Goal: Task Accomplishment & Management: Manage account settings

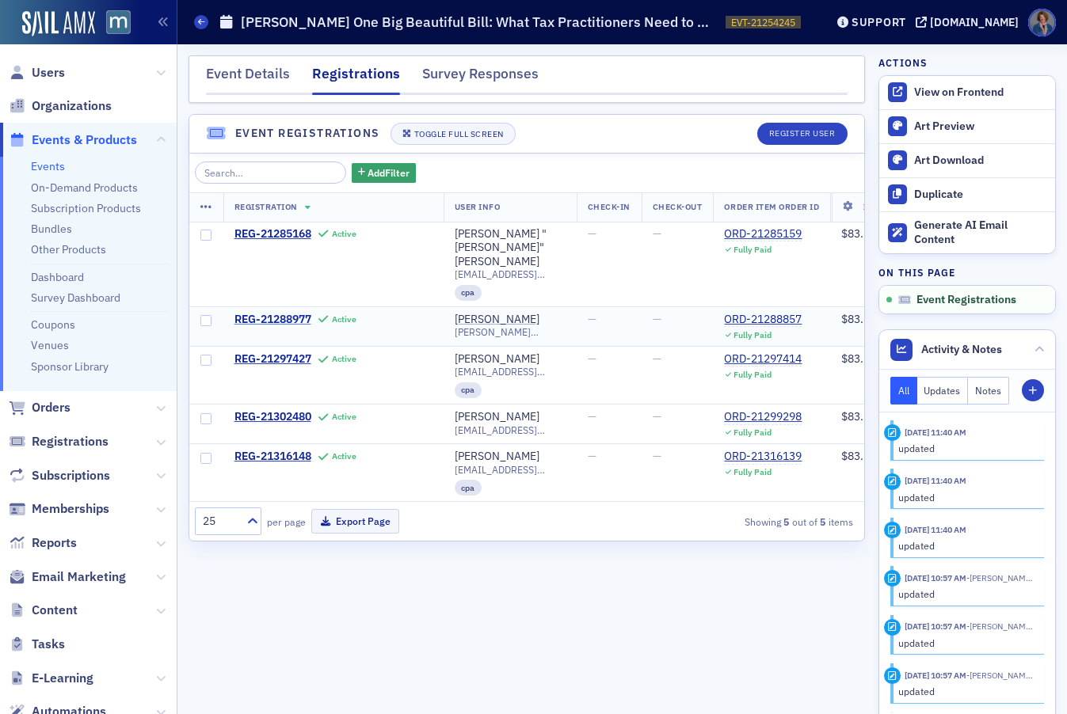
click at [263, 313] on span "REG-21288977" at bounding box center [272, 320] width 77 height 14
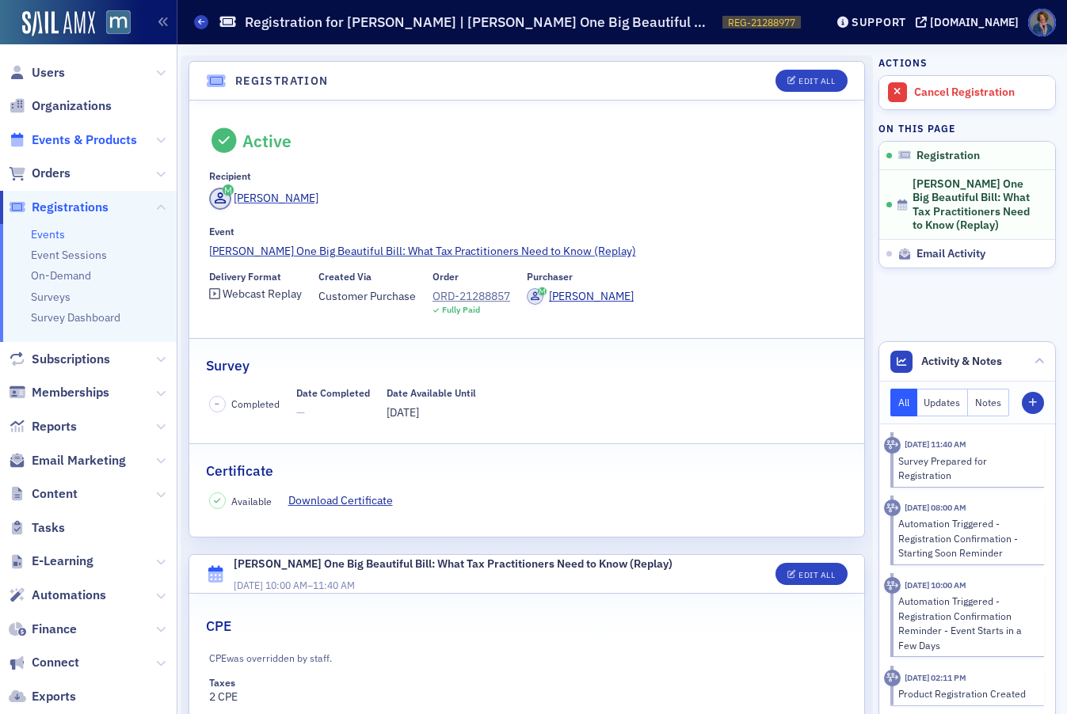
click at [78, 139] on span "Events & Products" at bounding box center [84, 139] width 105 height 17
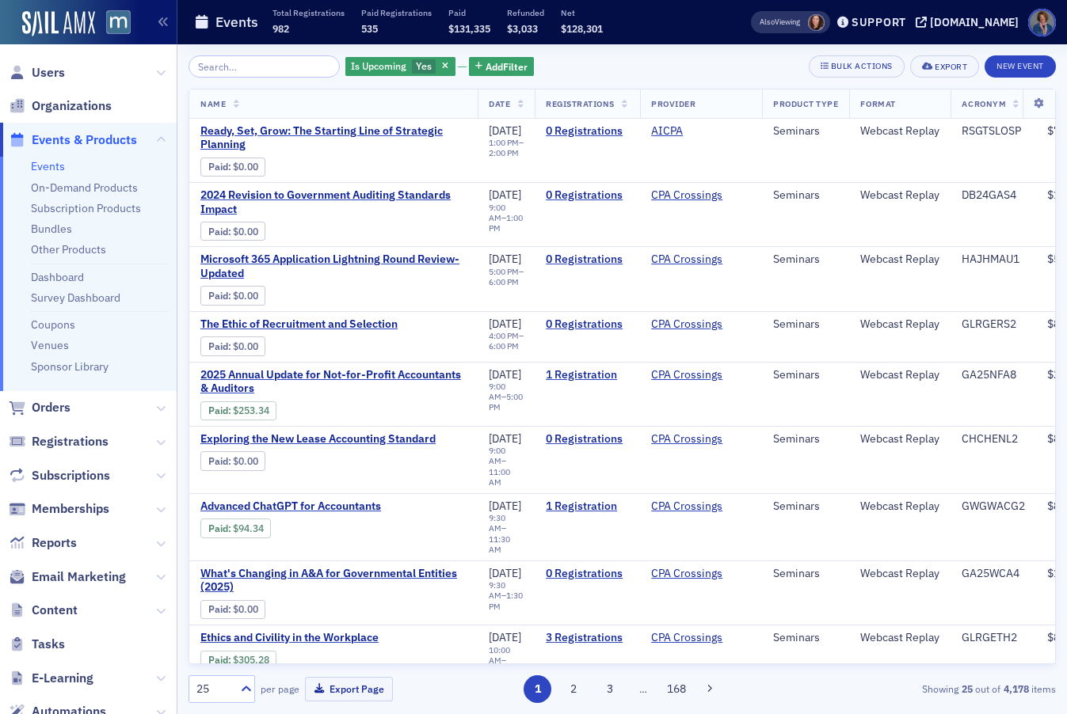
click at [50, 172] on link "Events" at bounding box center [48, 166] width 34 height 14
click at [375, 62] on span "Is Upcoming" at bounding box center [378, 65] width 55 height 13
click at [375, 97] on input "No" at bounding box center [374, 96] width 14 height 14
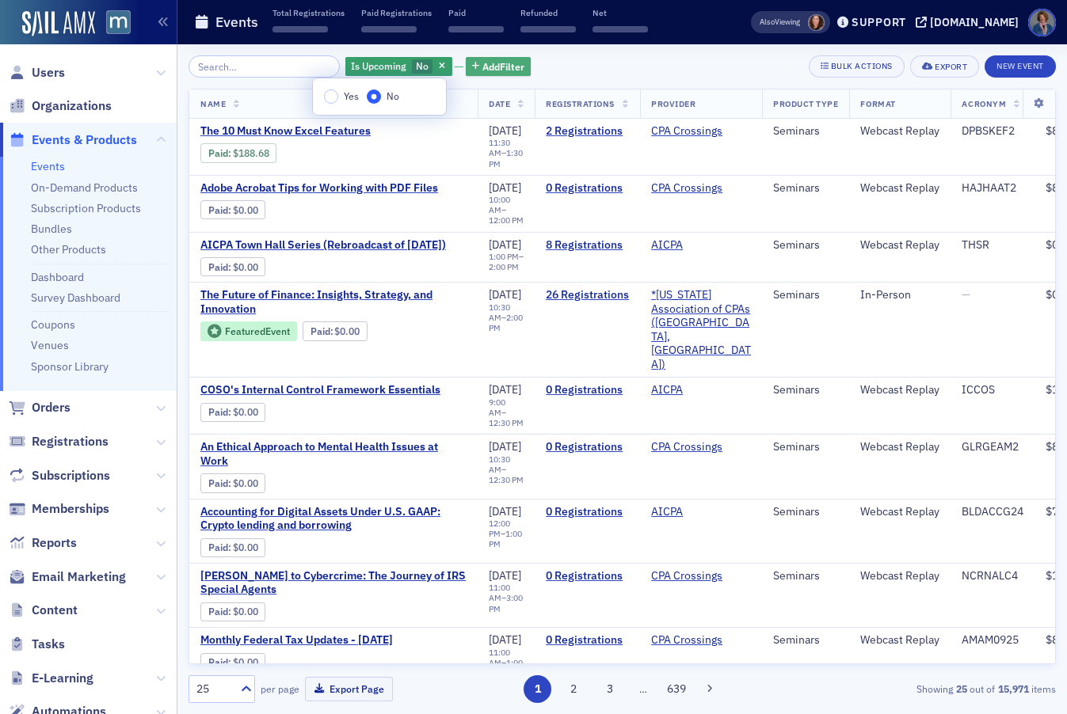
click at [483, 66] on span "Add Filter" at bounding box center [503, 66] width 42 height 14
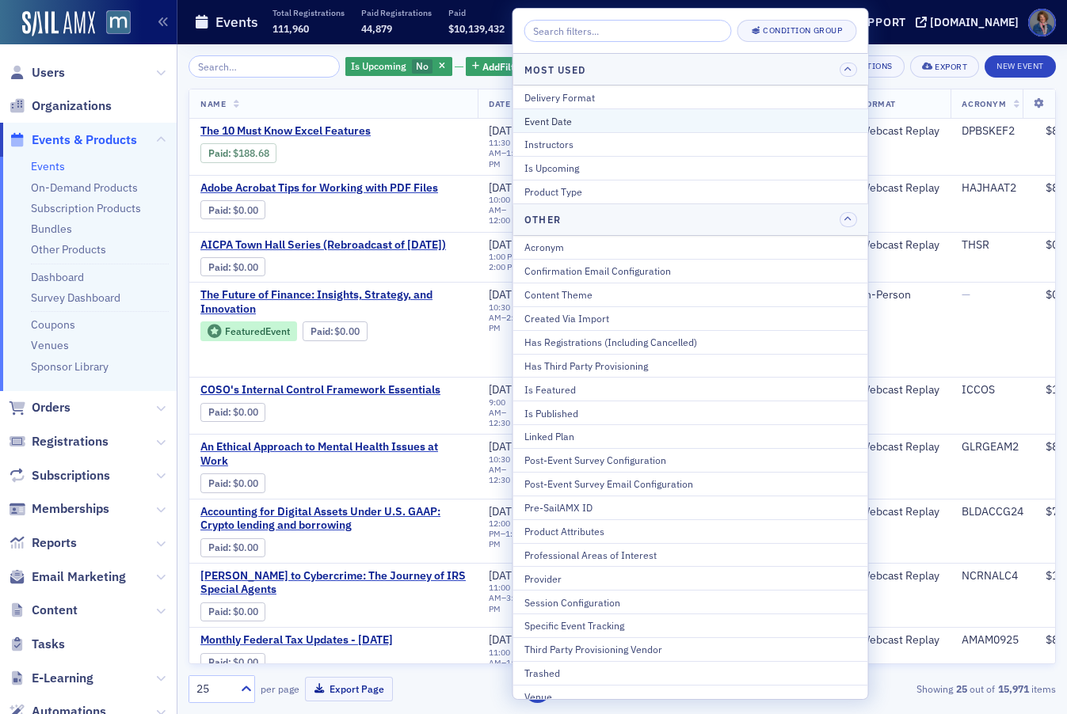
click at [538, 123] on div "Event Date" at bounding box center [690, 121] width 333 height 14
select select "8"
select select "2025"
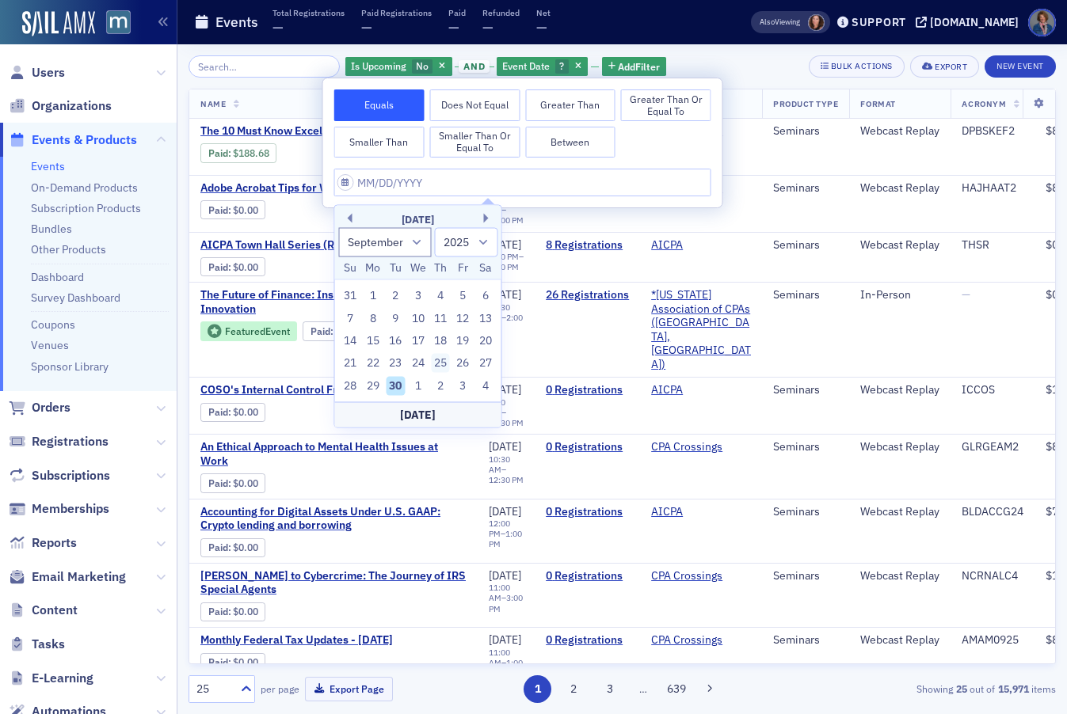
click at [440, 360] on div "25" at bounding box center [440, 363] width 19 height 19
type input "09/25/2025"
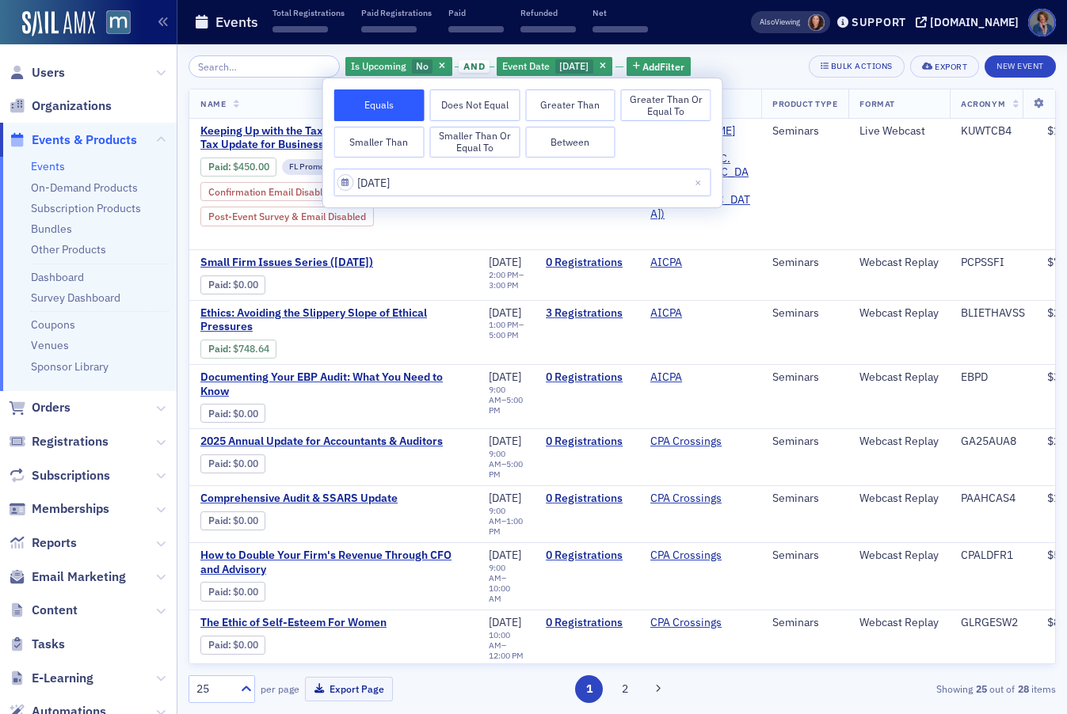
click at [743, 66] on div "Is Upcoming No and Event Date 9/25/2025 Add Filter Bulk Actions Export New Event" at bounding box center [621, 66] width 867 height 22
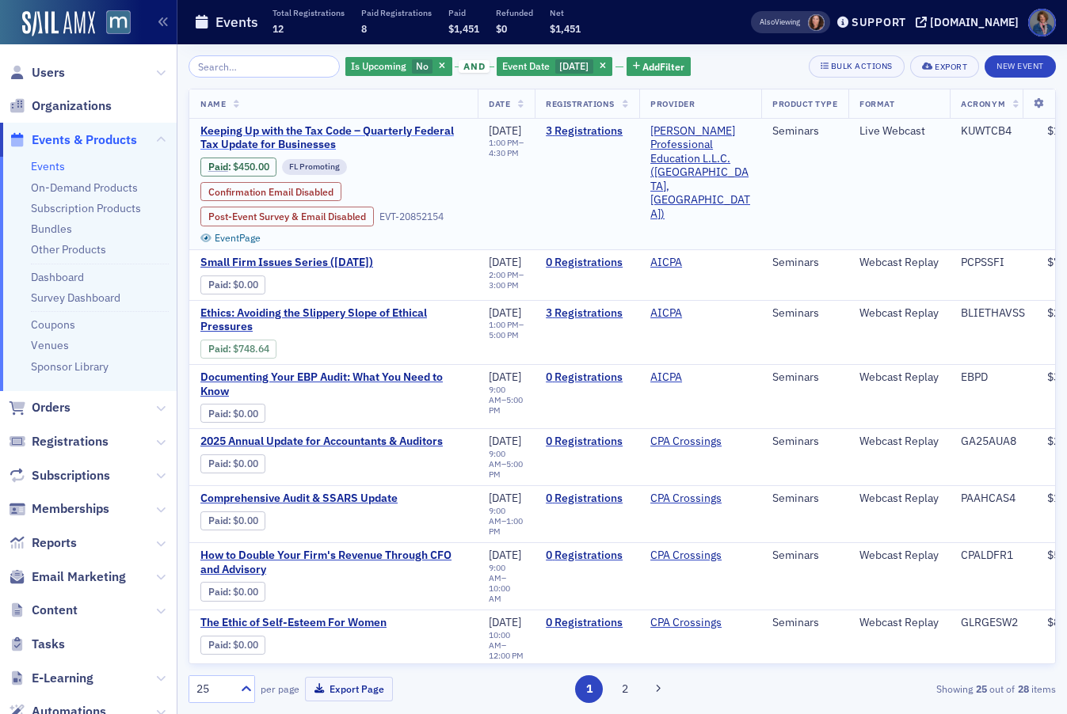
click at [382, 135] on span "Keeping Up with the Tax Code – Quarterly Federal Tax Update for Businesses" at bounding box center [333, 138] width 266 height 28
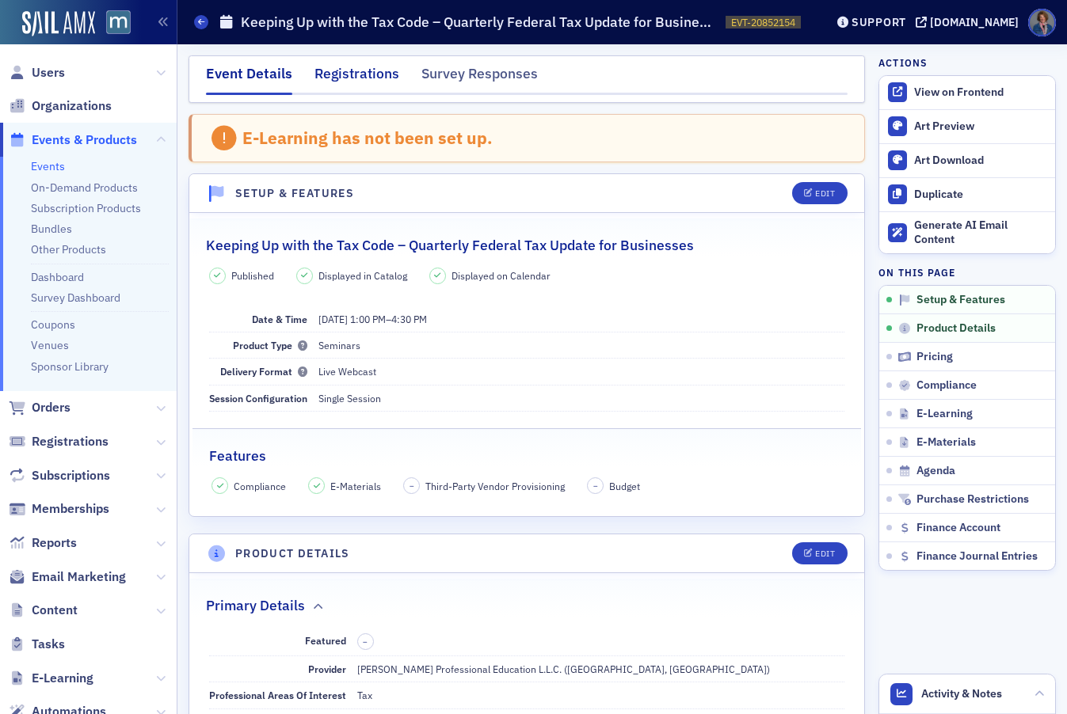
click at [355, 74] on div "Registrations" at bounding box center [356, 77] width 85 height 29
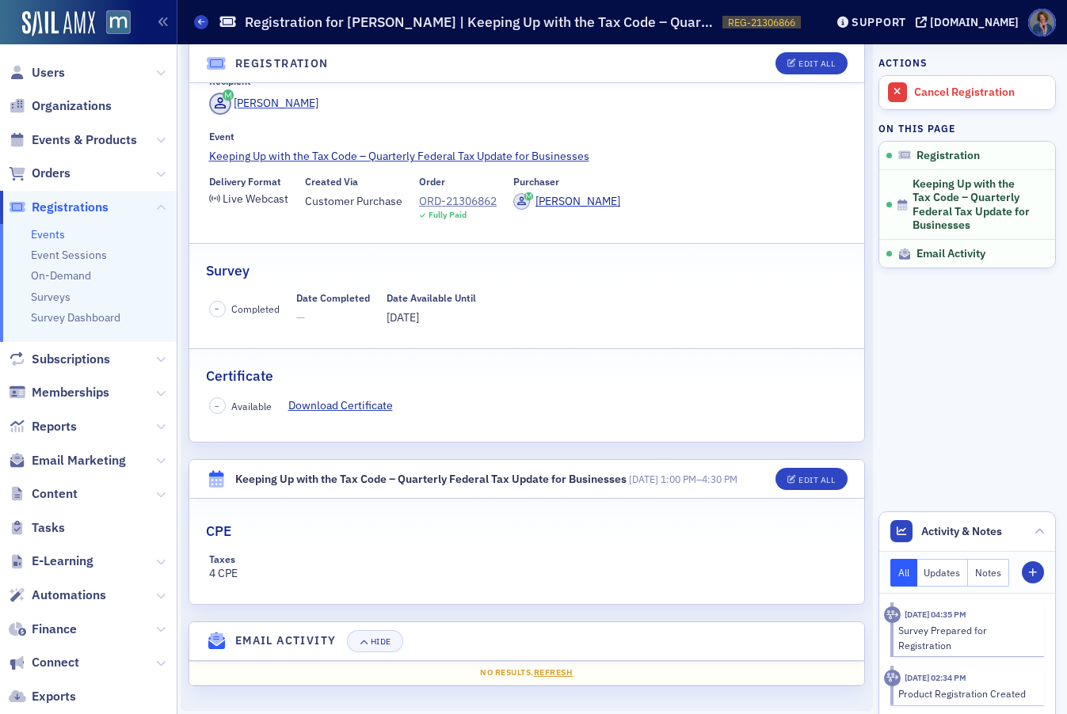
scroll to position [102, 0]
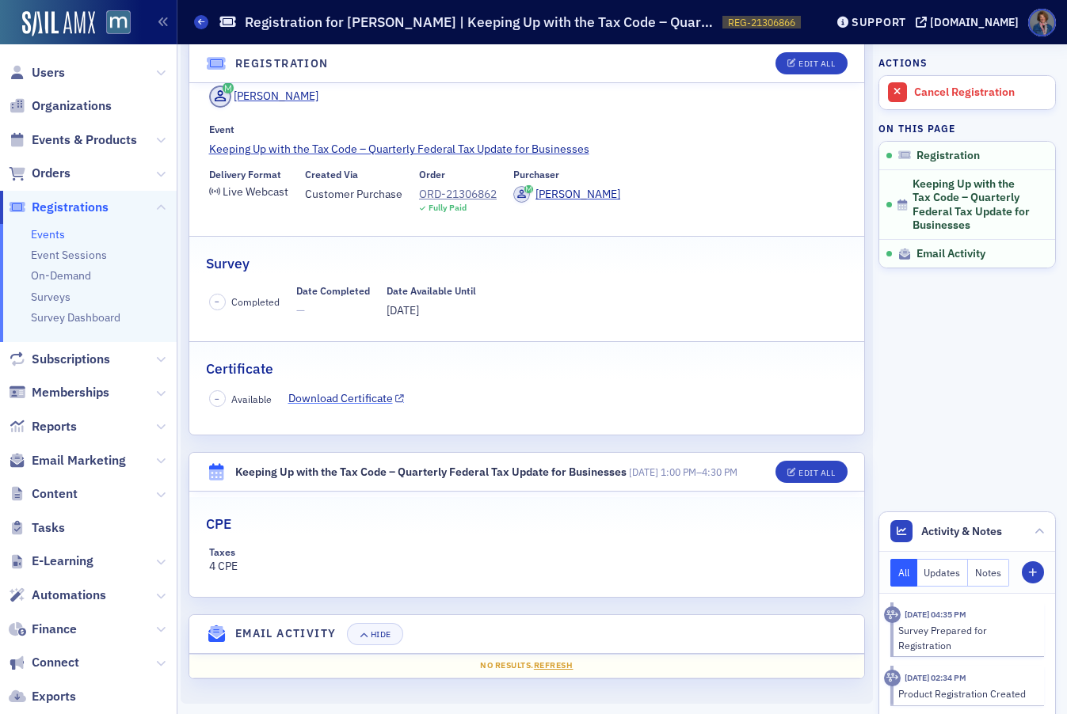
click at [363, 401] on link "Download Certificate" at bounding box center [346, 398] width 116 height 17
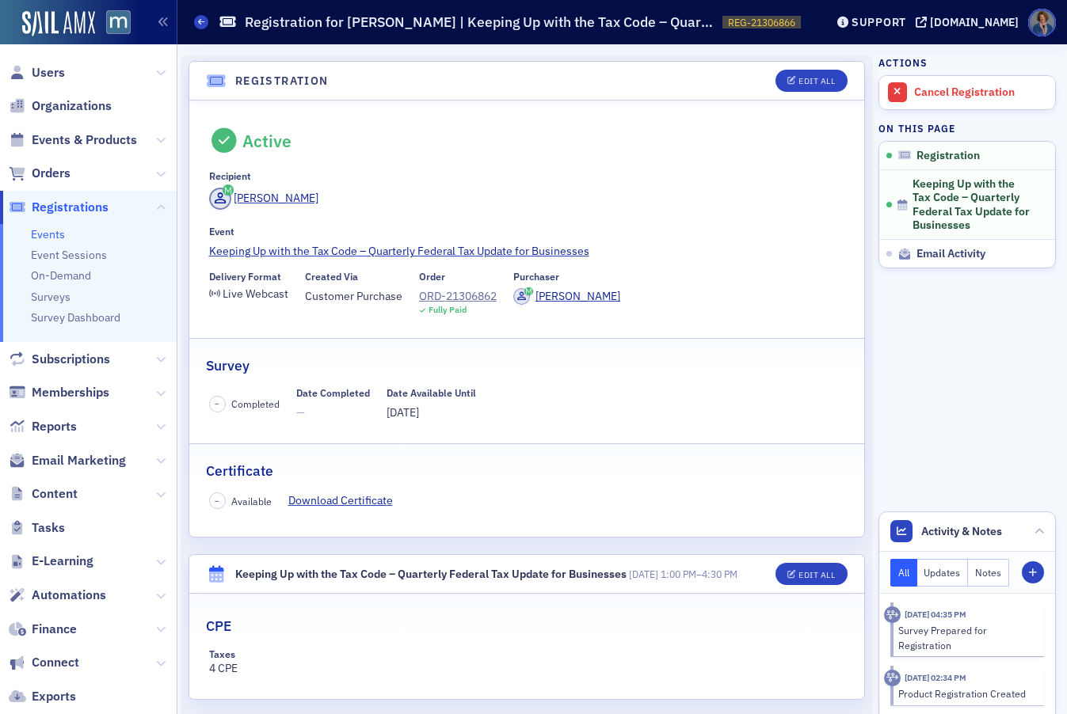
scroll to position [0, 0]
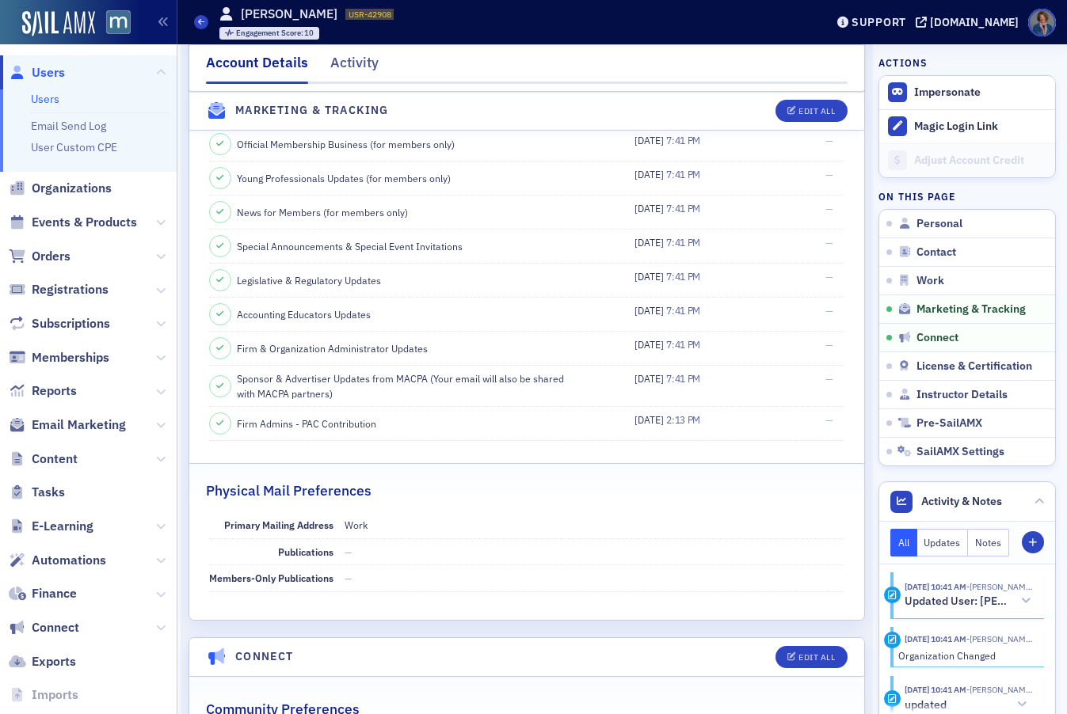
scroll to position [911, 0]
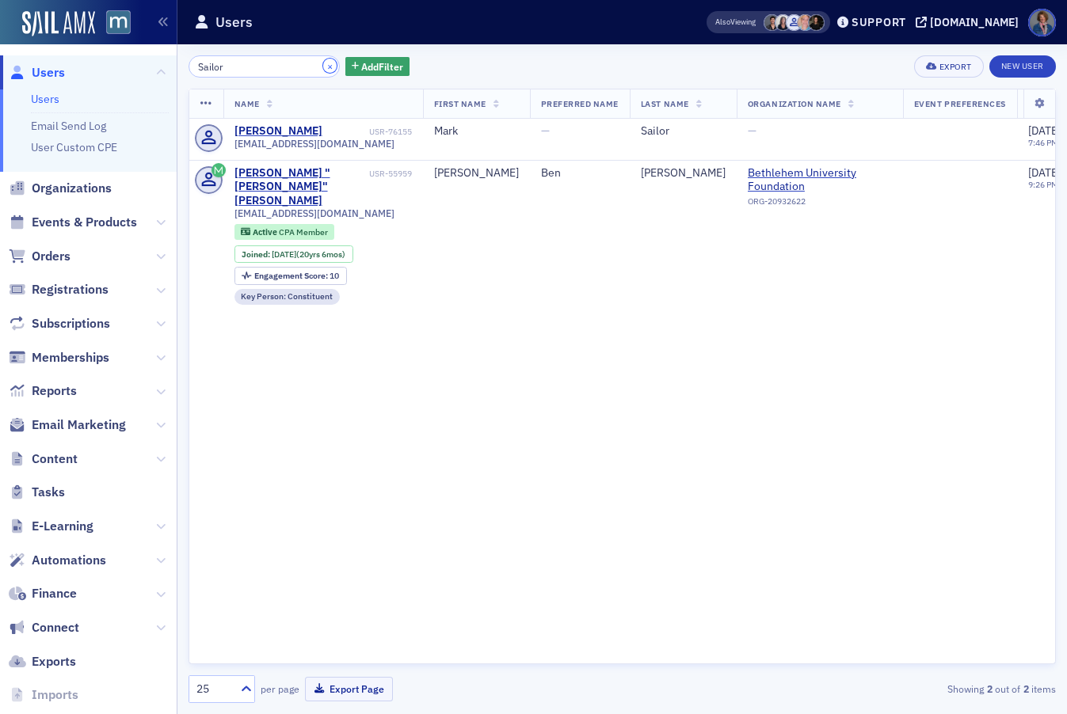
click at [323, 64] on button "×" at bounding box center [330, 66] width 14 height 14
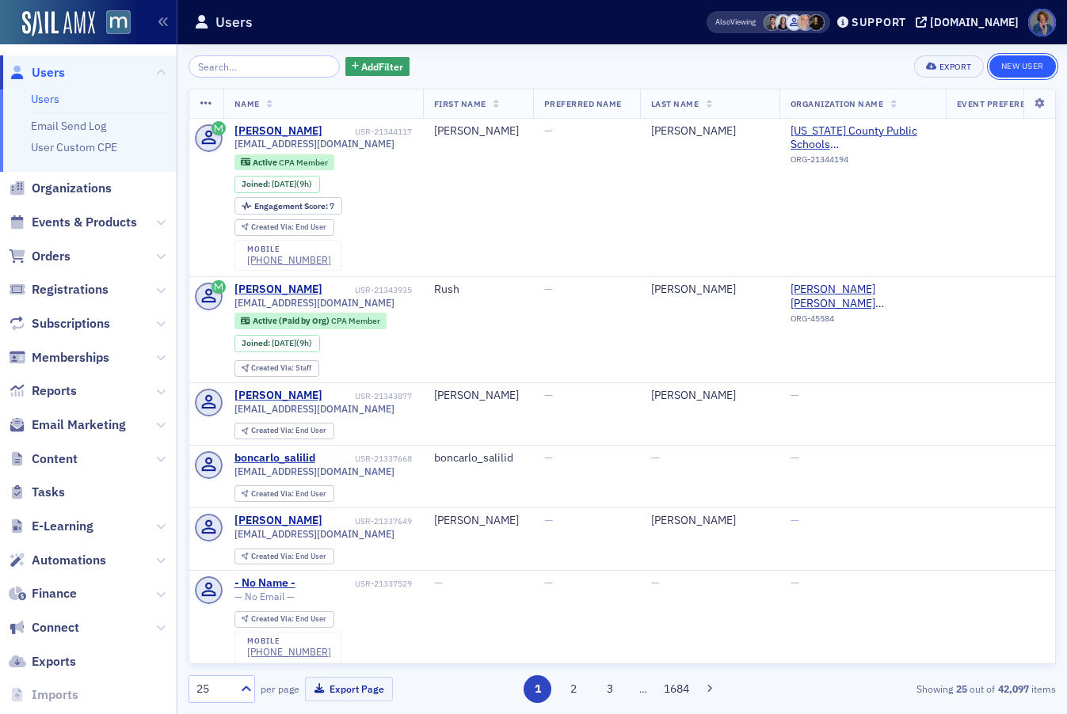
click at [1010, 67] on link "New User" at bounding box center [1022, 66] width 67 height 22
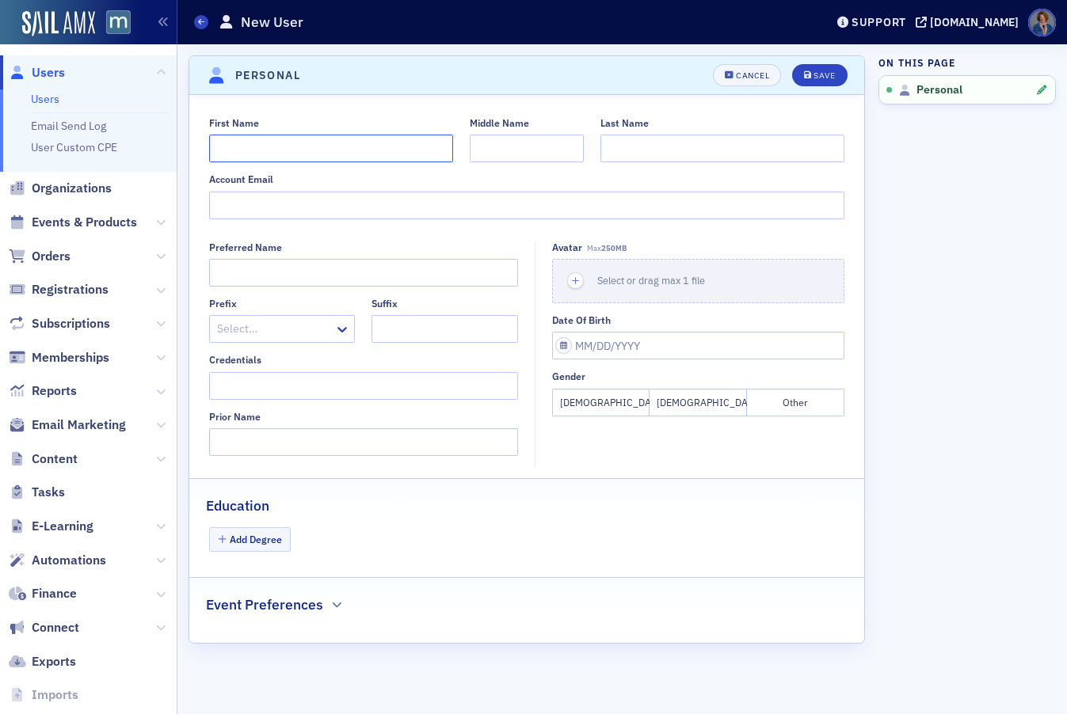
click at [239, 143] on input "First Name" at bounding box center [331, 149] width 244 height 28
type input "Jeffrey"
click at [508, 142] on input "Middle Name" at bounding box center [527, 149] width 114 height 28
type input "L."
click at [624, 151] on input "Last Name" at bounding box center [722, 149] width 244 height 28
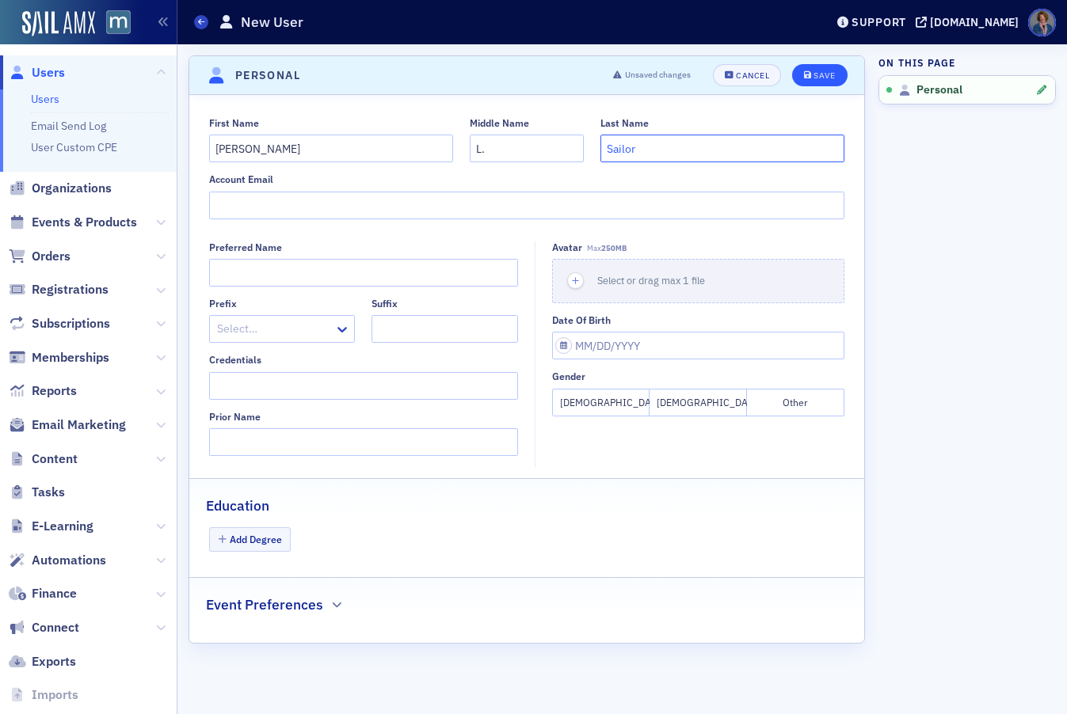
type input "Sailor"
click at [816, 81] on button "Save" at bounding box center [819, 75] width 55 height 22
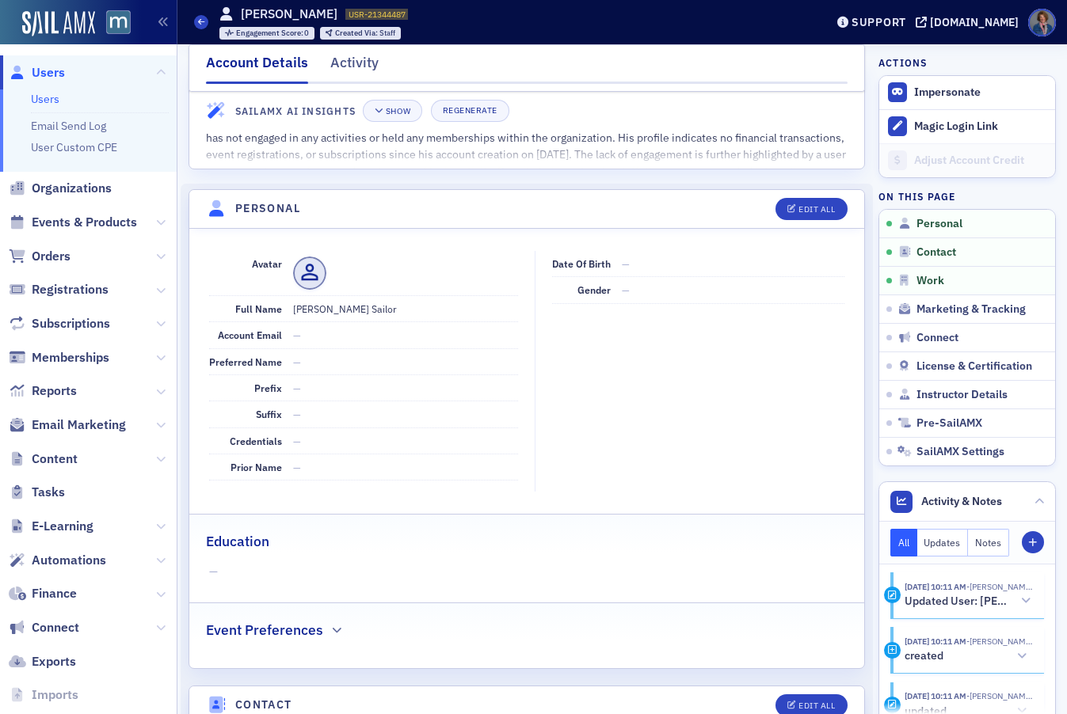
scroll to position [568, 0]
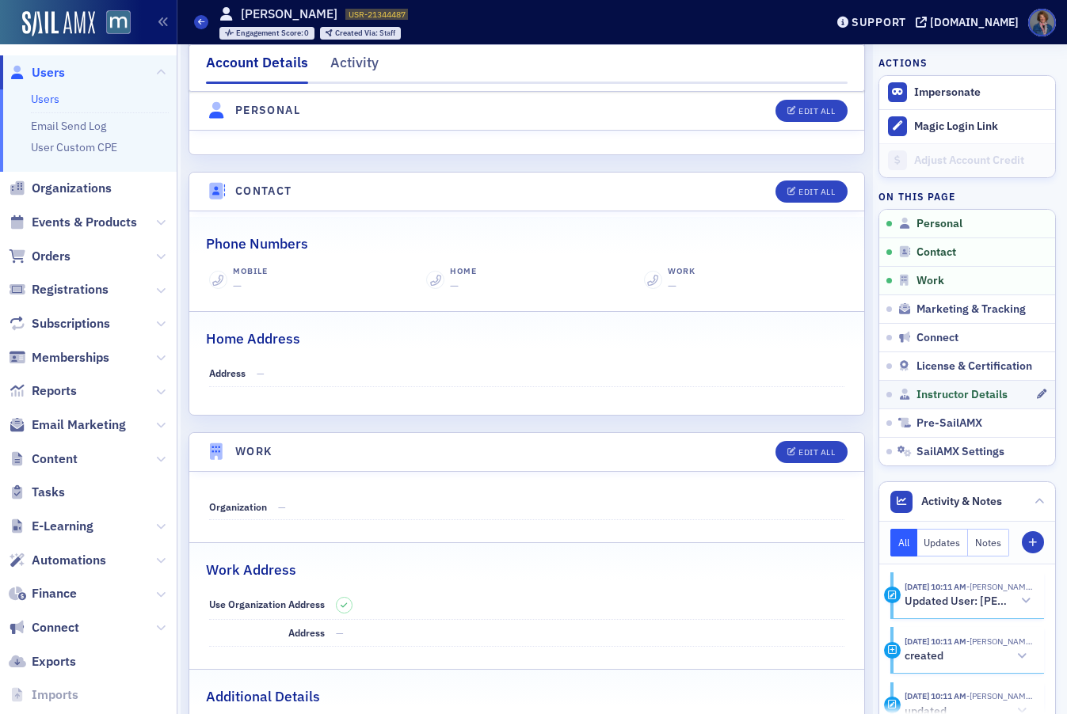
click at [932, 403] on link "Instructor Details" at bounding box center [967, 394] width 176 height 29
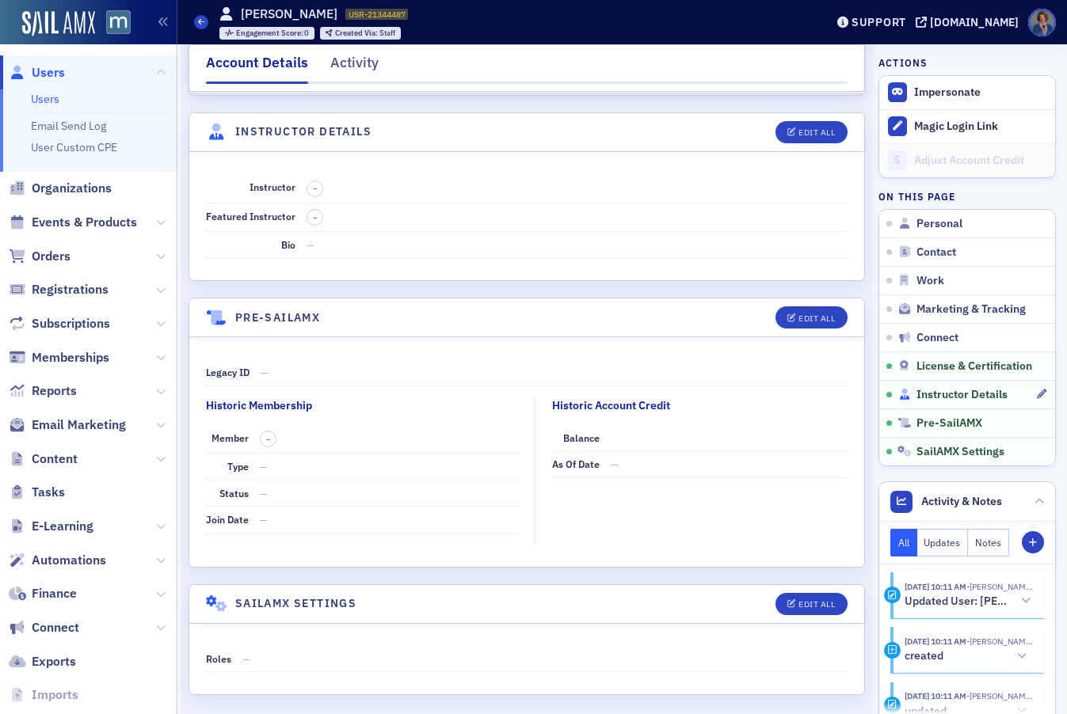
scroll to position [2842, 0]
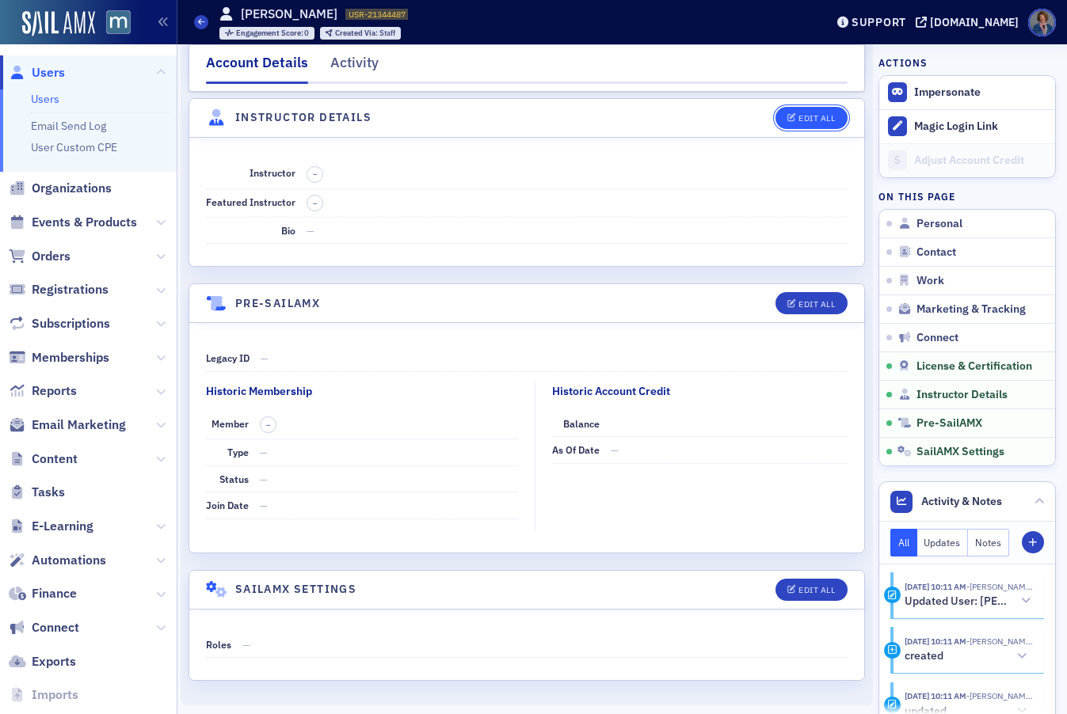
click at [803, 124] on button "Edit All" at bounding box center [810, 118] width 71 height 22
select select "US"
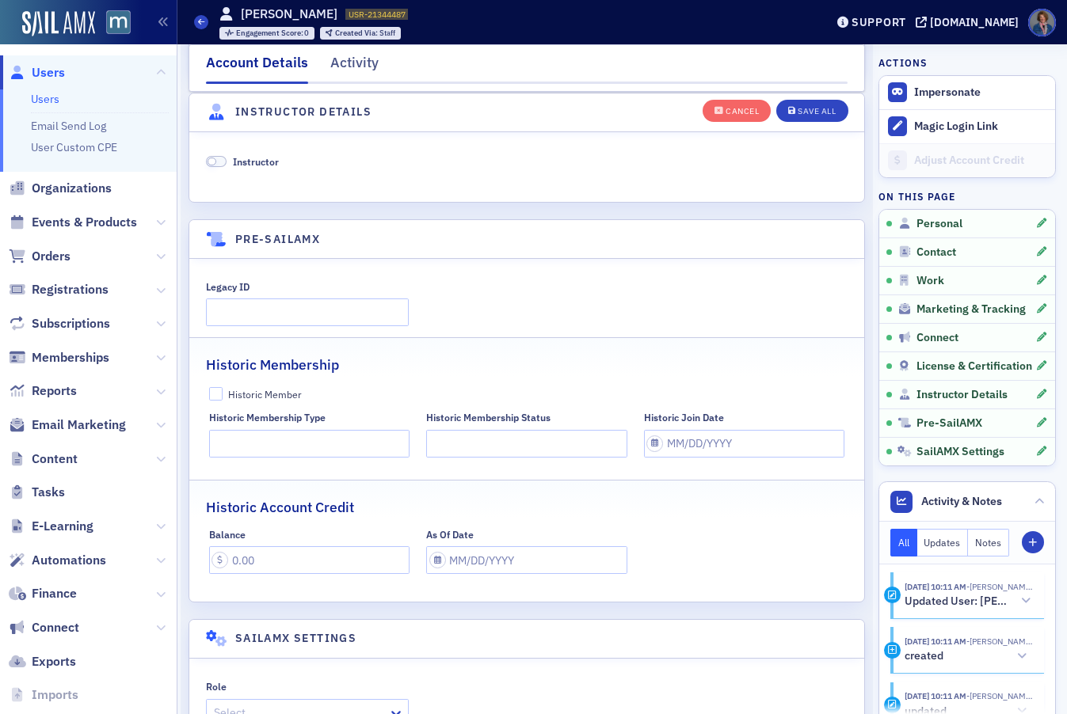
scroll to position [3099, 0]
click at [219, 157] on span at bounding box center [216, 162] width 21 height 12
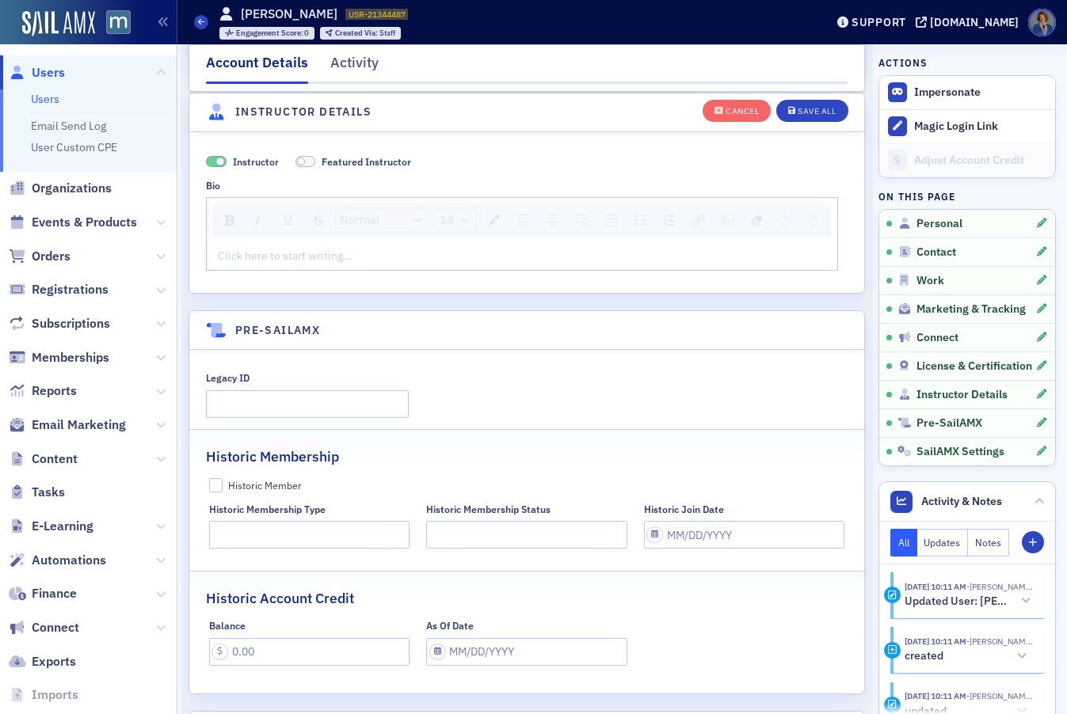
click at [317, 264] on div "rdw-editor" at bounding box center [522, 256] width 607 height 17
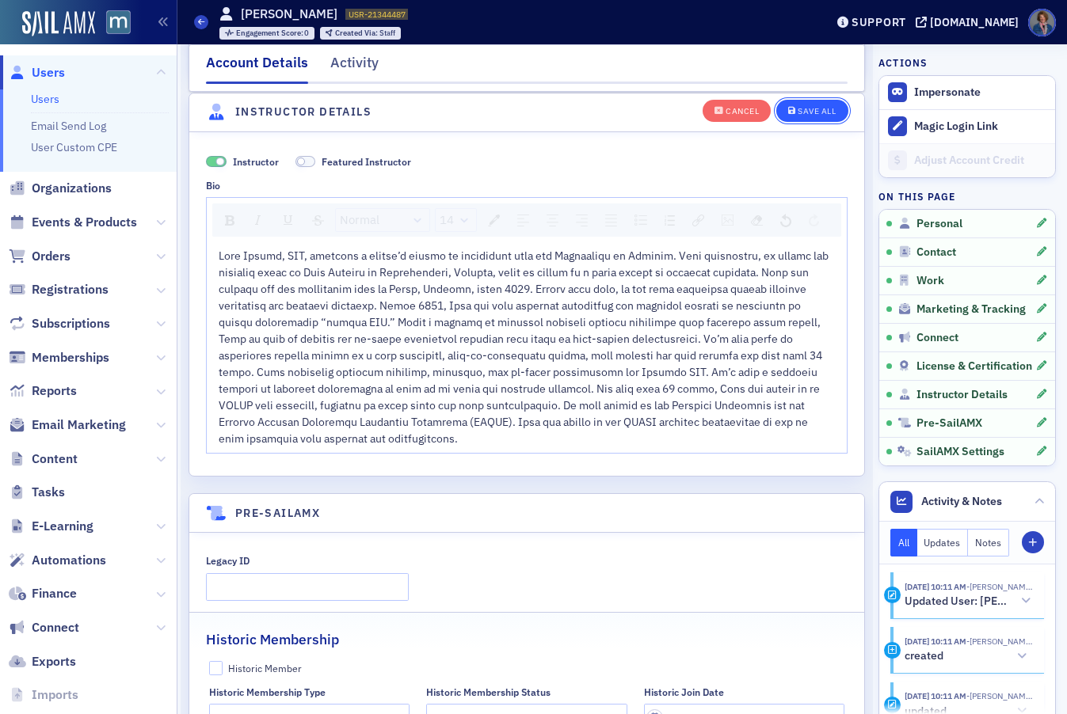
click at [802, 113] on div "Save All" at bounding box center [816, 111] width 38 height 9
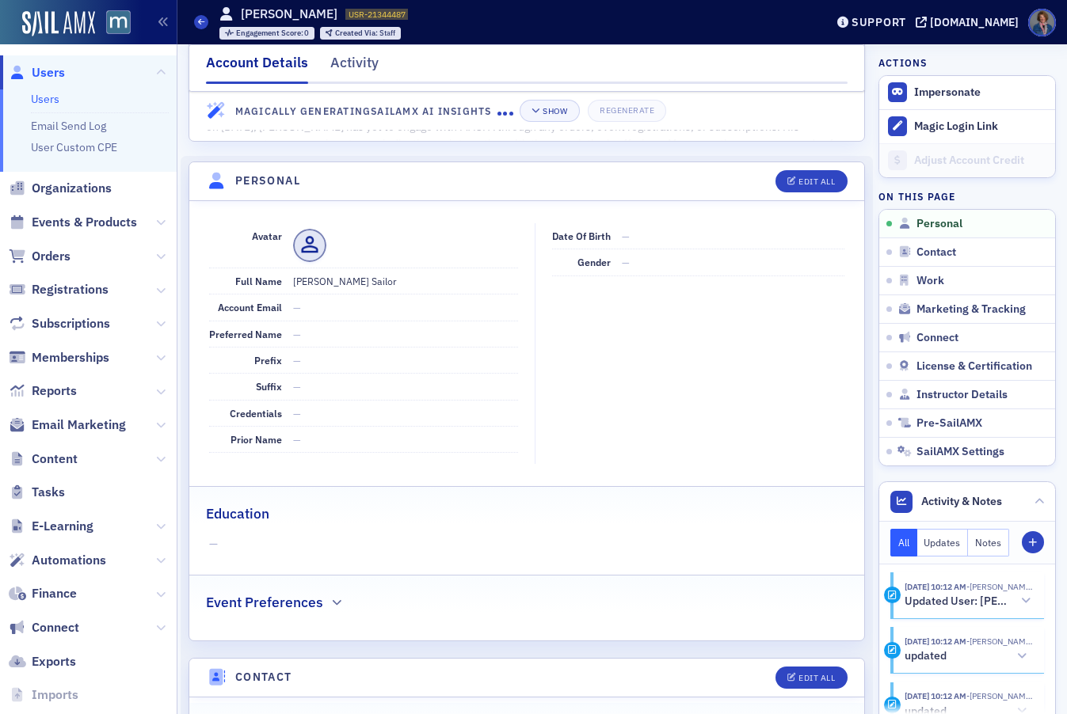
scroll to position [0, 0]
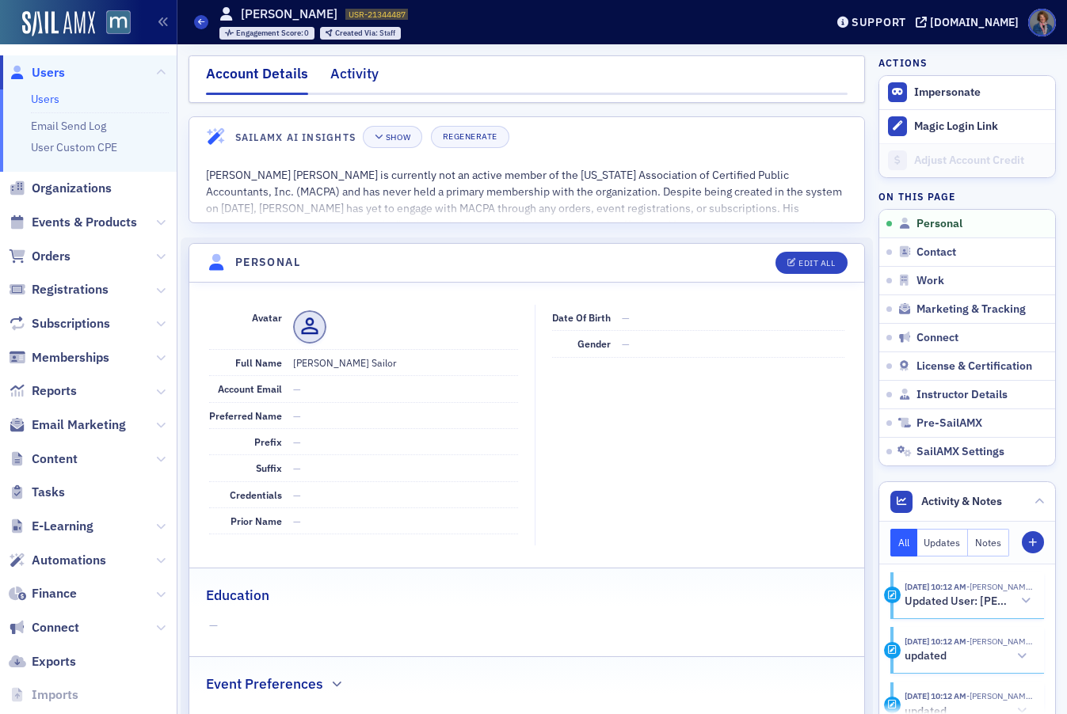
click at [350, 79] on div "Activity" at bounding box center [354, 77] width 48 height 29
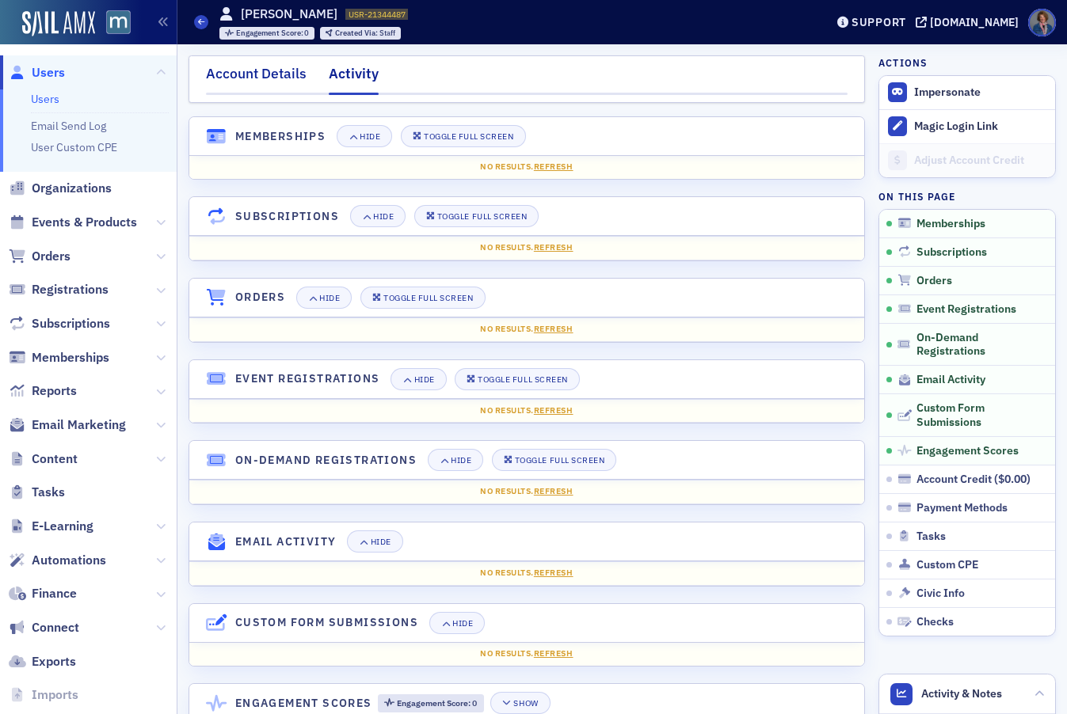
click at [276, 78] on div "Account Details" at bounding box center [256, 77] width 101 height 29
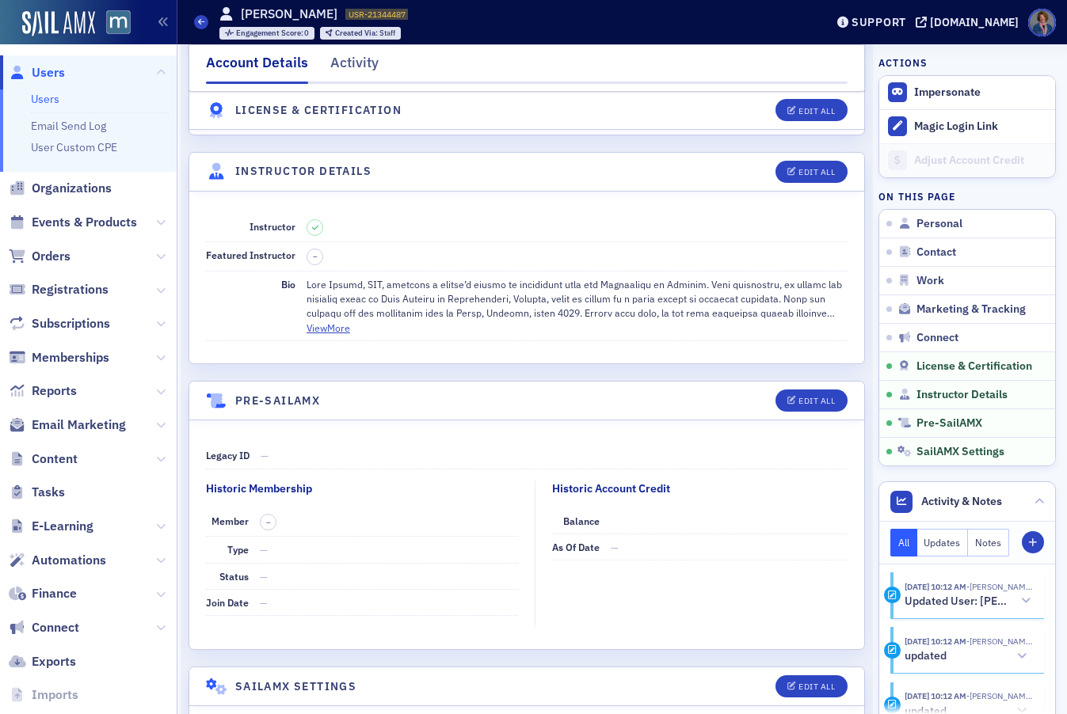
scroll to position [2767, 0]
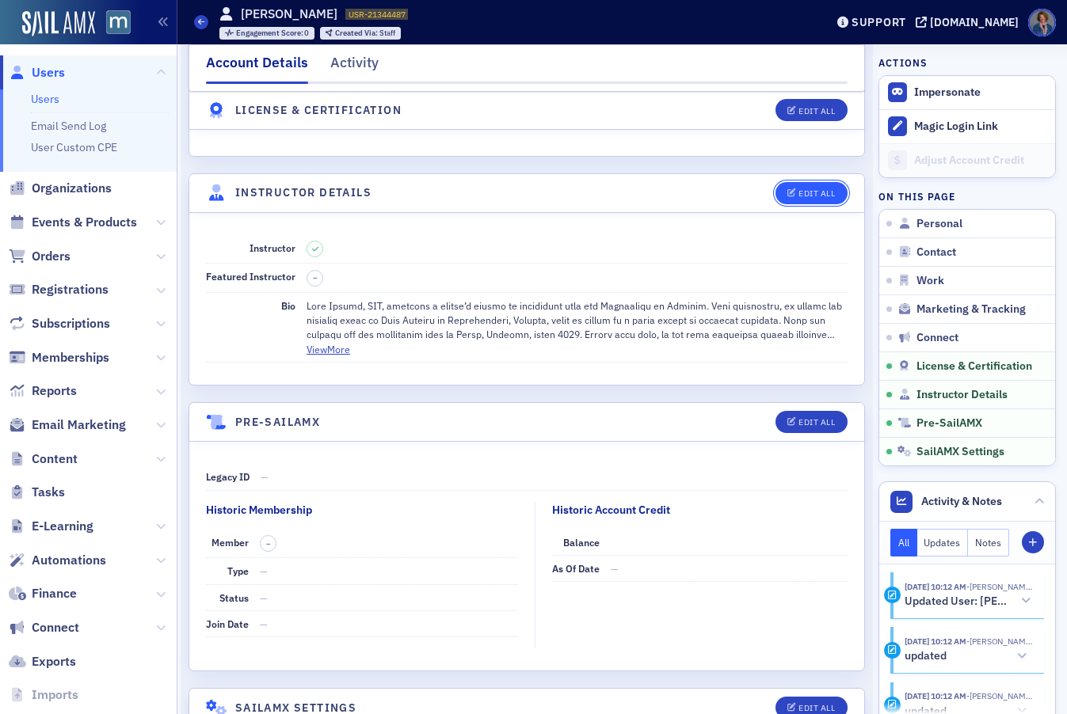
click at [801, 189] on div "Edit All" at bounding box center [816, 193] width 36 height 9
select select "US"
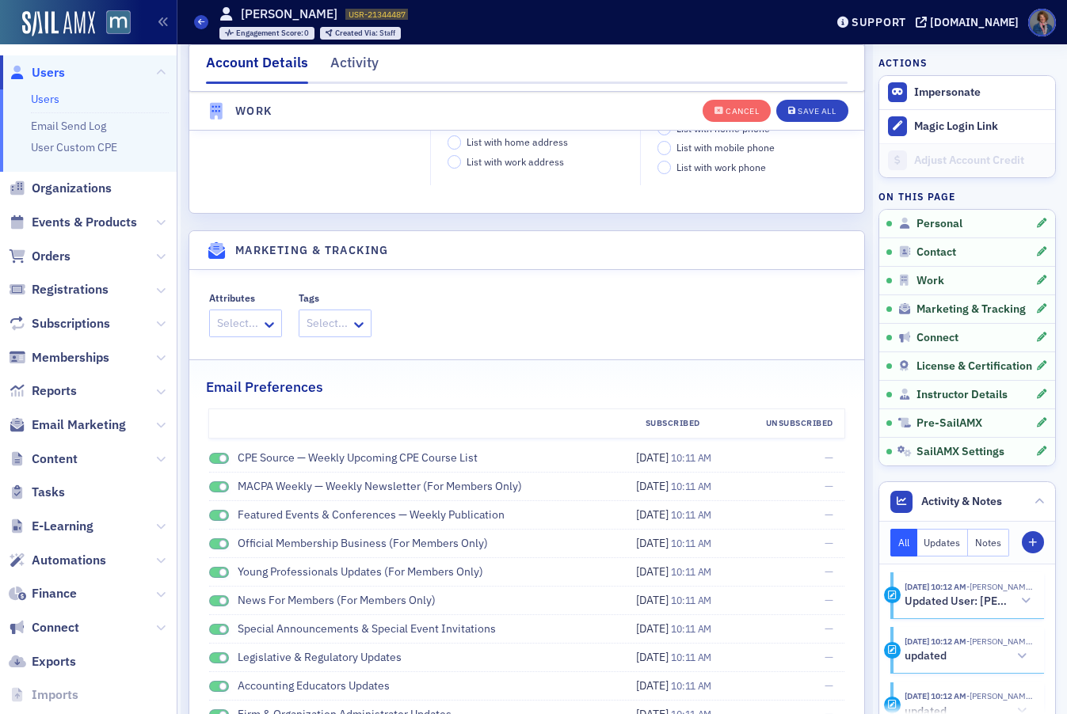
scroll to position [1718, 0]
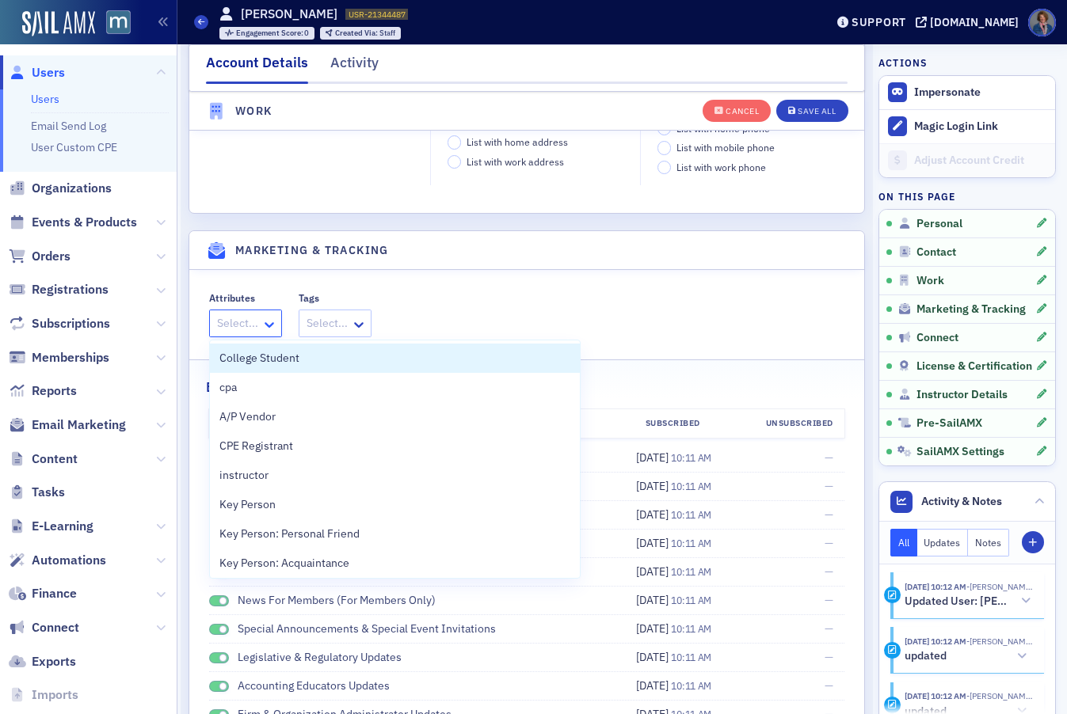
click at [261, 327] on icon at bounding box center [269, 325] width 16 height 16
click at [261, 325] on icon at bounding box center [269, 325] width 16 height 16
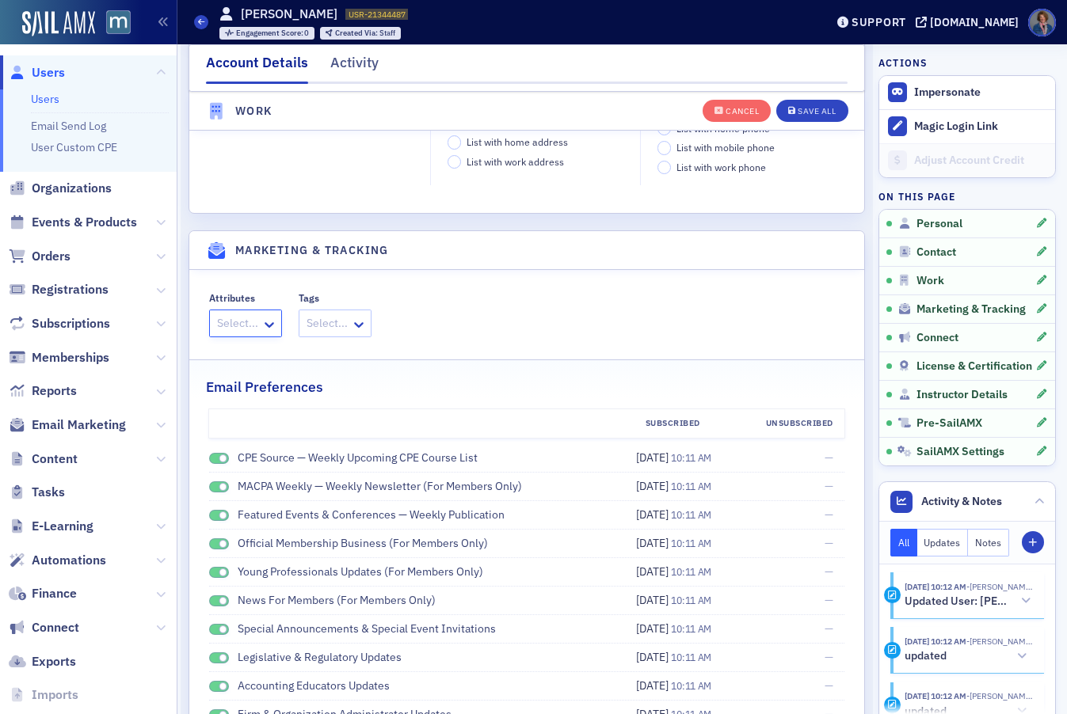
click at [325, 325] on div at bounding box center [327, 324] width 44 height 20
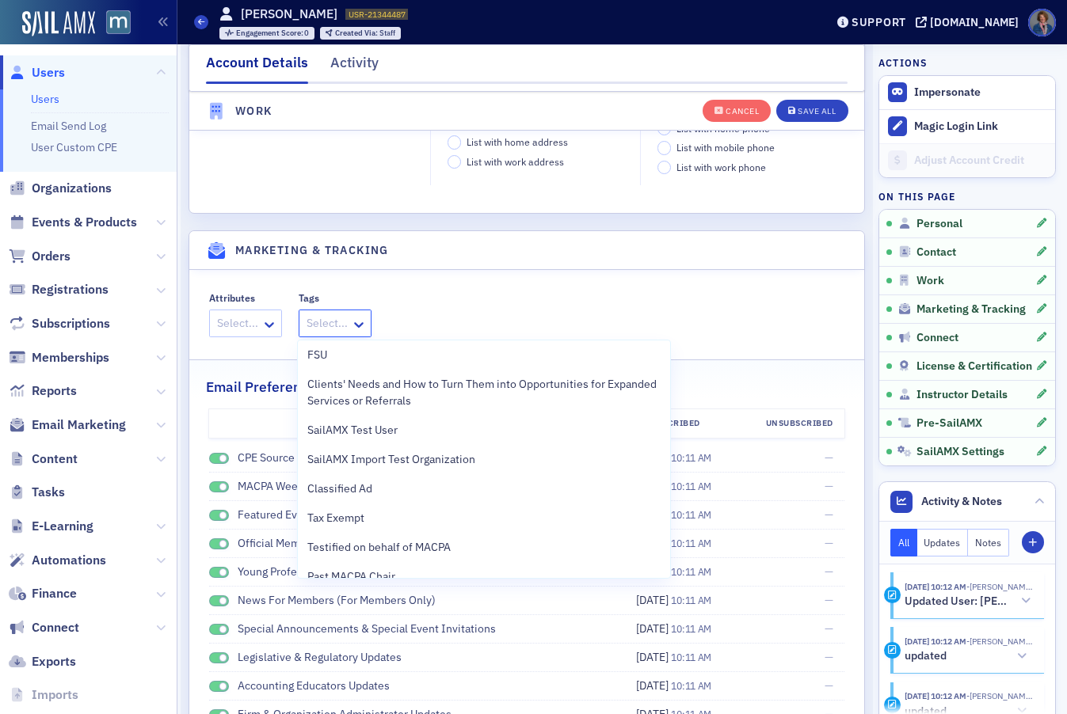
scroll to position [0, 0]
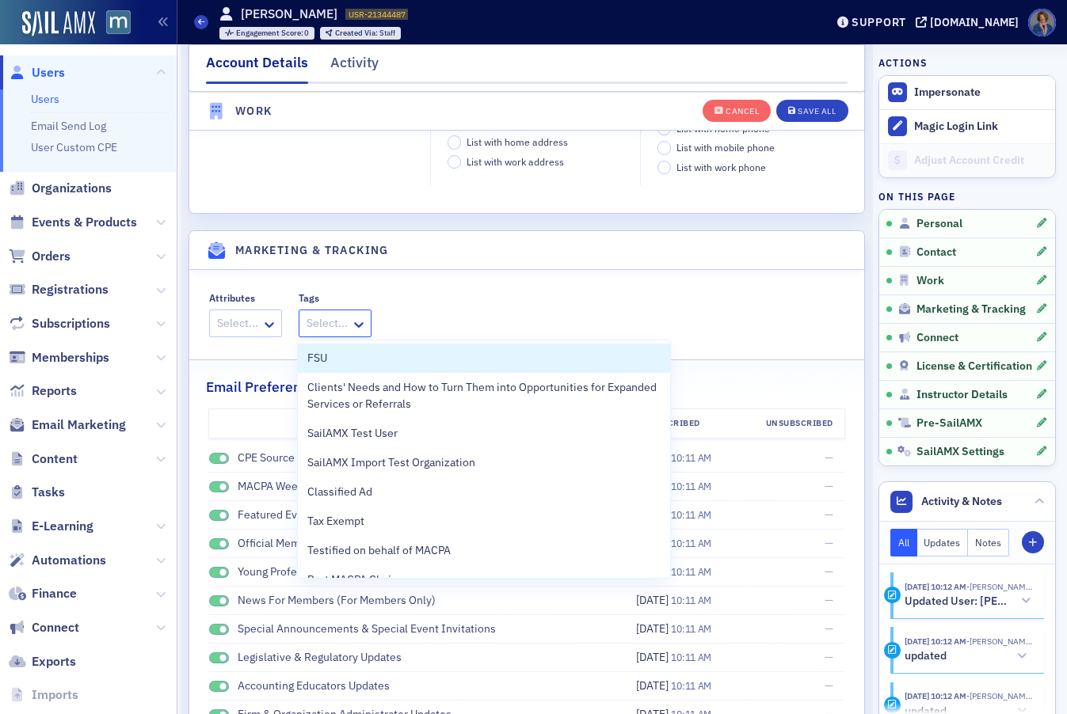
click at [466, 304] on div "Attributes Select... Tags FSU, 1 of 13. 13 results available. Use Up and Down t…" at bounding box center [527, 314] width 636 height 45
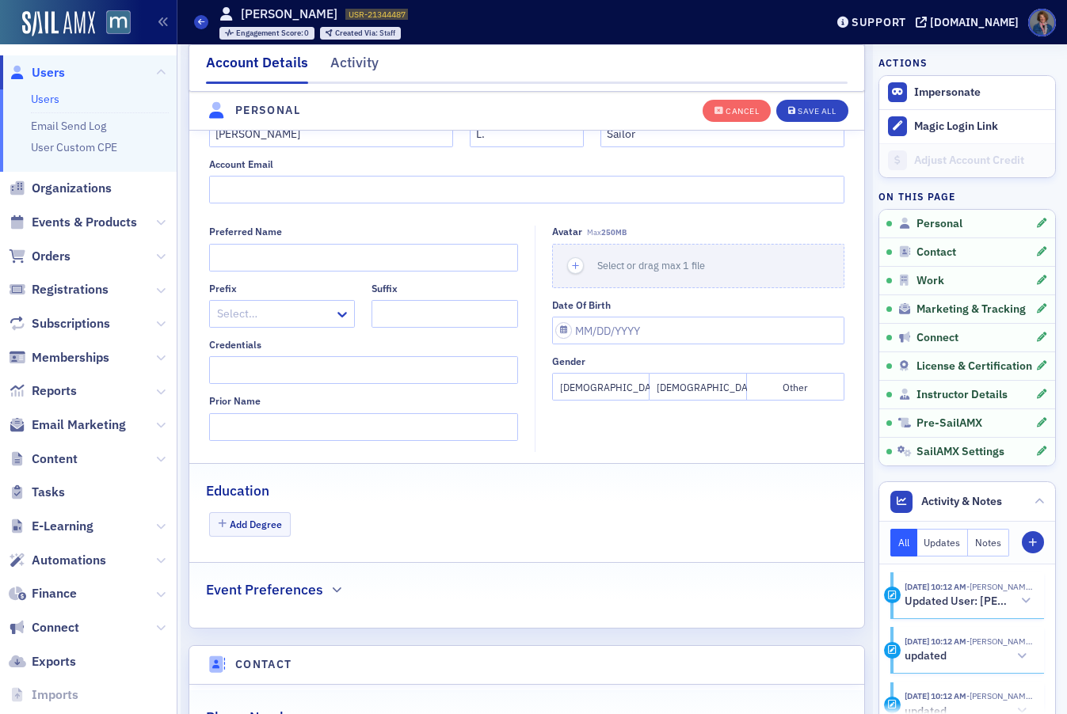
scroll to position [106, 0]
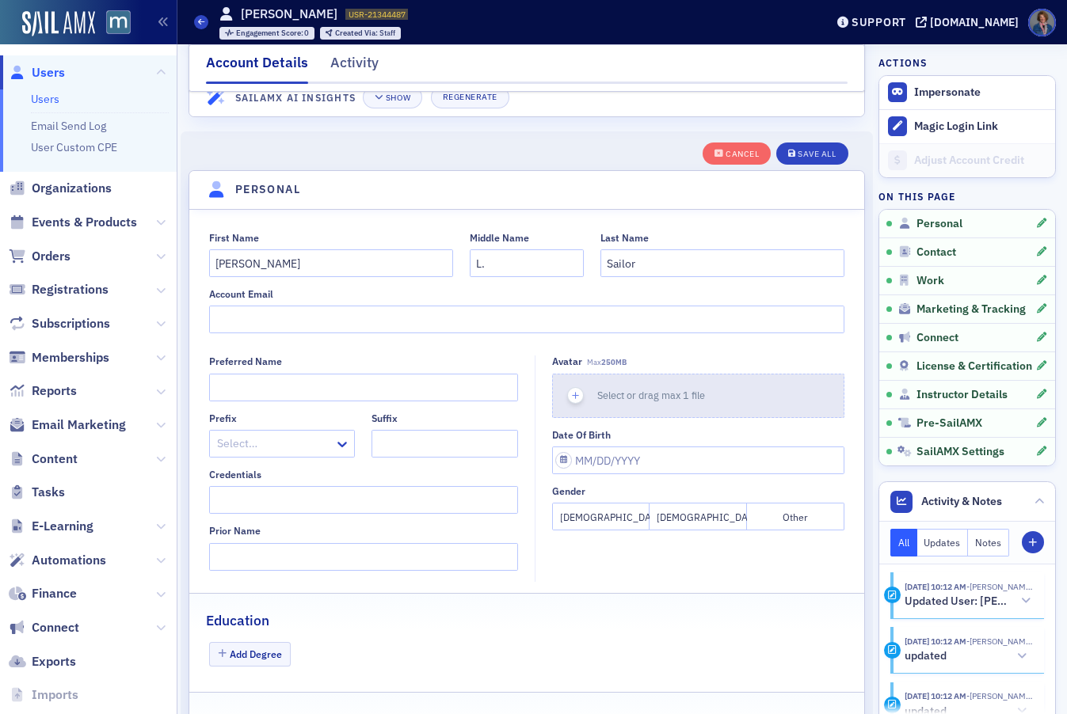
click at [569, 398] on icon "button" at bounding box center [576, 396] width 14 height 14
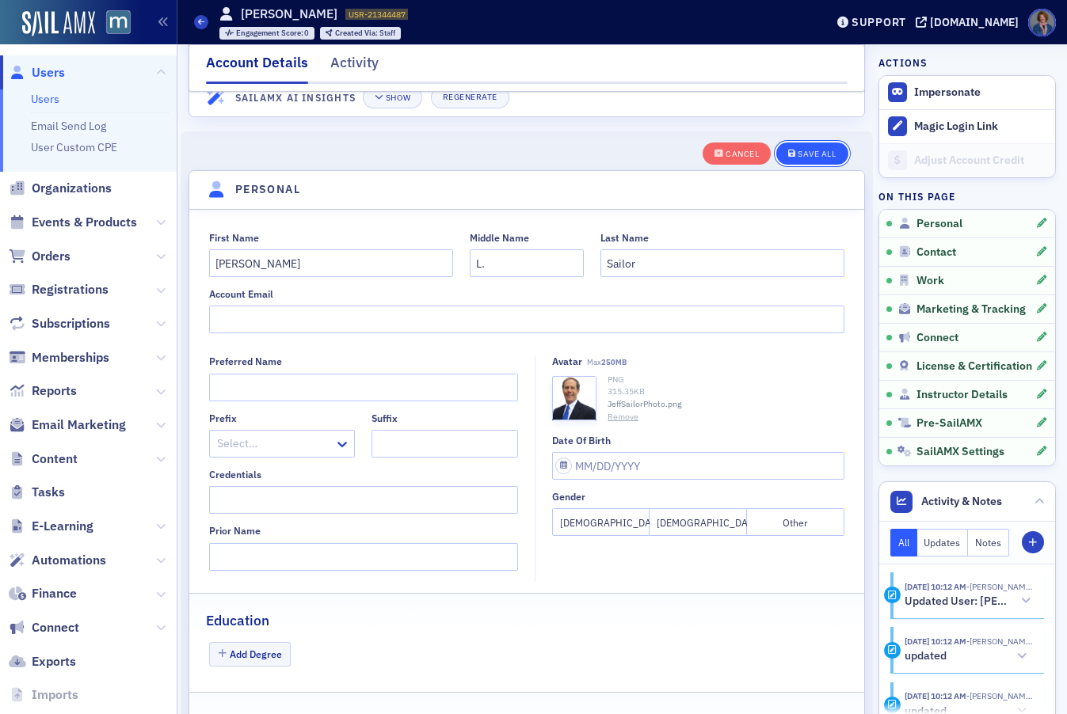
click at [801, 157] on div "Save All" at bounding box center [816, 154] width 38 height 9
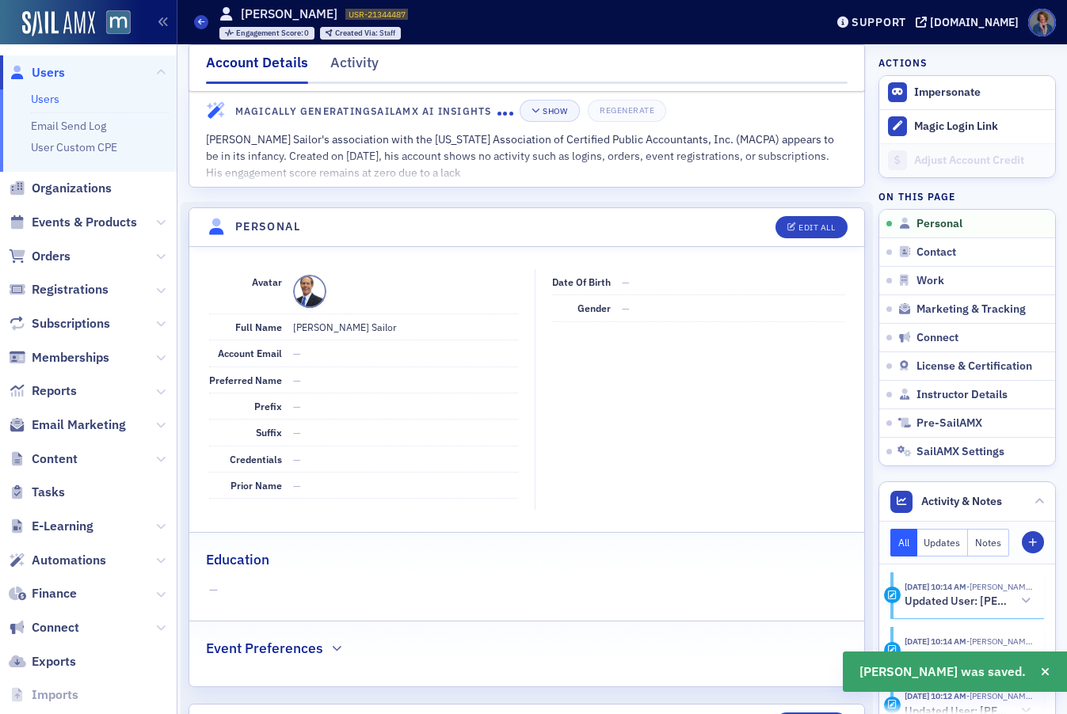
scroll to position [0, 0]
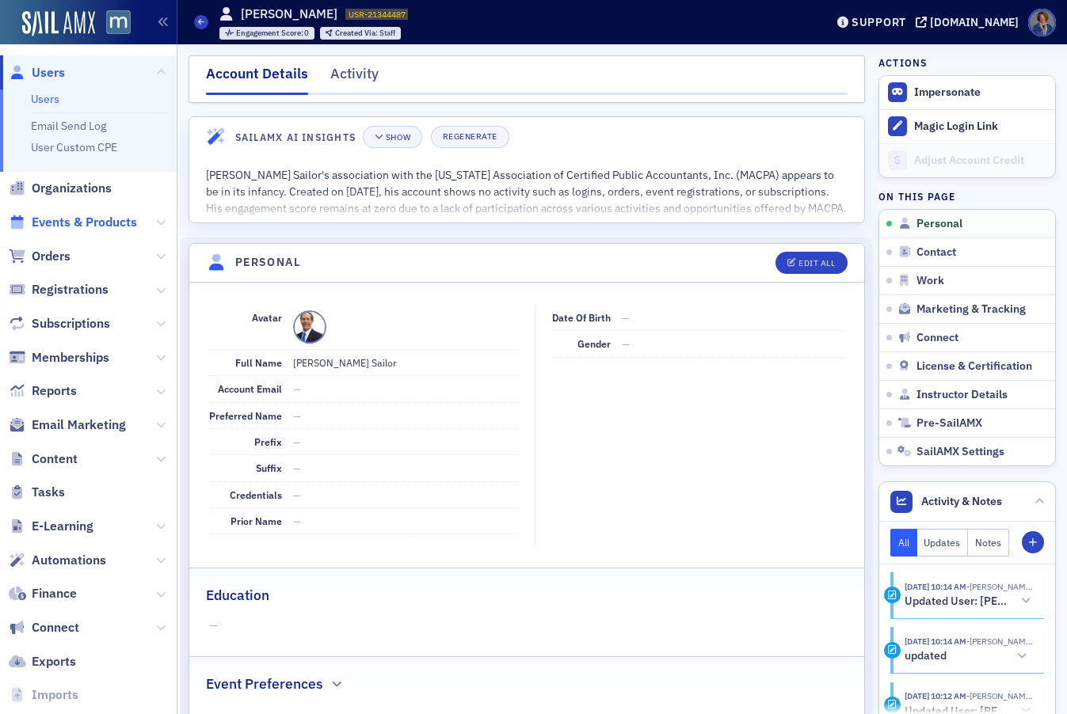
click at [66, 223] on span "Events & Products" at bounding box center [84, 222] width 105 height 17
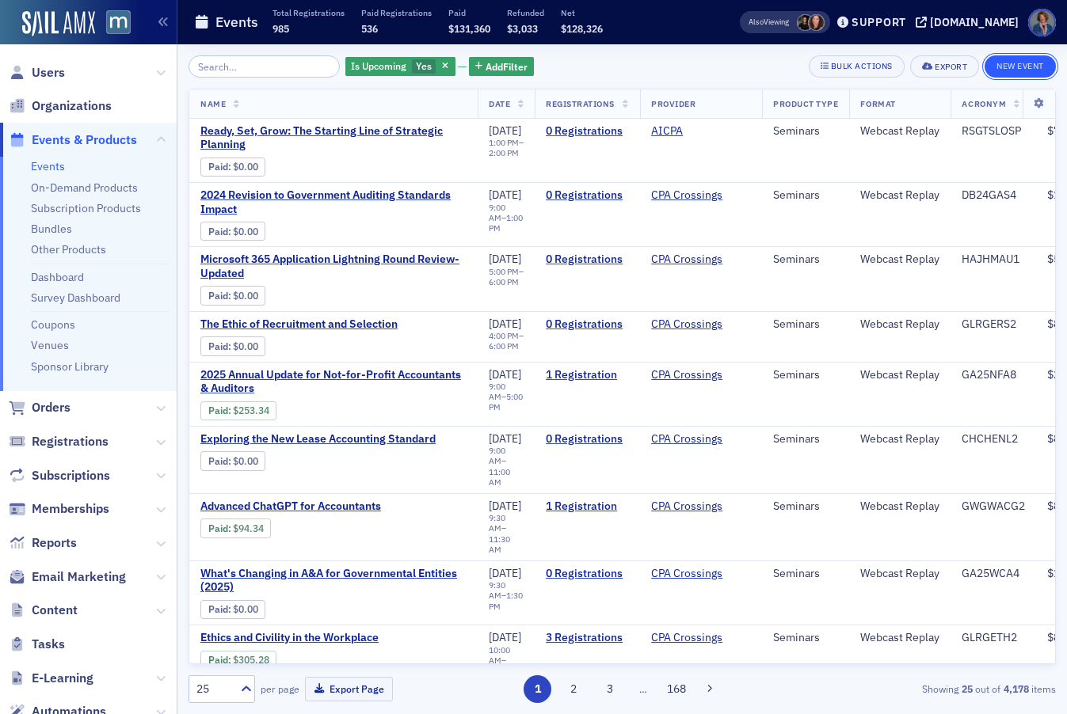
click at [1026, 67] on button "New Event" at bounding box center [1019, 66] width 71 height 22
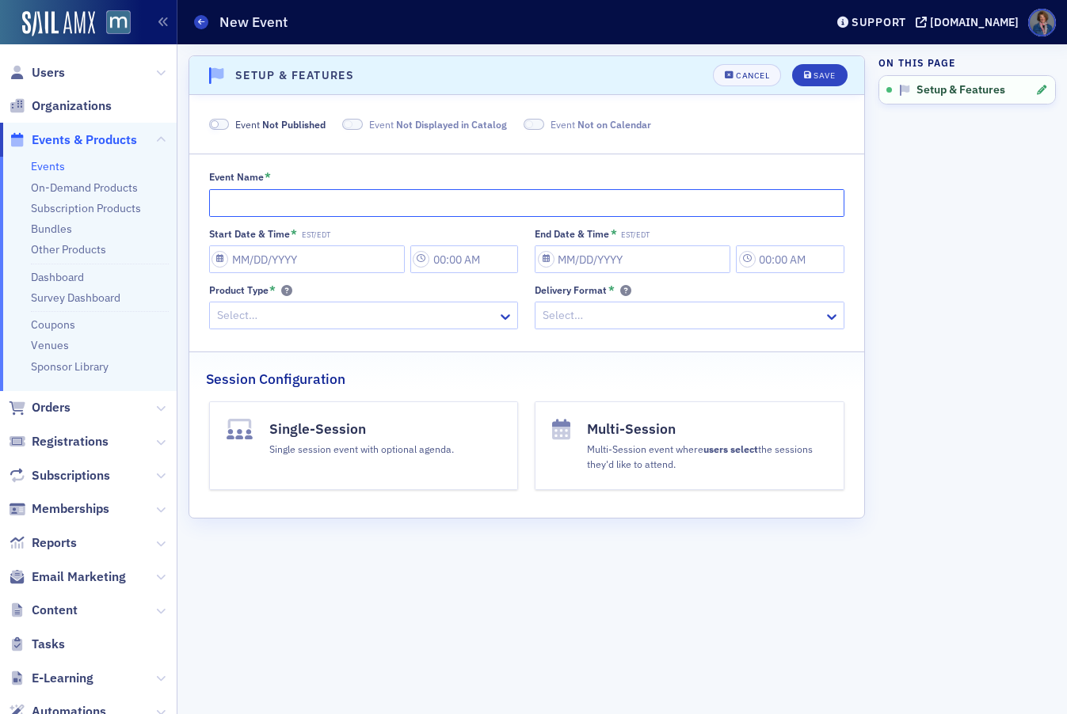
click at [325, 207] on input "Event Name *" at bounding box center [527, 203] width 636 height 28
paste input "The FASB Conceptual Framework"
type input "The FASB Conceptual Framework"
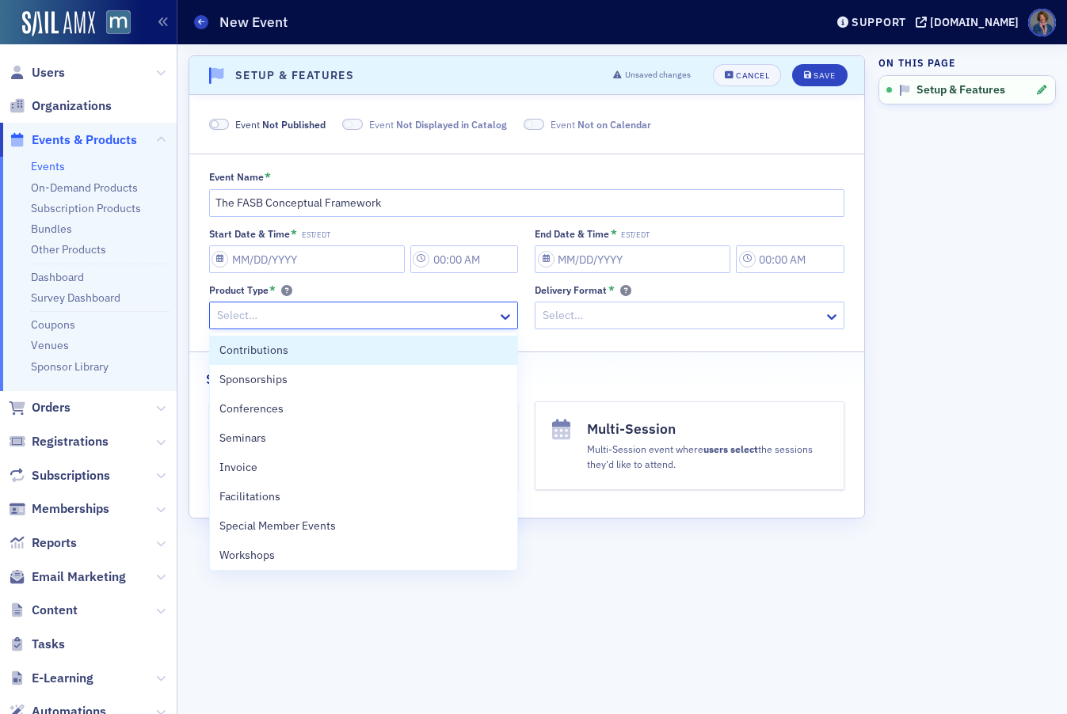
click at [497, 312] on div "Select…" at bounding box center [354, 315] width 288 height 23
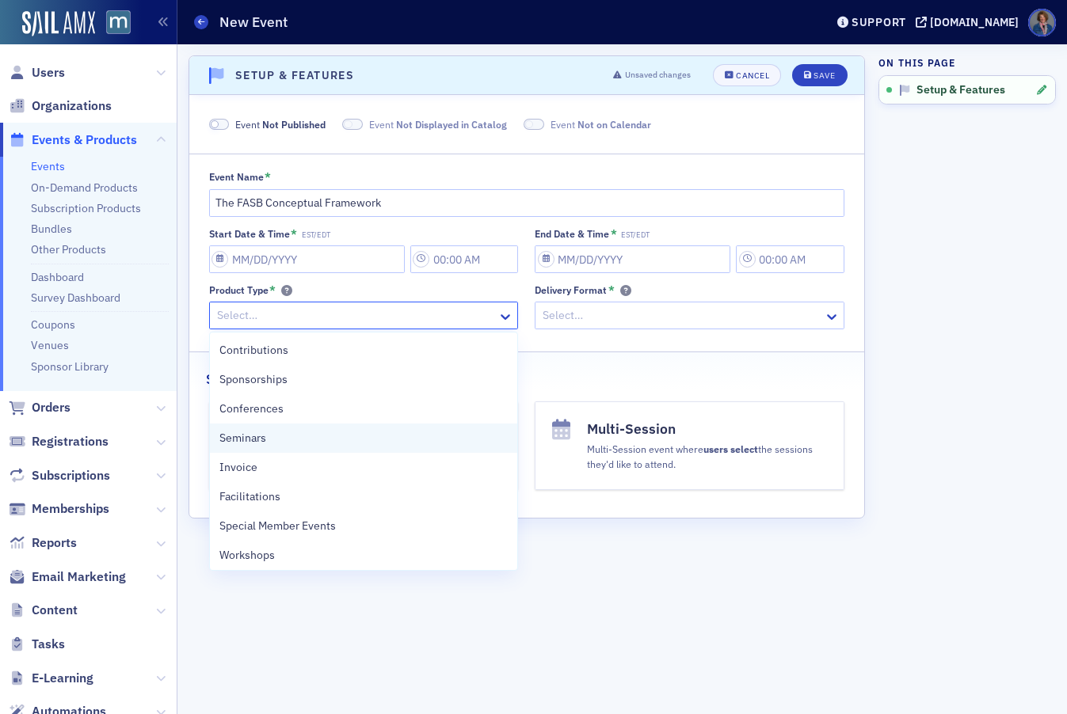
click at [268, 439] on div "Seminars" at bounding box center [363, 438] width 289 height 17
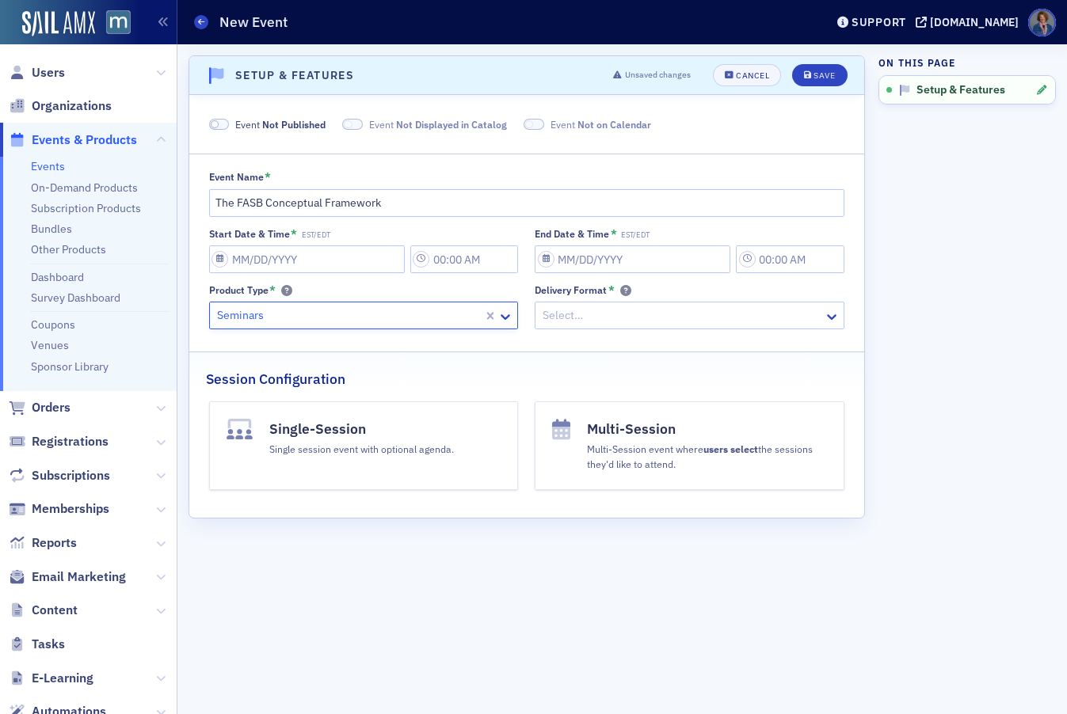
click at [600, 320] on div at bounding box center [681, 316] width 281 height 20
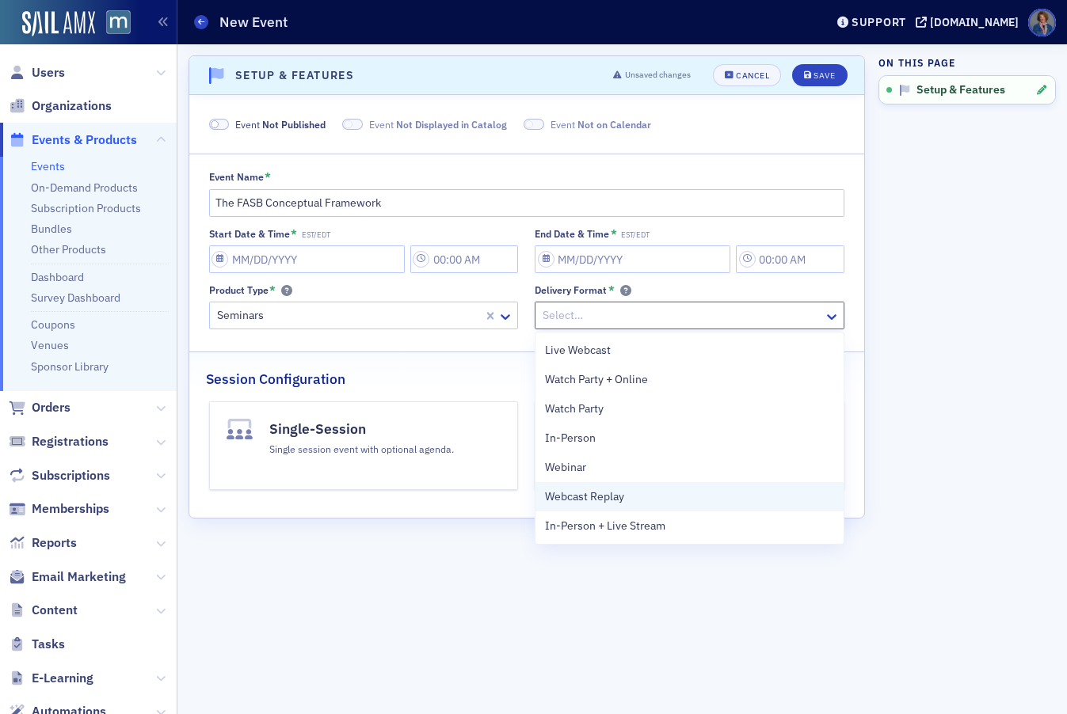
click at [596, 498] on span "Webcast Replay" at bounding box center [584, 497] width 79 height 17
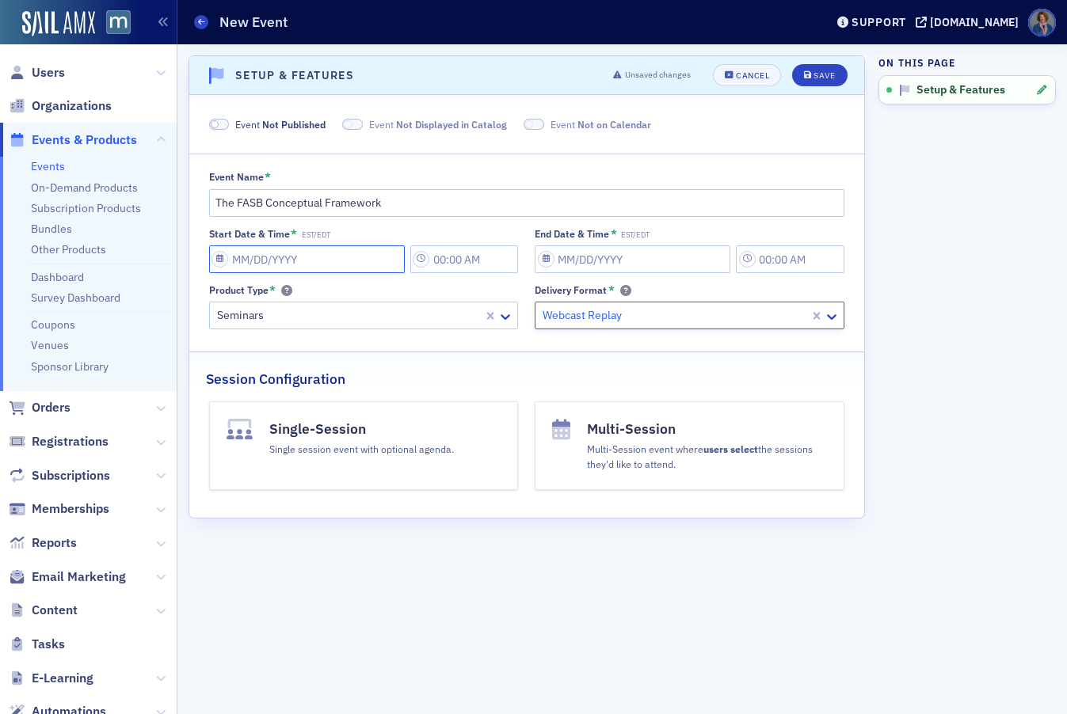
click at [383, 262] on input "Start Date & Time * EST/EDT" at bounding box center [307, 259] width 196 height 28
select select "8"
select select "2025"
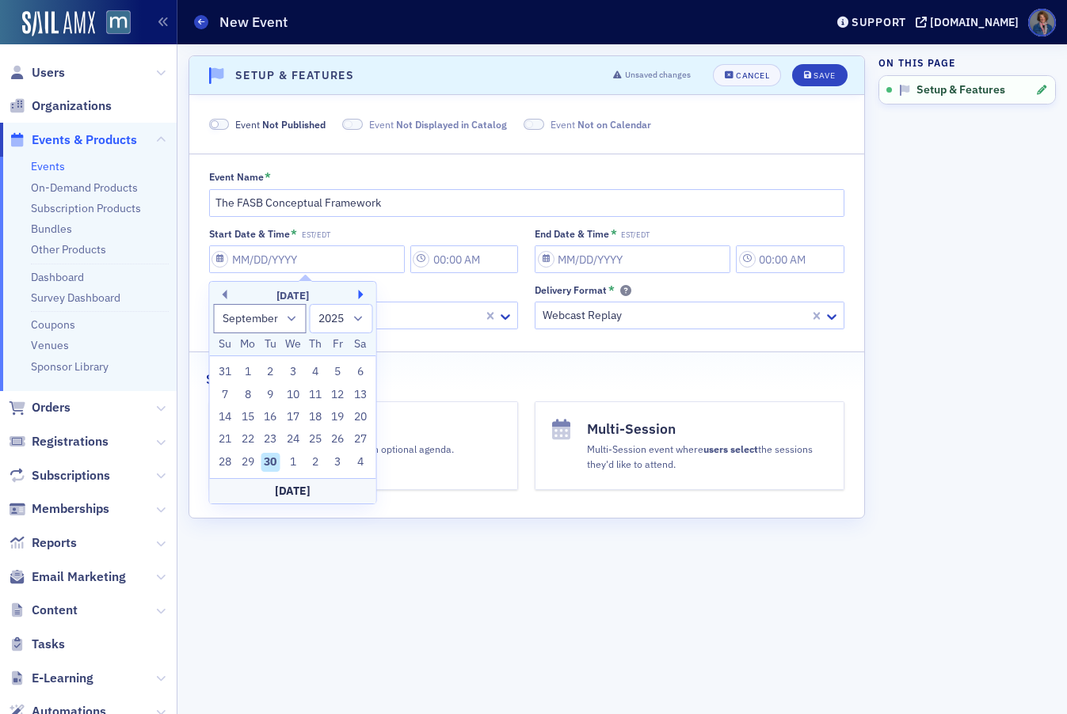
click at [363, 293] on button "Next Month" at bounding box center [364, 295] width 10 height 10
select select "9"
click at [251, 462] on div "27" at bounding box center [247, 462] width 19 height 19
type input "10/27/2025"
type input "10:00 AM"
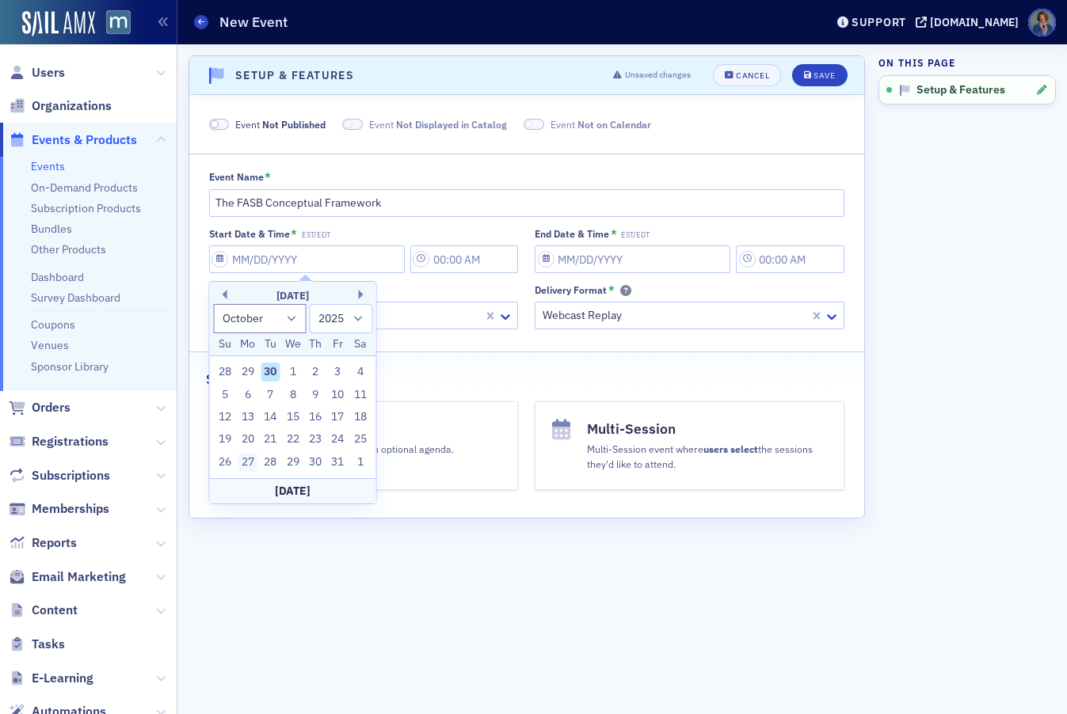
type input "10/27/2025"
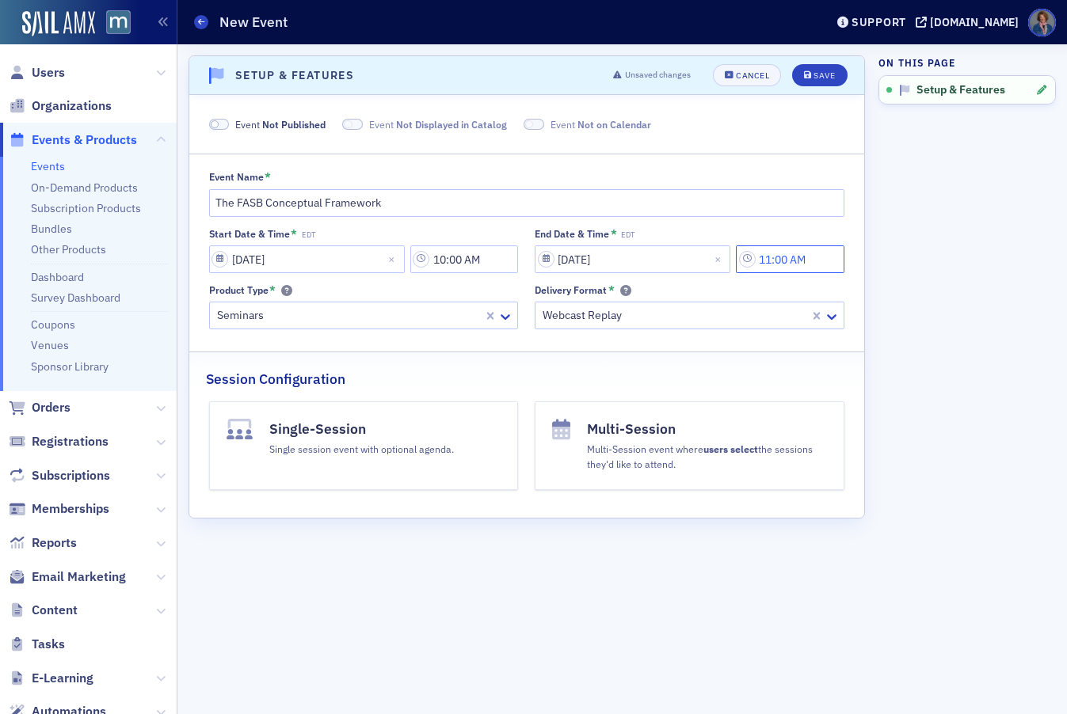
click at [798, 253] on input "11:00 AM" at bounding box center [790, 259] width 108 height 28
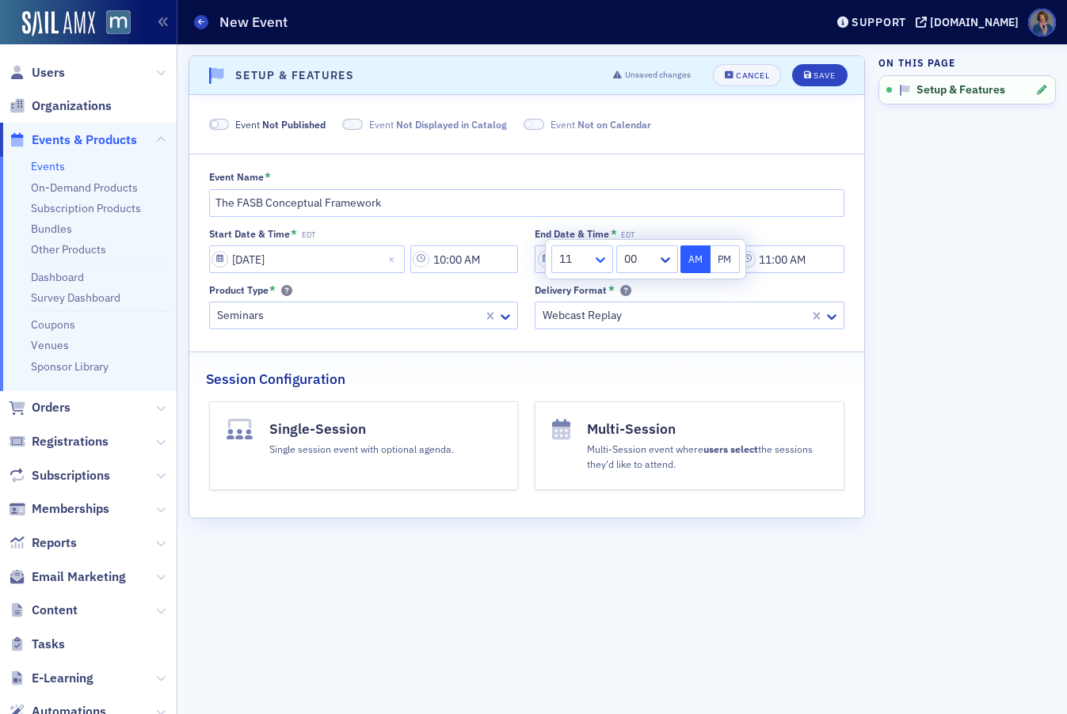
click at [598, 259] on icon at bounding box center [601, 260] width 10 height 6
click at [583, 490] on div "12" at bounding box center [581, 496] width 41 height 17
click at [721, 259] on button "PM" at bounding box center [725, 259] width 30 height 28
type input "12:00 PM"
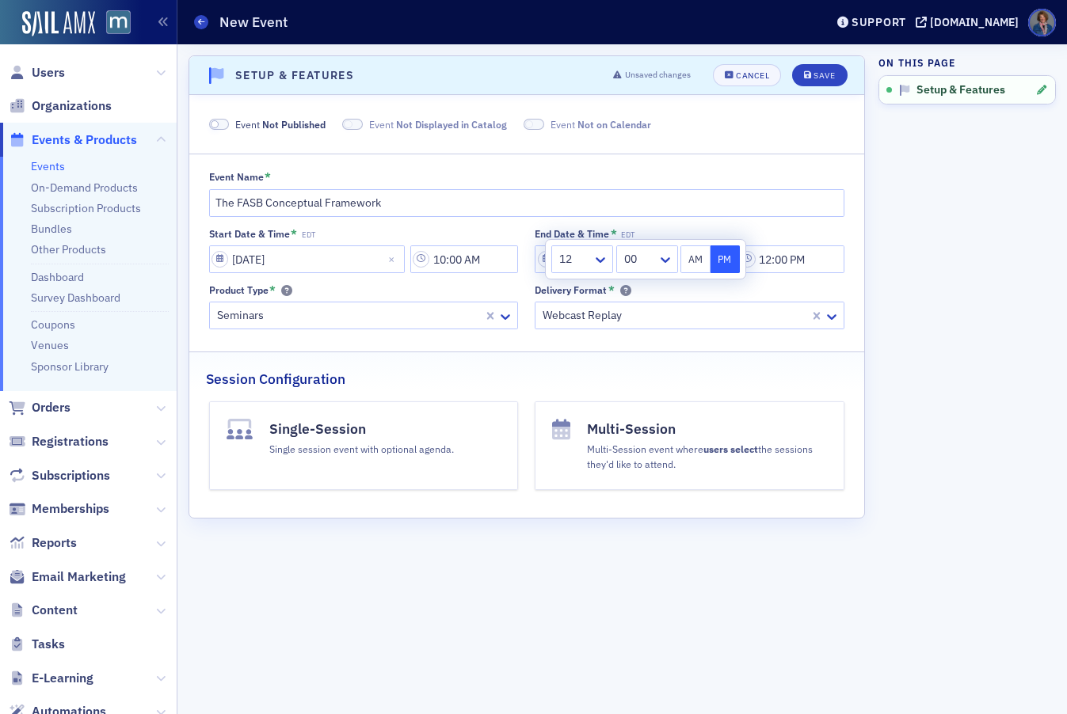
click at [837, 226] on div "Event Name * The FASB Conceptual Framework Start Date & Time * EDT 10/27/2025 1…" at bounding box center [526, 250] width 675 height 158
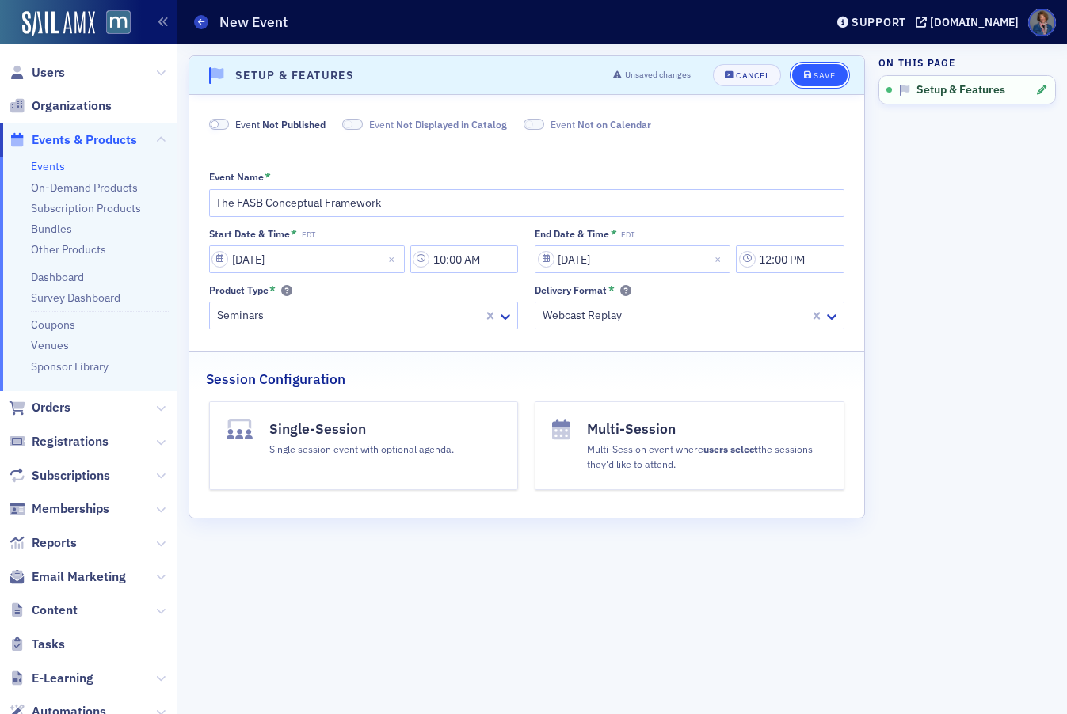
click at [830, 83] on button "Save" at bounding box center [819, 75] width 55 height 22
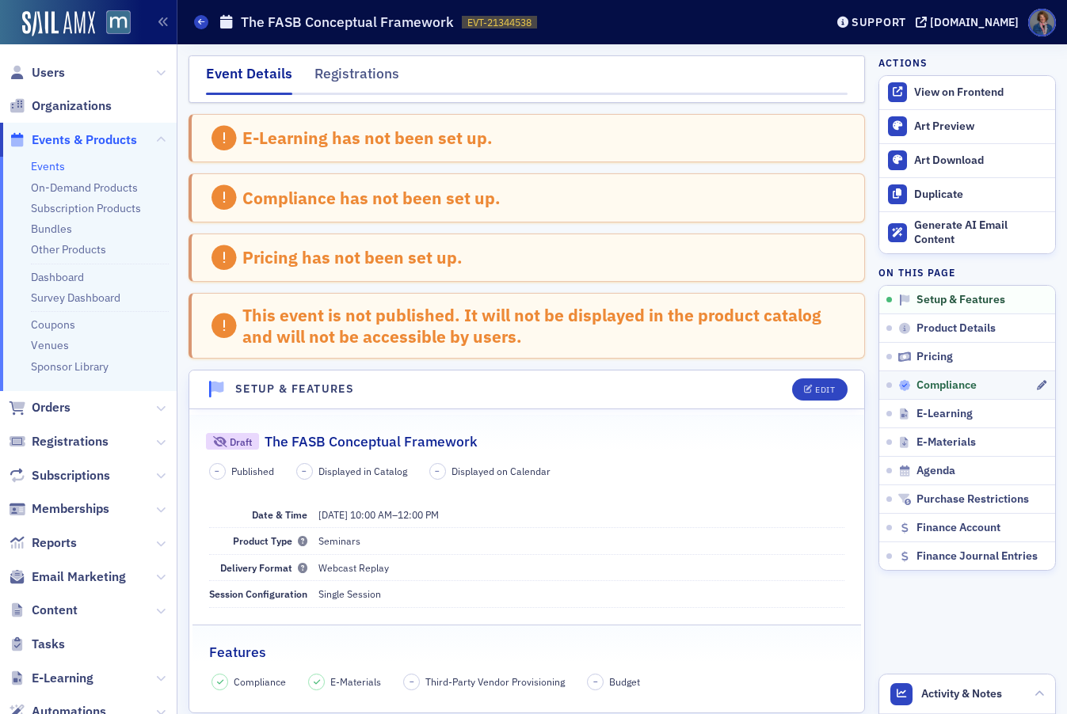
click at [942, 386] on span "Compliance" at bounding box center [946, 386] width 60 height 14
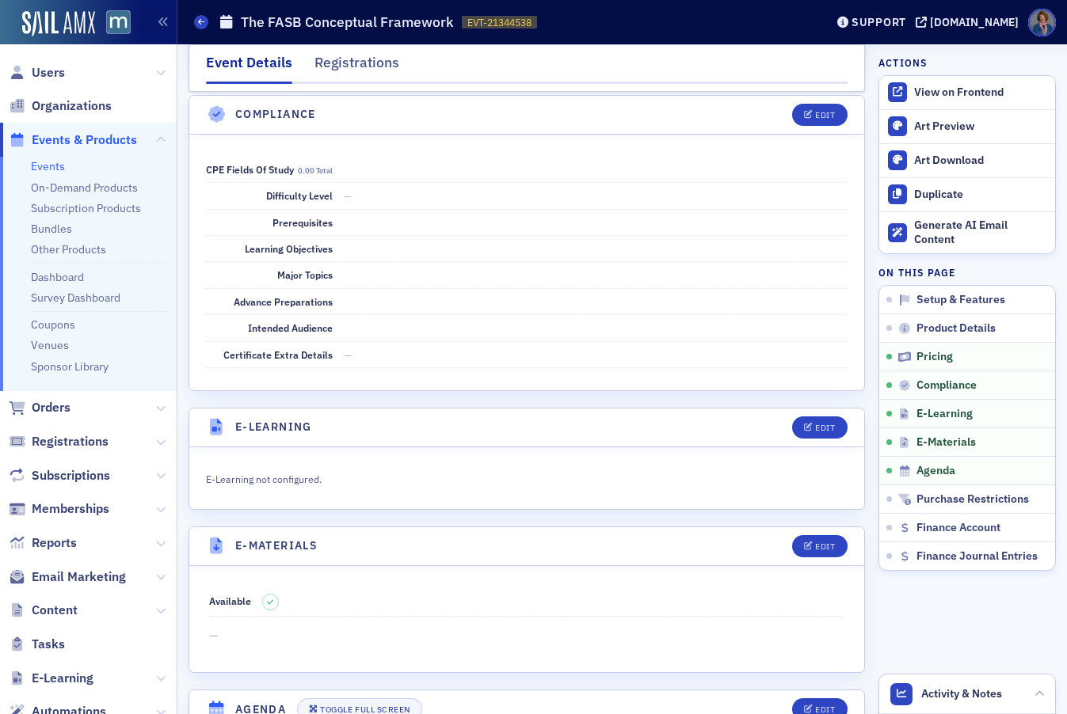
scroll to position [1945, 0]
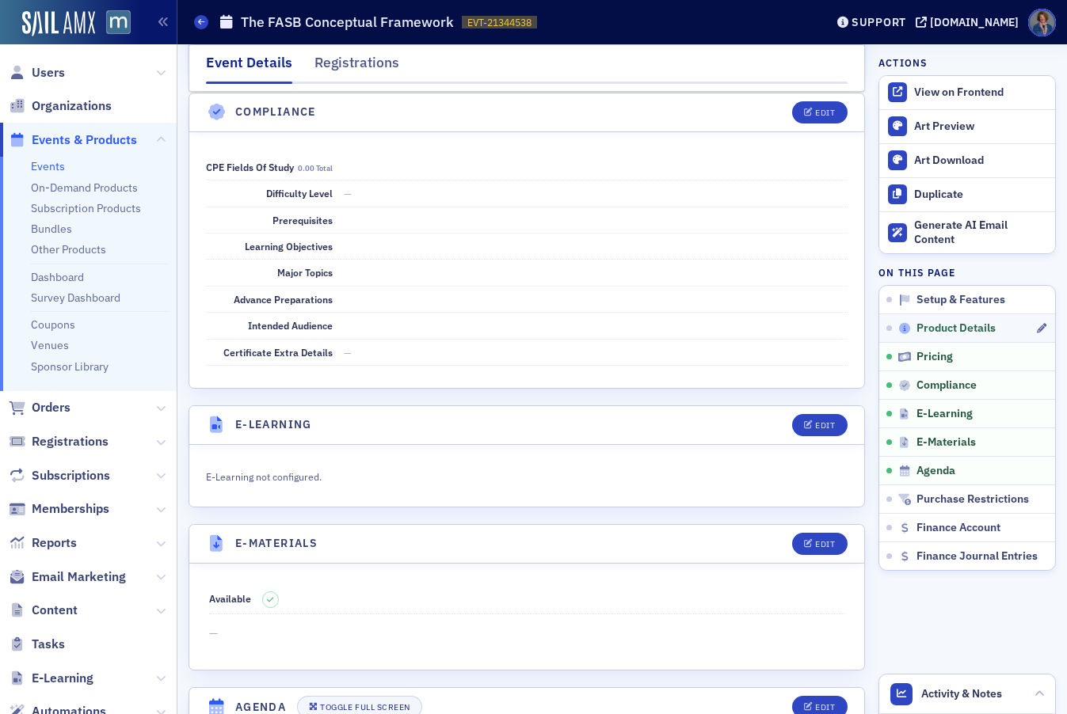
click at [922, 329] on span "Product Details" at bounding box center [955, 329] width 79 height 14
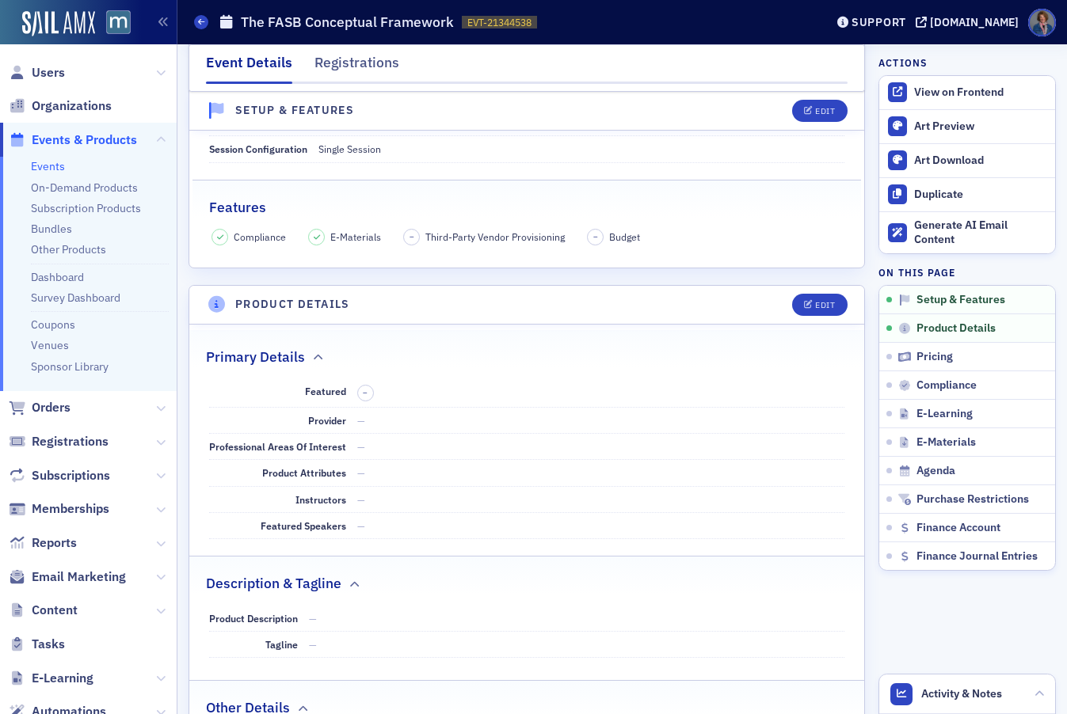
scroll to position [448, 0]
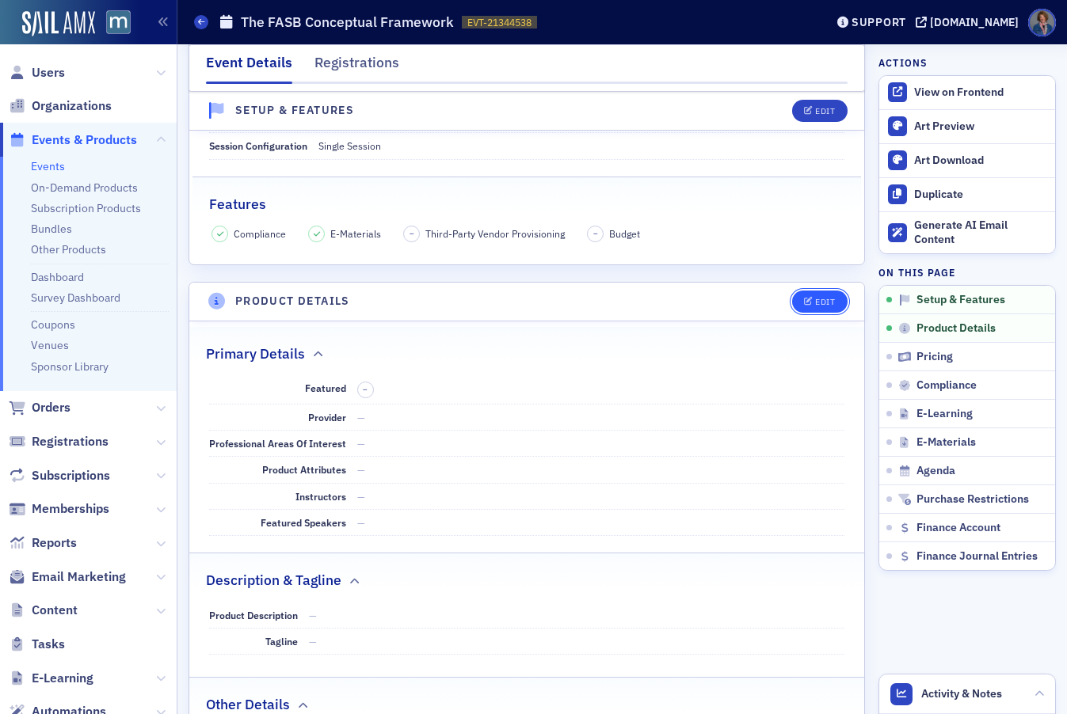
click at [815, 300] on div "Edit" at bounding box center [825, 302] width 20 height 9
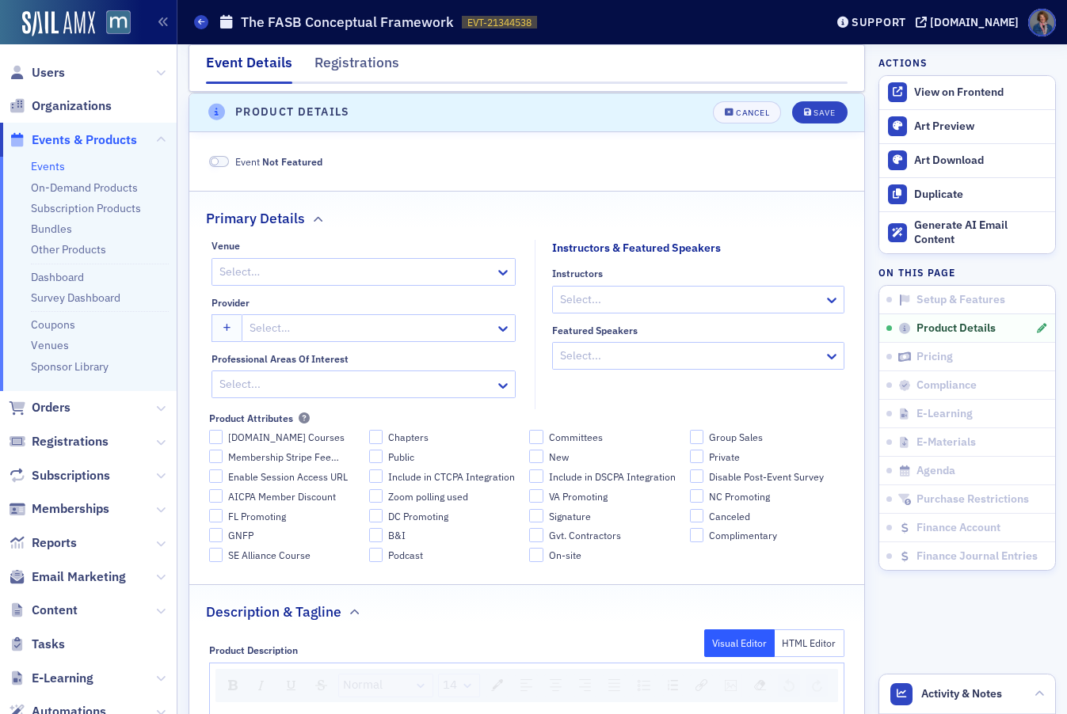
scroll to position [638, 0]
click at [390, 278] on div at bounding box center [356, 271] width 276 height 20
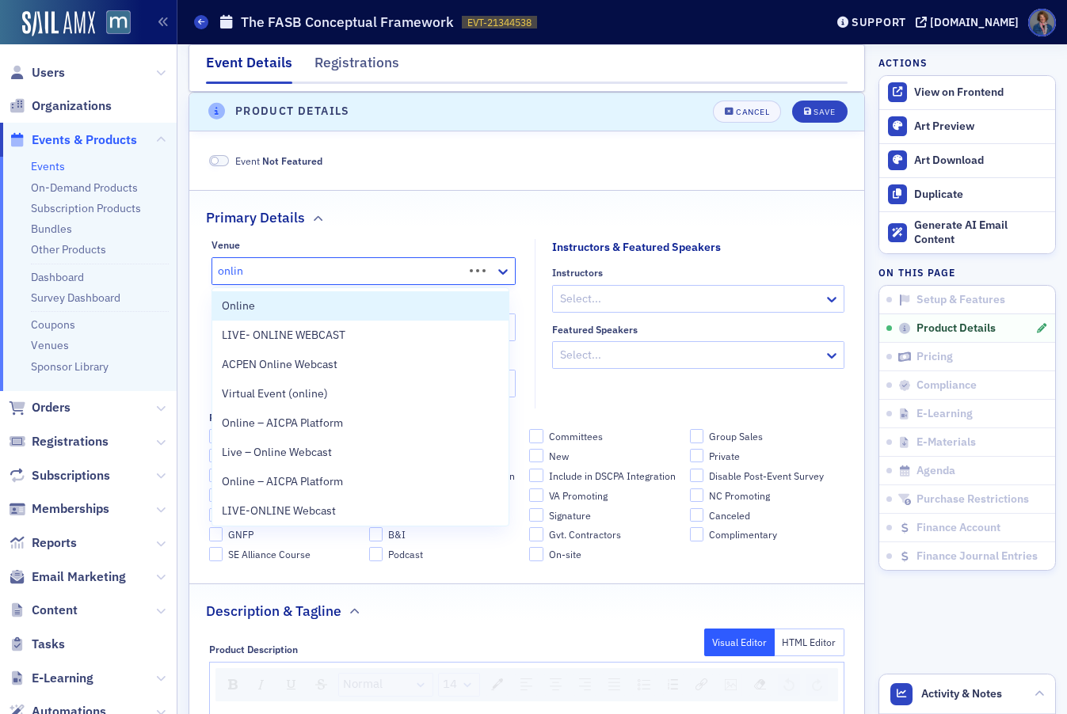
type input "online"
click at [303, 313] on div "Online" at bounding box center [360, 306] width 277 height 17
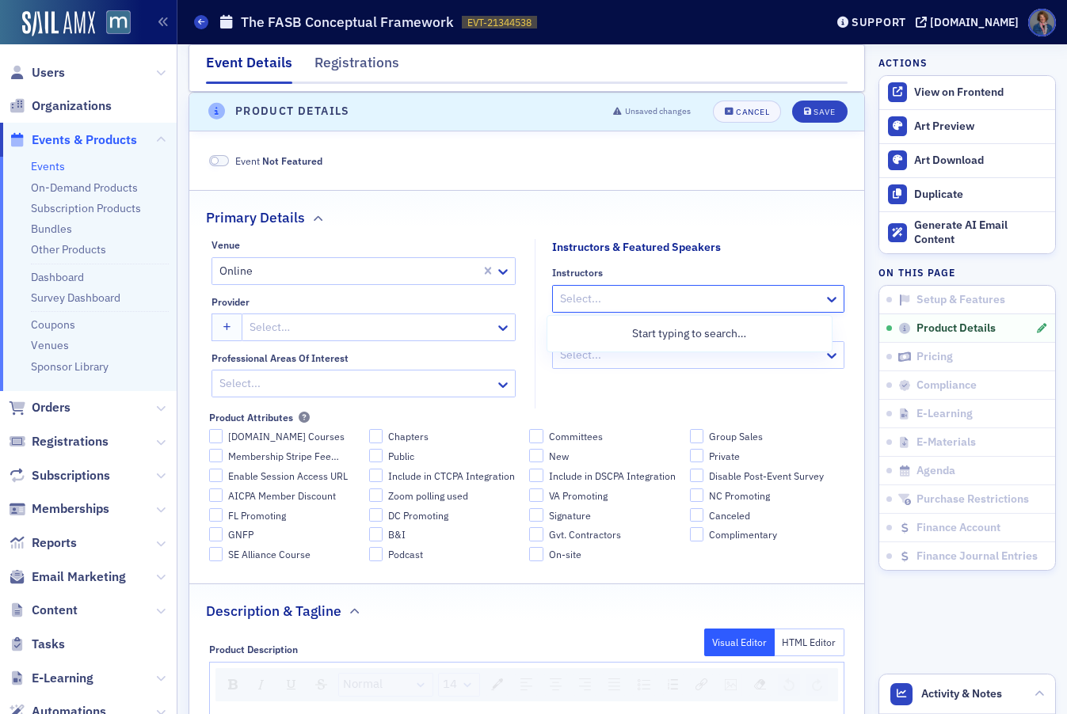
click at [571, 302] on div at bounding box center [690, 299] width 264 height 20
type input "Sailor"
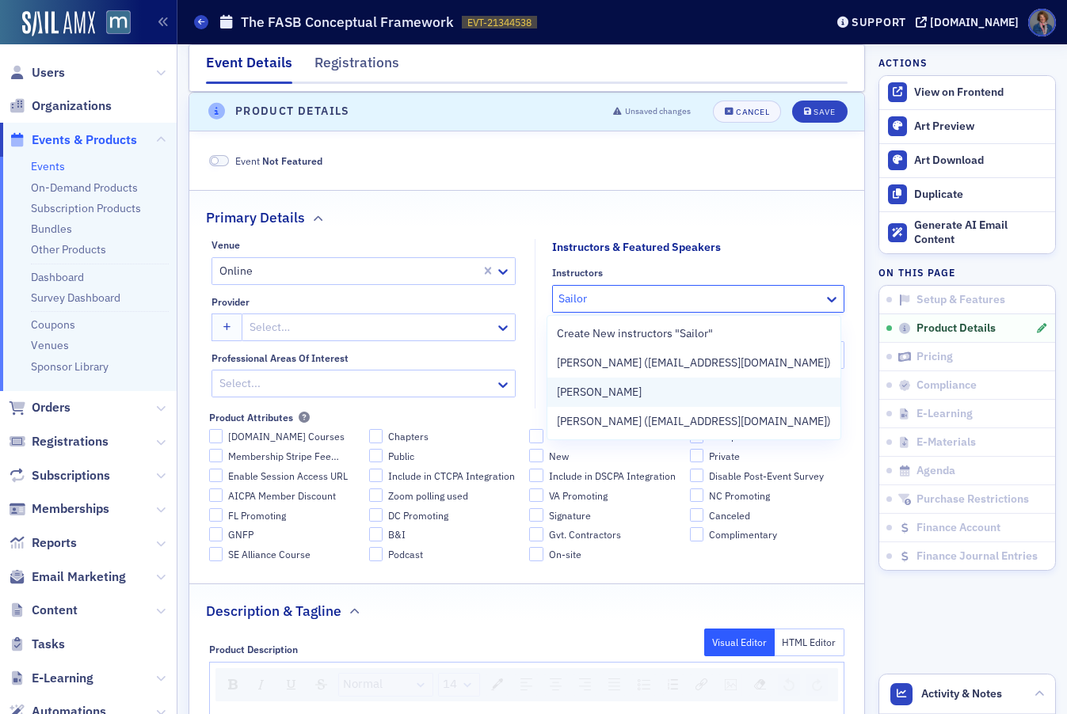
click at [600, 393] on span "Jeffrey Sailor" at bounding box center [599, 392] width 85 height 17
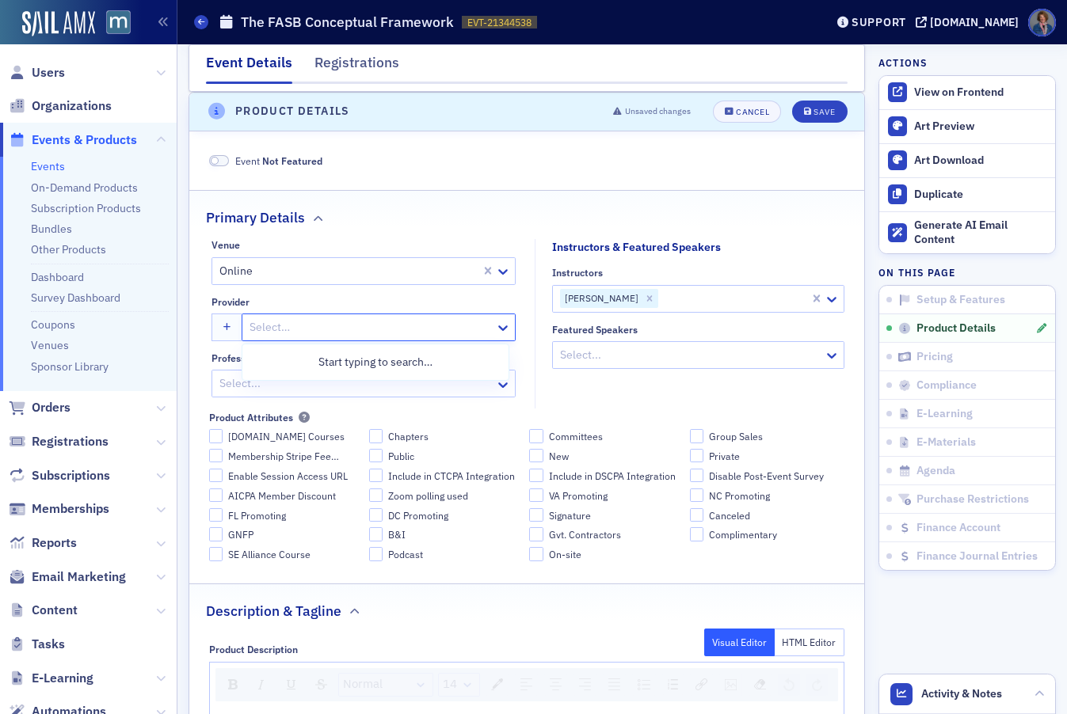
click at [249, 328] on input "Provider" at bounding box center [249, 327] width 2 height 17
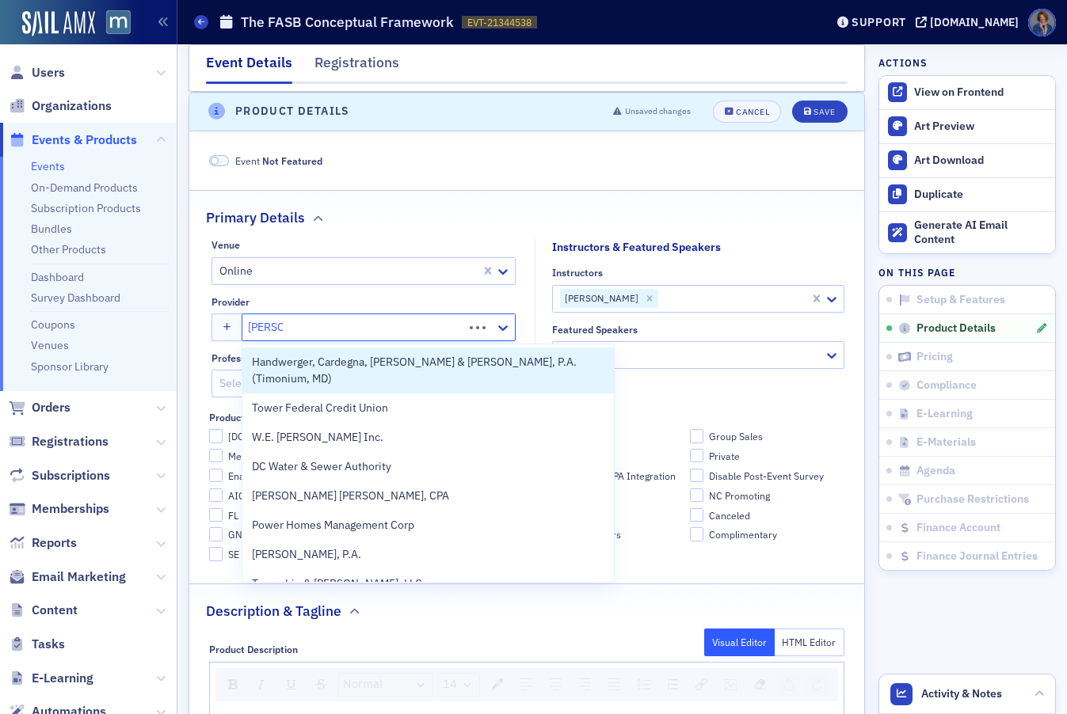
type input "Werner"
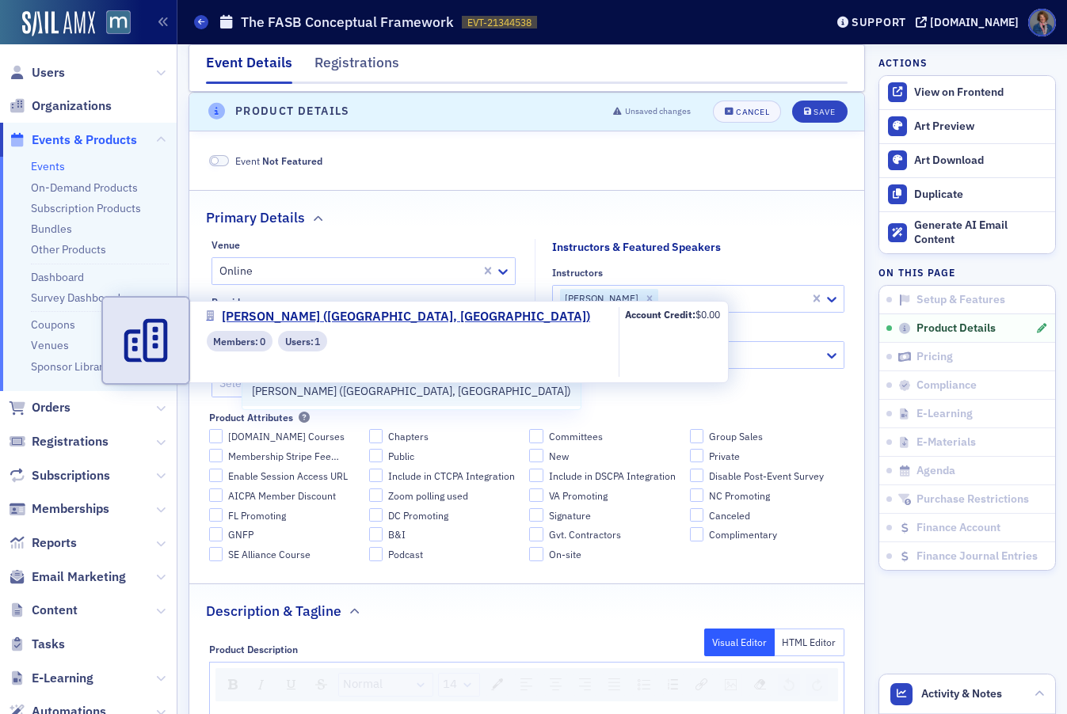
click at [302, 394] on span "Werner-Rocca (Flourtown, PA)" at bounding box center [411, 391] width 319 height 17
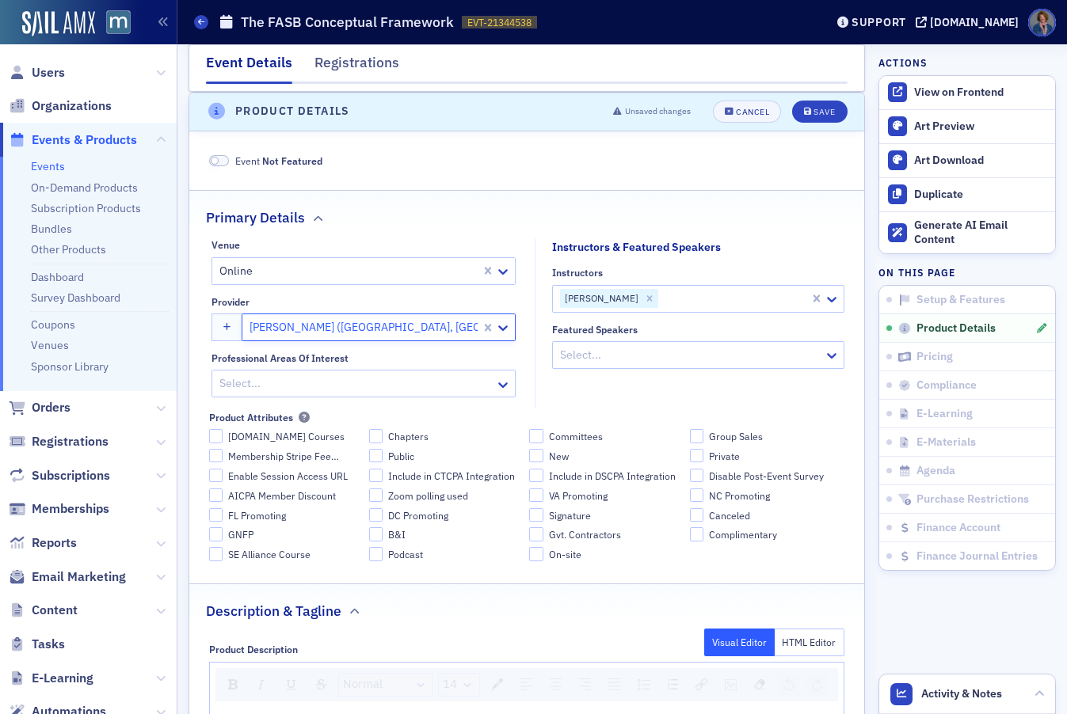
click at [438, 380] on div at bounding box center [356, 384] width 276 height 20
click at [495, 384] on icon at bounding box center [503, 385] width 16 height 16
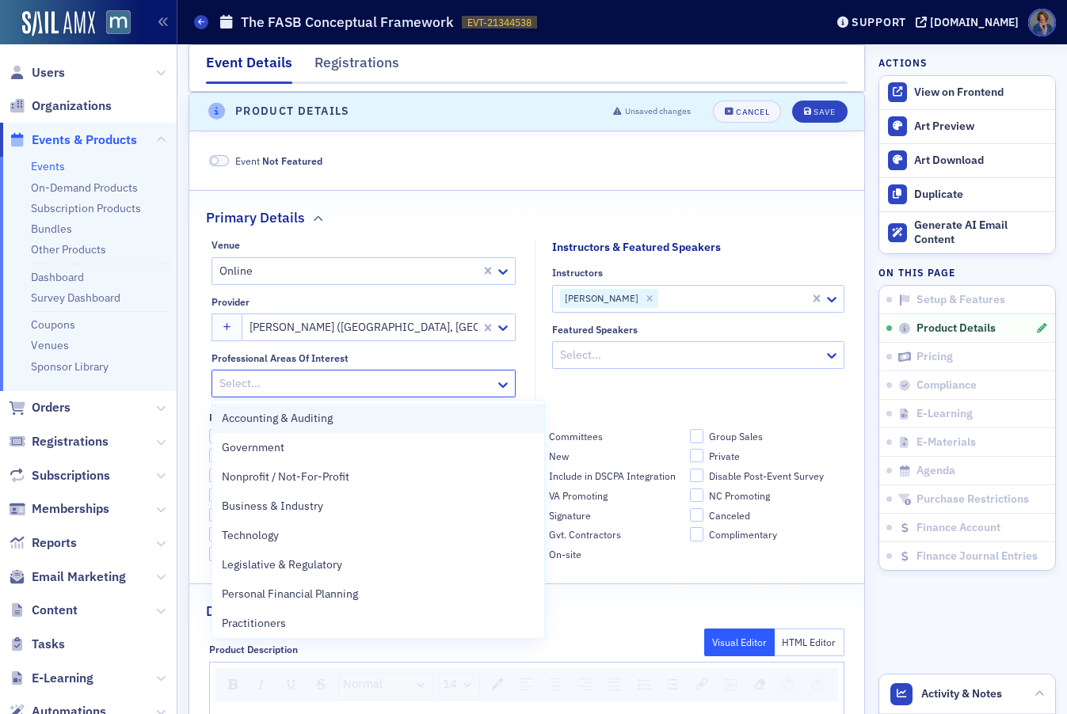
click at [298, 424] on span "Accounting & Auditing" at bounding box center [277, 418] width 111 height 17
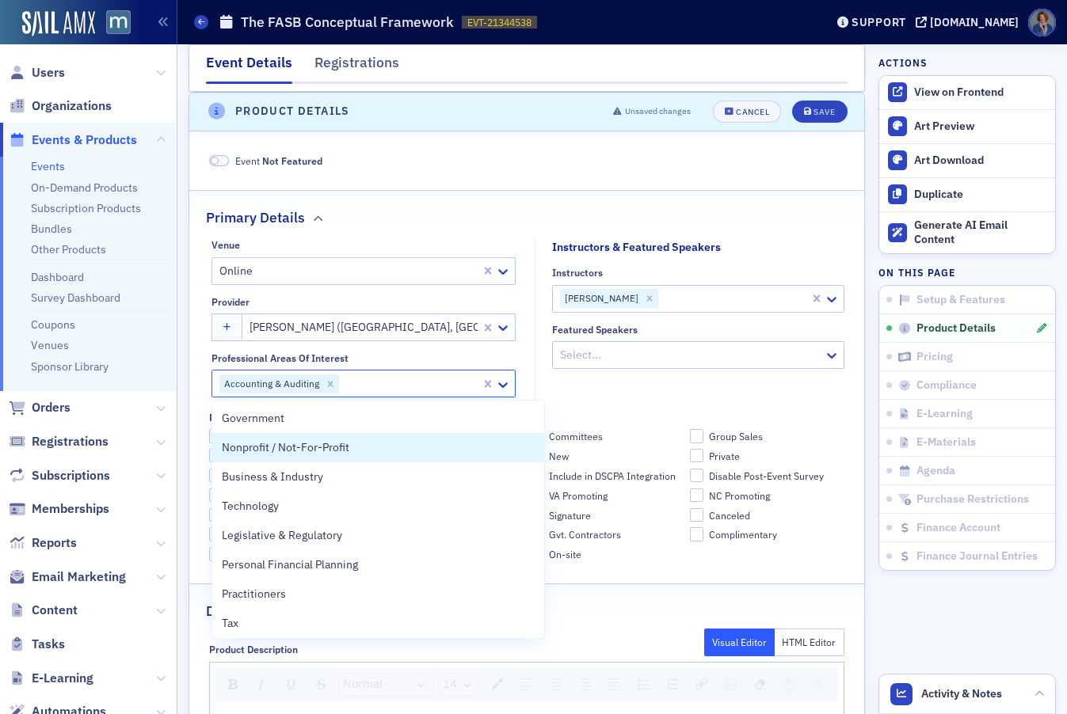
click at [656, 387] on fieldset "Instructors & Featured Speakers Instructors Jeffrey Sailor Featured Speakers Se…" at bounding box center [694, 323] width 318 height 169
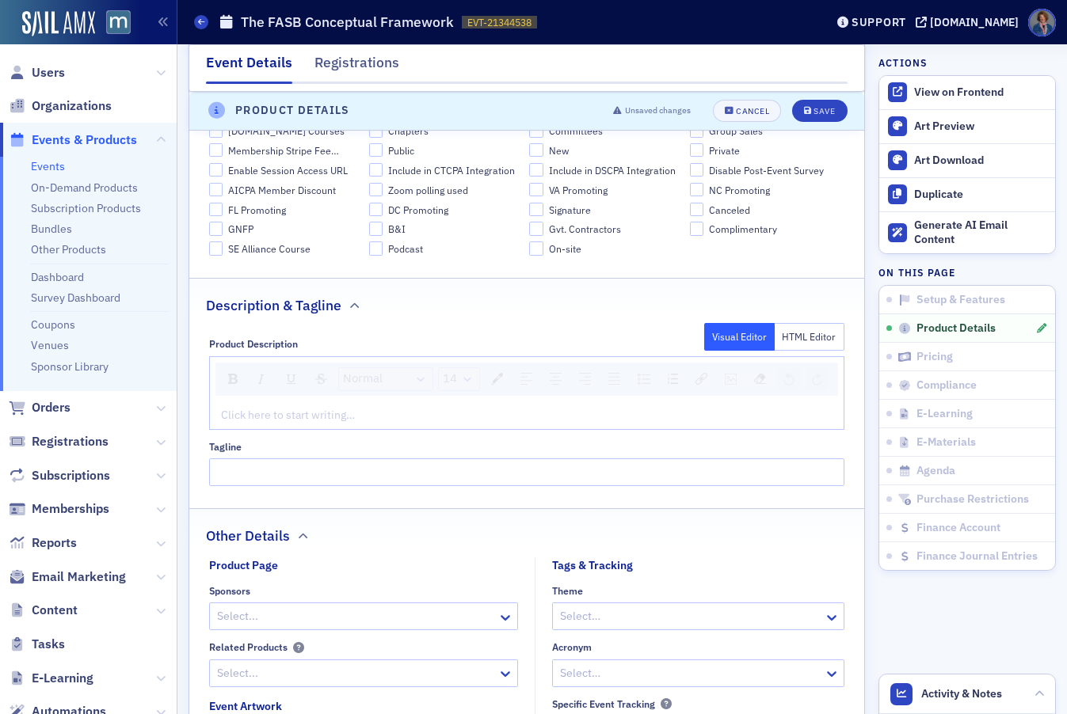
scroll to position [947, 0]
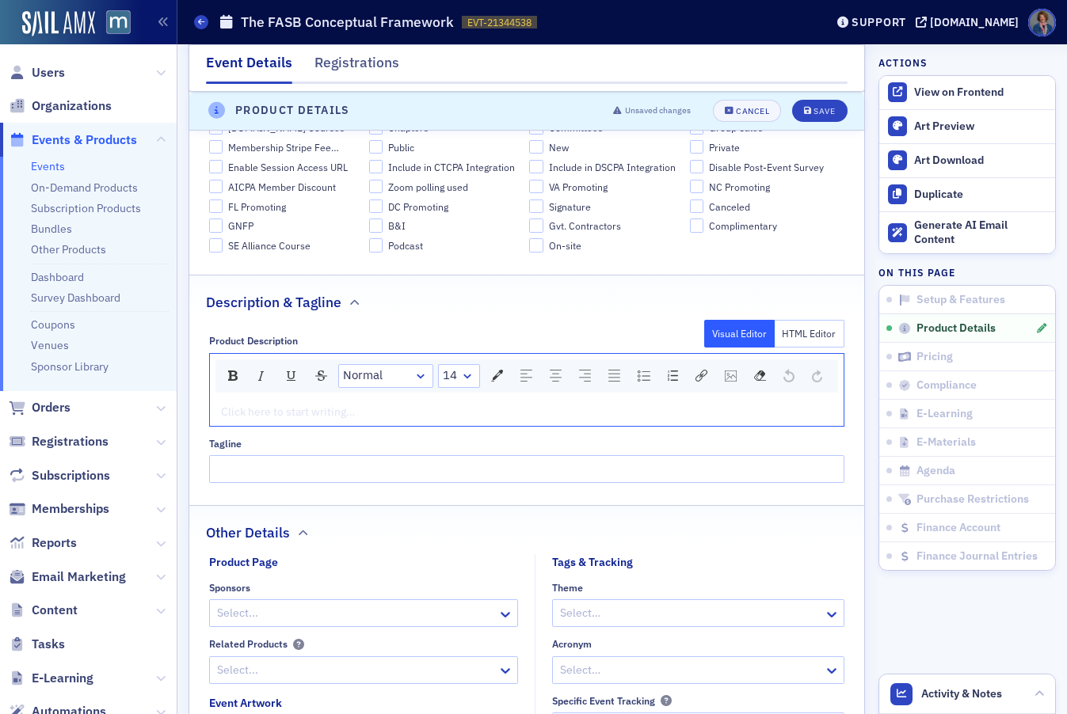
click at [249, 421] on div "rdw-editor" at bounding box center [527, 412] width 611 height 17
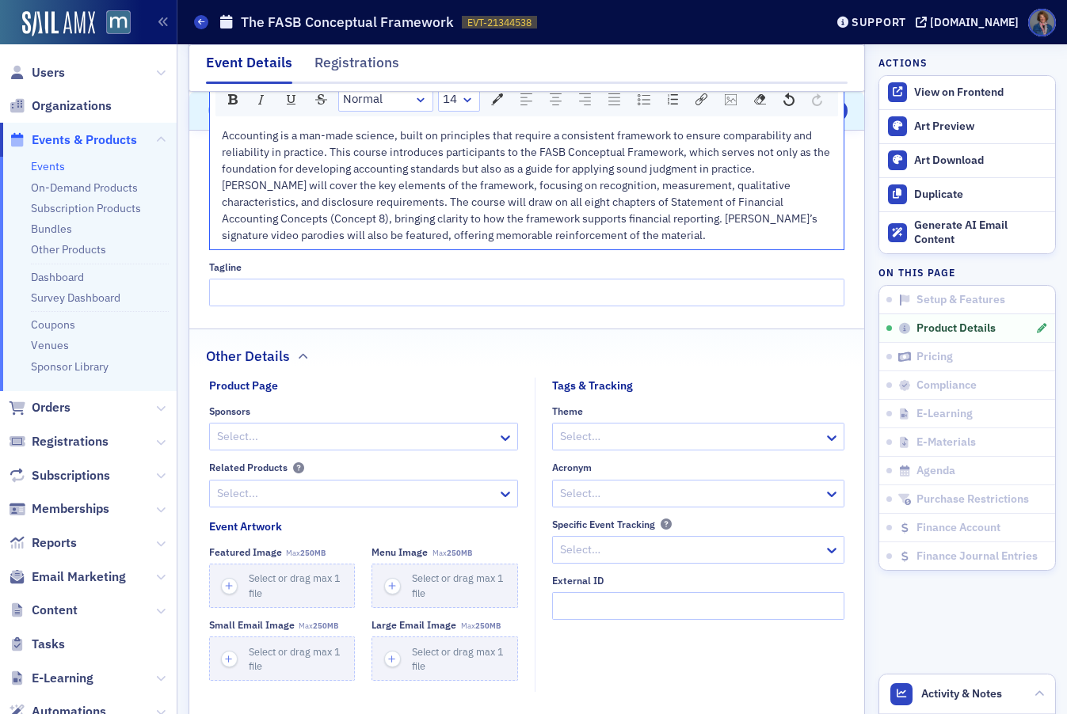
scroll to position [1269, 0]
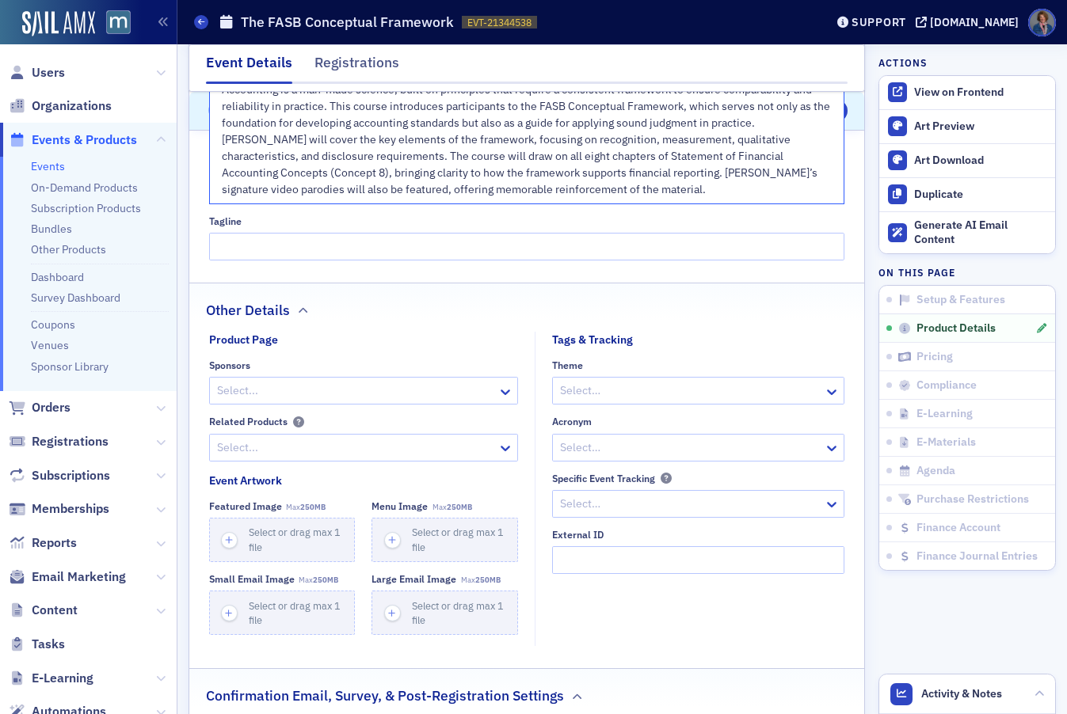
click at [621, 458] on div at bounding box center [690, 448] width 264 height 20
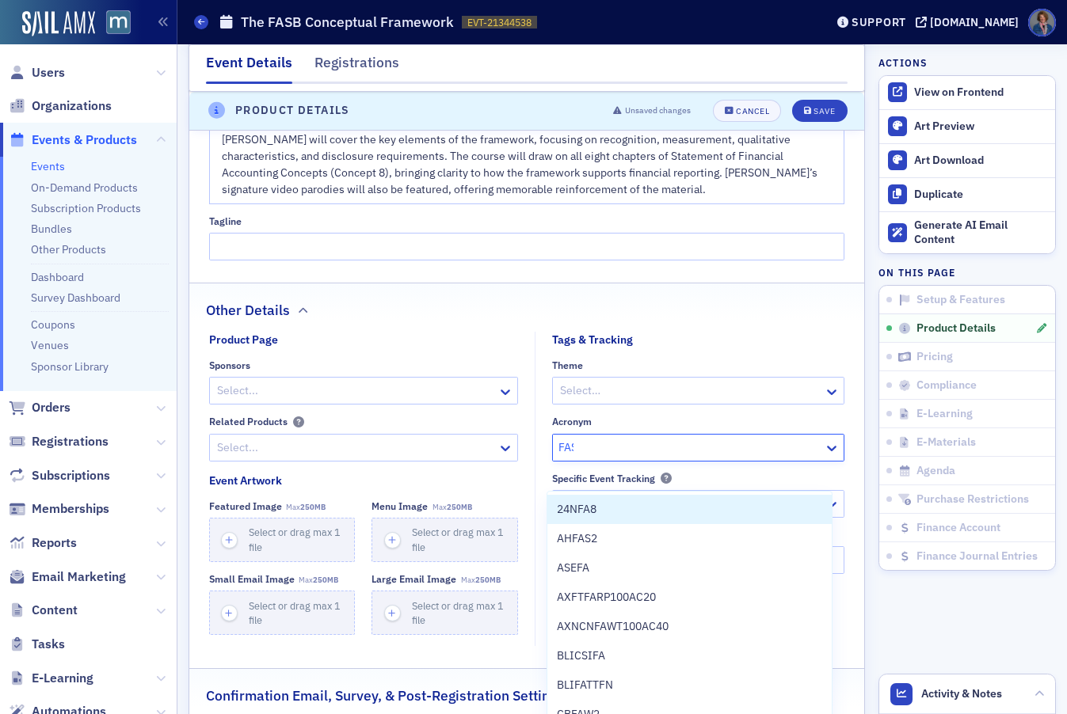
type input "FASF"
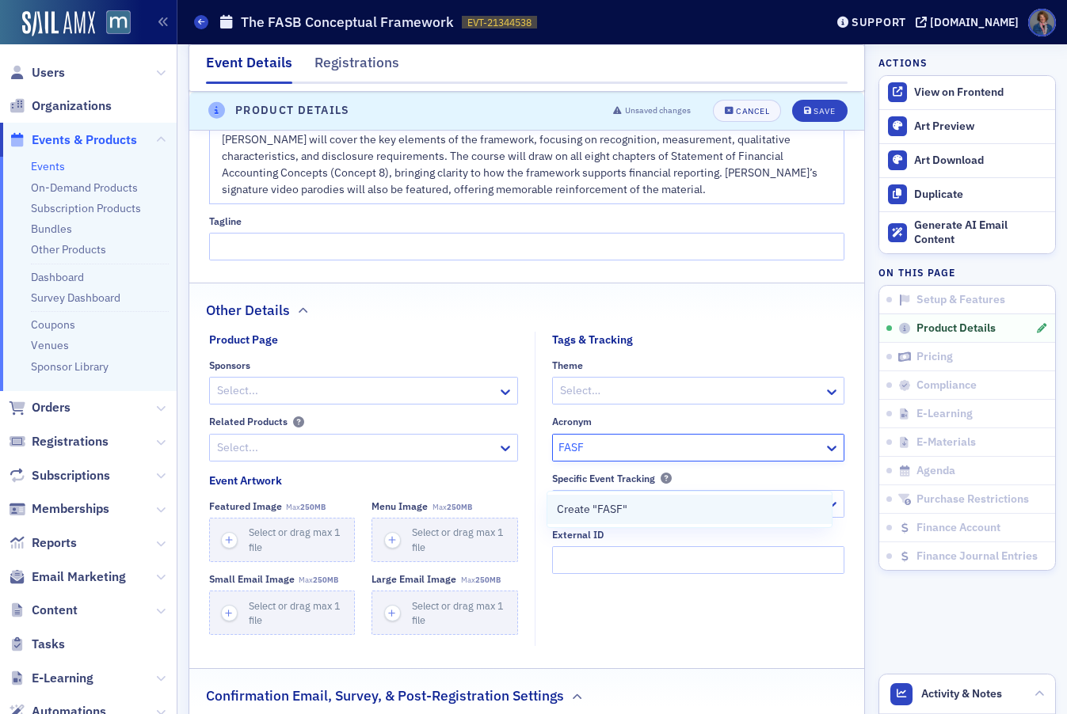
click at [631, 506] on div "Create "FASF"" at bounding box center [689, 509] width 265 height 17
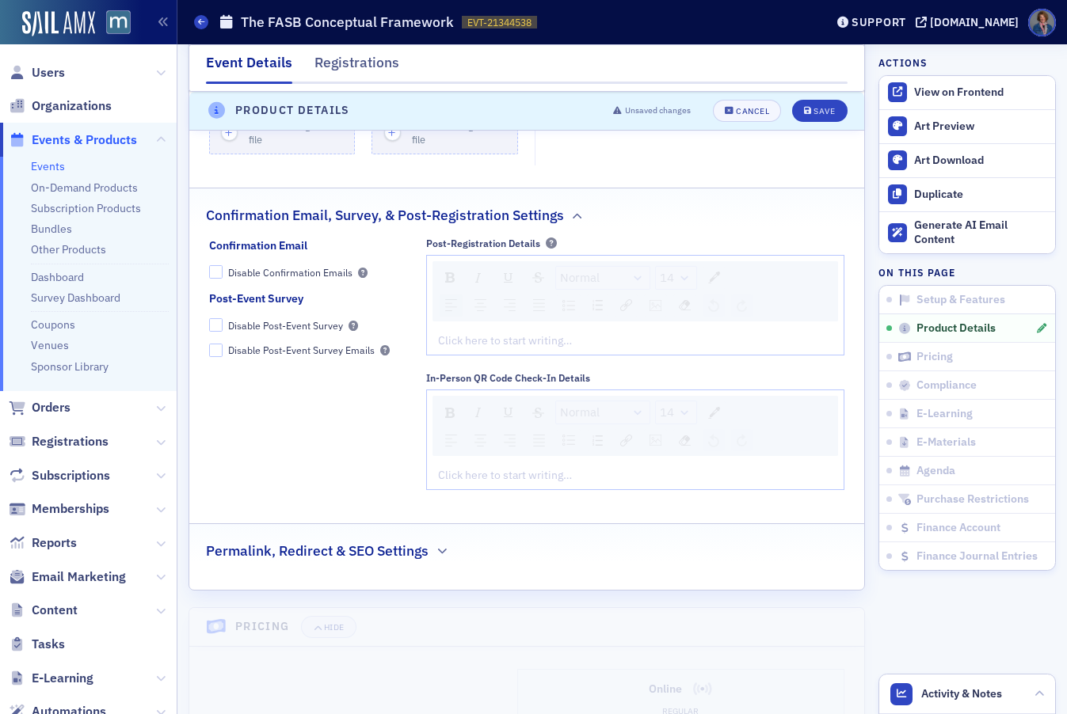
scroll to position [1756, 0]
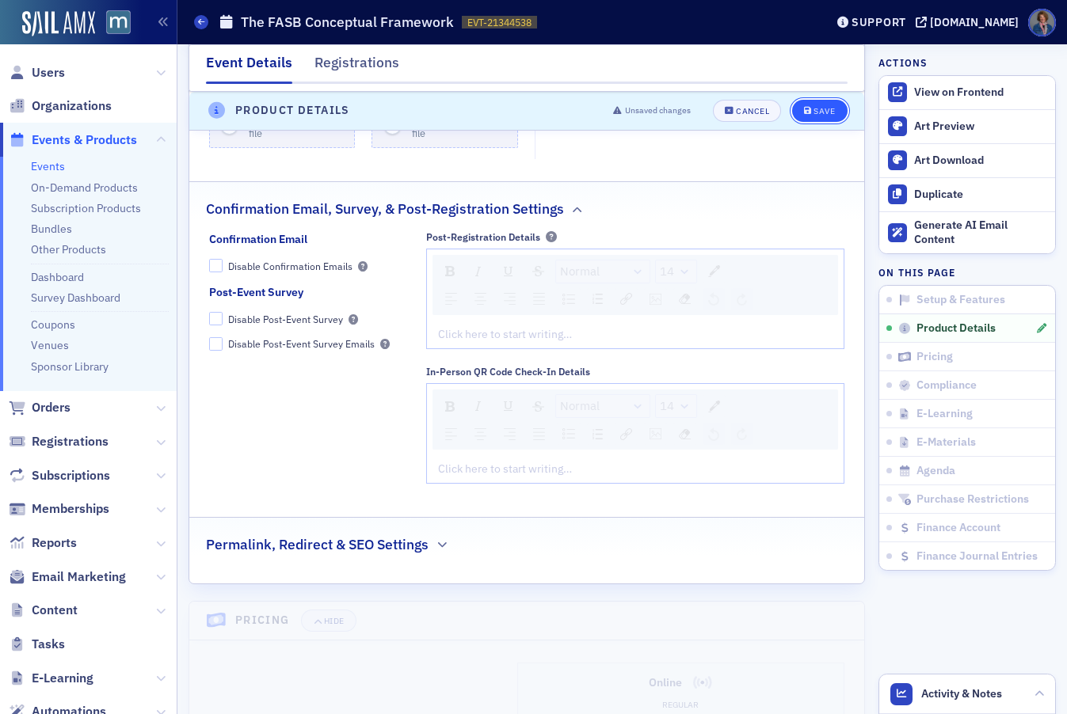
click at [813, 112] on div "Save" at bounding box center [823, 111] width 21 height 9
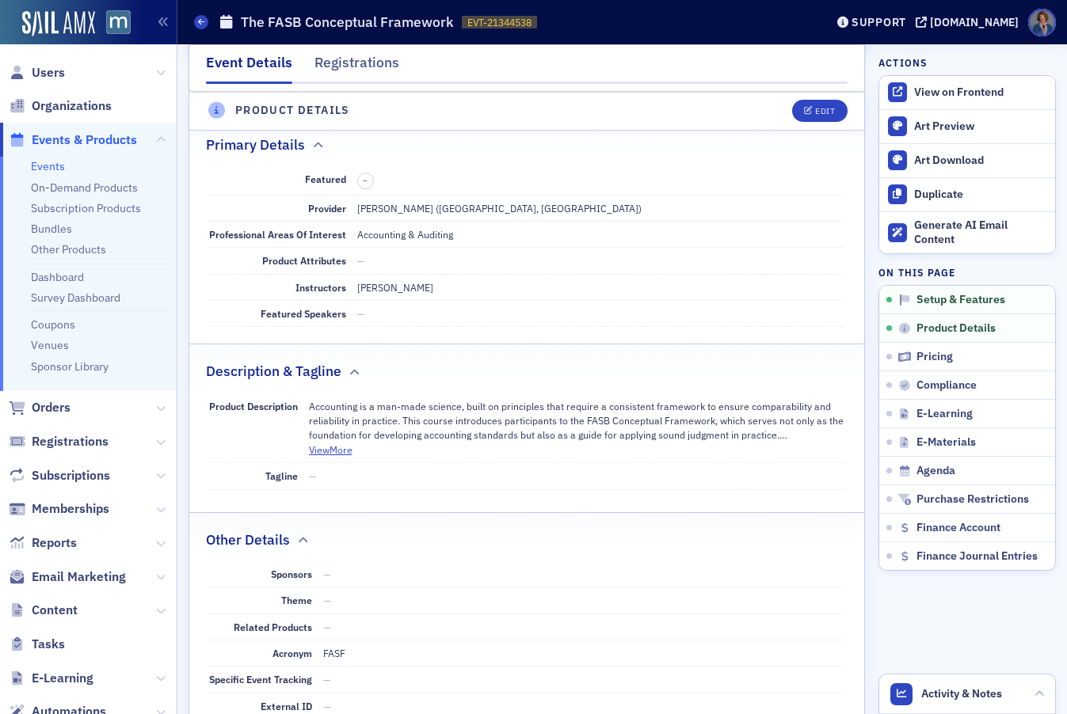
scroll to position [638, 0]
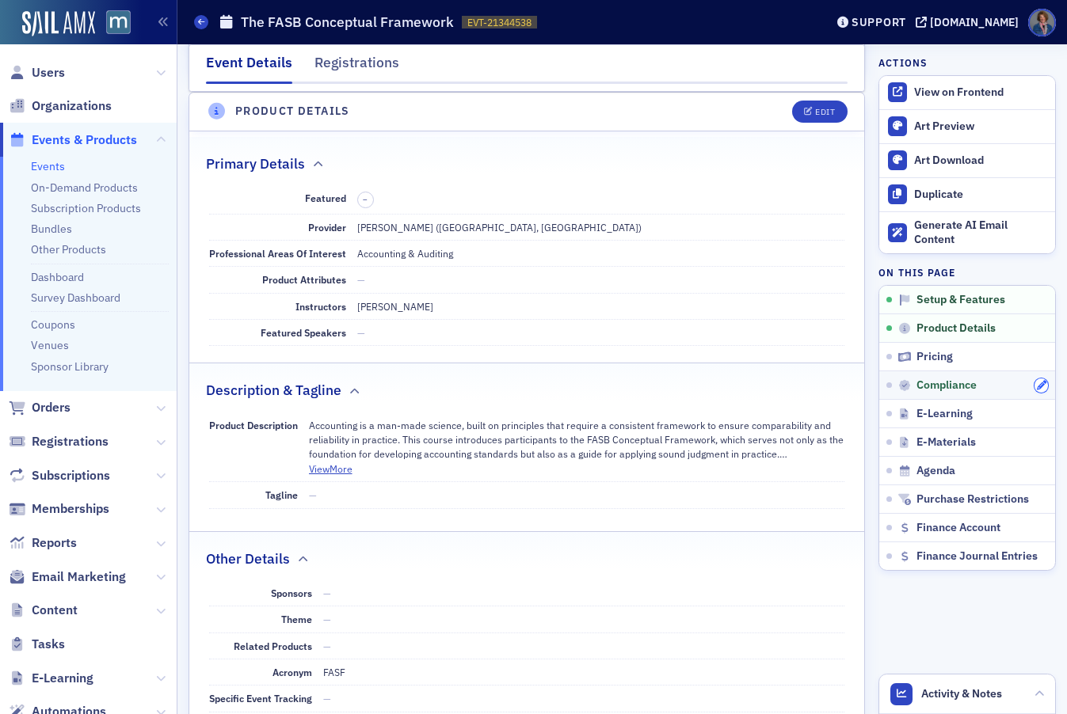
click at [1037, 385] on icon "button" at bounding box center [1042, 386] width 10 height 10
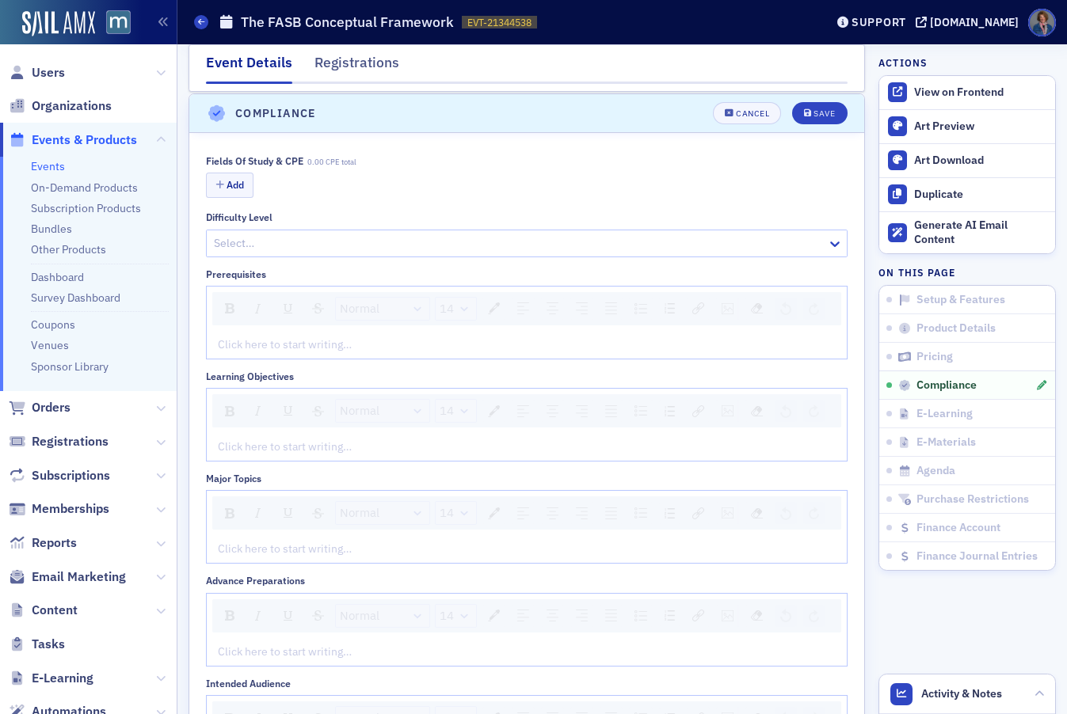
scroll to position [1988, 0]
click at [228, 177] on button "Add" at bounding box center [230, 184] width 48 height 25
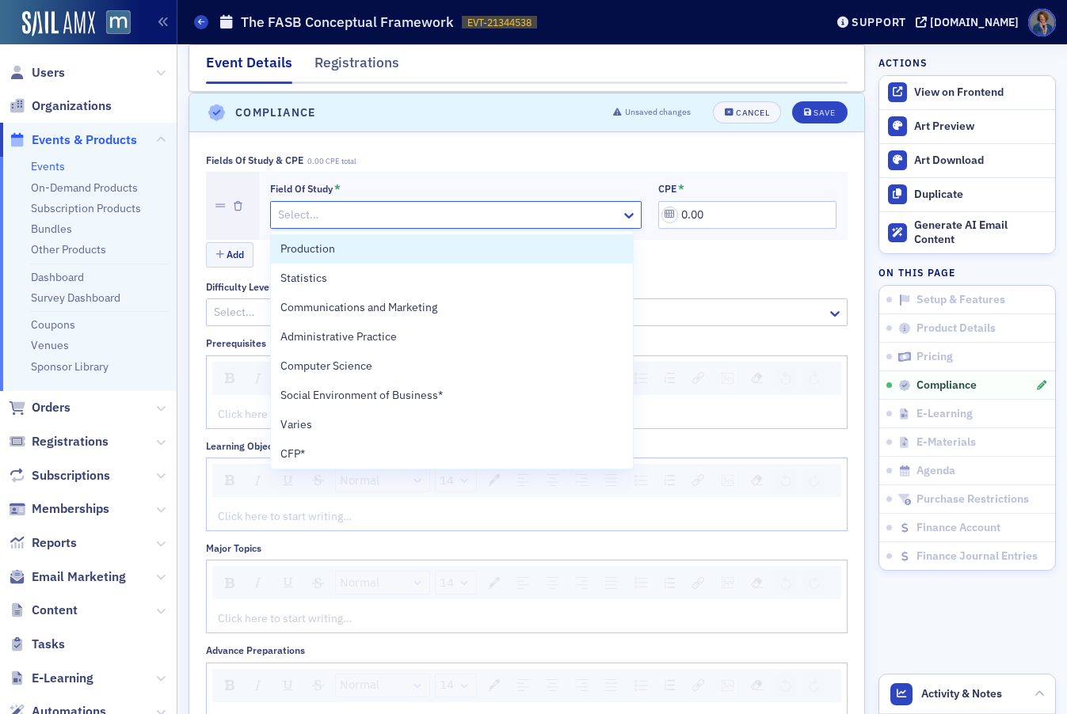
click at [337, 219] on div at bounding box center [447, 215] width 343 height 20
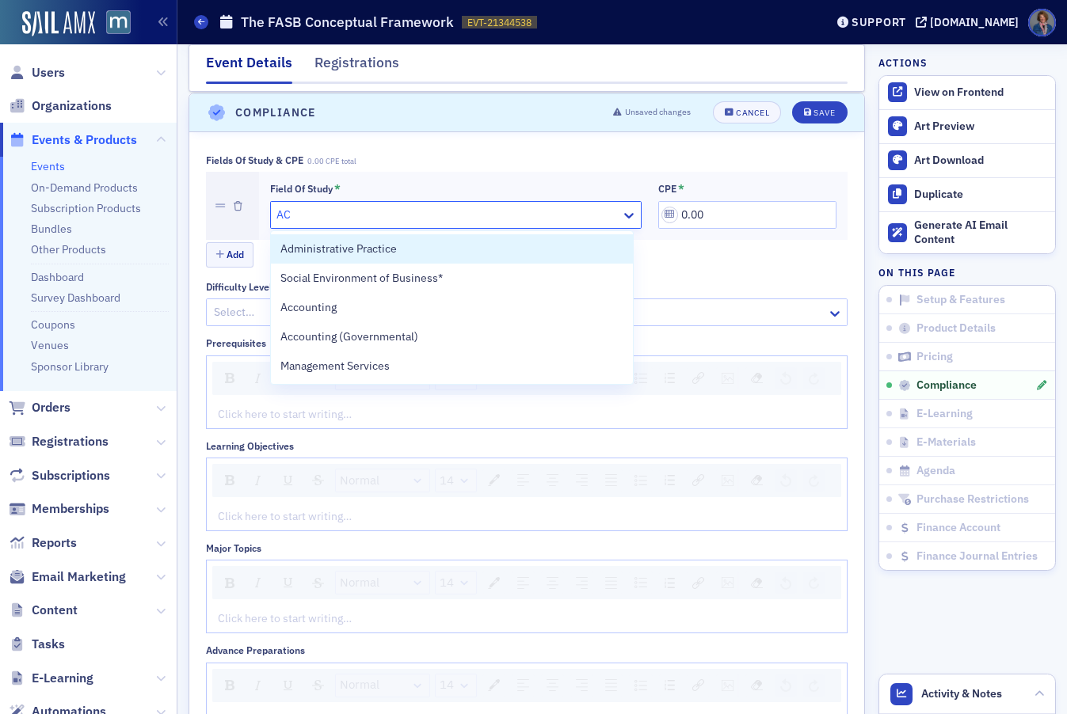
type input "ACC"
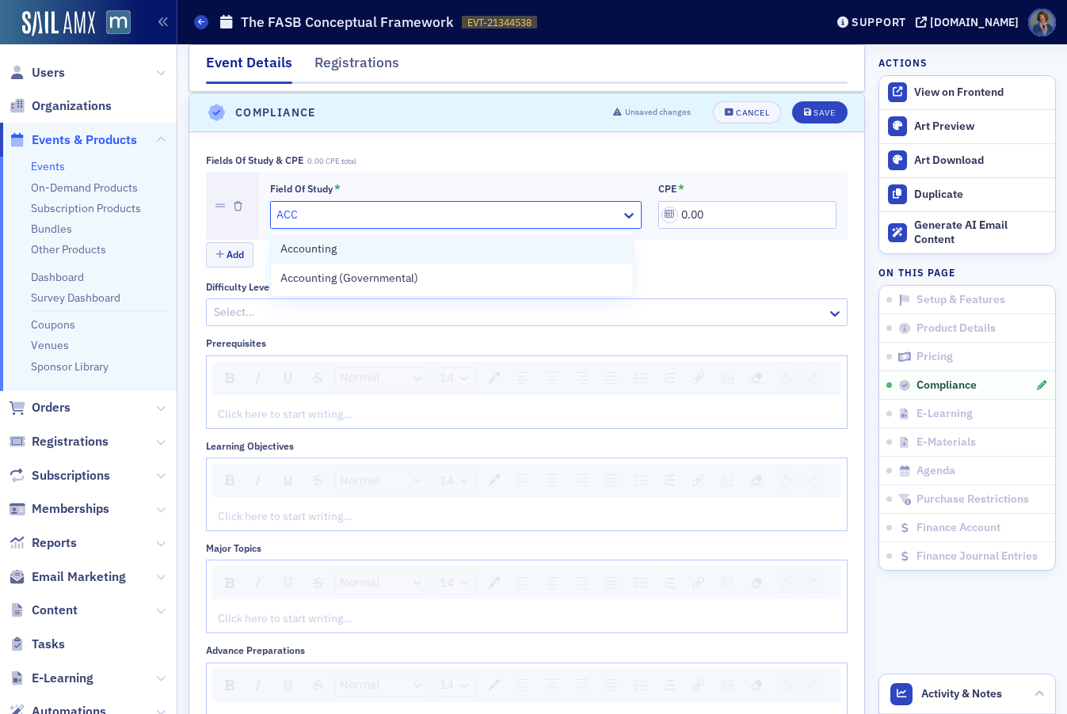
click at [473, 255] on div "Accounting" at bounding box center [452, 249] width 344 height 17
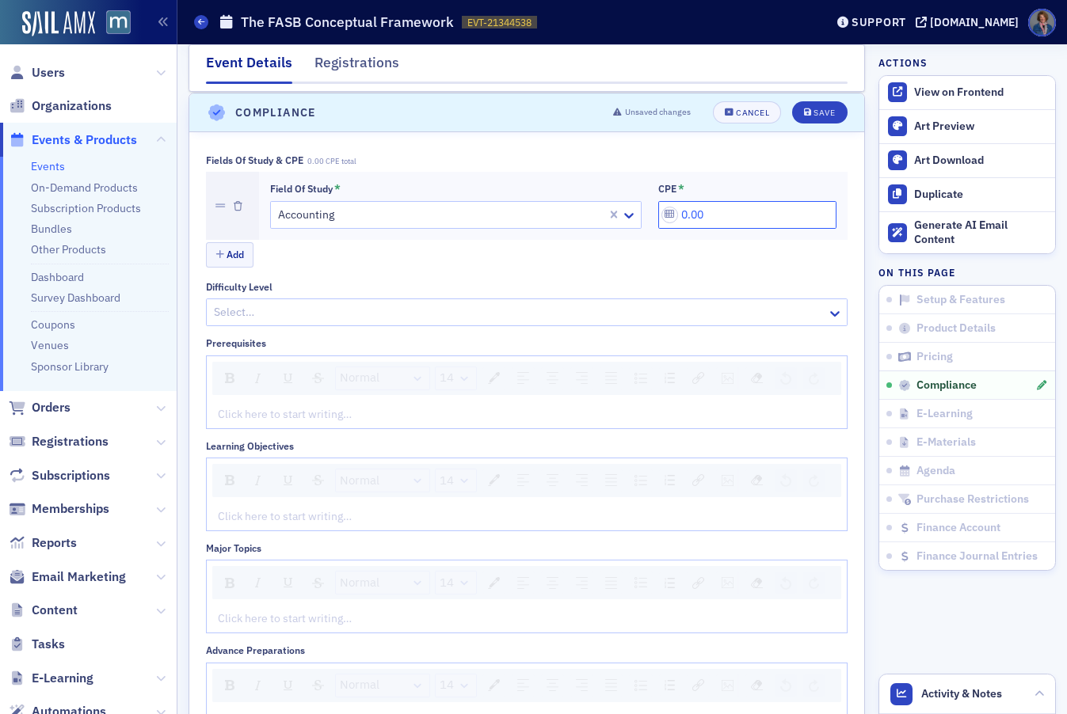
drag, startPoint x: 671, startPoint y: 212, endPoint x: 679, endPoint y: 216, distance: 9.6
click at [679, 216] on input "0.00" at bounding box center [746, 215] width 177 height 28
type input "2.00"
click at [668, 260] on div "Add" at bounding box center [526, 256] width 641 height 28
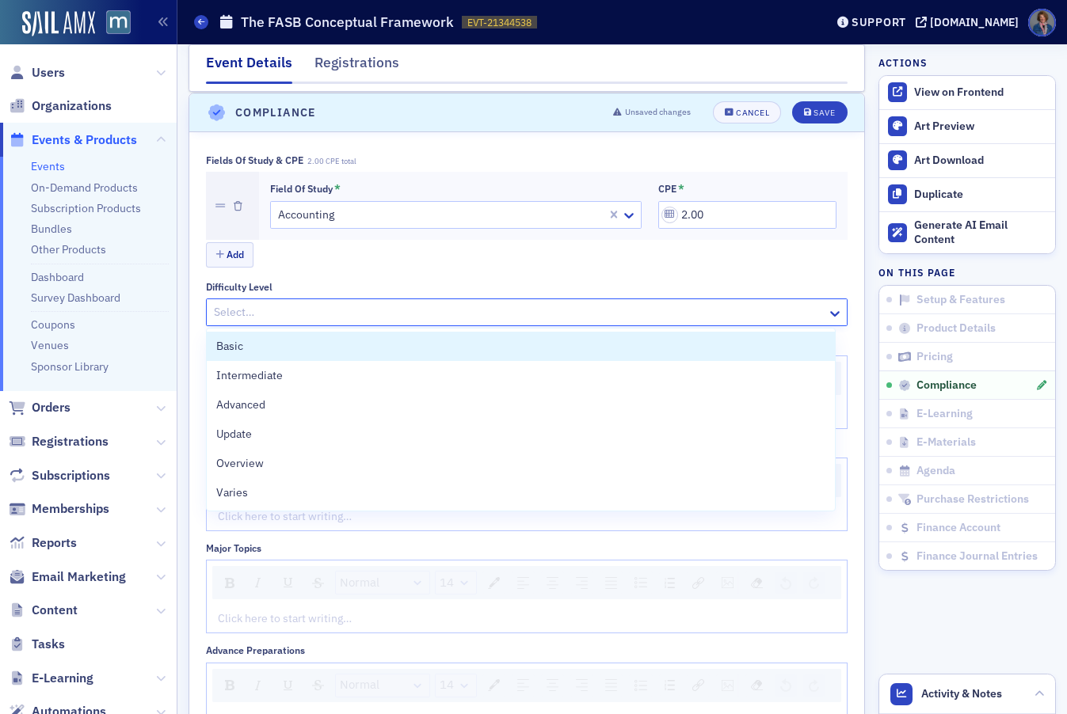
click at [233, 318] on div at bounding box center [518, 313] width 613 height 20
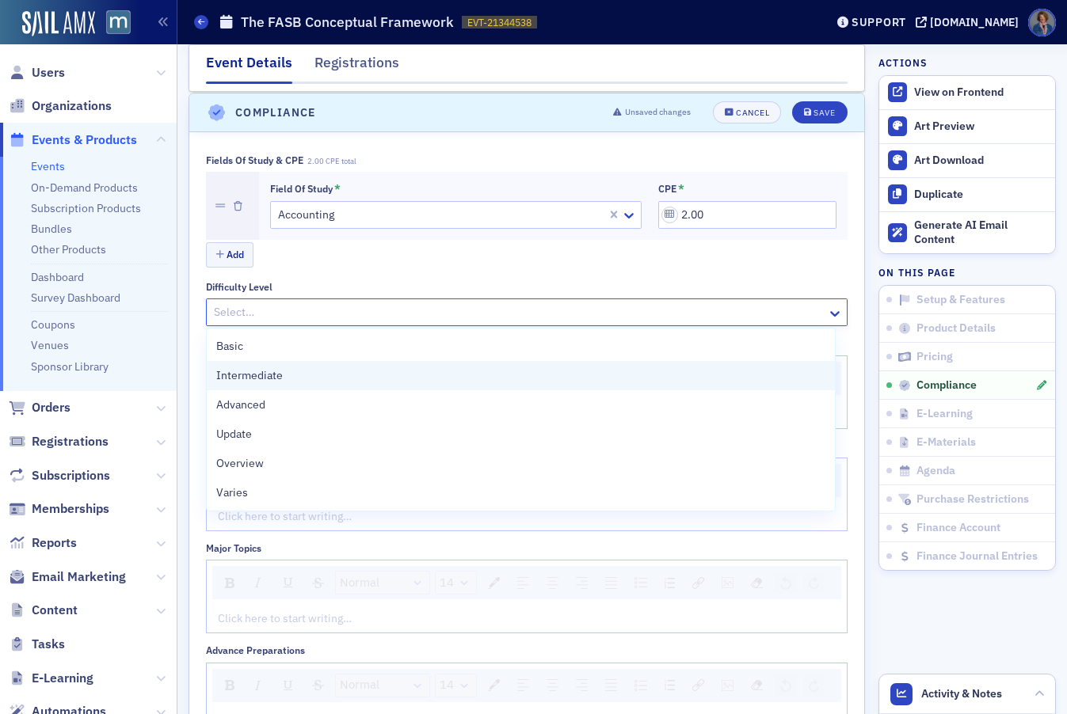
click at [231, 376] on span "Intermediate" at bounding box center [249, 375] width 67 height 17
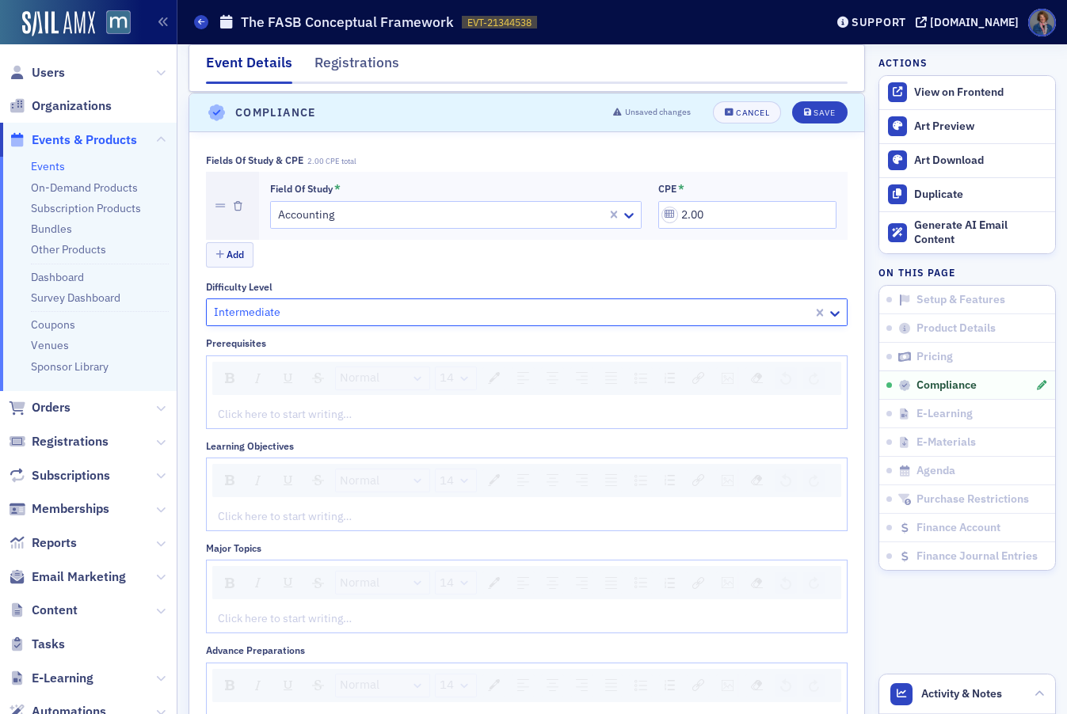
click at [259, 428] on div "Click here to start writing…" at bounding box center [527, 415] width 640 height 28
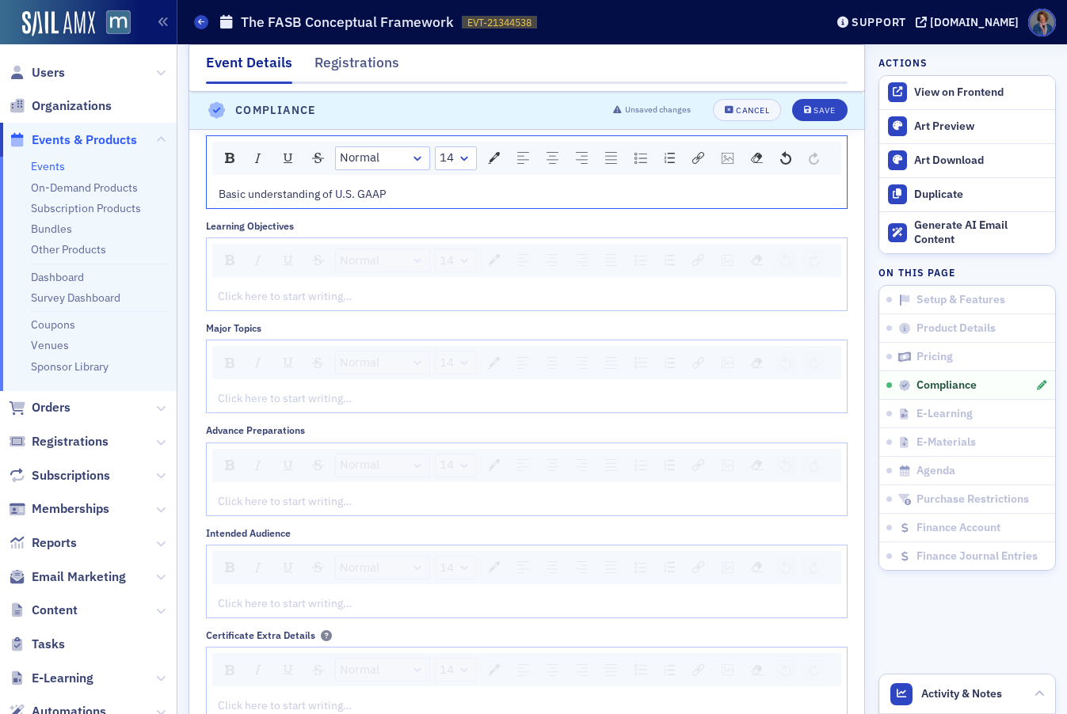
scroll to position [2227, 0]
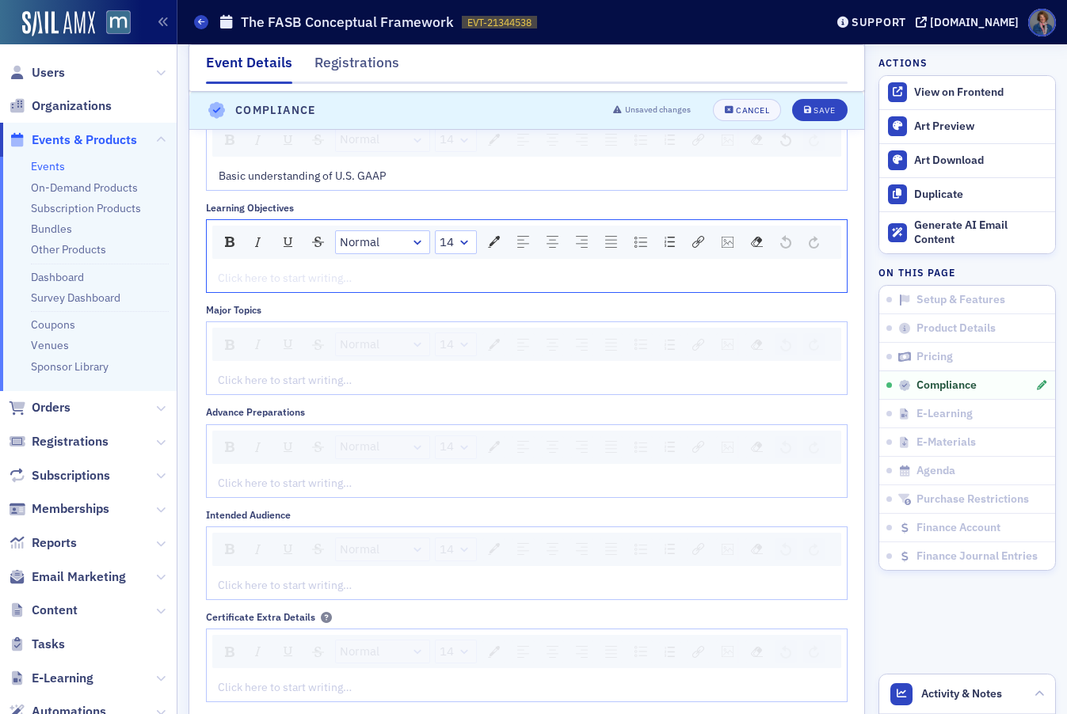
click at [243, 287] on div "rdw-editor" at bounding box center [527, 278] width 617 height 17
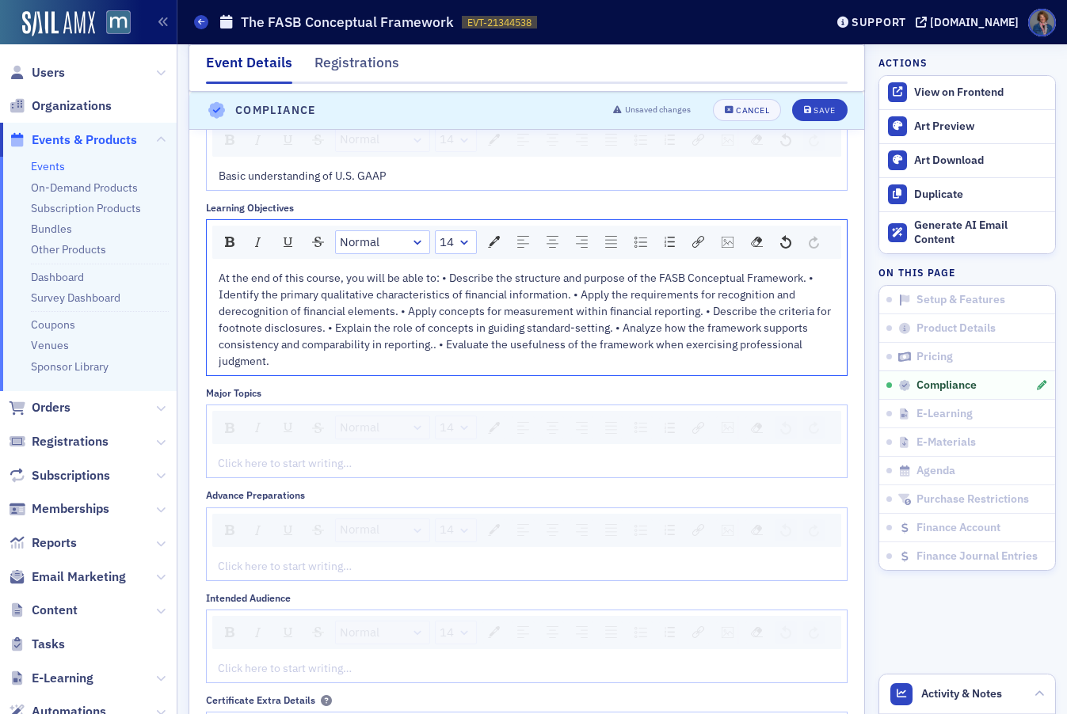
drag, startPoint x: 441, startPoint y: 331, endPoint x: 476, endPoint y: 337, distance: 35.3
click at [442, 332] on span "At the end of this course, you will be able to: • Describe the structure and pu…" at bounding box center [526, 319] width 615 height 97
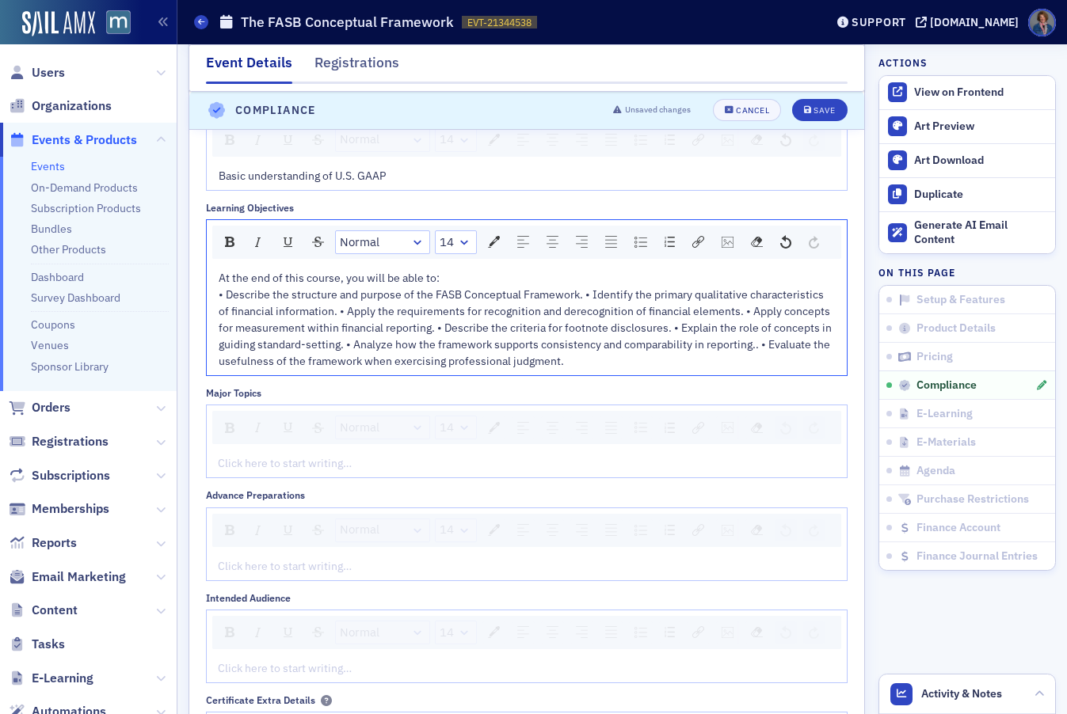
click at [585, 349] on span "• Describe the structure and purpose of the FASB Conceptual Framework. • Identi…" at bounding box center [526, 327] width 615 height 81
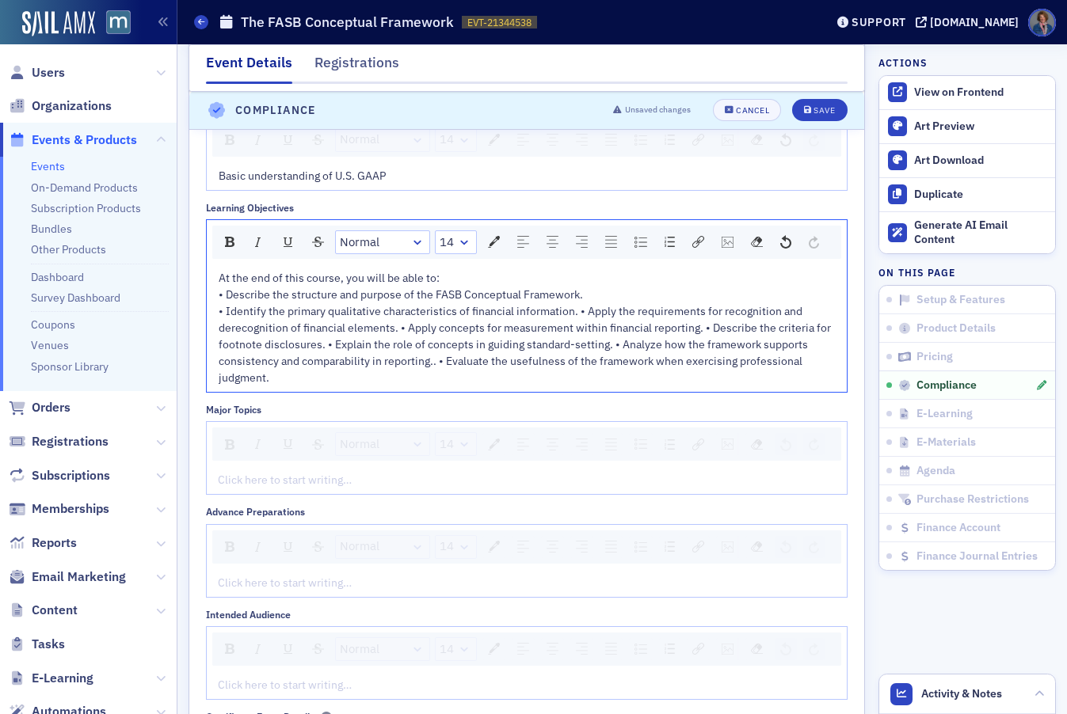
click at [580, 367] on span "• Identify the primary qualitative characteristics of financial information. • …" at bounding box center [526, 344] width 615 height 81
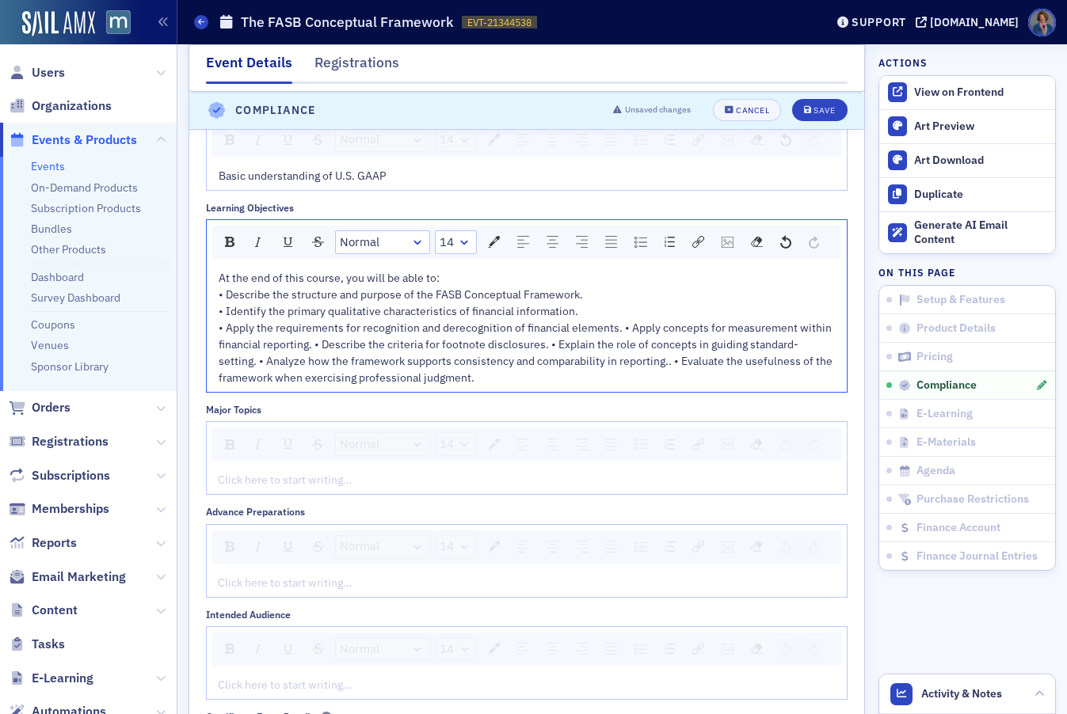
click at [620, 382] on span "• Apply the requirements for recognition and derecognition of financial element…" at bounding box center [527, 353] width 616 height 64
click at [521, 385] on span "• Apply concepts for measurement within financial reporting. • Describe the cri…" at bounding box center [522, 361] width 607 height 48
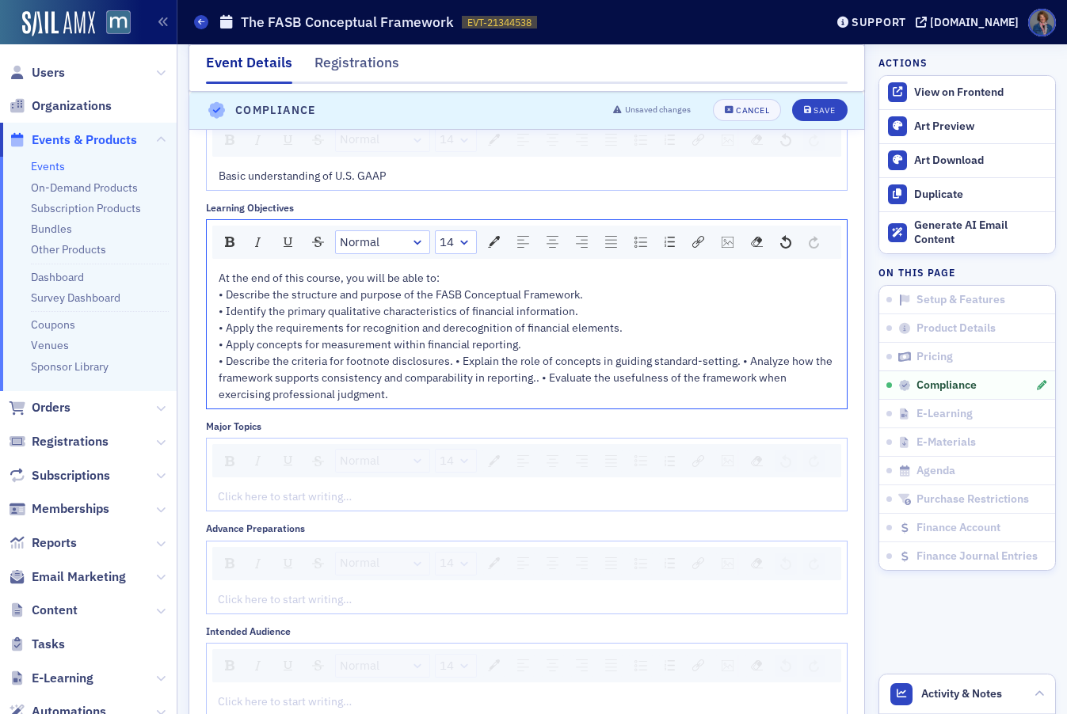
click at [452, 401] on span "• Describe the criteria for footnote disclosures. • Explain the role of concept…" at bounding box center [527, 378] width 616 height 48
click at [503, 401] on span "• Explain the role of concepts in guiding standard-setting. • Analyze how the f…" at bounding box center [501, 386] width 565 height 31
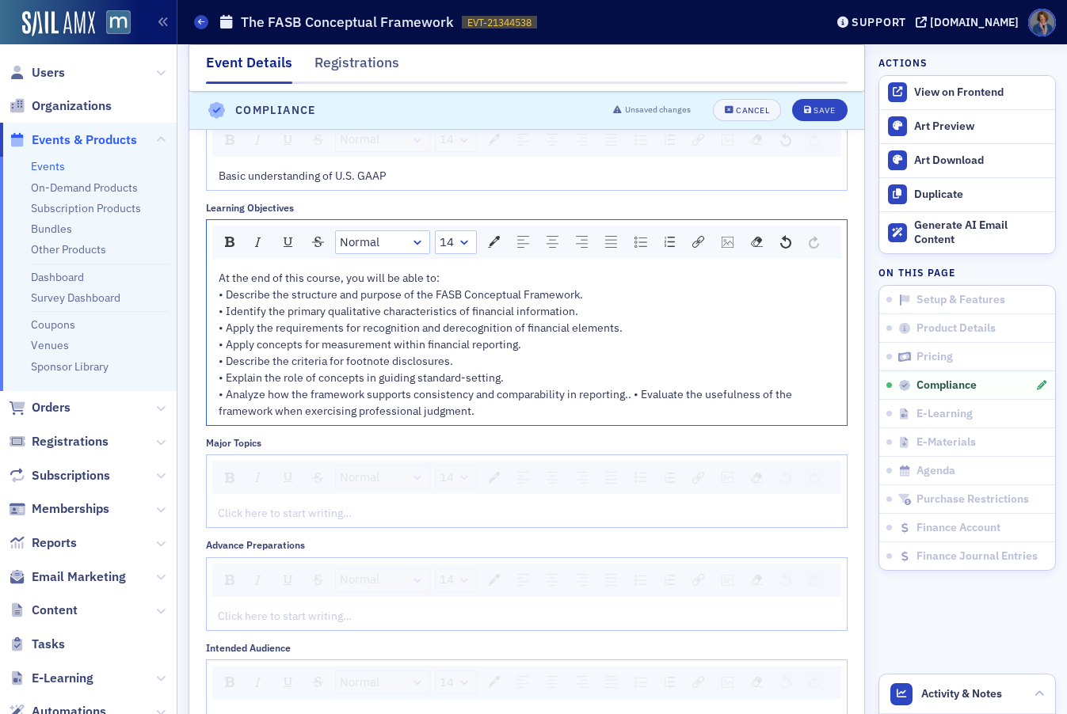
click at [632, 418] on span "• Analyze how the framework supports consistency and comparability in reporting…" at bounding box center [507, 402] width 576 height 31
click at [635, 403] on div "• Analyze how the framework supports consistency and comparability in reporting…" at bounding box center [527, 394] width 617 height 17
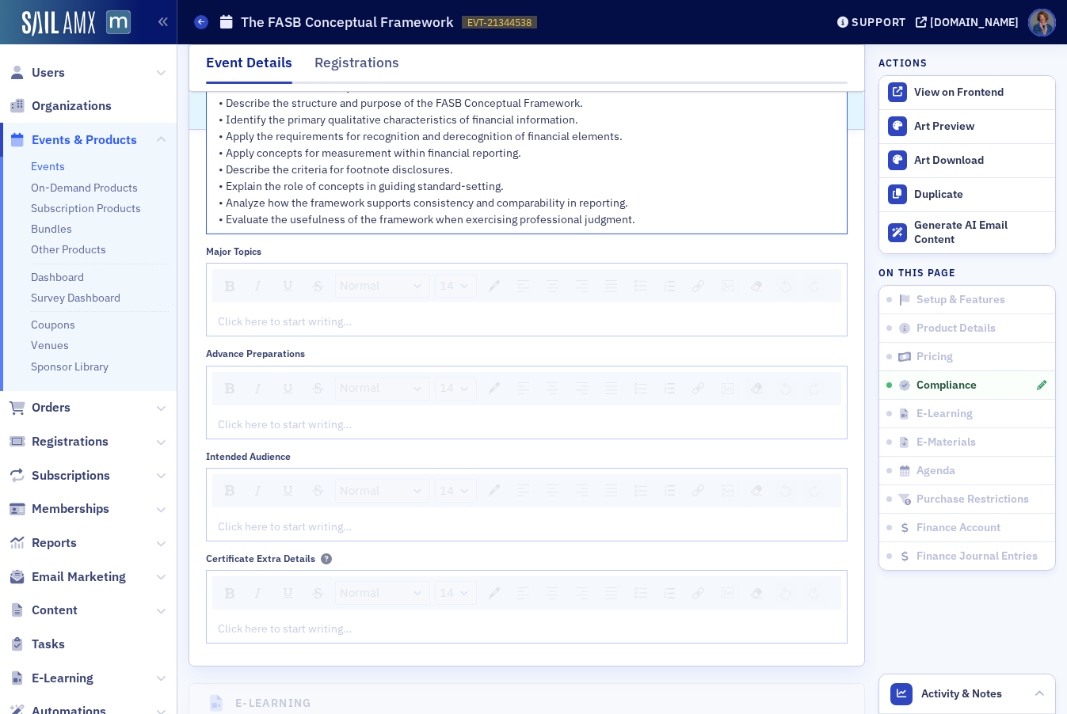
scroll to position [2422, 0]
click at [249, 327] on div "rdw-editor" at bounding box center [527, 318] width 617 height 17
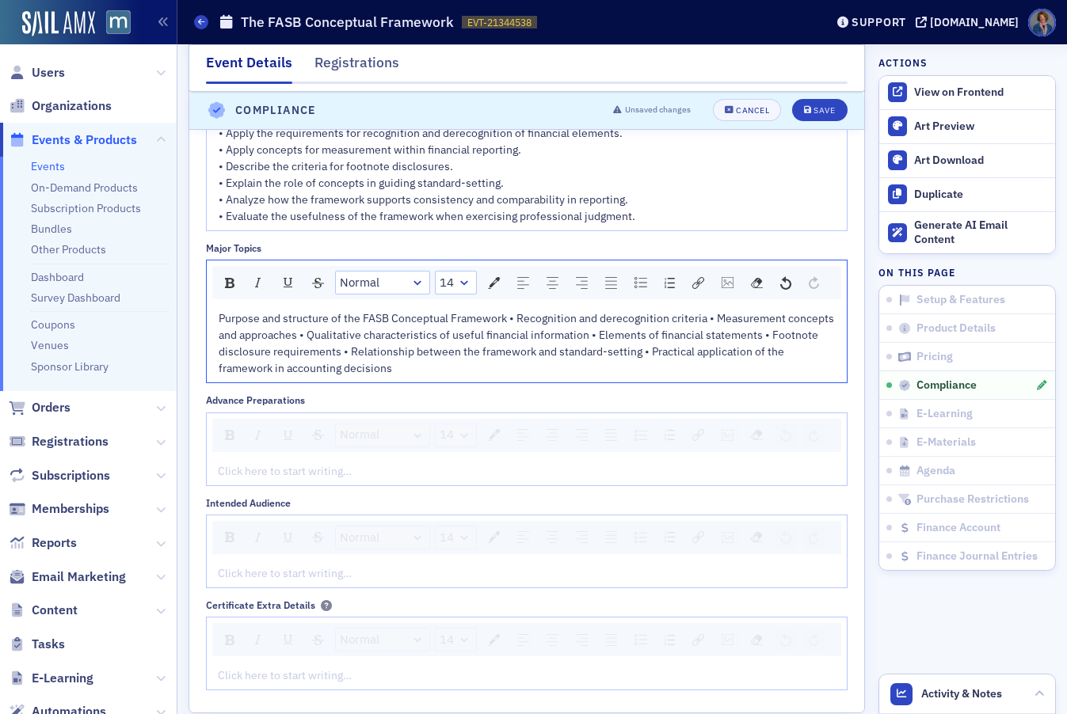
click at [511, 375] on span "Purpose and structure of the FASB Conceptual Framework • Recognition and dereco…" at bounding box center [528, 343] width 618 height 64
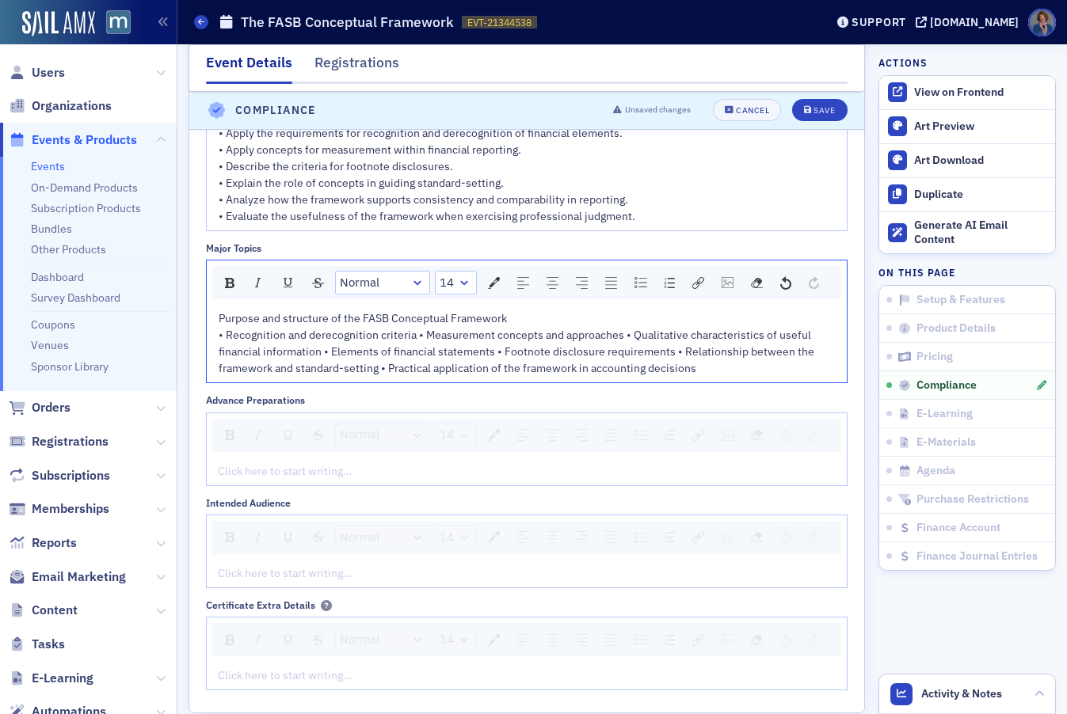
click at [625, 375] on span "• Recognition and derecognition criteria • Measurement concepts and approaches …" at bounding box center [518, 352] width 598 height 48
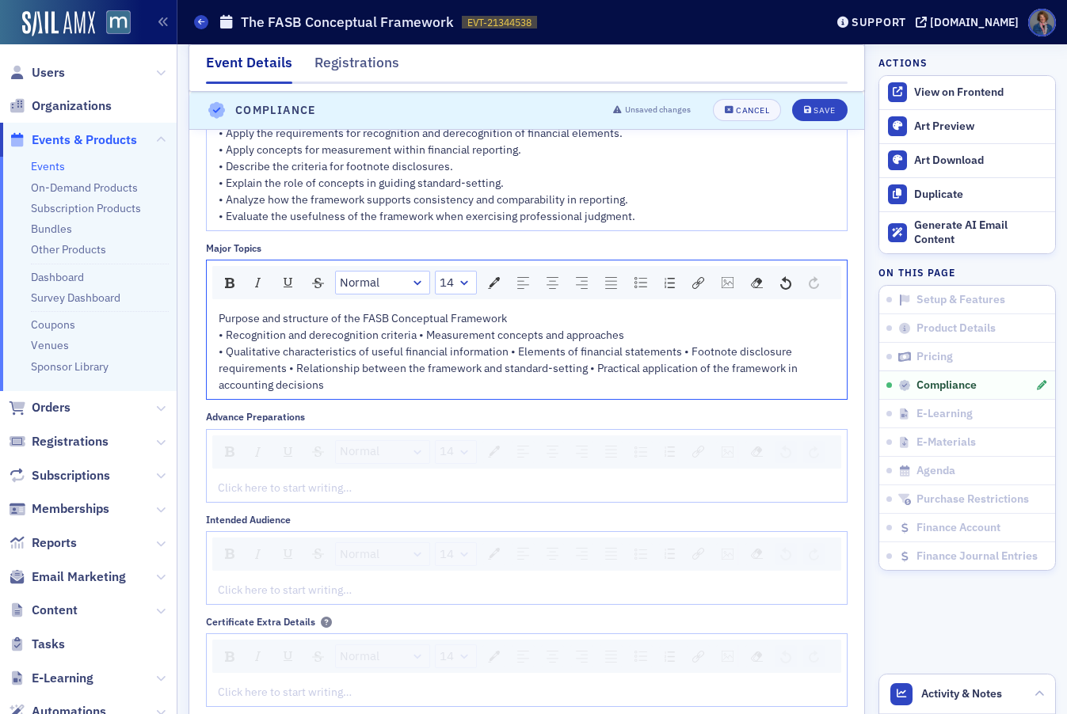
click at [508, 392] on span "• Qualitative characteristics of useful financial information • Elements of fin…" at bounding box center [509, 368] width 581 height 48
click at [392, 392] on span "• Elements of financial statements • Footnote disclosure requirements • Relatio…" at bounding box center [503, 376] width 569 height 31
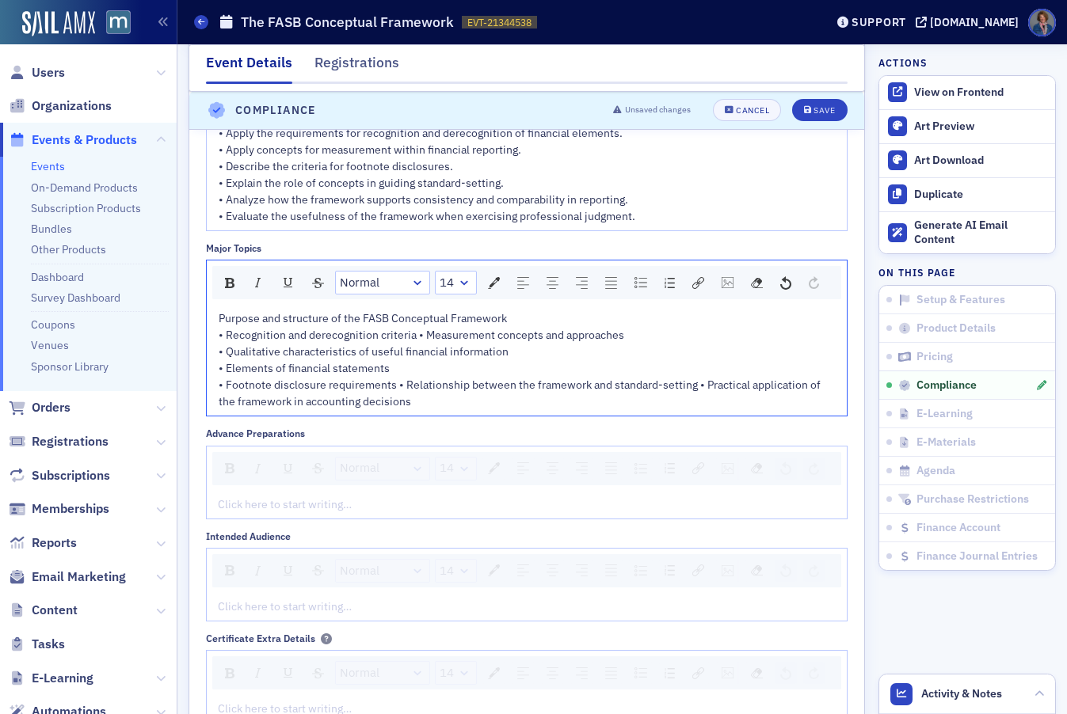
click at [396, 409] on span "• Footnote disclosure requirements • Relationship between the framework and sta…" at bounding box center [521, 393] width 604 height 31
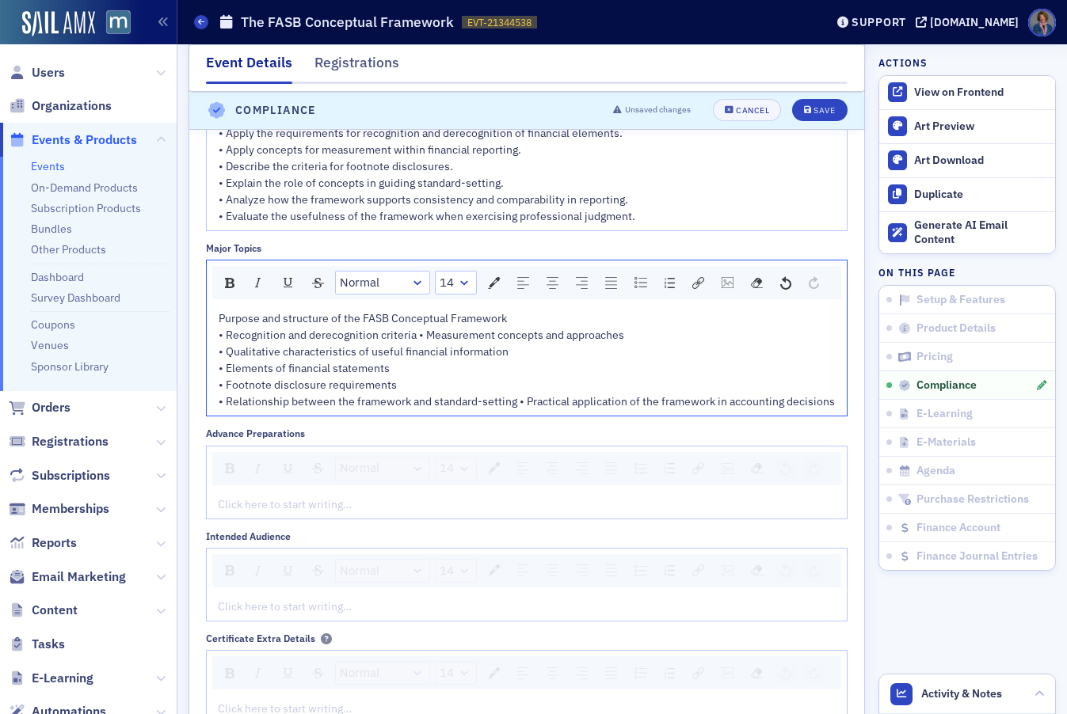
click at [518, 409] on span "• Relationship between the framework and standard-setting • Practical applicati…" at bounding box center [527, 401] width 616 height 14
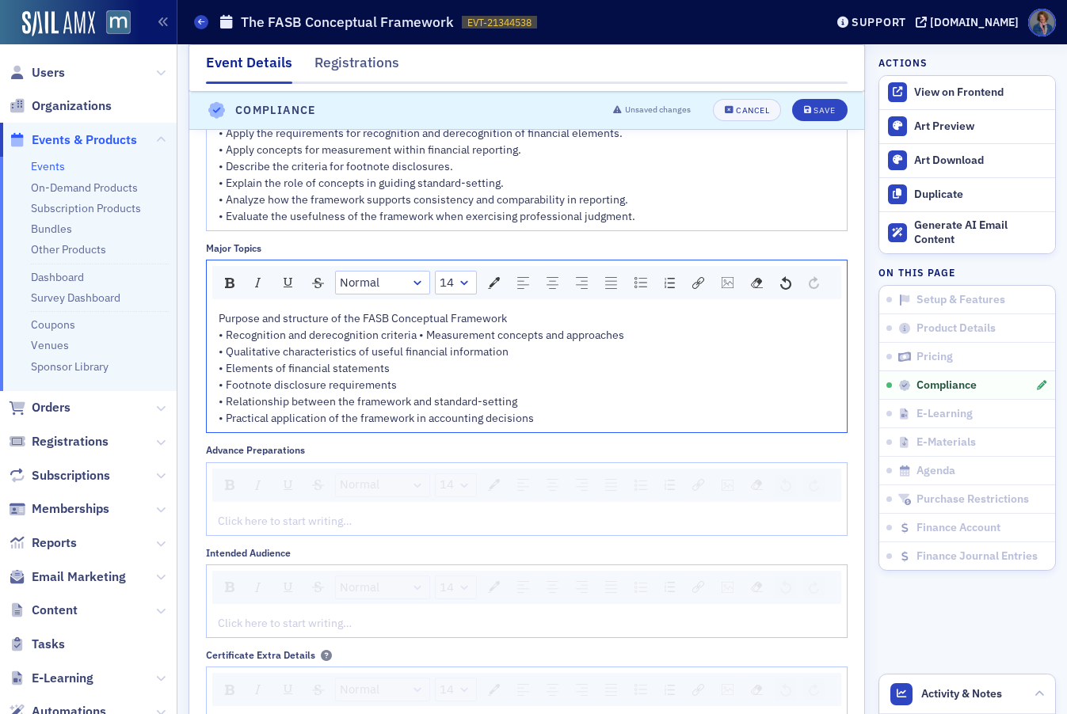
drag, startPoint x: 220, startPoint y: 399, endPoint x: 570, endPoint y: 498, distance: 363.8
click at [570, 427] on div "Purpose and structure of the FASB Conceptual Framework • Recognition and dereco…" at bounding box center [527, 368] width 617 height 116
click at [640, 288] on img "rdw-list-control" at bounding box center [640, 282] width 13 height 11
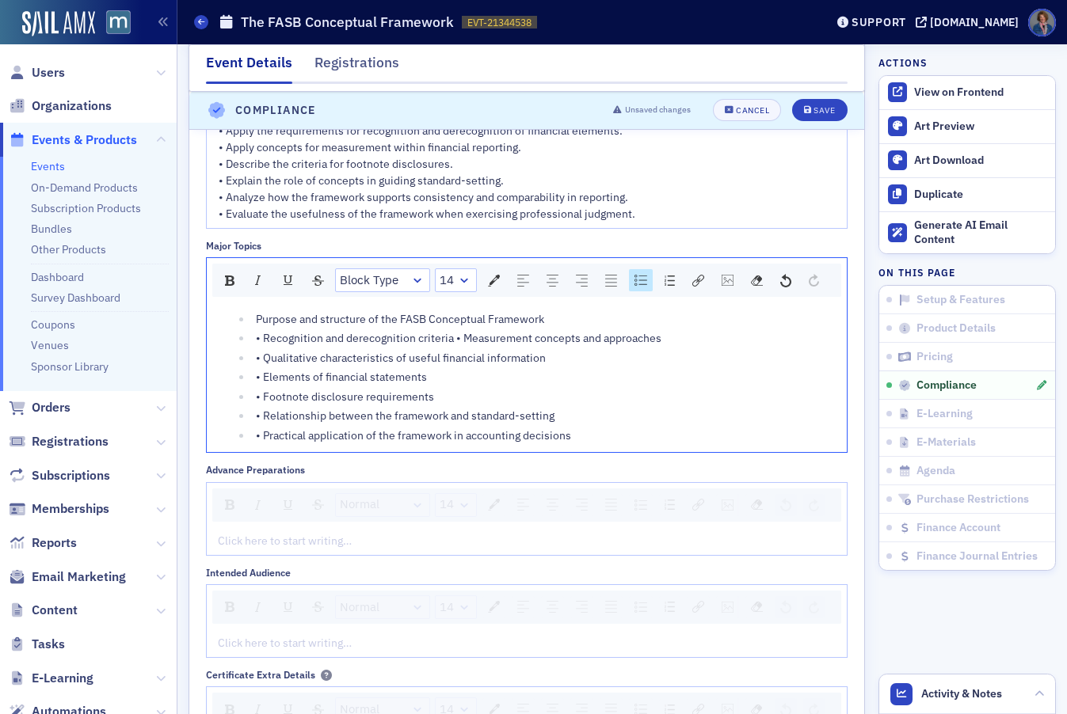
click at [664, 297] on div "Block Type 14" at bounding box center [526, 280] width 629 height 33
click at [722, 386] on div "• Elements of financial statements" at bounding box center [545, 377] width 579 height 17
click at [265, 345] on span "• Recognition and derecognition criteria • Measurement concepts and approaches" at bounding box center [458, 338] width 405 height 14
click at [265, 365] on span "• Qualitative characteristics of useful financial information" at bounding box center [401, 358] width 290 height 14
click at [265, 384] on span "• Elements of financial statements" at bounding box center [341, 377] width 171 height 14
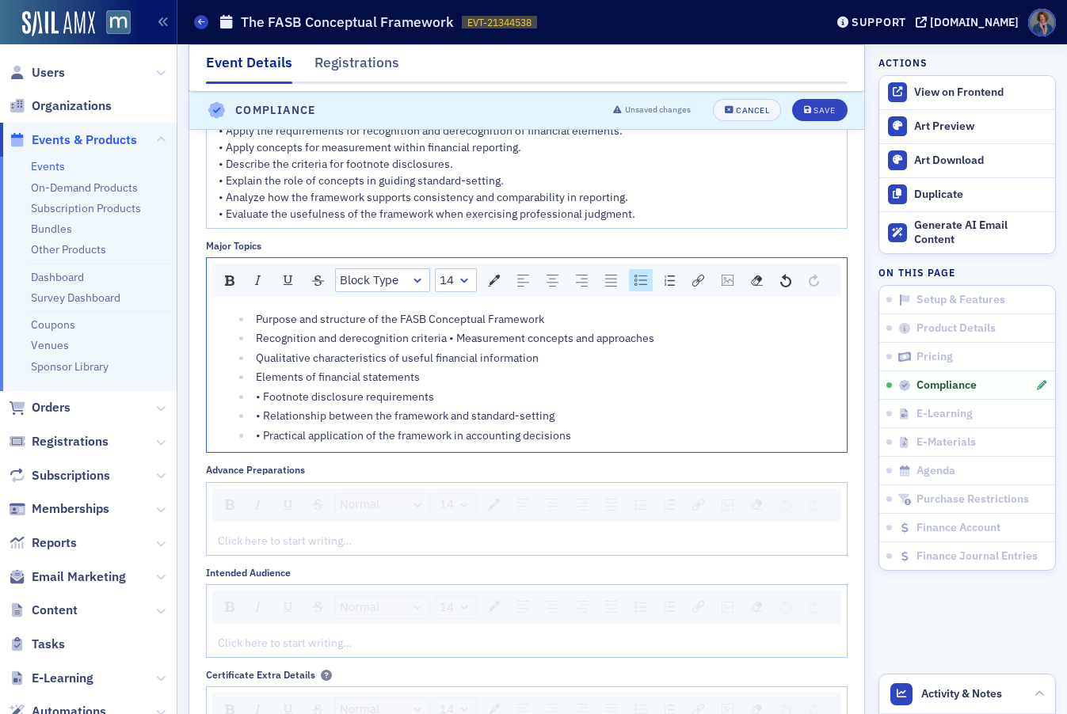
click at [264, 404] on span "• Footnote disclosure requirements" at bounding box center [345, 397] width 178 height 14
click at [265, 423] on span "• Relationship between the framework and standard-setting" at bounding box center [405, 416] width 299 height 14
click at [264, 443] on span "• Practical application of the framework in accounting decisions" at bounding box center [413, 435] width 315 height 14
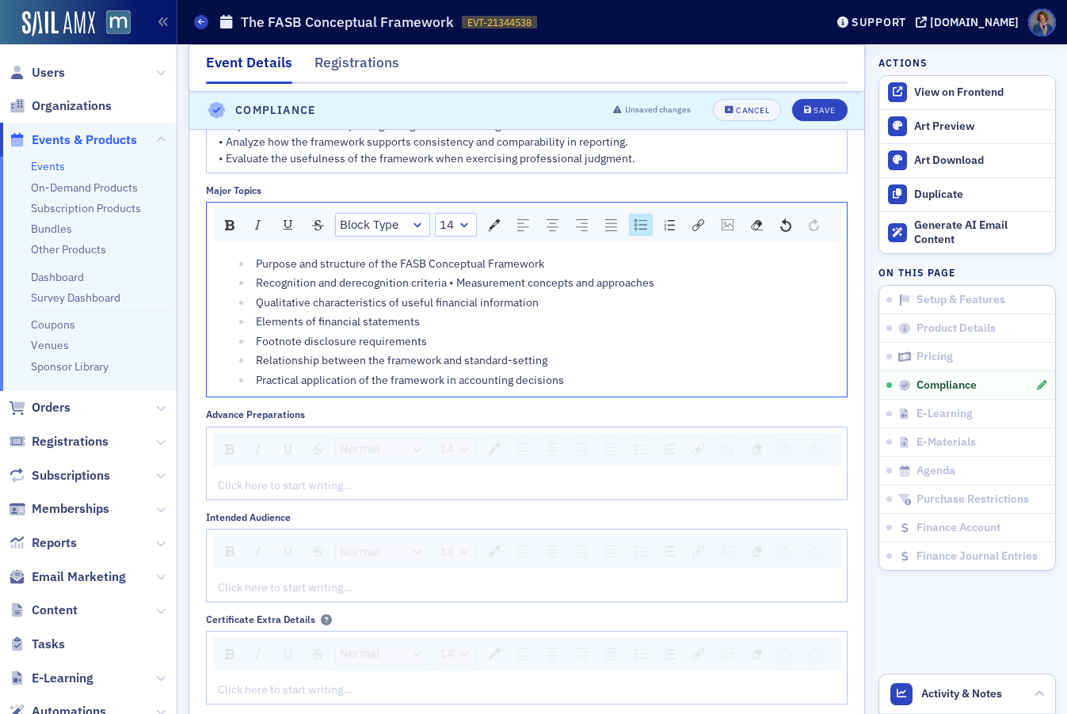
scroll to position [2514, 0]
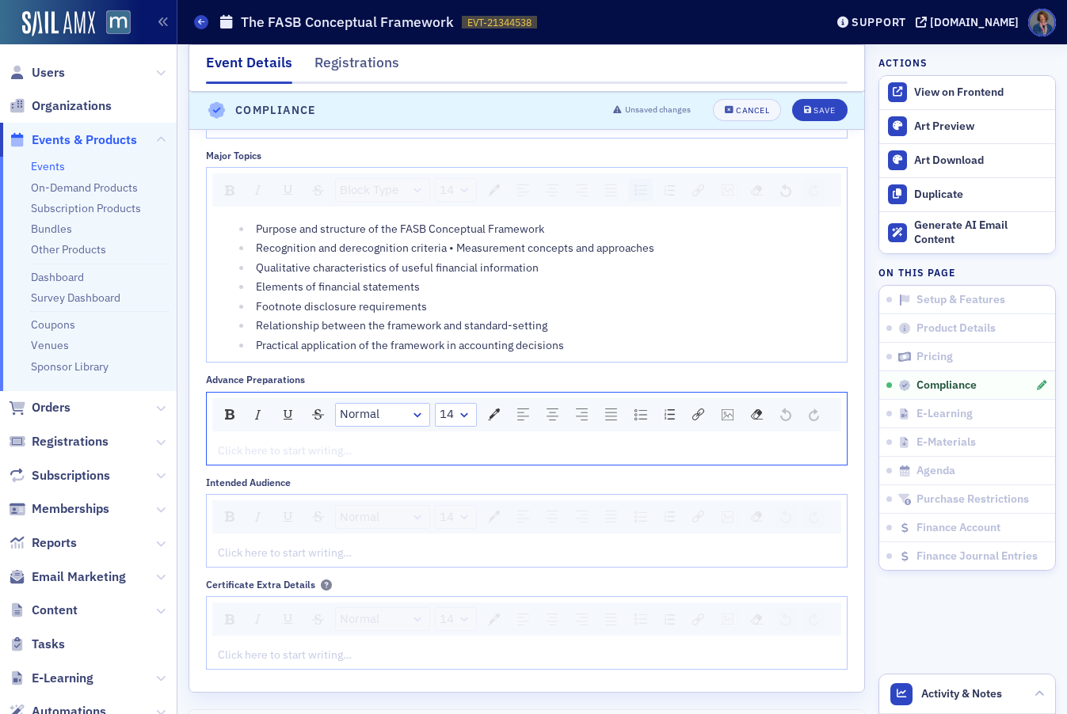
click at [318, 459] on div "rdw-editor" at bounding box center [527, 451] width 617 height 17
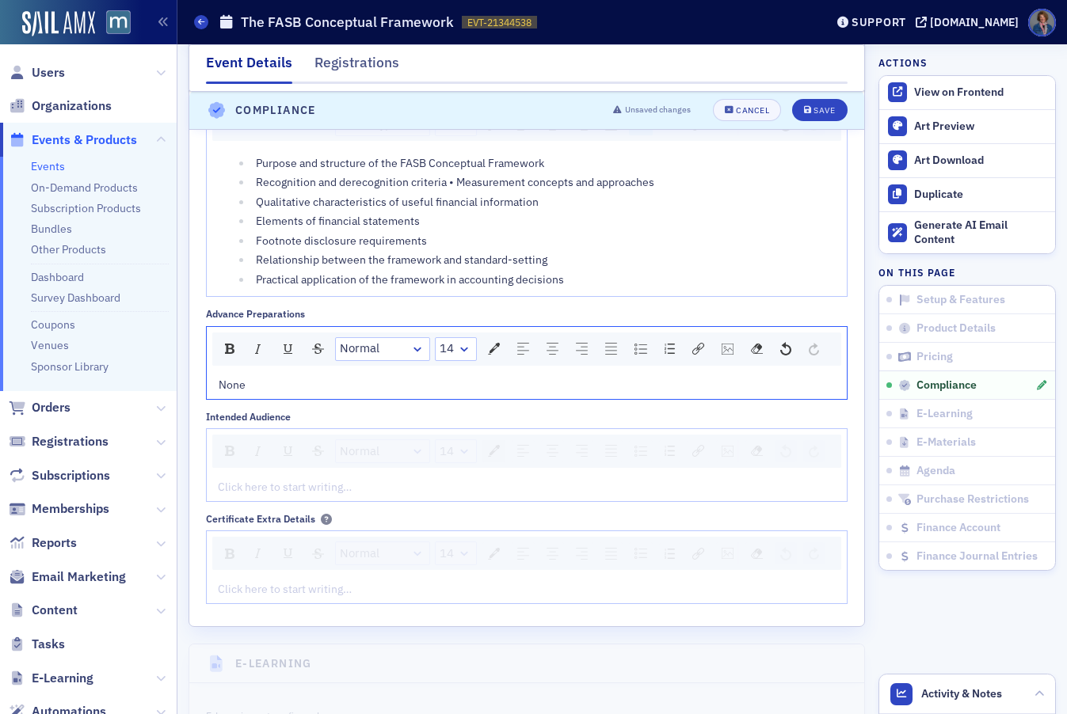
scroll to position [2654, 0]
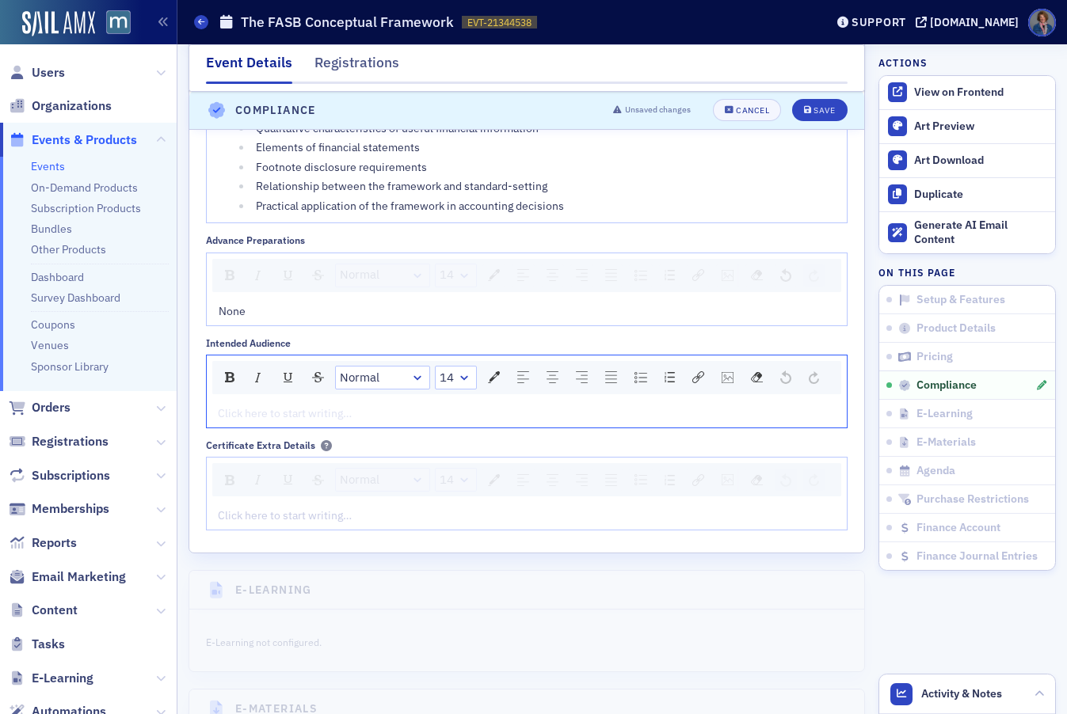
click at [256, 422] on div "rdw-editor" at bounding box center [527, 413] width 617 height 17
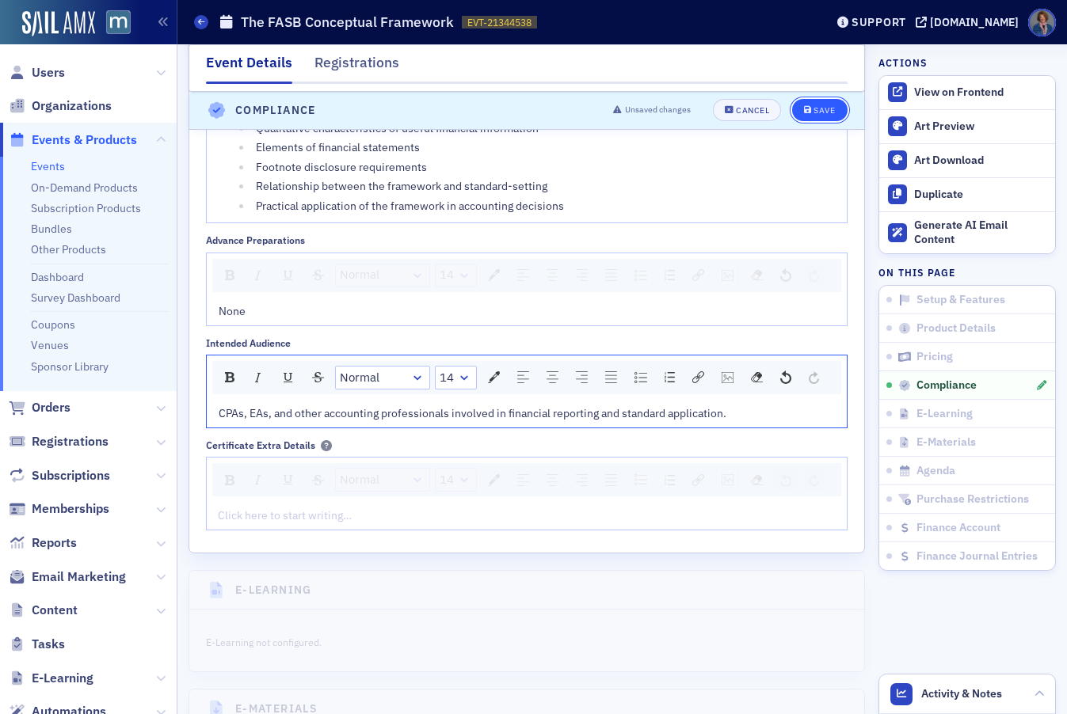
click at [813, 109] on div "Save" at bounding box center [823, 111] width 21 height 9
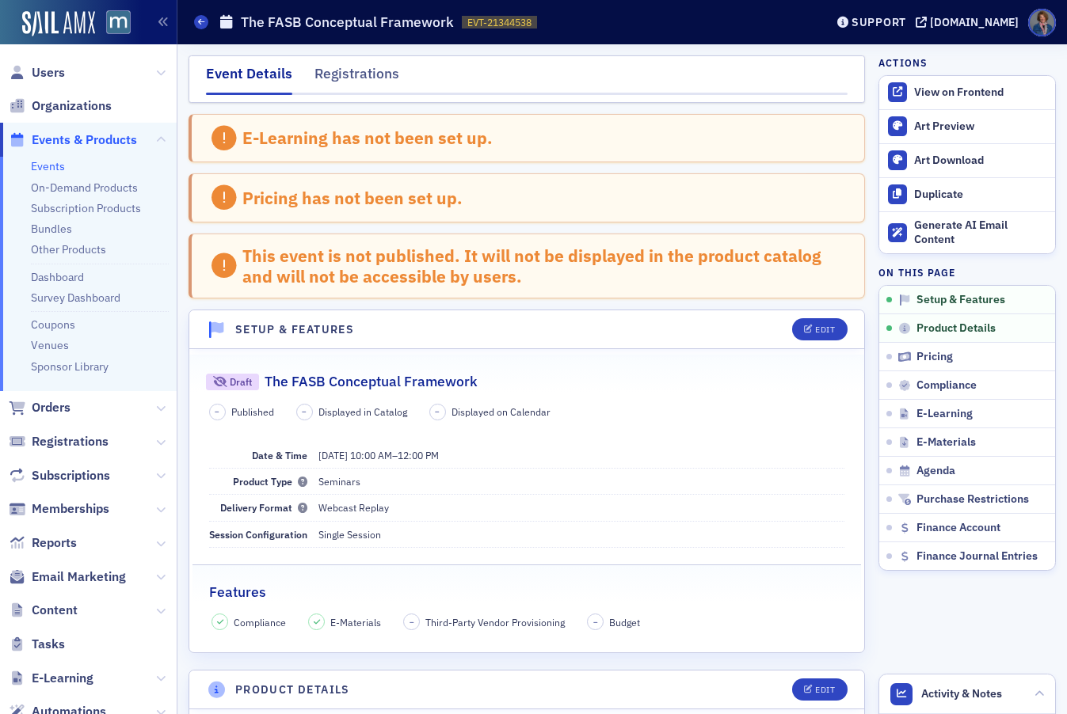
scroll to position [0, 0]
click at [1037, 354] on icon "button" at bounding box center [1042, 357] width 10 height 10
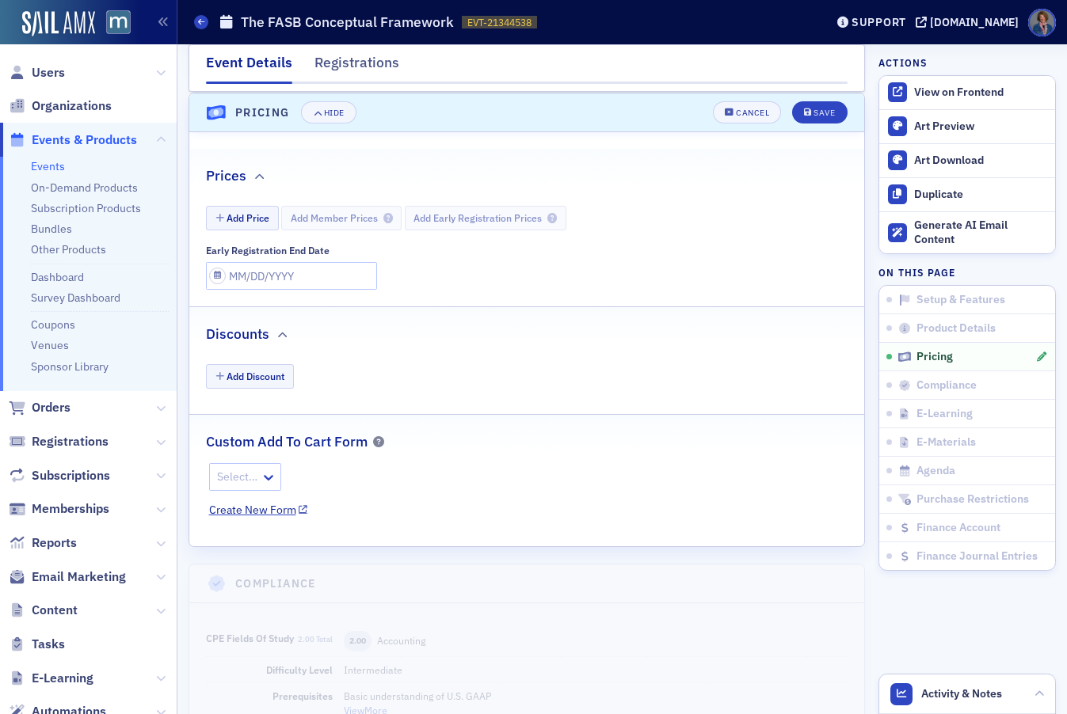
scroll to position [1549, 0]
click at [233, 218] on button "Add Price" at bounding box center [242, 217] width 73 height 25
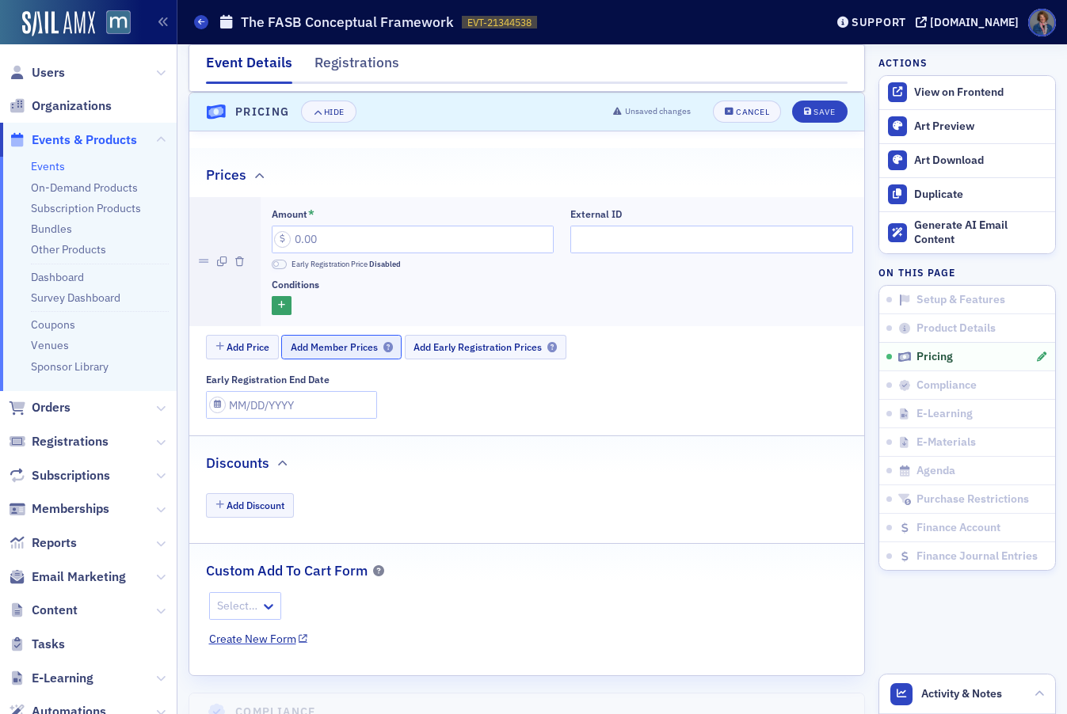
click at [347, 352] on span "Add Member Prices" at bounding box center [342, 347] width 102 height 12
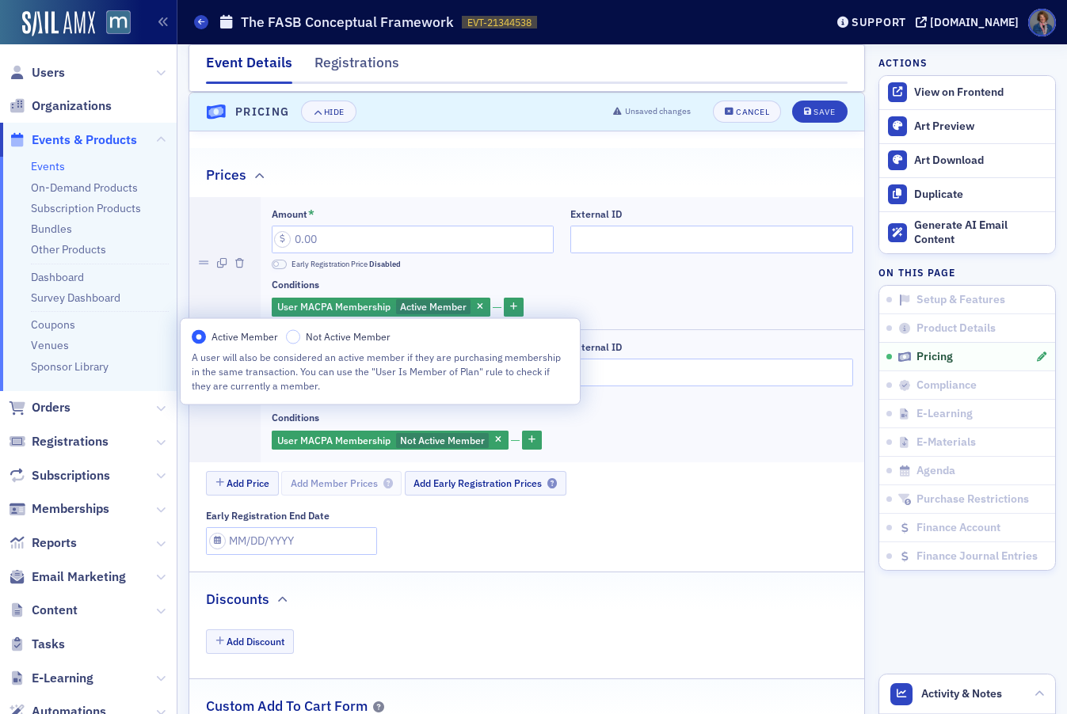
click at [623, 280] on div "Conditions" at bounding box center [562, 285] width 581 height 12
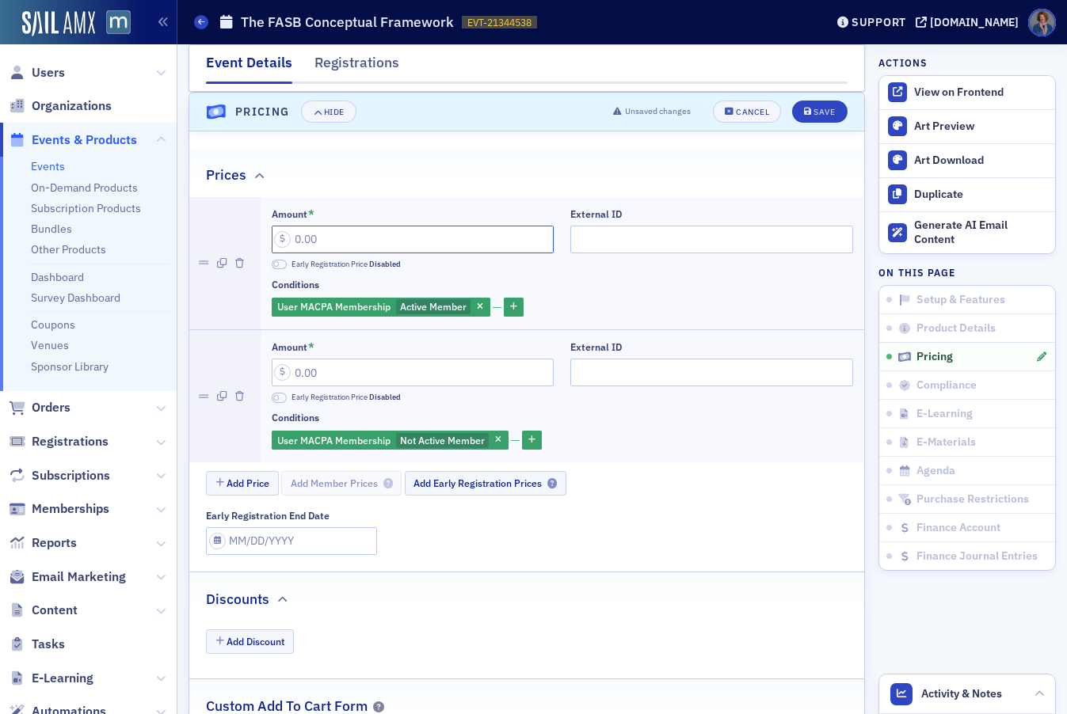
click at [280, 231] on input "Amount *" at bounding box center [413, 240] width 283 height 28
type input "95.00"
click at [293, 377] on input "Amount *" at bounding box center [413, 373] width 283 height 28
type input "195.00"
click at [813, 116] on div "Save" at bounding box center [823, 112] width 21 height 9
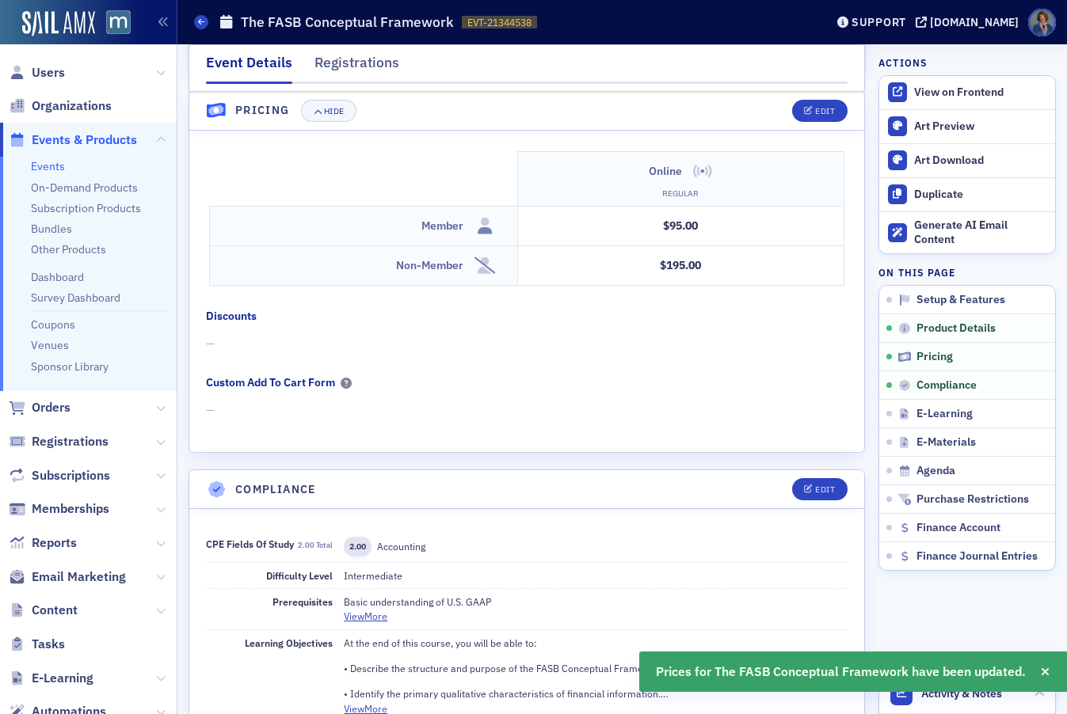
scroll to position [1489, 0]
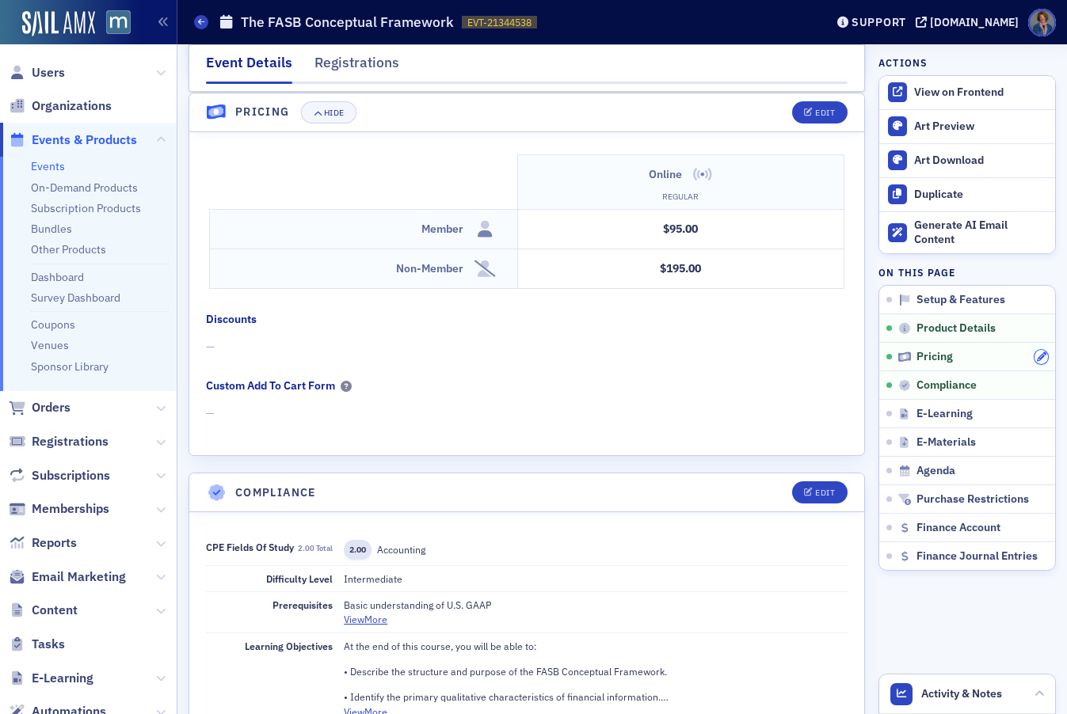
click at [1037, 353] on icon "button" at bounding box center [1042, 357] width 10 height 10
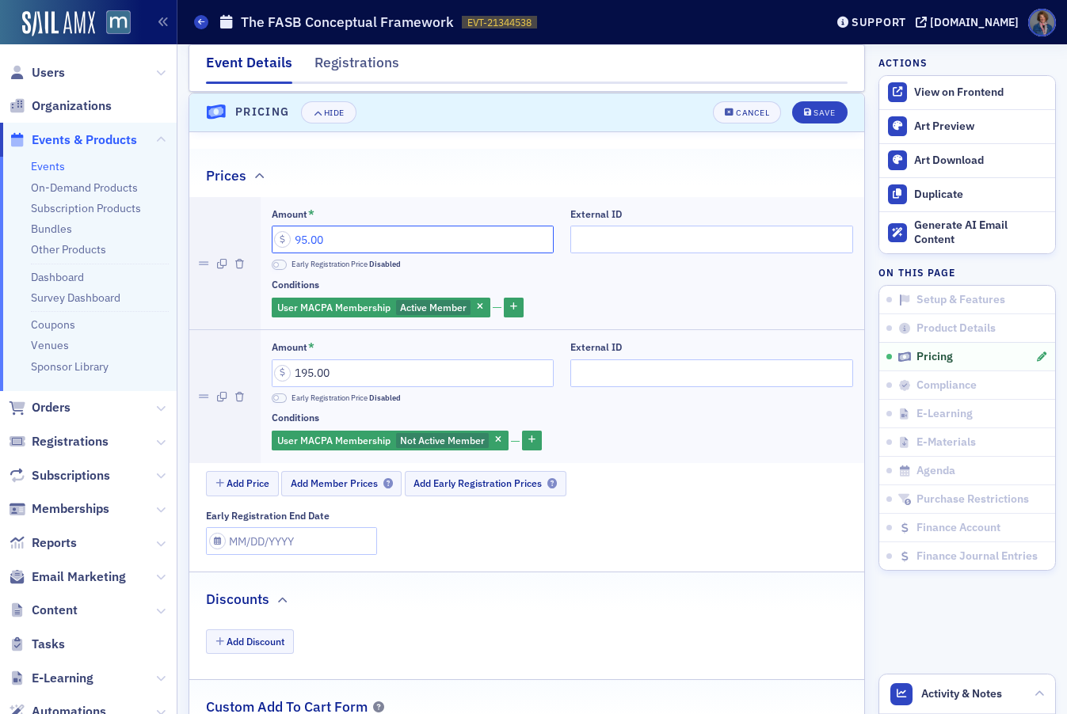
click at [306, 234] on input "95.00" at bounding box center [413, 240] width 283 height 28
type input "90.00"
drag, startPoint x: 302, startPoint y: 375, endPoint x: 312, endPoint y: 371, distance: 10.8
click at [312, 369] on input "195.00" at bounding box center [413, 374] width 283 height 28
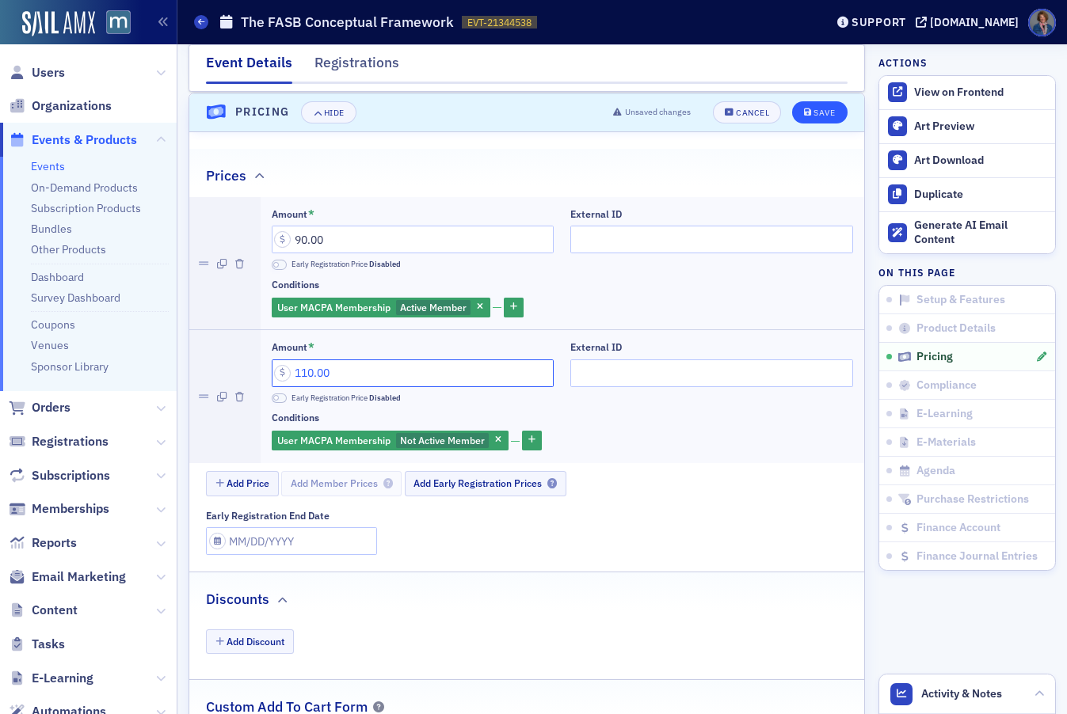
type input "110.00"
drag, startPoint x: 804, startPoint y: 115, endPoint x: 802, endPoint y: 124, distance: 9.6
click at [813, 115] on div "Save" at bounding box center [823, 112] width 21 height 9
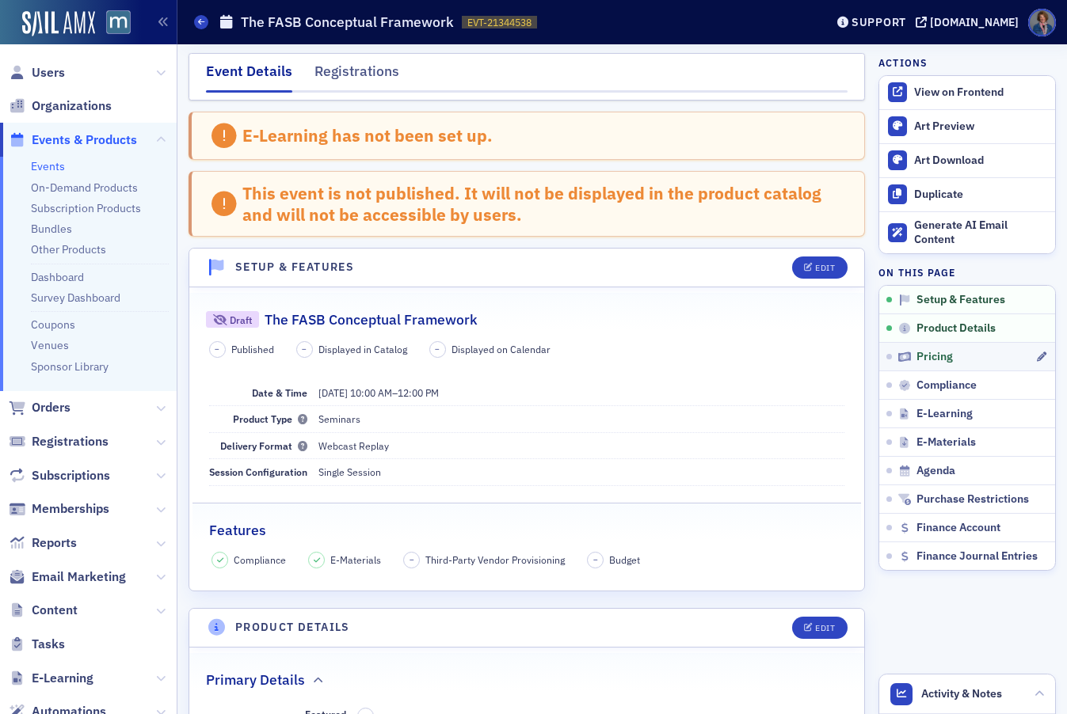
scroll to position [0, 0]
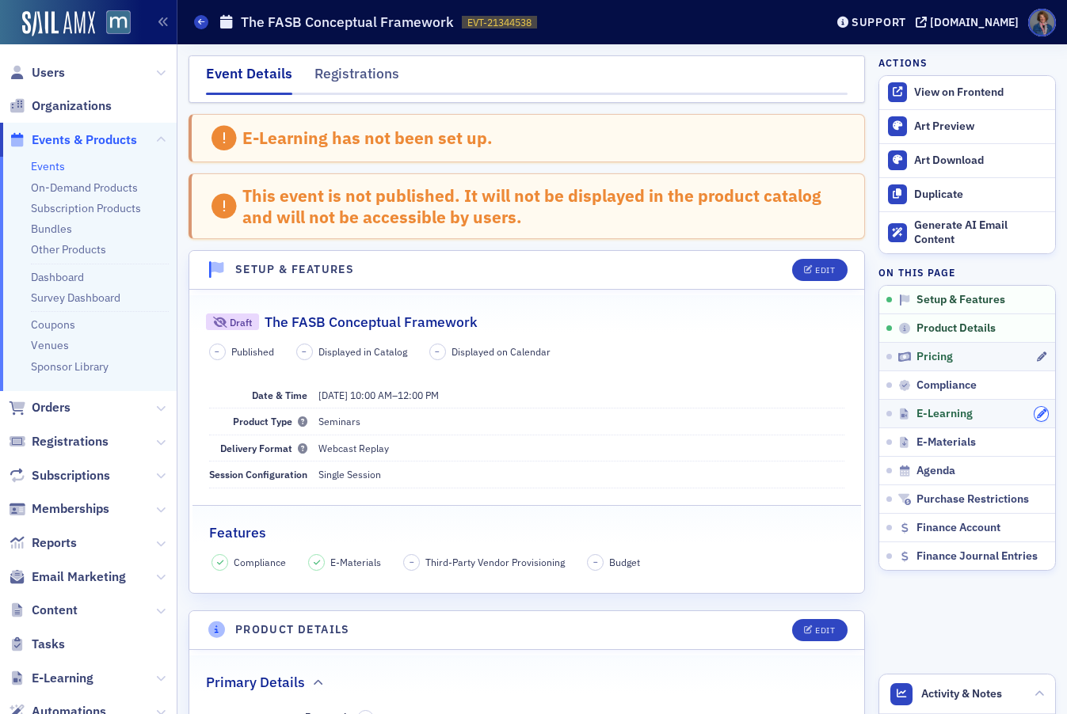
click at [1034, 420] on button "button" at bounding box center [1041, 414] width 14 height 14
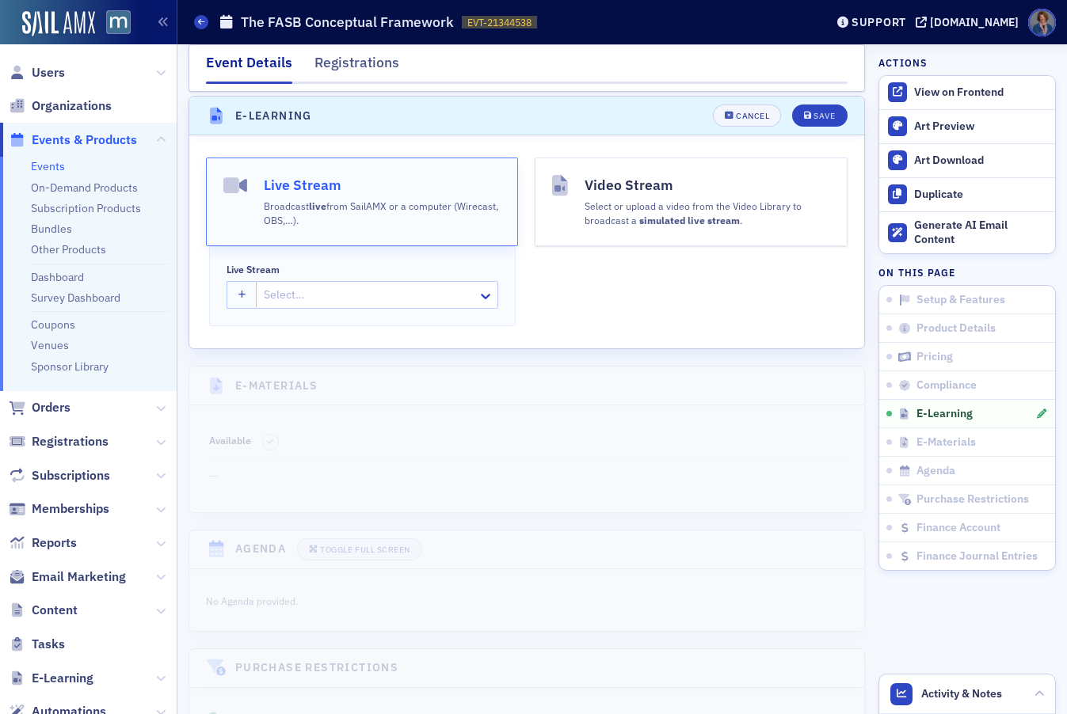
scroll to position [2348, 0]
click at [587, 225] on button "Video Stream Select or upload a video from the Video Library to broadcast a sim…" at bounding box center [691, 198] width 312 height 89
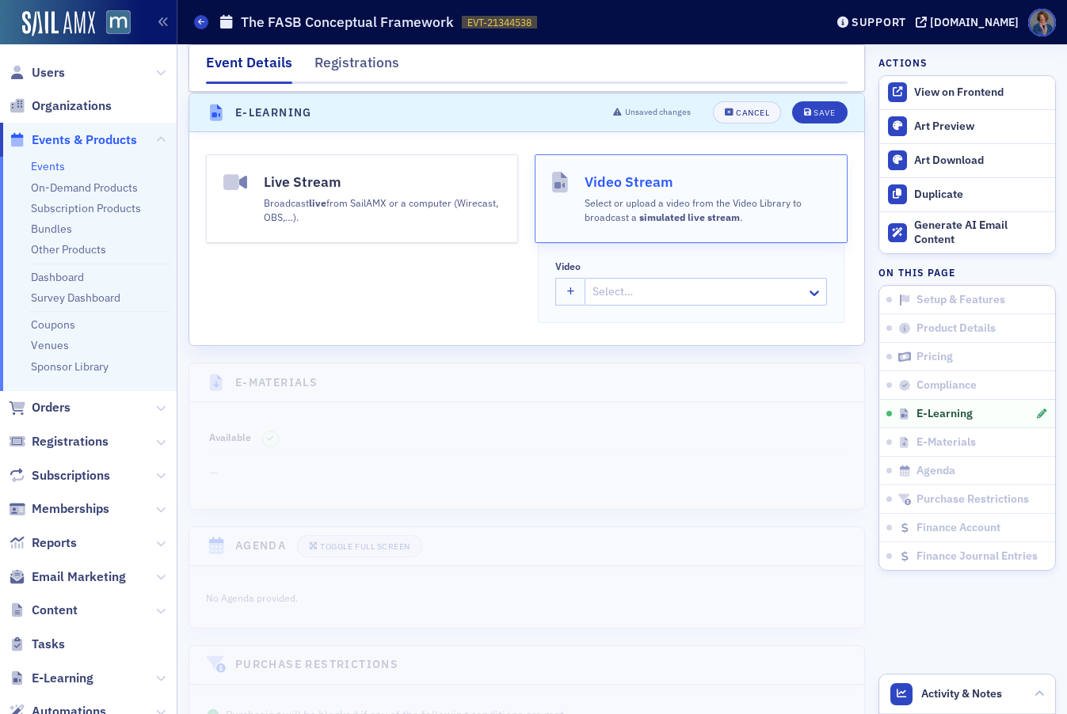
click at [599, 294] on div at bounding box center [698, 292] width 214 height 20
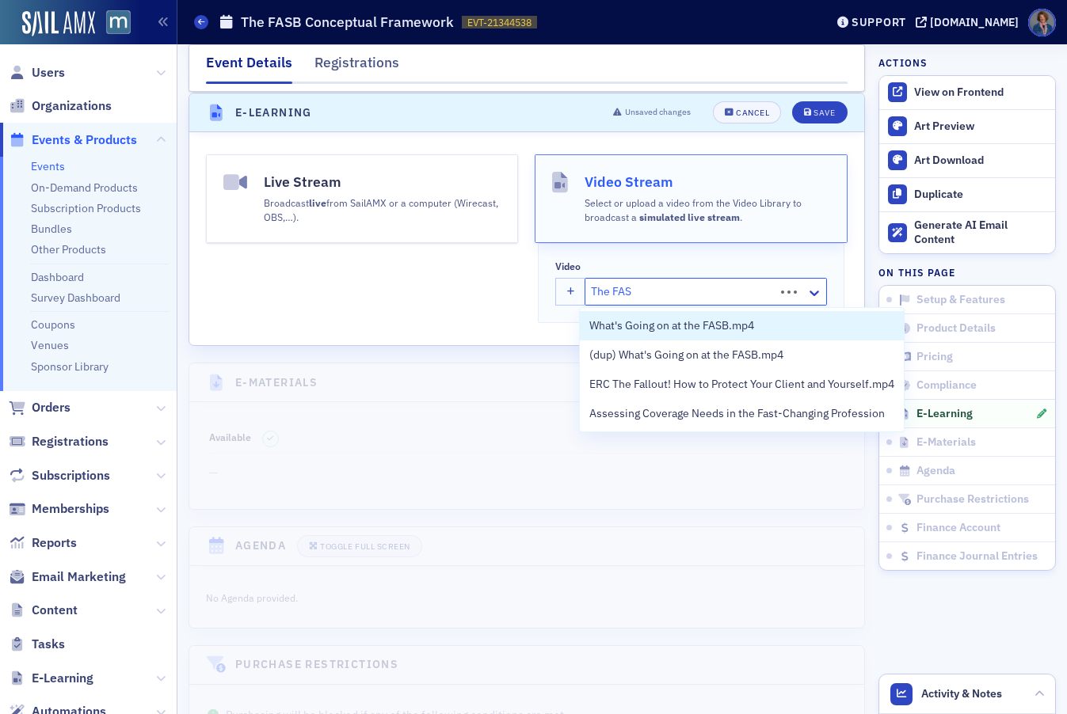
type input "The FASB"
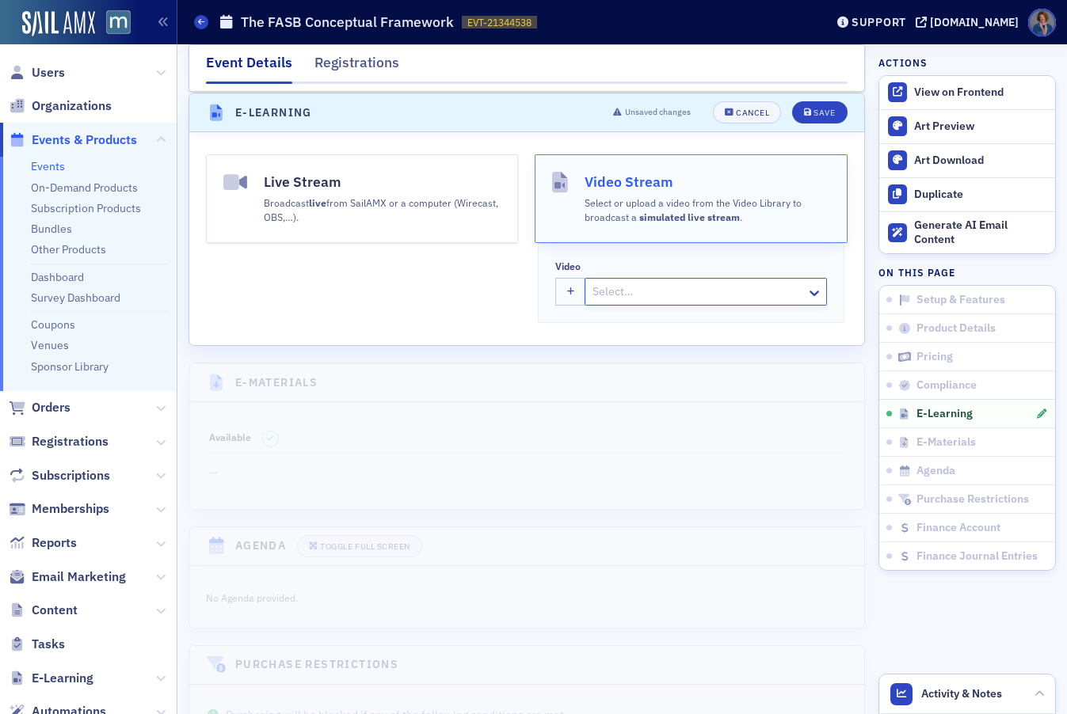
click at [650, 294] on div at bounding box center [698, 292] width 214 height 20
click at [748, 112] on div "Cancel" at bounding box center [752, 112] width 33 height 9
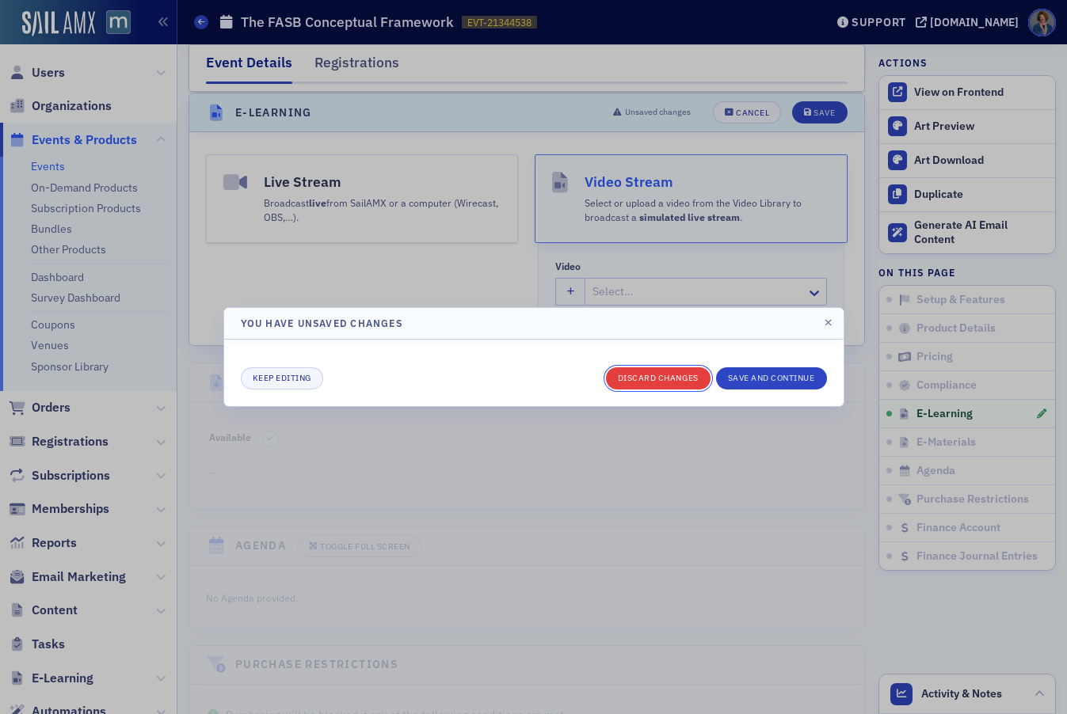
click at [674, 378] on button "Discard changes" at bounding box center [658, 378] width 105 height 22
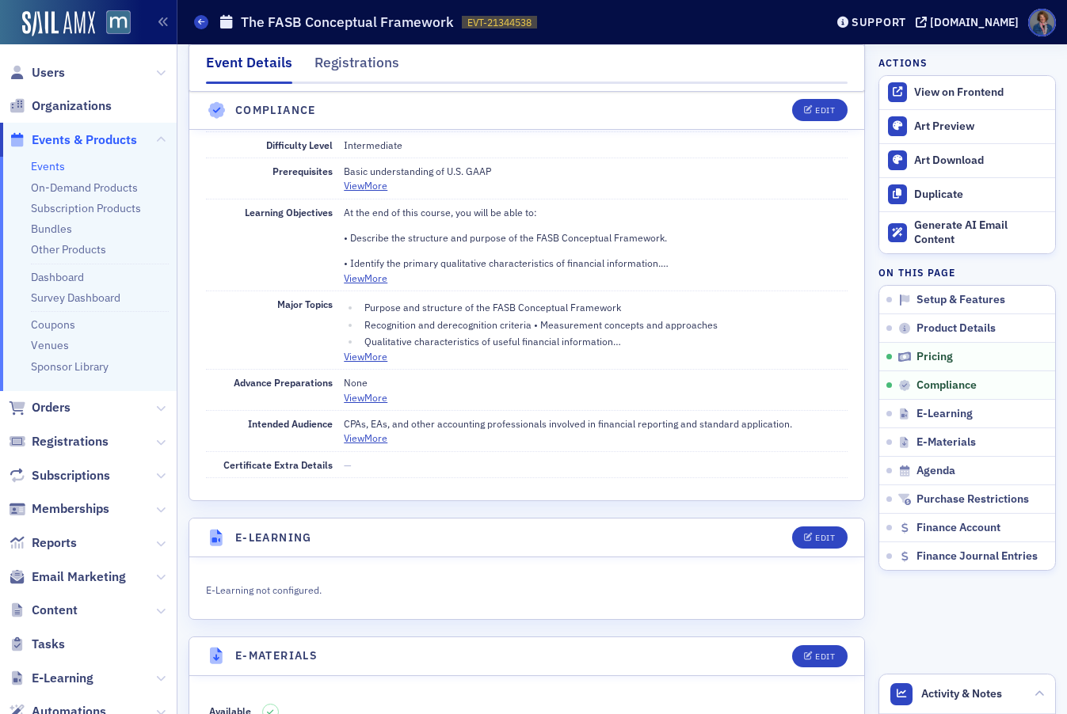
scroll to position [2000, 0]
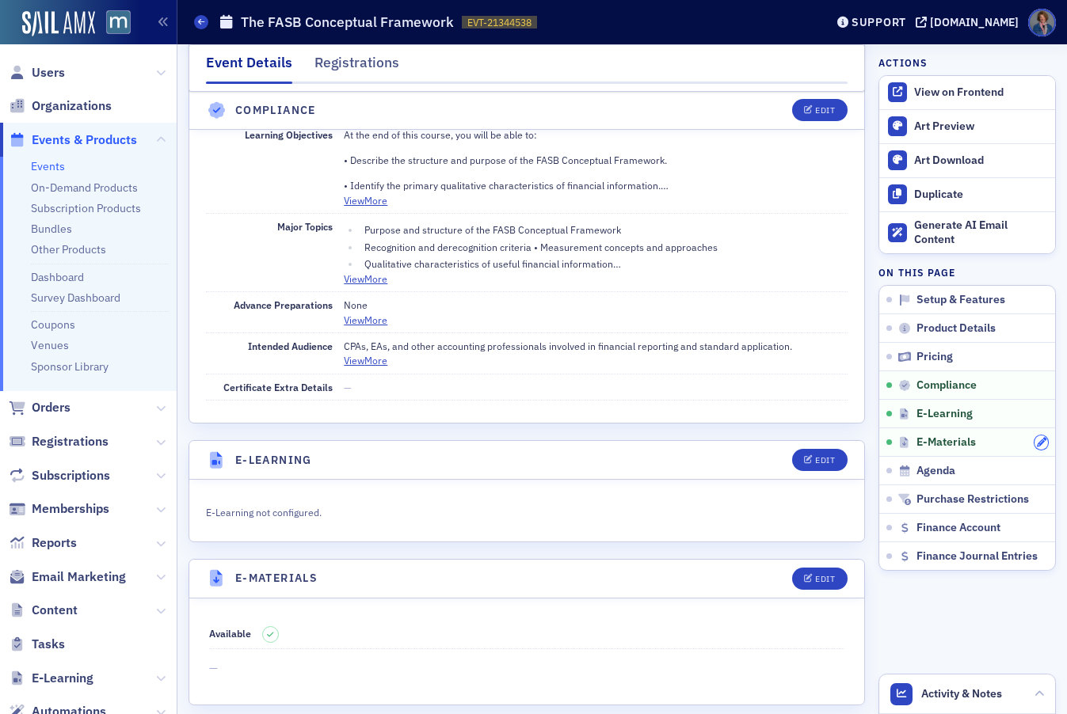
click at [1037, 440] on icon "button" at bounding box center [1042, 443] width 10 height 10
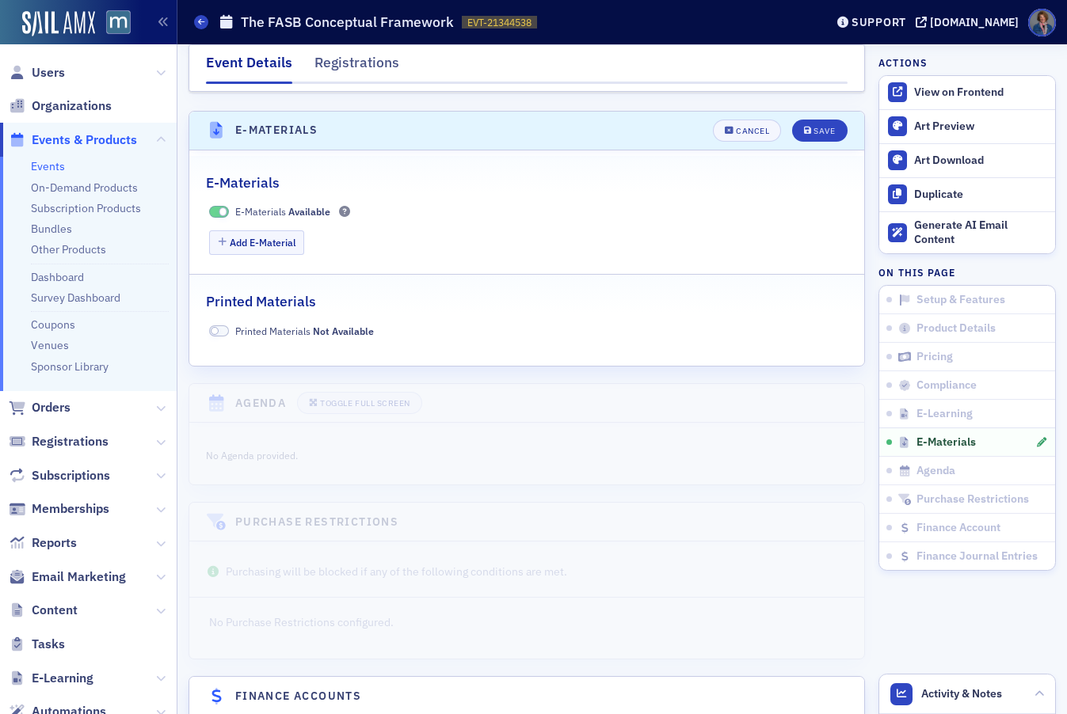
scroll to position [2467, 0]
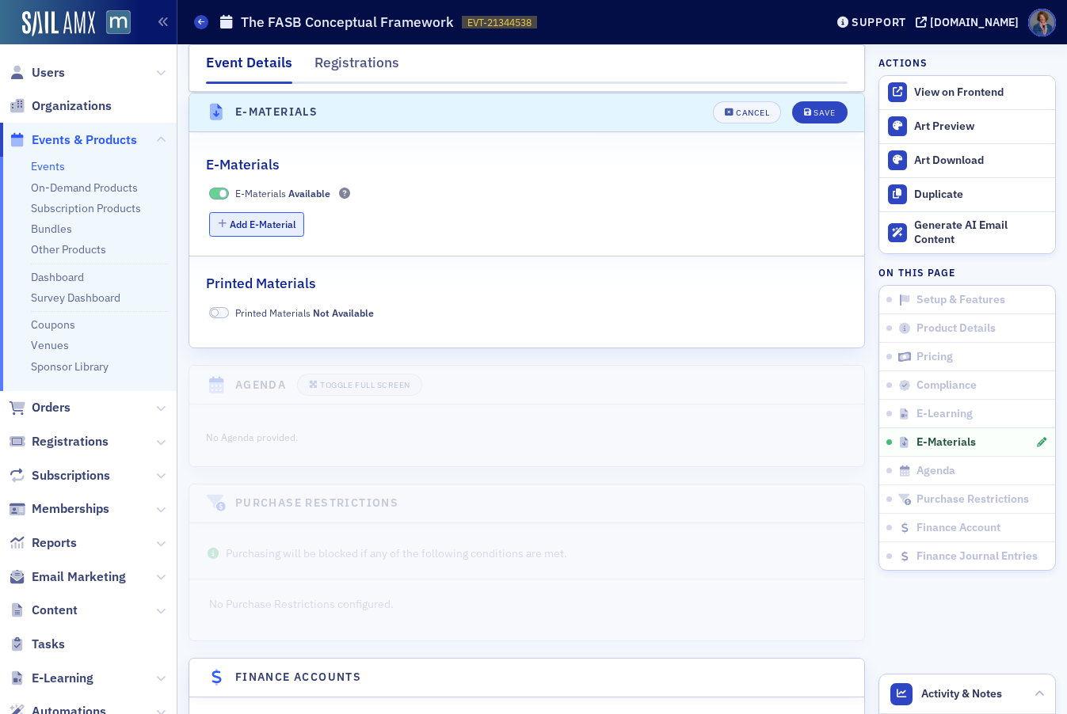
click at [265, 229] on button "Add E-Material" at bounding box center [257, 224] width 96 height 25
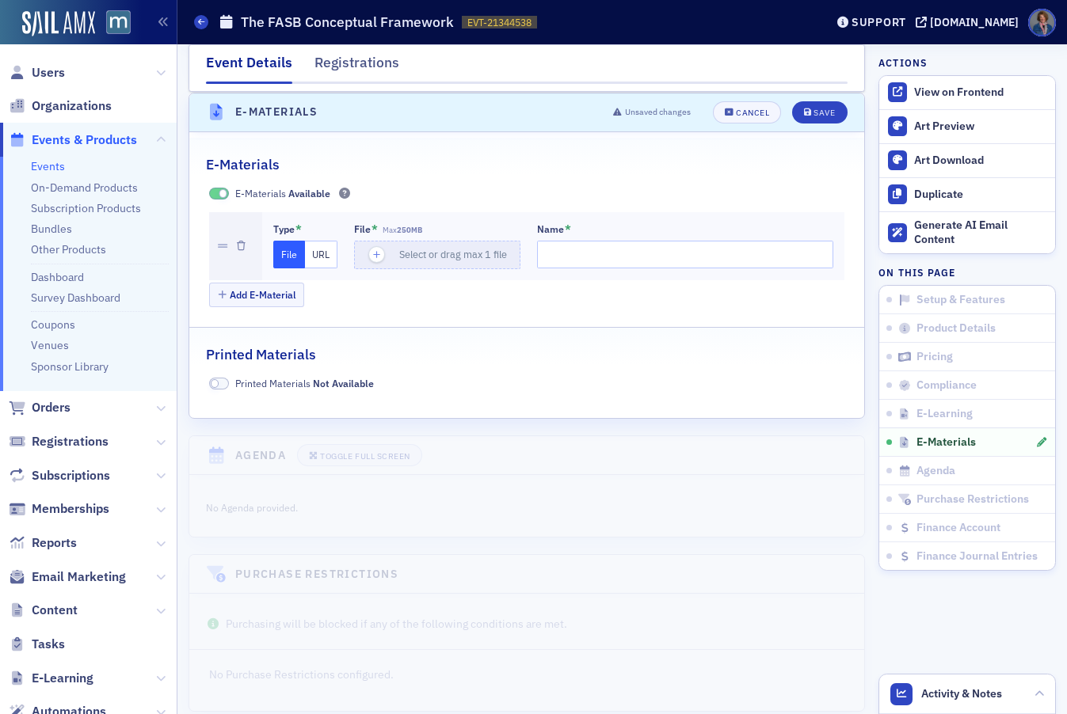
click at [321, 256] on button "URL" at bounding box center [321, 255] width 32 height 28
click at [413, 253] on input "url" at bounding box center [439, 255] width 171 height 28
paste input "https://drive.google.com/file/d/1egXiIwtMnf1_cxLeCQyfmC6DuovTsKEp/view?usp=shar…"
type input "https://drive.google.com/file/d/1egXiIwtMnf1_cxLeCQyfmC6DuovTsKEp/view?usp=shar…"
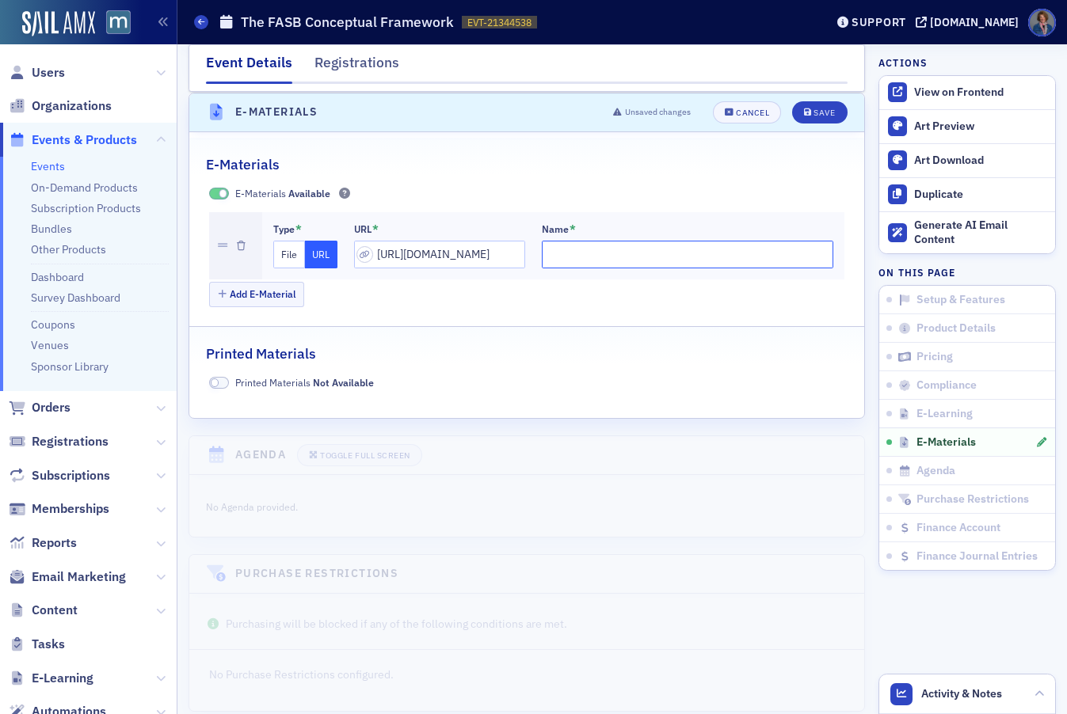
scroll to position [0, 0]
click at [610, 253] on input "Name *" at bounding box center [688, 255] width 292 height 28
type input "Participant Manual - The FASB Conceptual Framework"
click at [813, 115] on div "Save" at bounding box center [823, 112] width 21 height 9
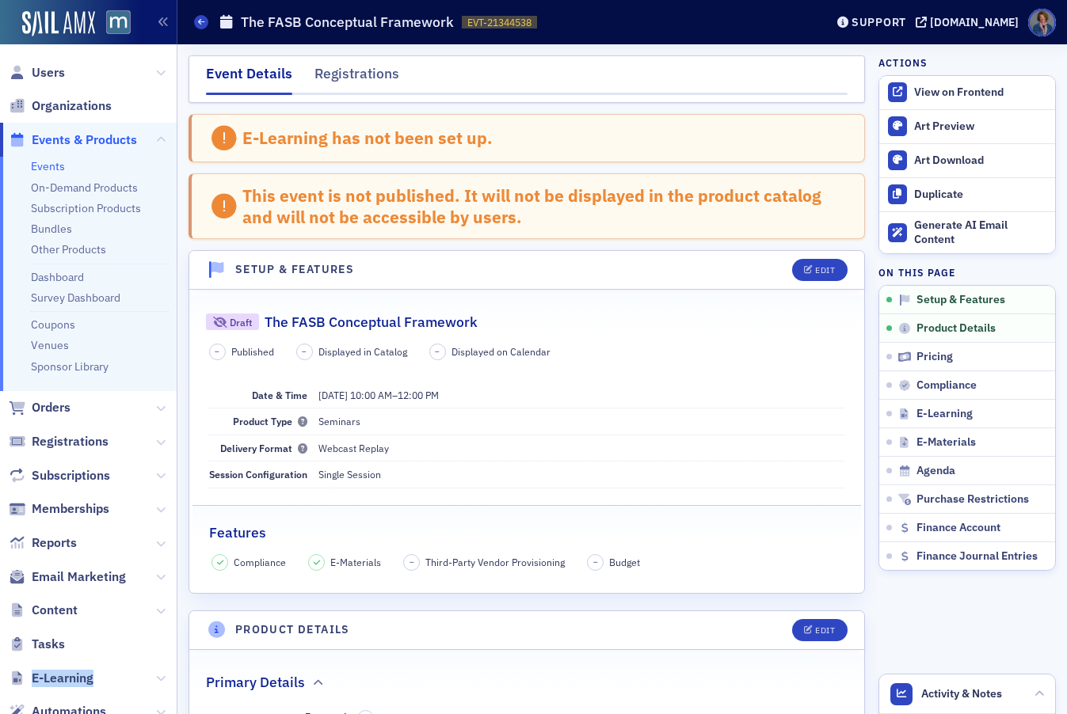
click at [41, 167] on link "Events" at bounding box center [48, 166] width 34 height 14
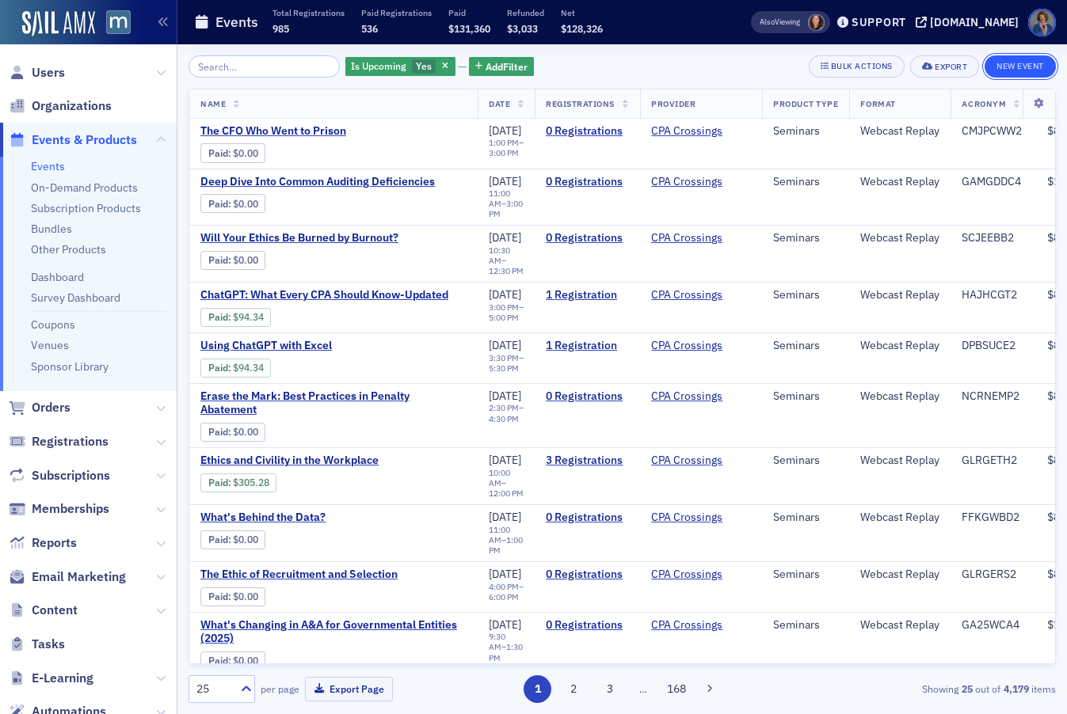
click at [1013, 70] on button "New Event" at bounding box center [1019, 66] width 71 height 22
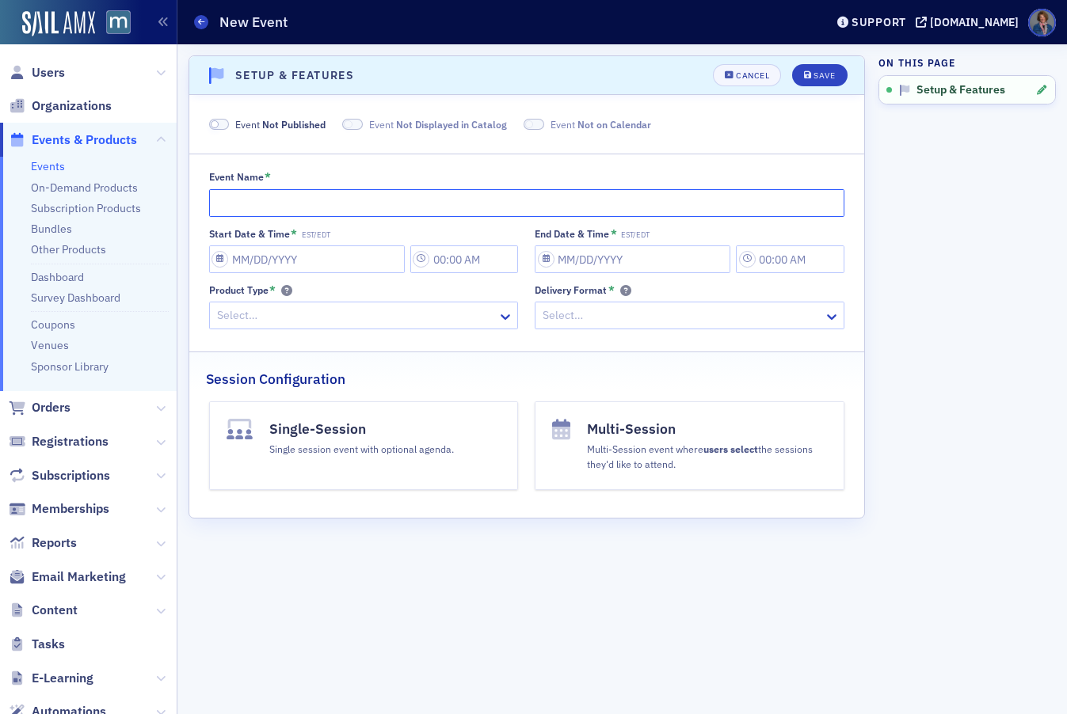
click at [331, 204] on input "Event Name *" at bounding box center [527, 203] width 636 height 28
paste input "Metrics Which Every CFO, Controller and CPA Advisor Should Know"
type input "Metrics Which Every CFO, Controller and CPA Advisor Should Know"
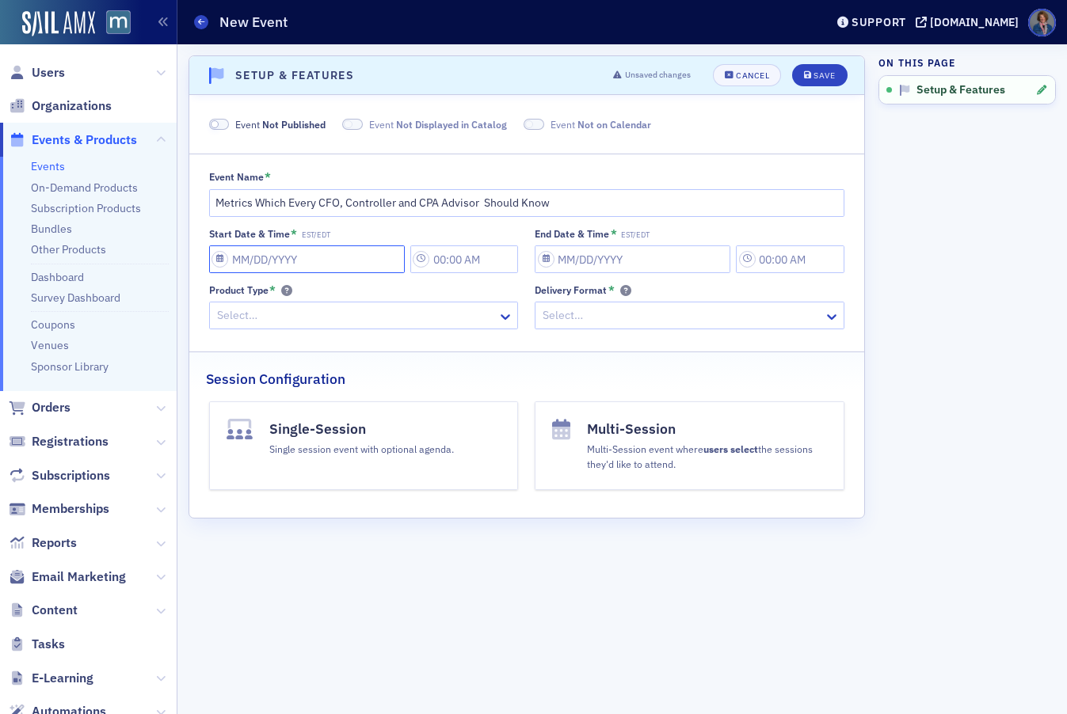
select select "8"
select select "2025"
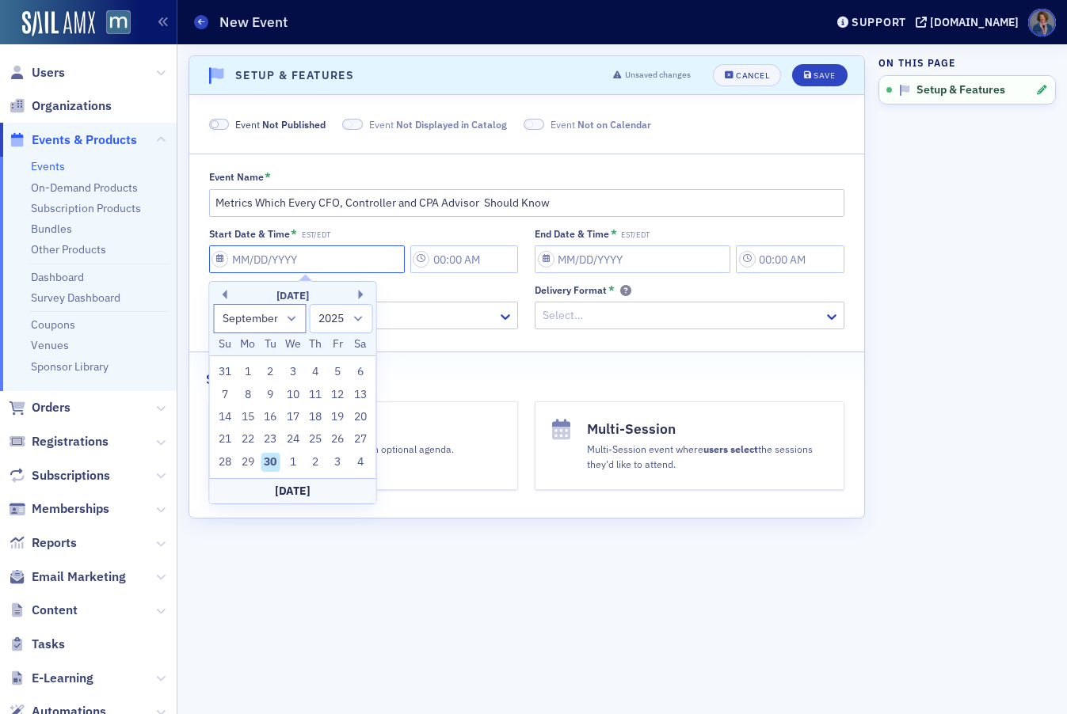
click at [344, 263] on input "Start Date & Time * EST/EDT" at bounding box center [307, 259] width 196 height 28
click at [360, 295] on button "Next Month" at bounding box center [364, 295] width 10 height 10
select select "9"
click at [342, 253] on input "Start Date & Time * EST/EDT" at bounding box center [307, 259] width 196 height 28
click at [251, 463] on div "27" at bounding box center [247, 462] width 19 height 19
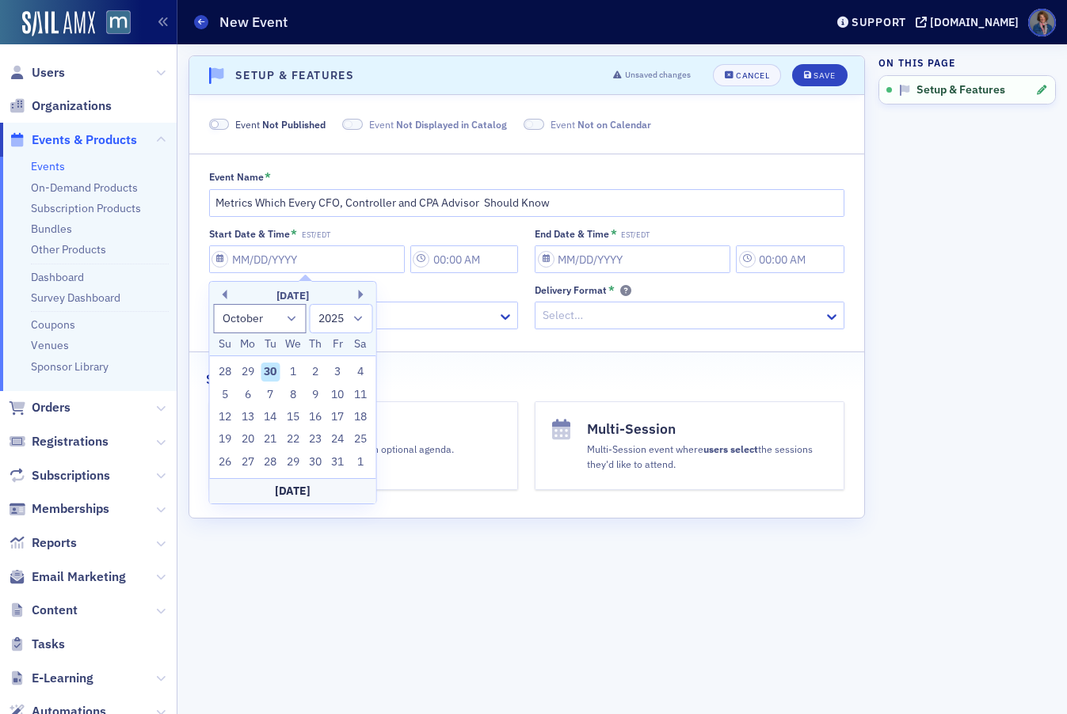
type input "[DATE]"
type input "10:00 AM"
type input "[DATE]"
type input "11:00 AM"
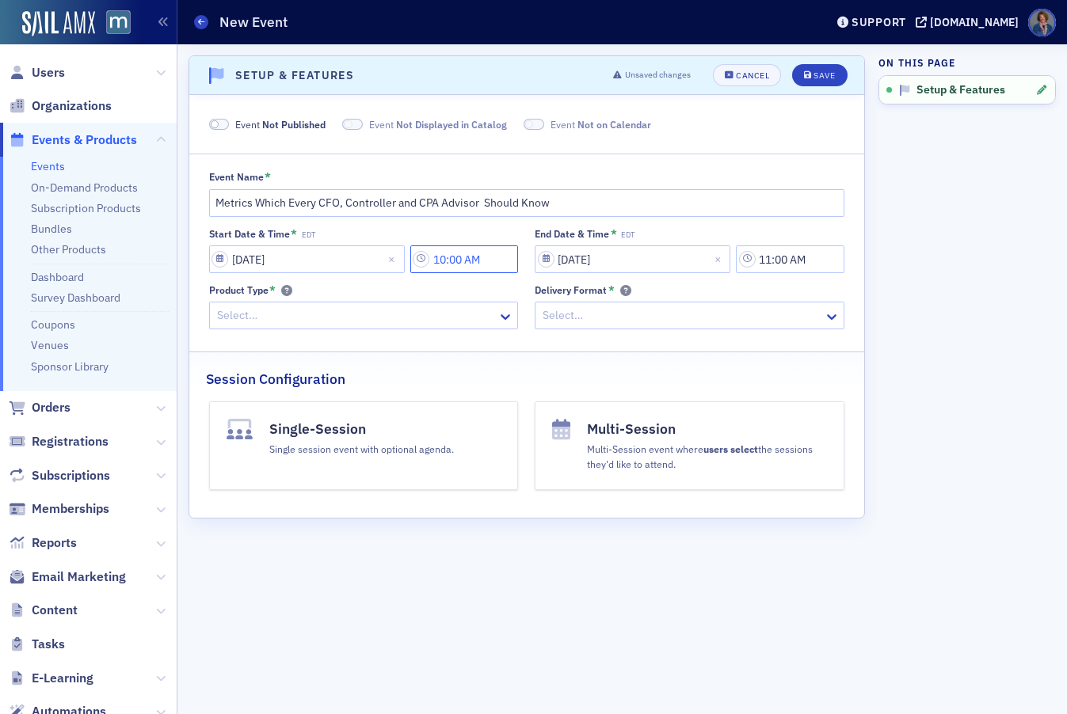
click at [479, 261] on input "10:00 AM" at bounding box center [464, 259] width 108 height 28
click at [425, 295] on icon at bounding box center [425, 294] width 10 height 6
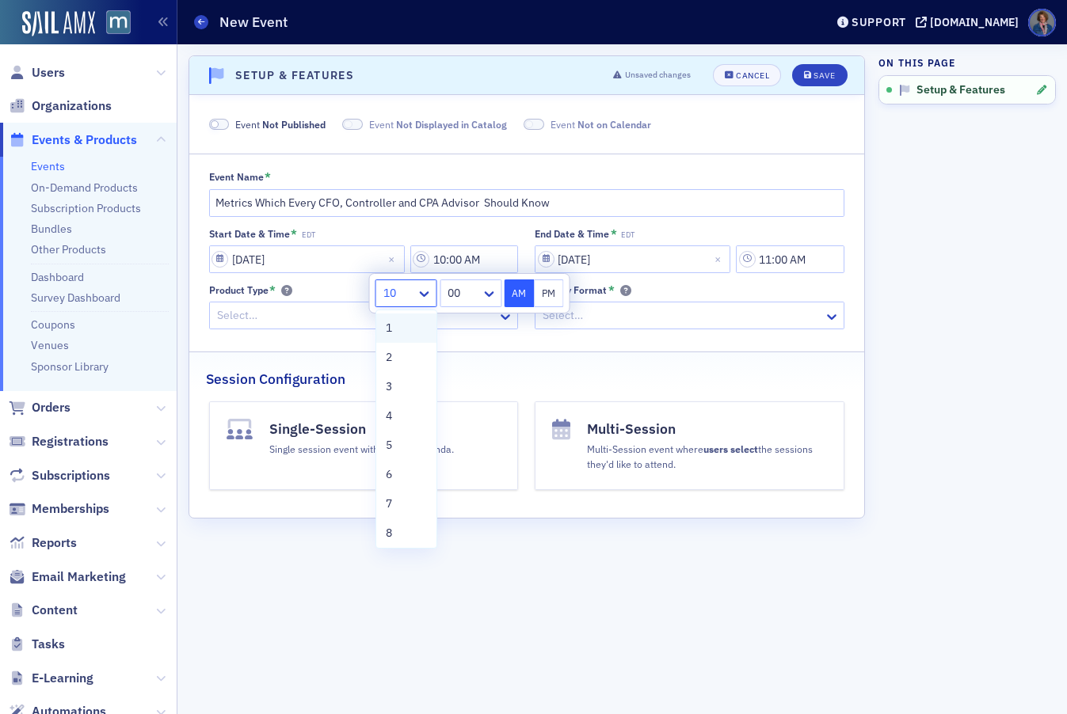
click at [396, 332] on div "1" at bounding box center [406, 328] width 41 height 17
drag, startPoint x: 550, startPoint y: 287, endPoint x: 593, endPoint y: 292, distance: 43.8
click at [550, 287] on button "PM" at bounding box center [549, 294] width 30 height 28
type input "1:00 PM"
click at [807, 265] on input "11:00 AM" at bounding box center [790, 259] width 108 height 28
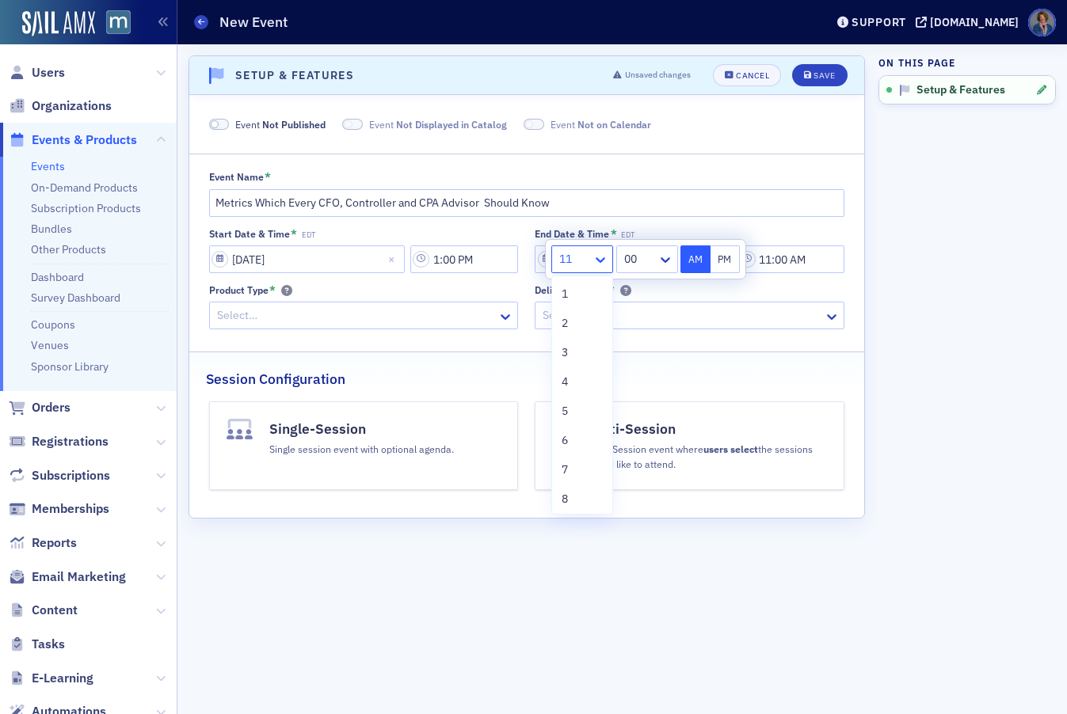
click at [601, 252] on icon at bounding box center [600, 260] width 16 height 16
click at [565, 355] on span "3" at bounding box center [564, 352] width 6 height 17
click at [726, 261] on button "PM" at bounding box center [725, 259] width 30 height 28
type input "3:00 PM"
click at [788, 284] on div "Delivery Format *" at bounding box center [690, 290] width 310 height 12
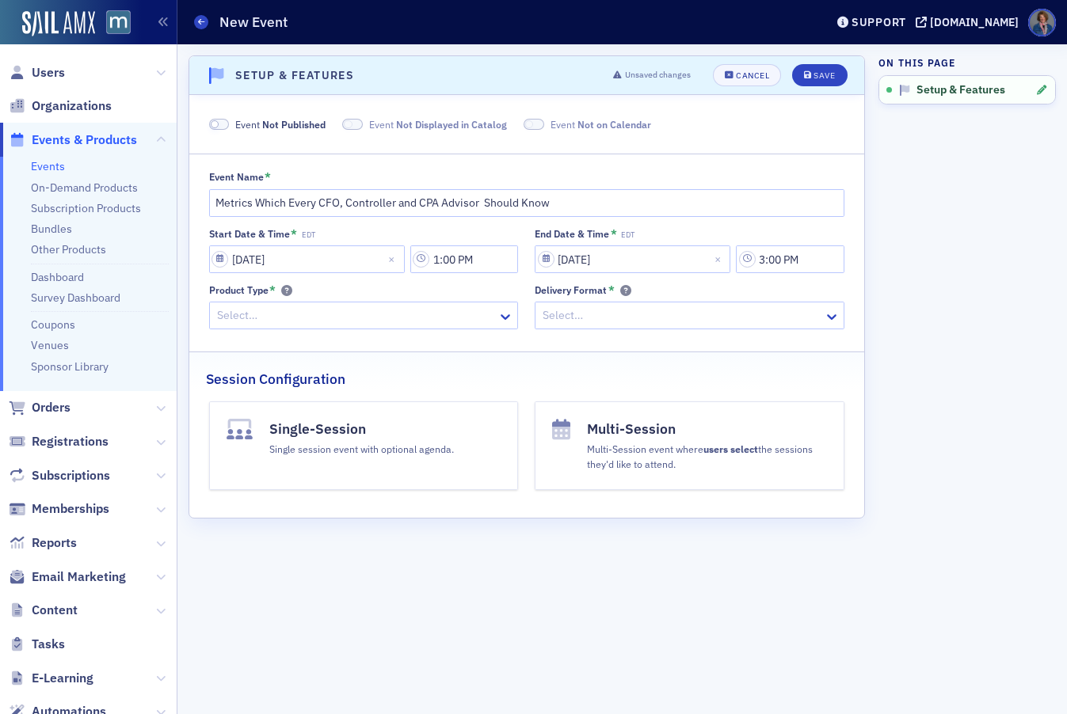
click at [481, 315] on div at bounding box center [355, 316] width 281 height 20
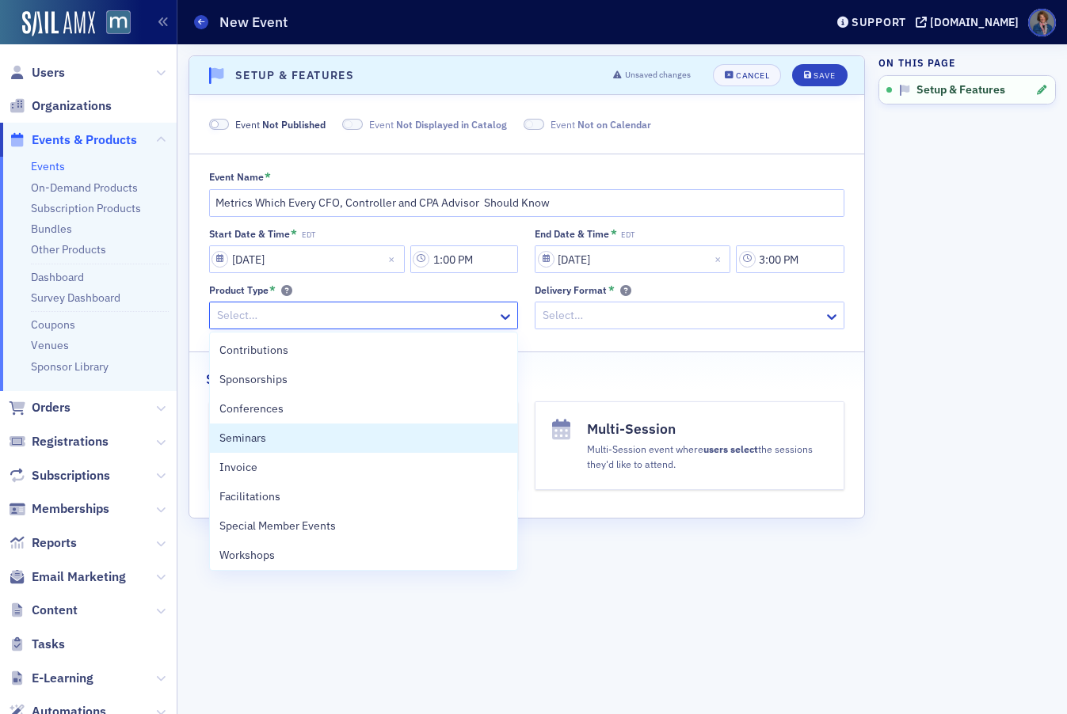
drag, startPoint x: 242, startPoint y: 442, endPoint x: 272, endPoint y: 428, distance: 32.6
click at [249, 436] on span "Seminars" at bounding box center [242, 438] width 47 height 17
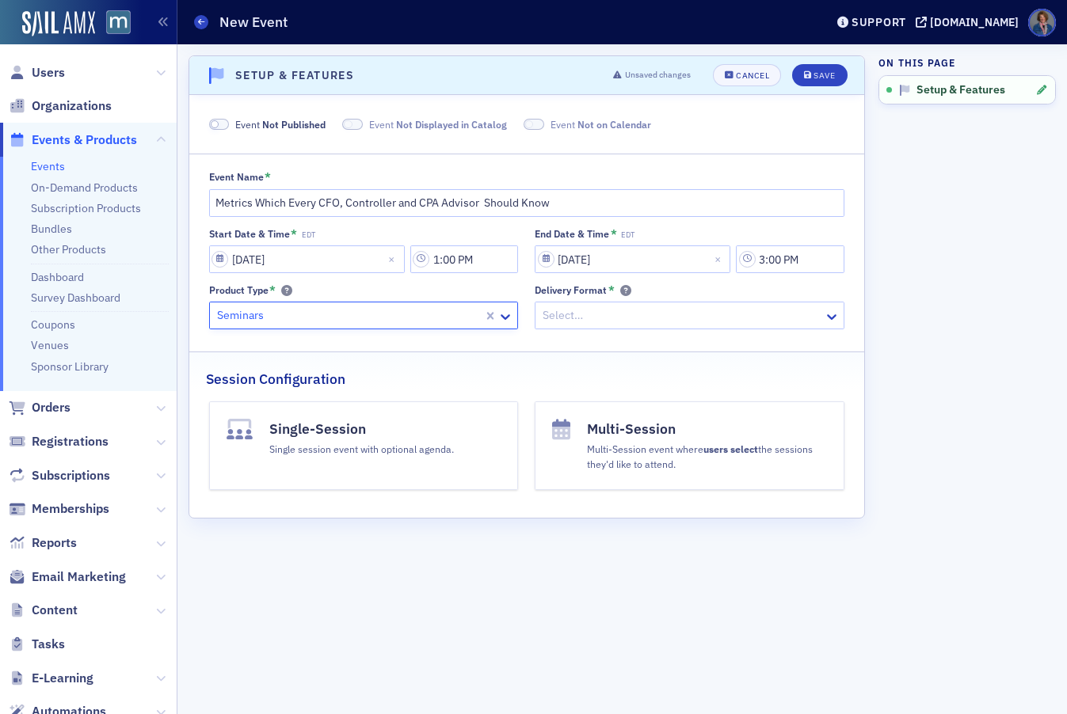
click at [616, 313] on div at bounding box center [681, 316] width 281 height 20
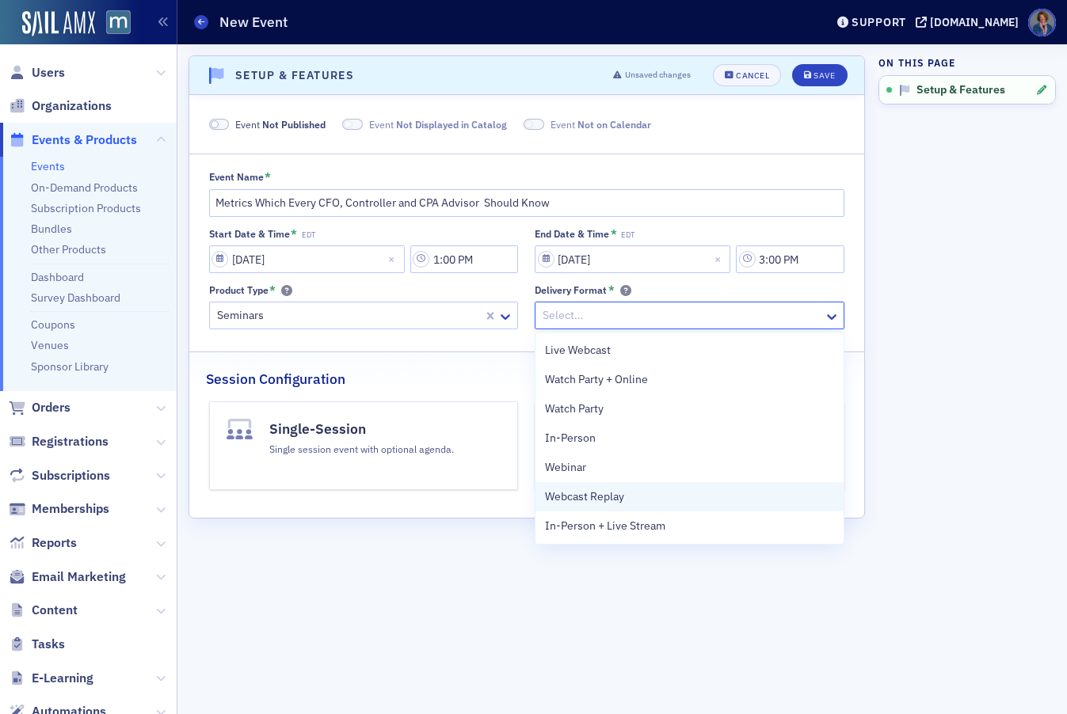
click at [600, 500] on span "Webcast Replay" at bounding box center [584, 497] width 79 height 17
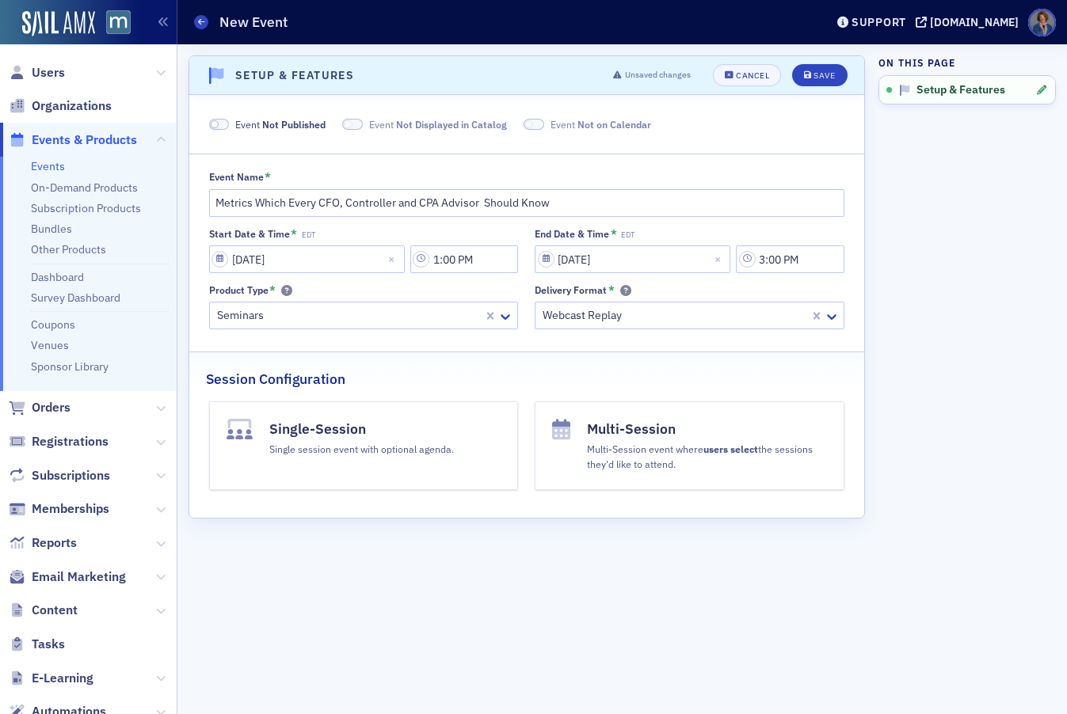
click at [758, 340] on div "Event Not Published Event Not Displayed in Catalog Event Not on Calendar Event …" at bounding box center [526, 306] width 641 height 379
click at [465, 432] on button "Single-Session Single session event with optional agenda." at bounding box center [364, 445] width 310 height 89
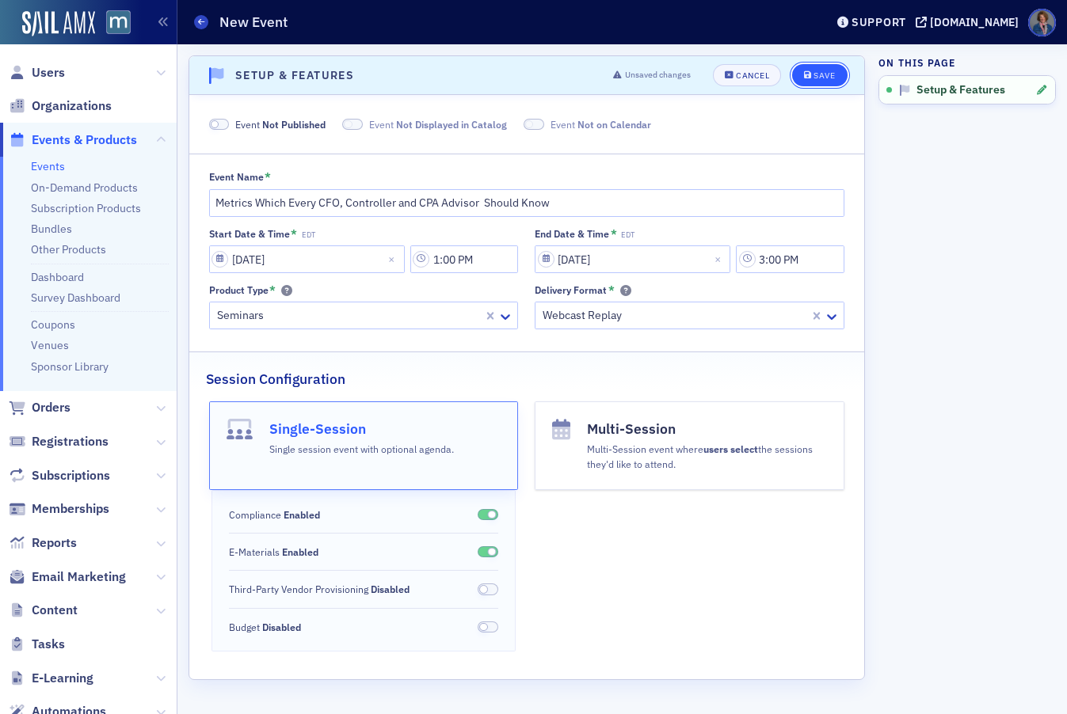
click at [819, 79] on div "Save" at bounding box center [823, 75] width 21 height 9
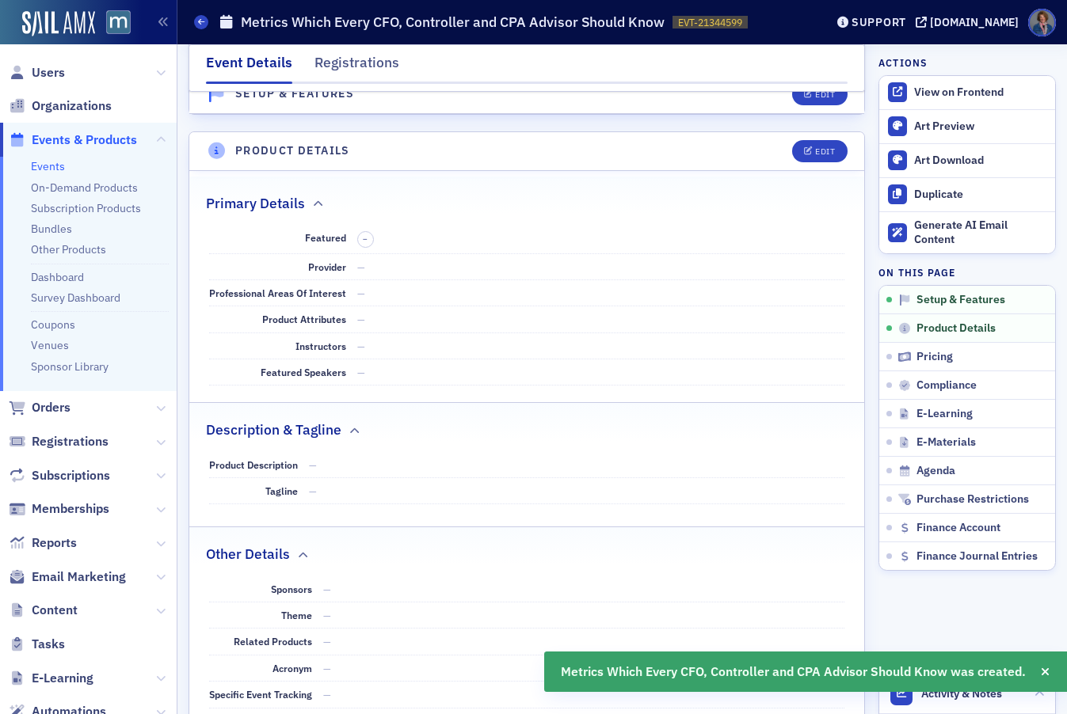
scroll to position [603, 0]
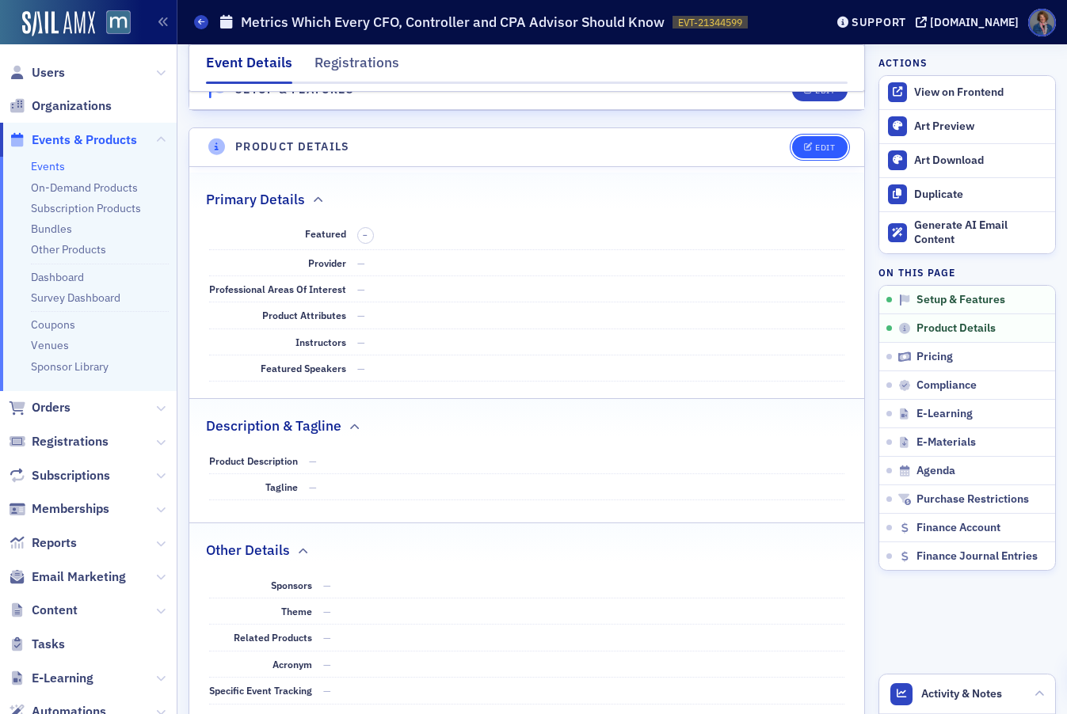
click at [815, 147] on div "Edit" at bounding box center [825, 147] width 20 height 9
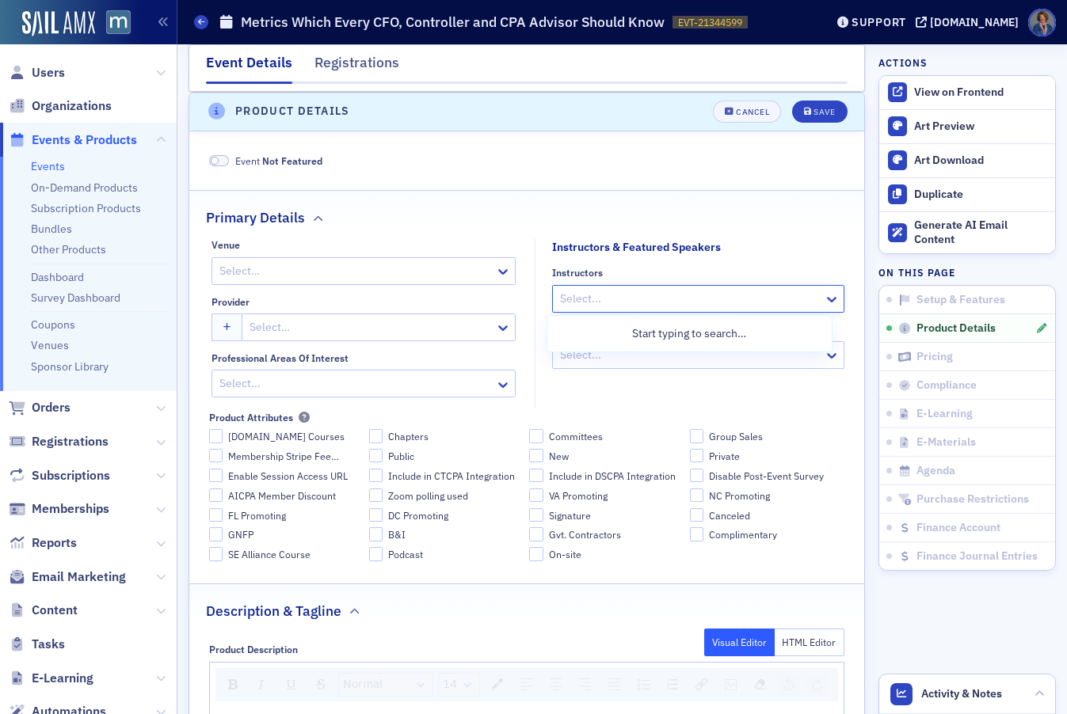
click at [605, 299] on div at bounding box center [690, 299] width 264 height 20
type input "Sailor"
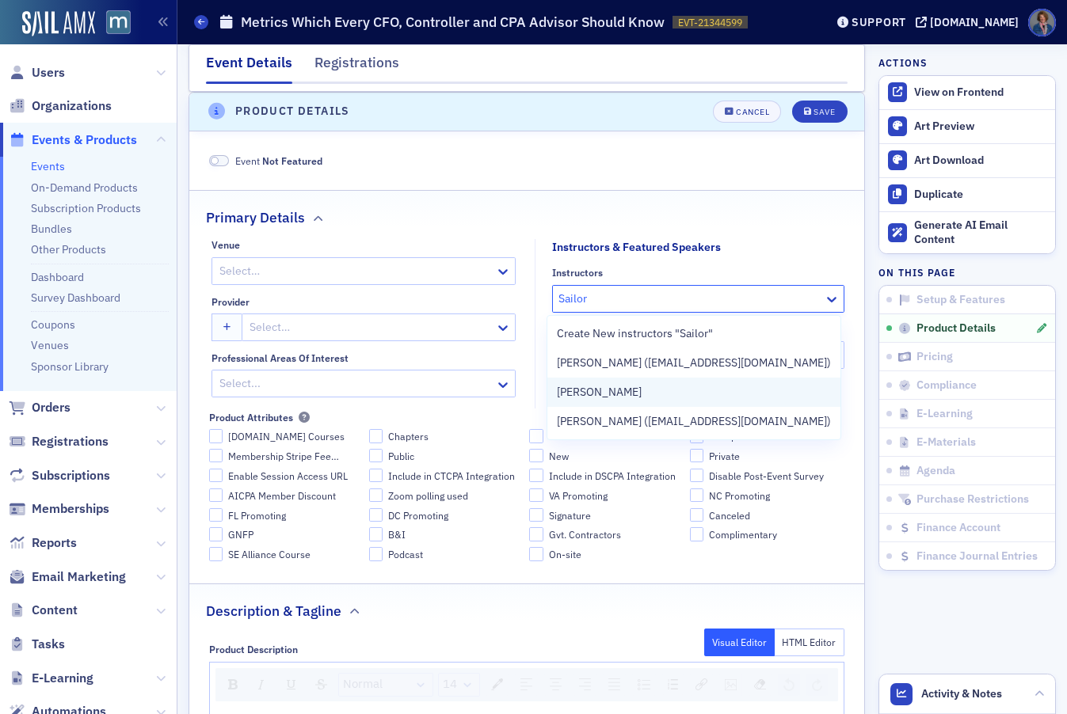
click at [591, 392] on span "Jeffrey Sailor" at bounding box center [599, 392] width 85 height 17
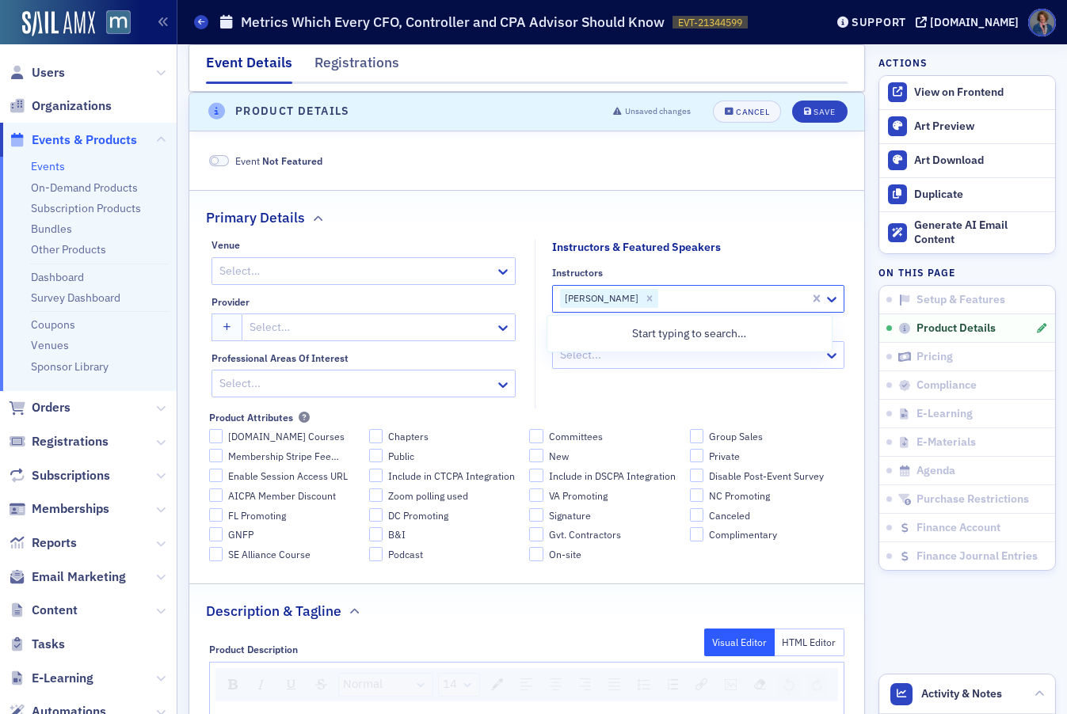
click at [623, 358] on div at bounding box center [690, 355] width 264 height 20
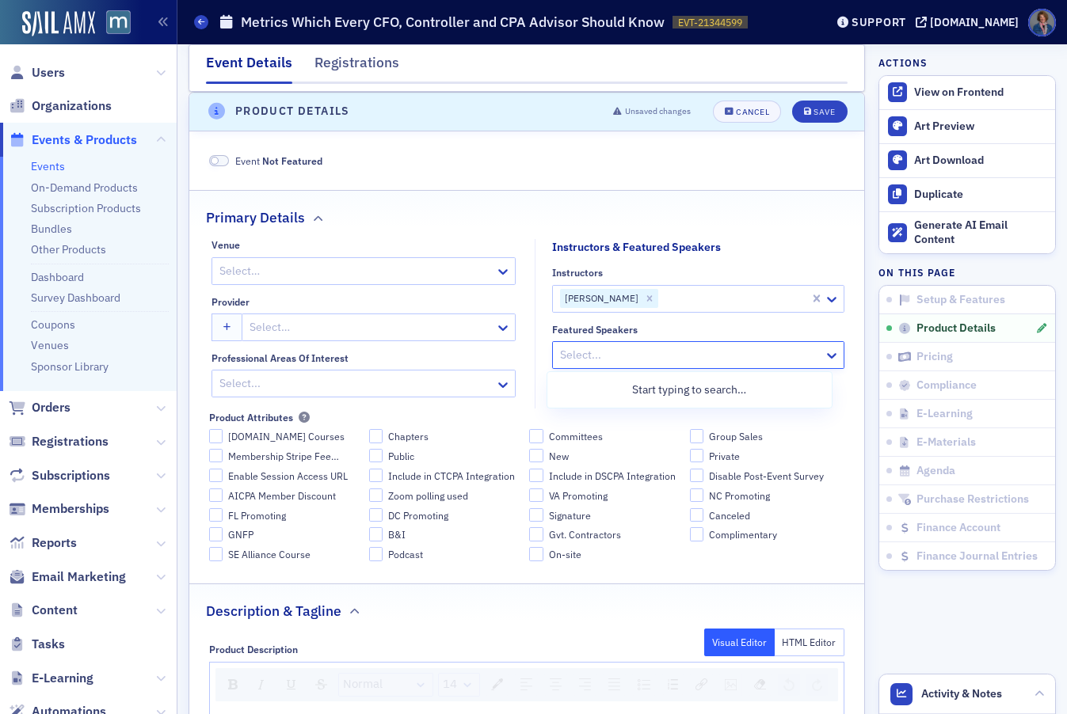
click at [290, 266] on div at bounding box center [356, 271] width 276 height 20
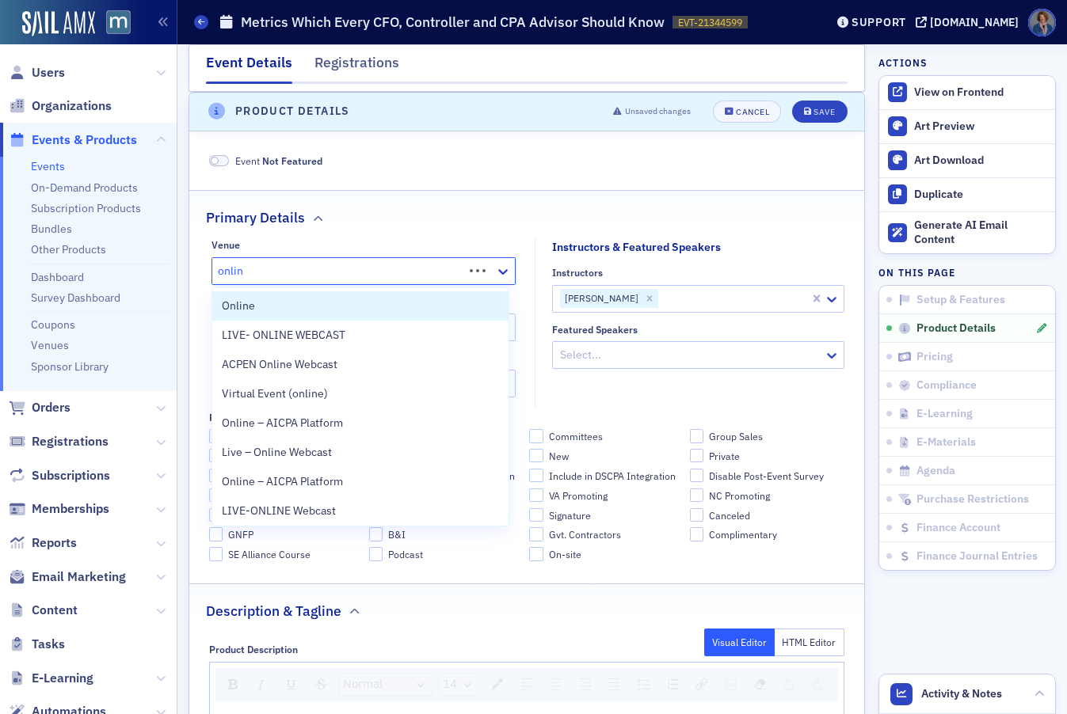
type input "online"
drag, startPoint x: 283, startPoint y: 306, endPoint x: 303, endPoint y: 300, distance: 21.3
click at [283, 306] on div "Online" at bounding box center [360, 306] width 277 height 17
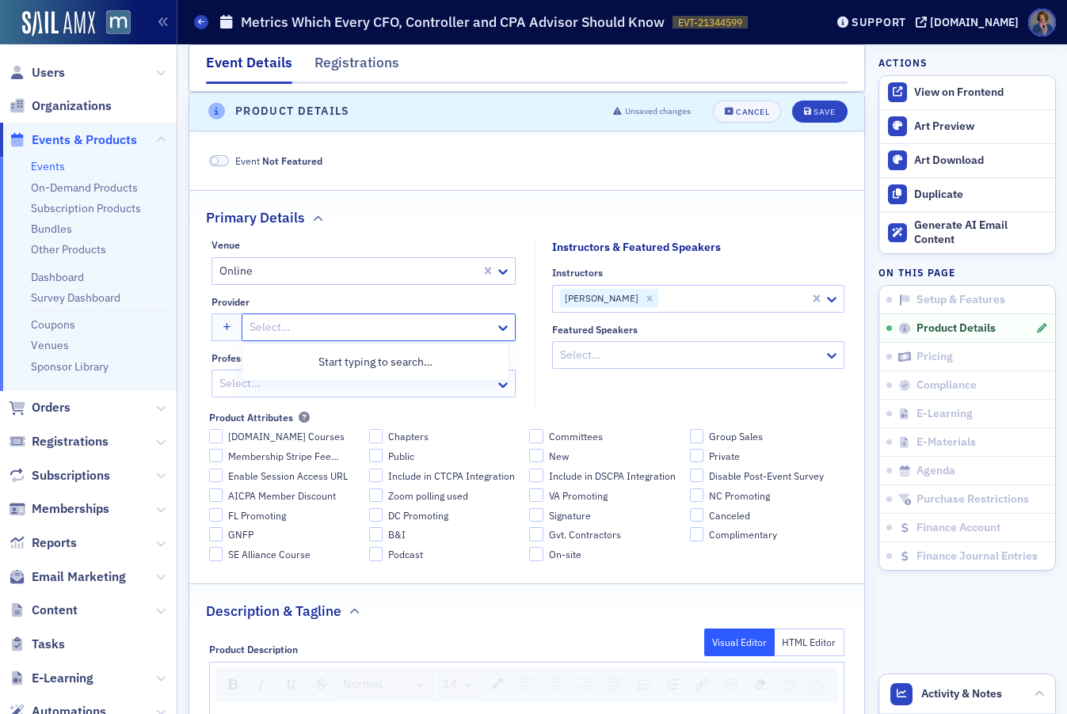
click at [295, 324] on div at bounding box center [370, 328] width 245 height 20
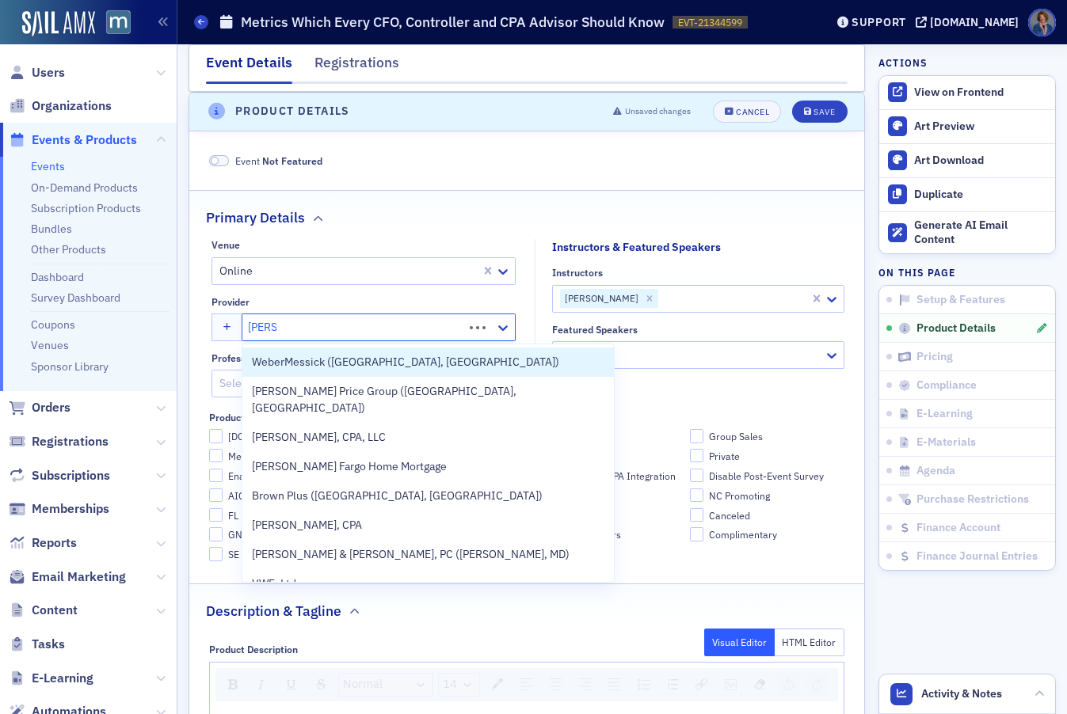
type input "Werner"
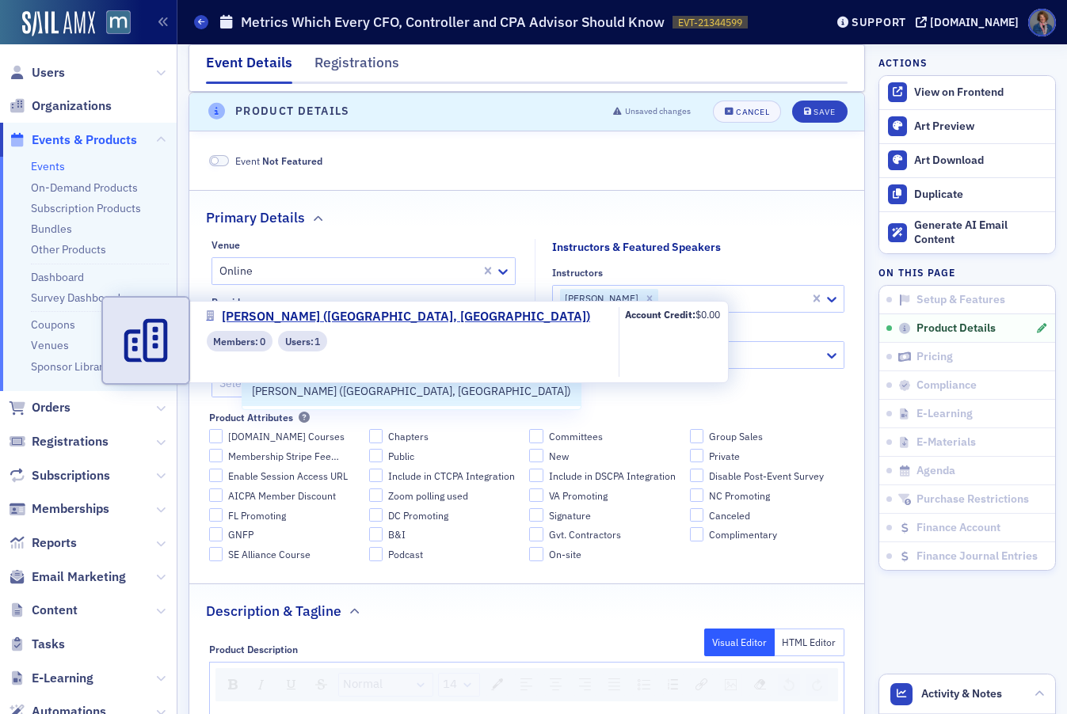
click at [322, 391] on span "[PERSON_NAME] ([GEOGRAPHIC_DATA], [GEOGRAPHIC_DATA])" at bounding box center [411, 391] width 319 height 17
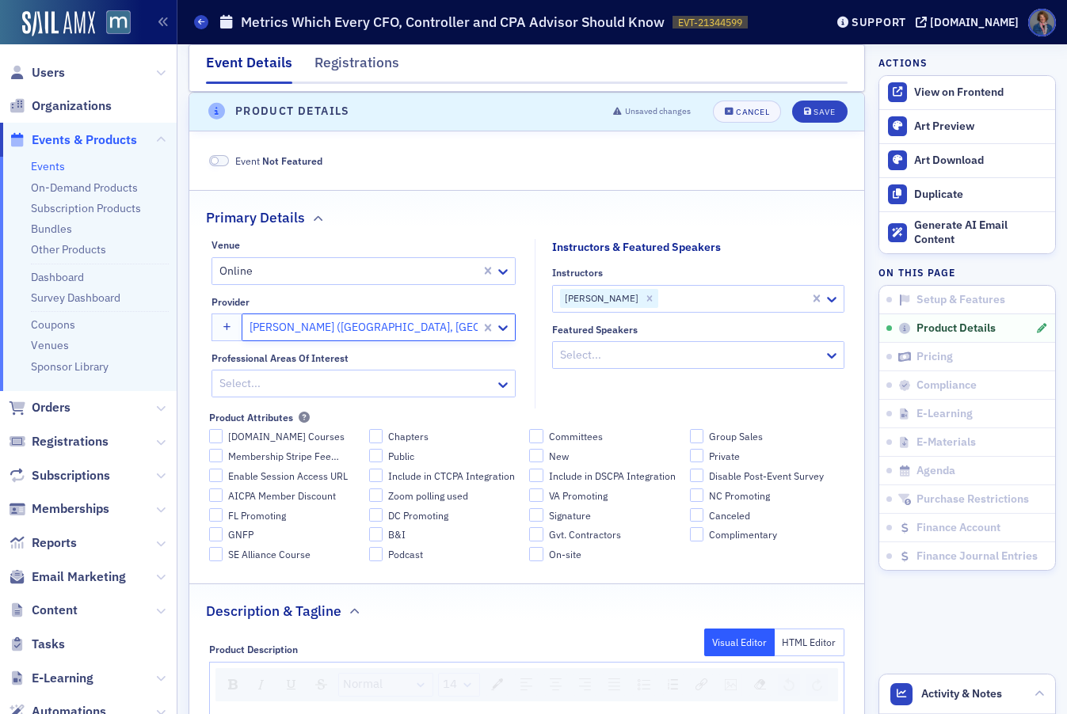
click at [315, 386] on div at bounding box center [356, 384] width 276 height 20
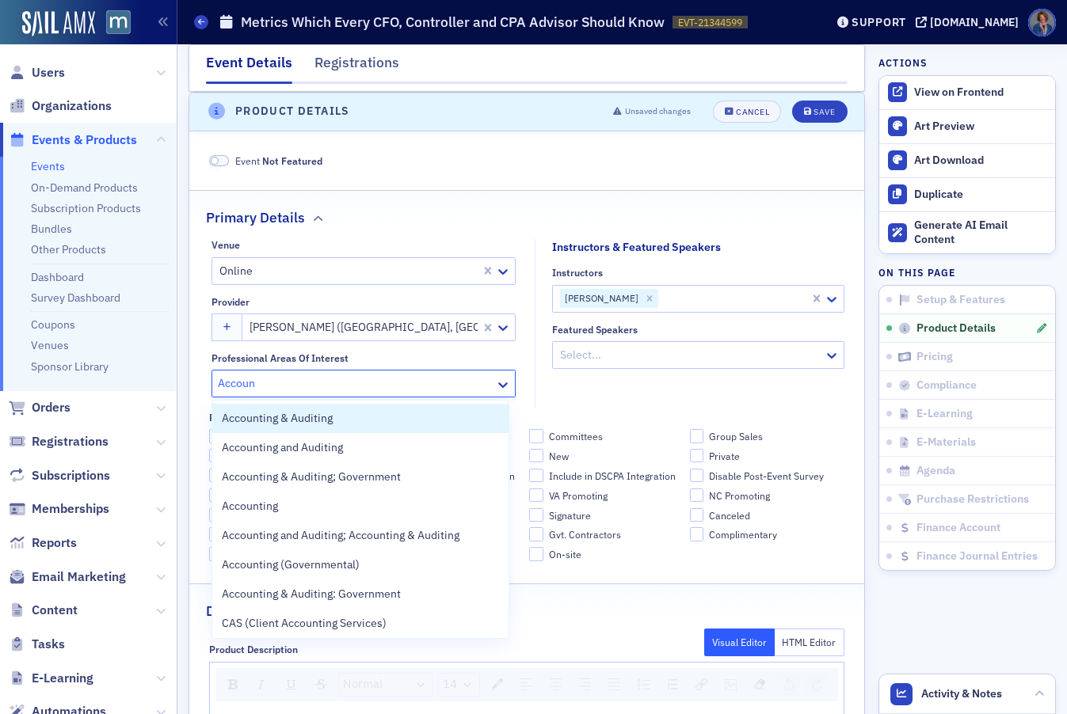
type input "Account"
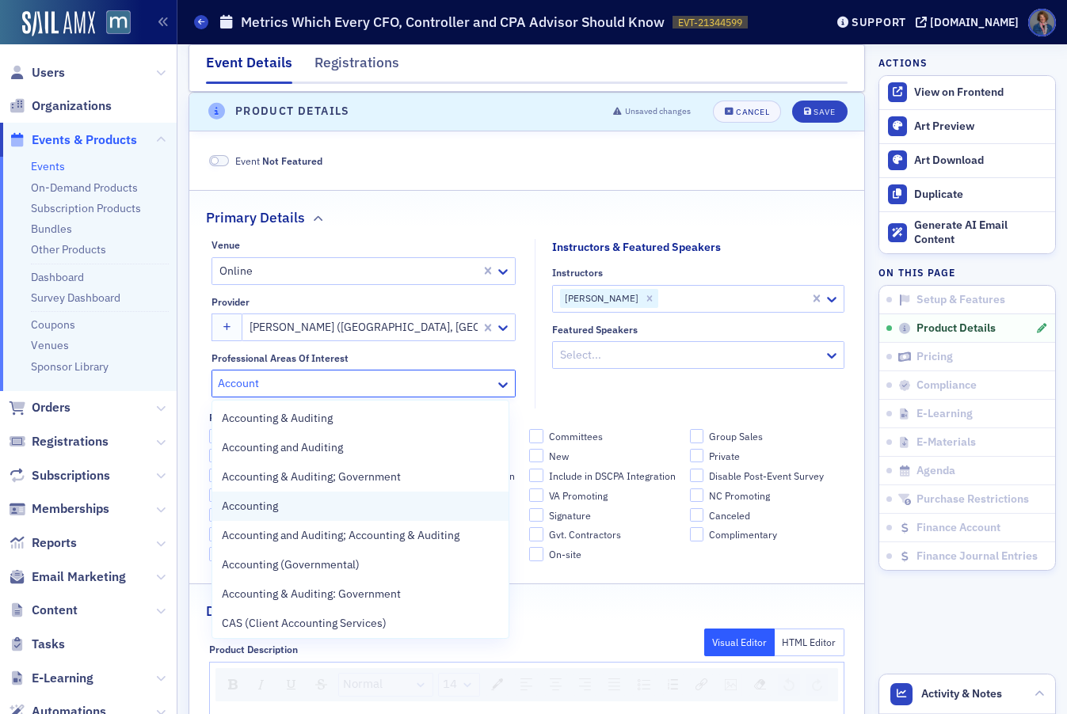
click at [263, 508] on span "Accounting" at bounding box center [250, 506] width 56 height 17
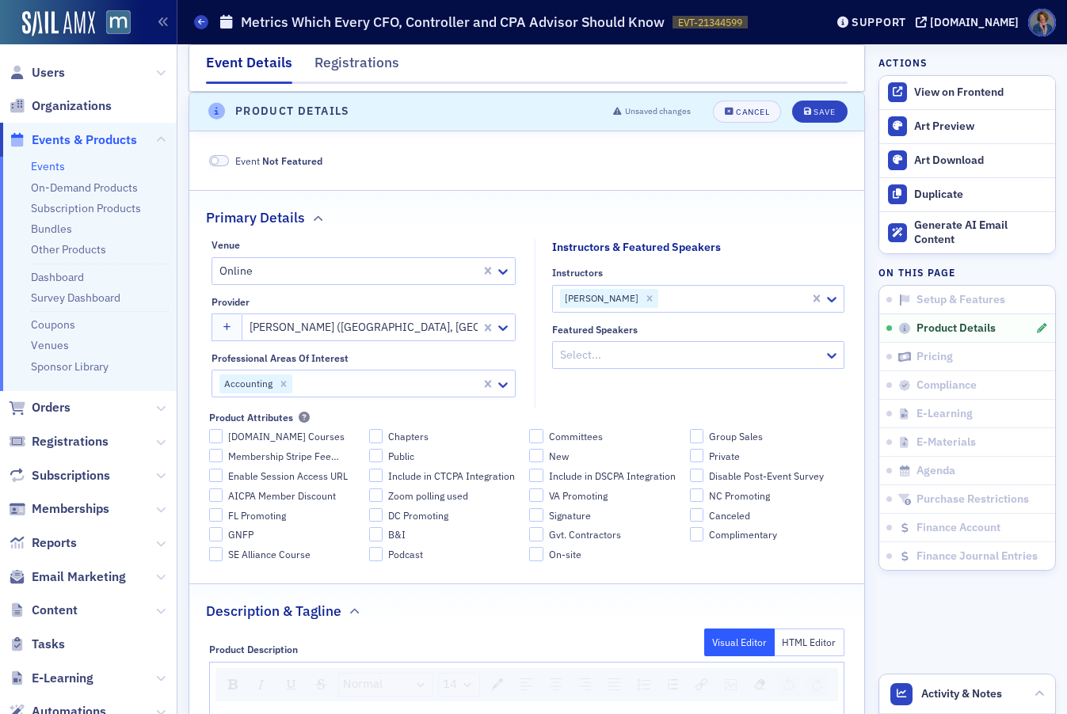
click at [687, 384] on fieldset "Instructors & Featured Speakers Instructors Jeffrey Sailor Featured Speakers Se…" at bounding box center [694, 323] width 318 height 169
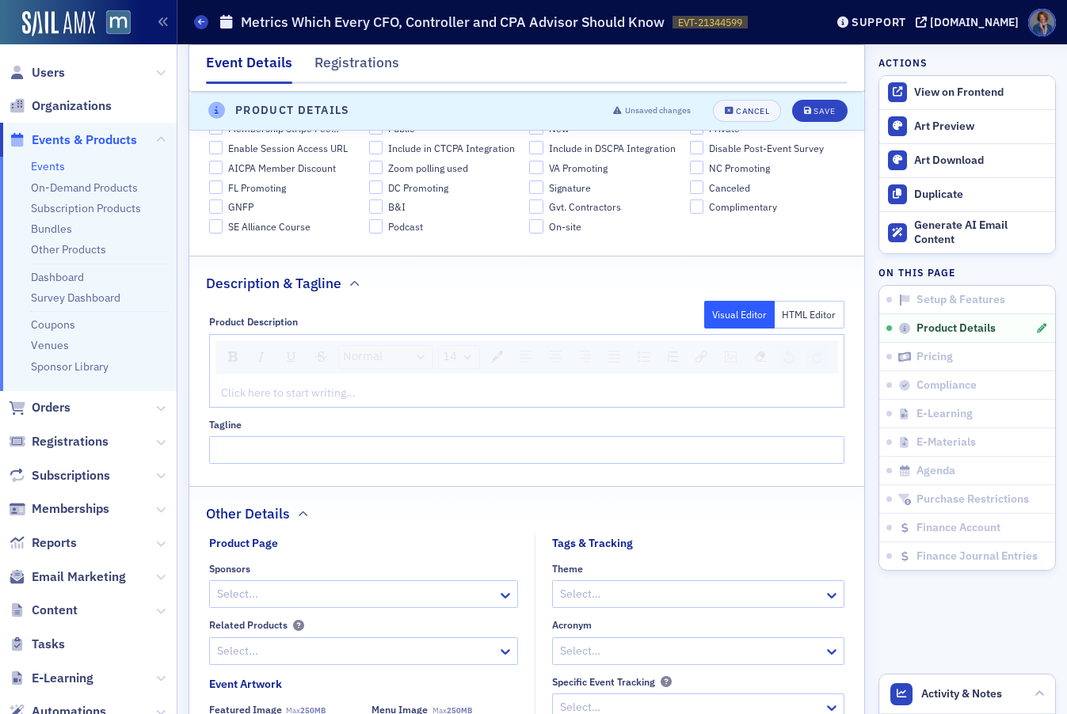
scroll to position [991, 0]
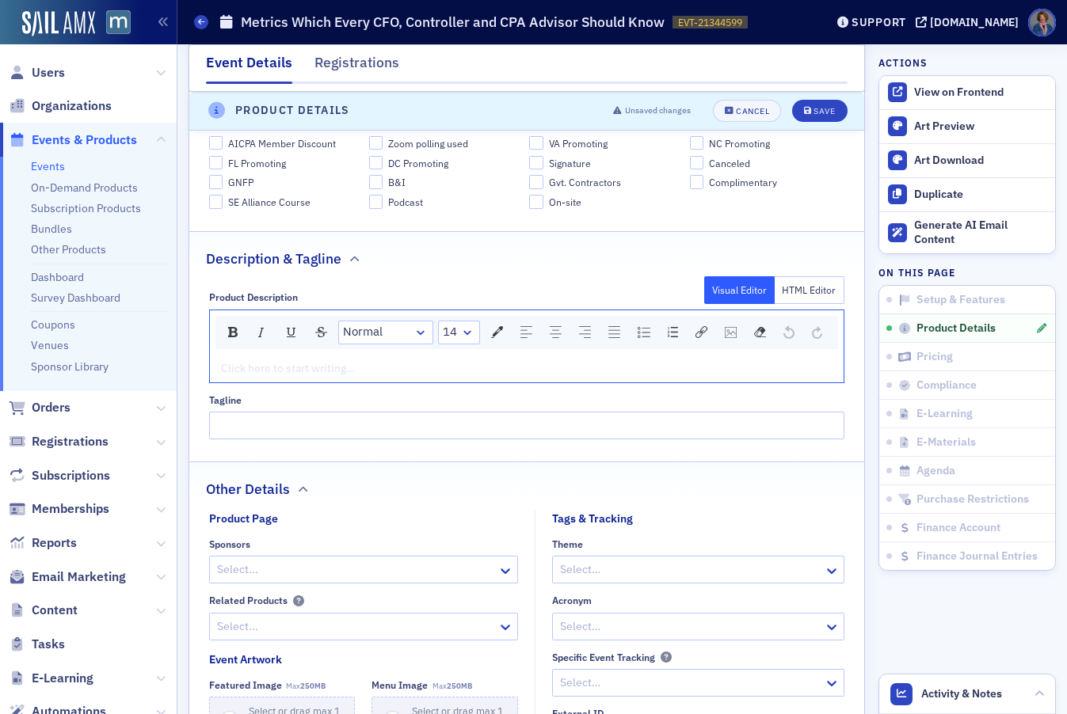
click at [325, 377] on div "rdw-editor" at bounding box center [527, 368] width 611 height 17
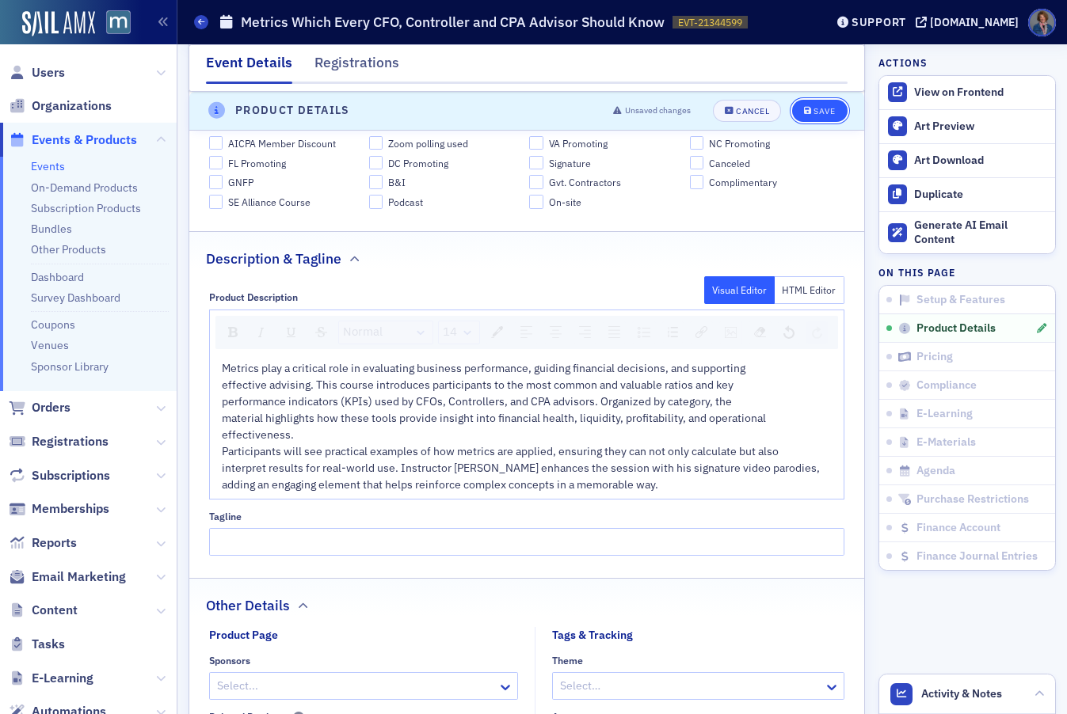
click at [812, 117] on button "Save" at bounding box center [819, 111] width 55 height 22
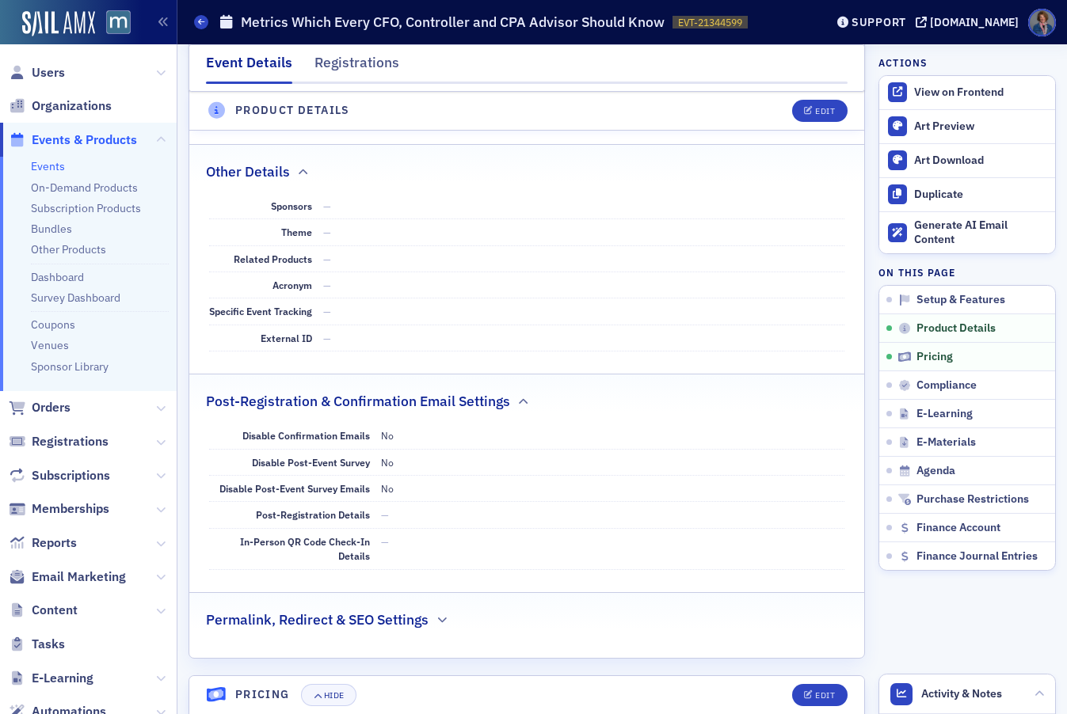
scroll to position [1059, 0]
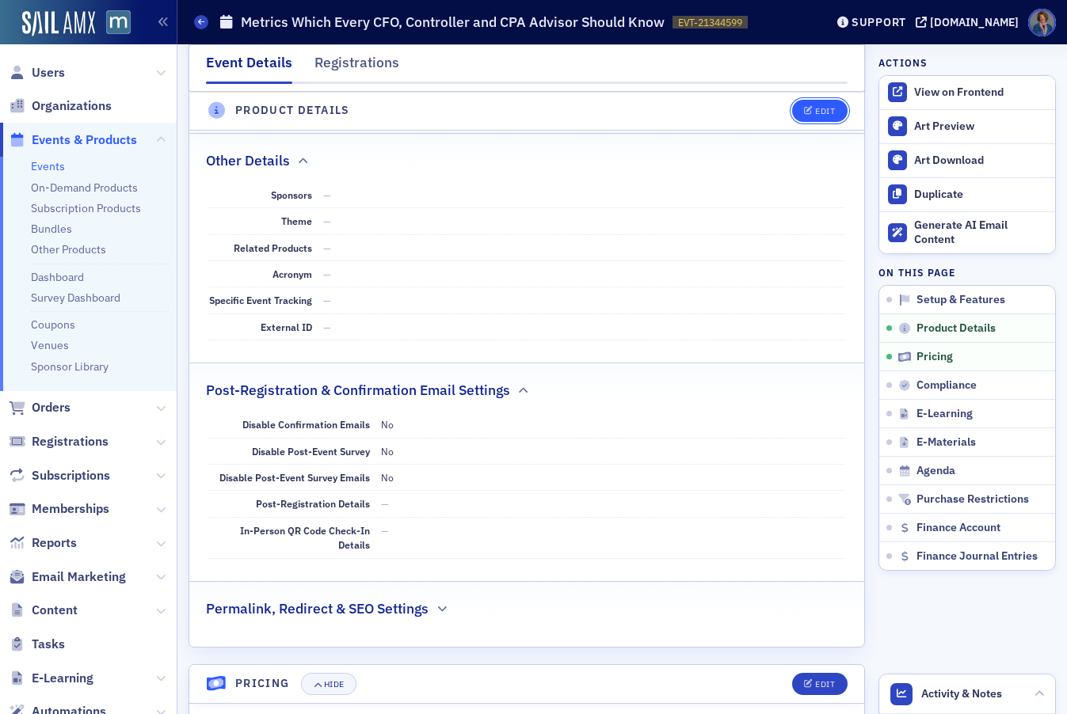
click at [809, 118] on button "Edit" at bounding box center [819, 111] width 55 height 22
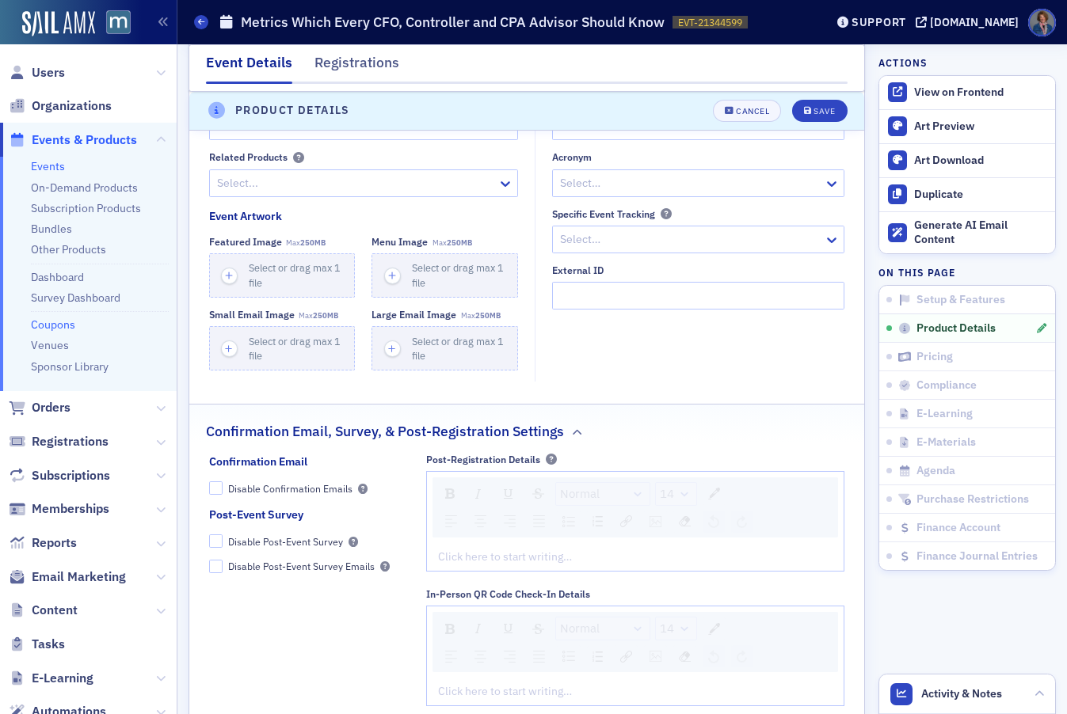
scroll to position [1551, 0]
click at [693, 193] on div at bounding box center [690, 183] width 264 height 20
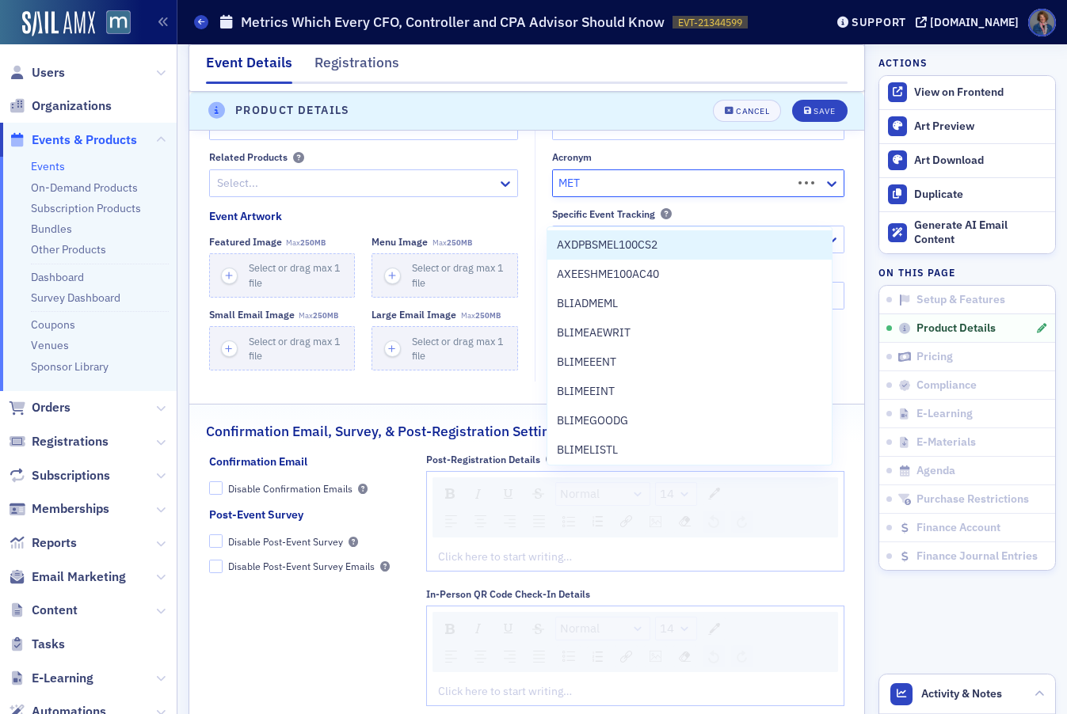
type input "METR"
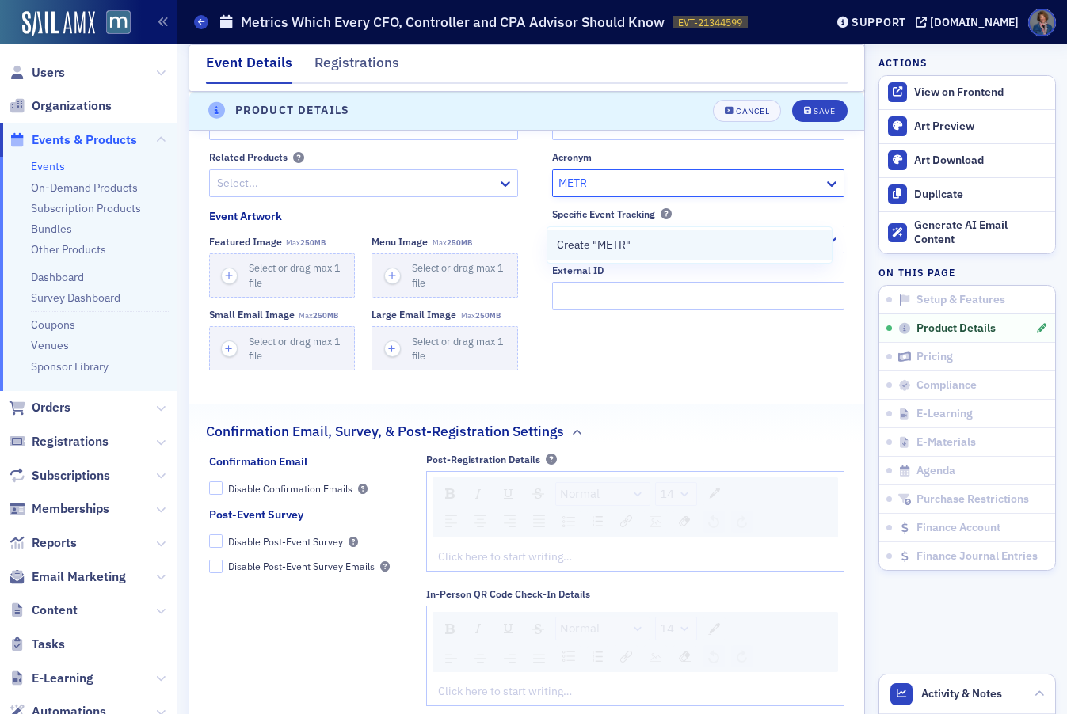
click at [658, 246] on div "Create "METR"" at bounding box center [689, 245] width 265 height 17
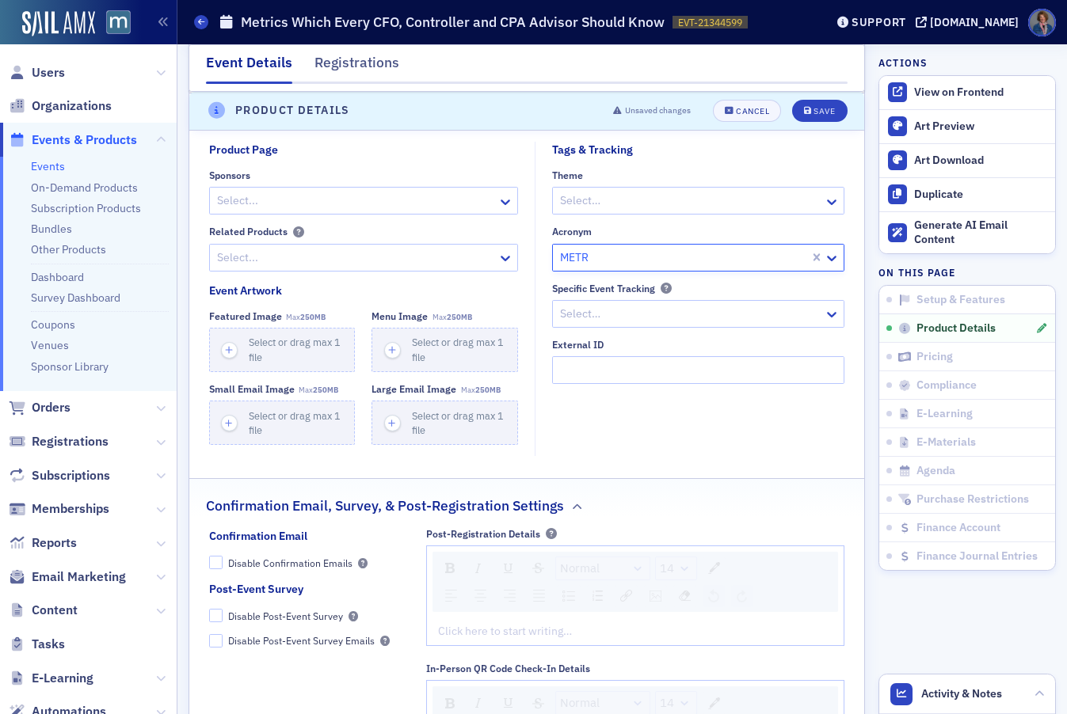
scroll to position [1476, 0]
drag, startPoint x: 802, startPoint y: 110, endPoint x: 807, endPoint y: 177, distance: 67.5
click at [813, 110] on div "Save" at bounding box center [823, 111] width 21 height 9
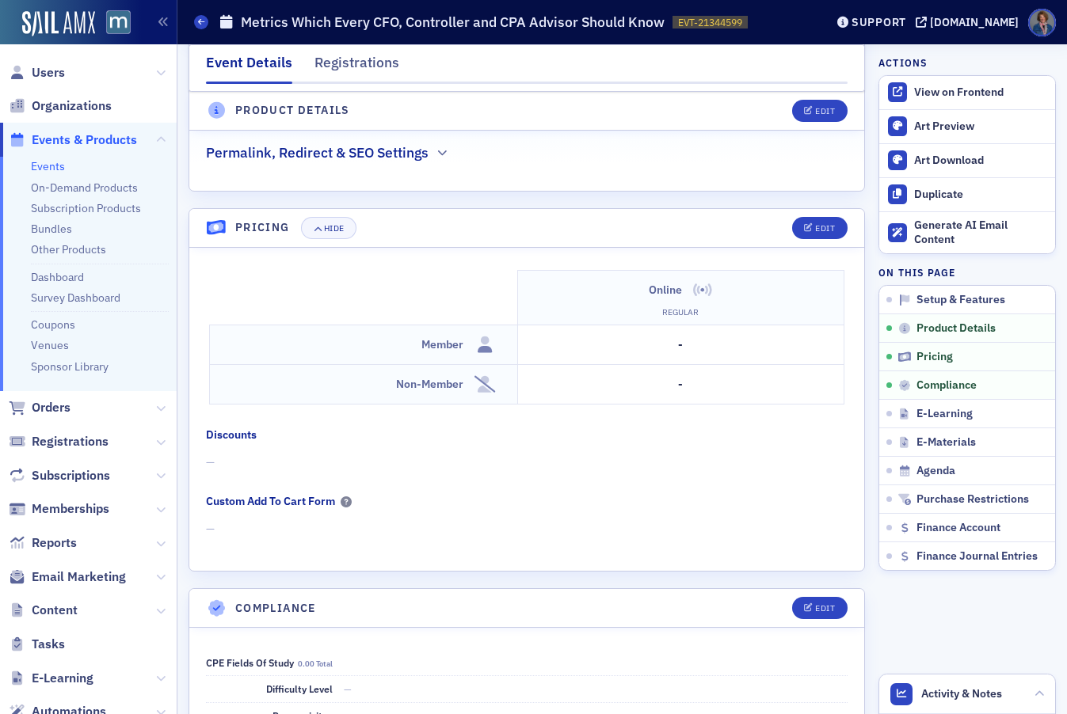
scroll to position [1521, 0]
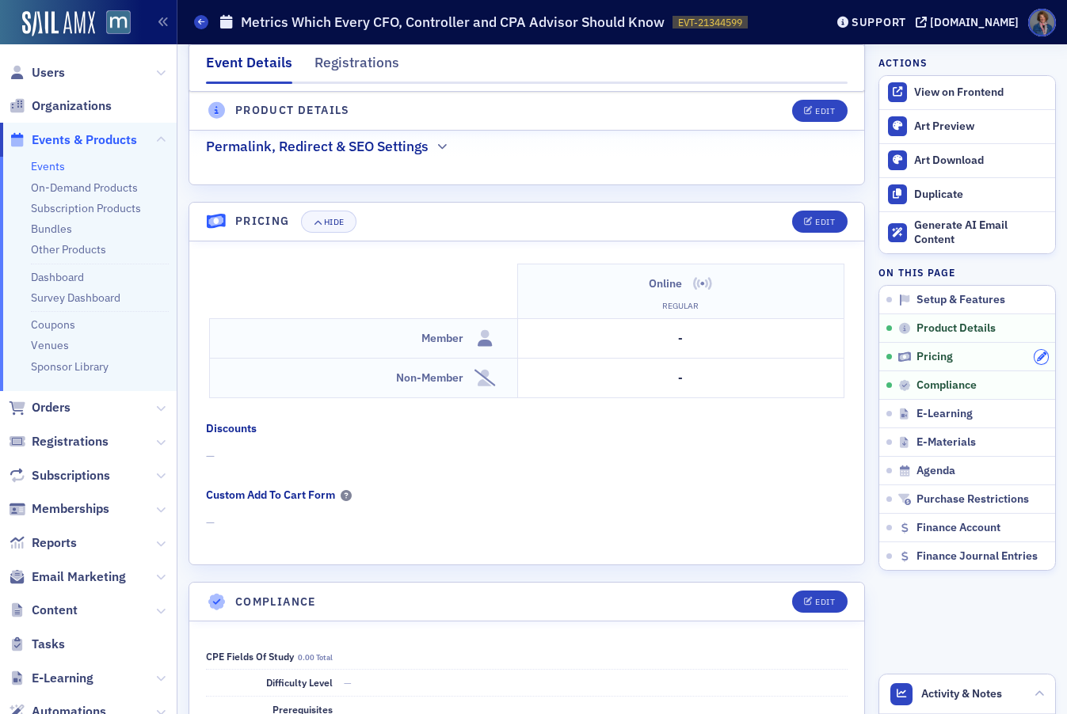
click at [1037, 360] on icon "button" at bounding box center [1042, 357] width 10 height 10
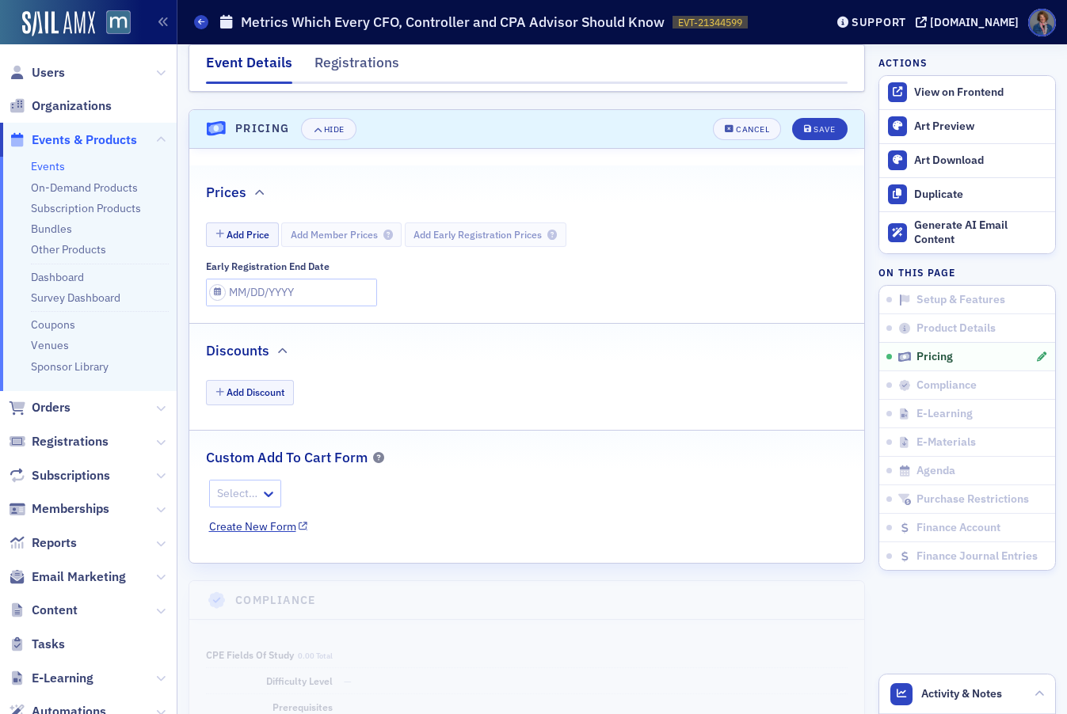
scroll to position [1631, 0]
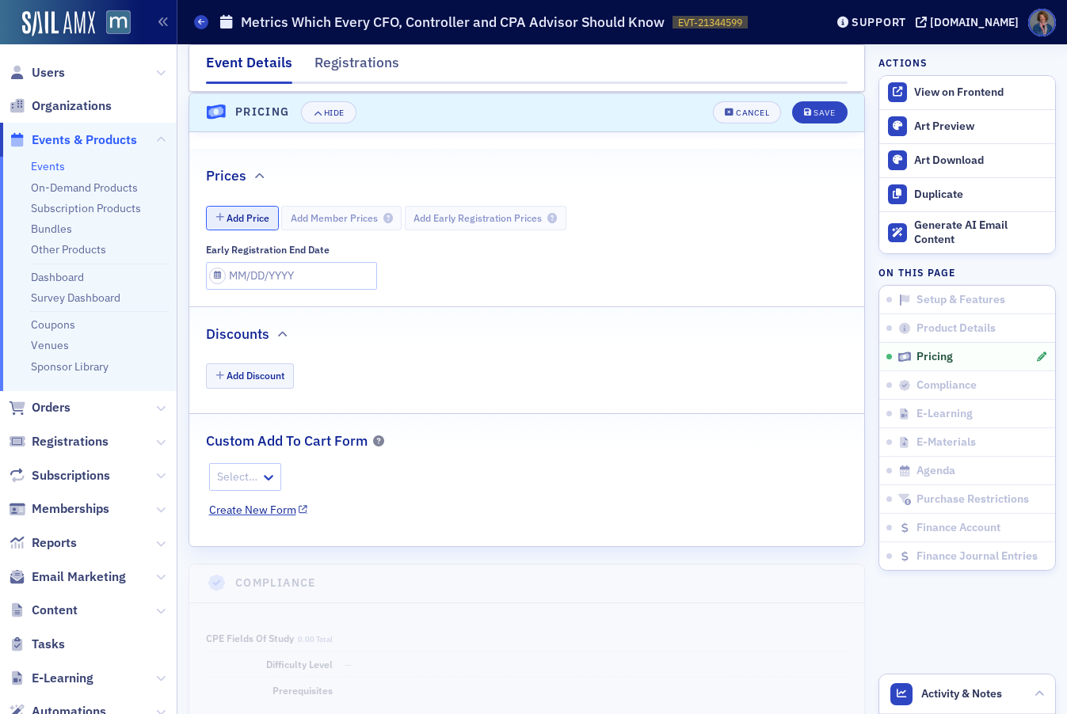
click at [235, 219] on button "Add Price" at bounding box center [242, 218] width 73 height 25
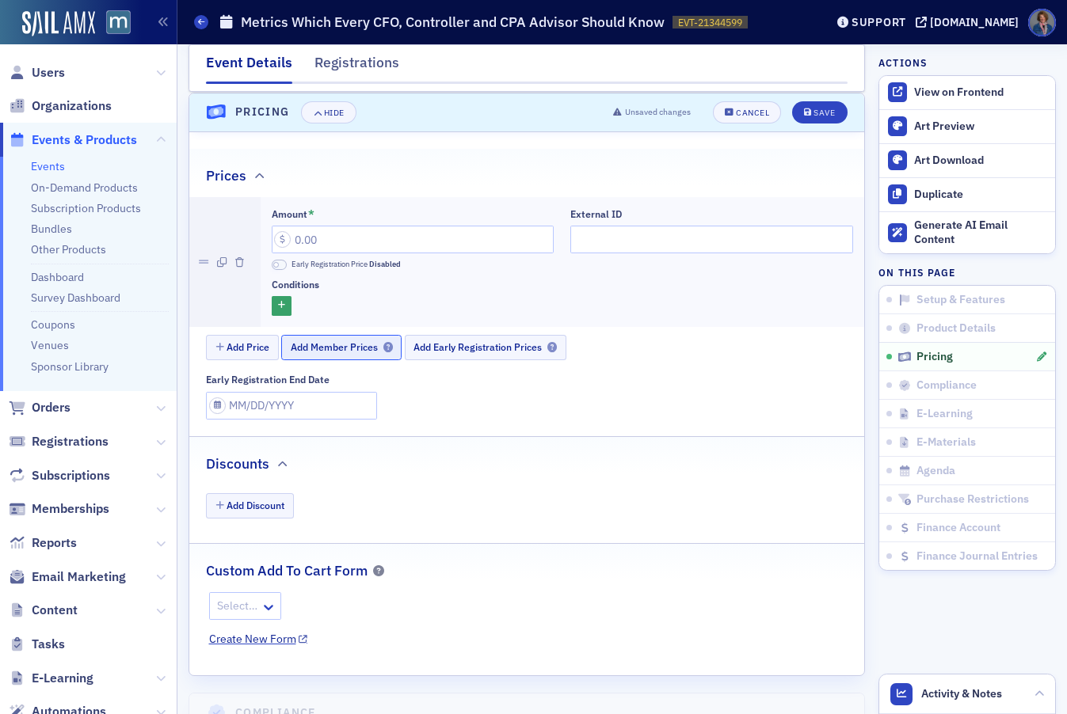
click at [337, 344] on span "Add Member Prices" at bounding box center [342, 347] width 102 height 12
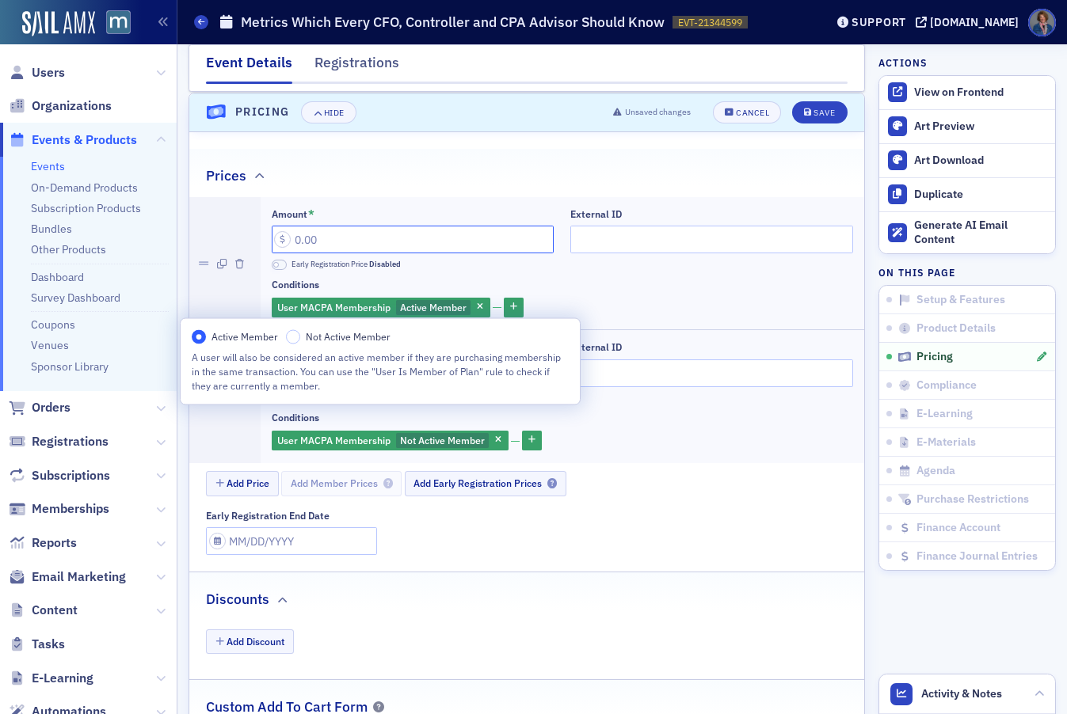
click at [355, 233] on input "Amount *" at bounding box center [413, 240] width 283 height 28
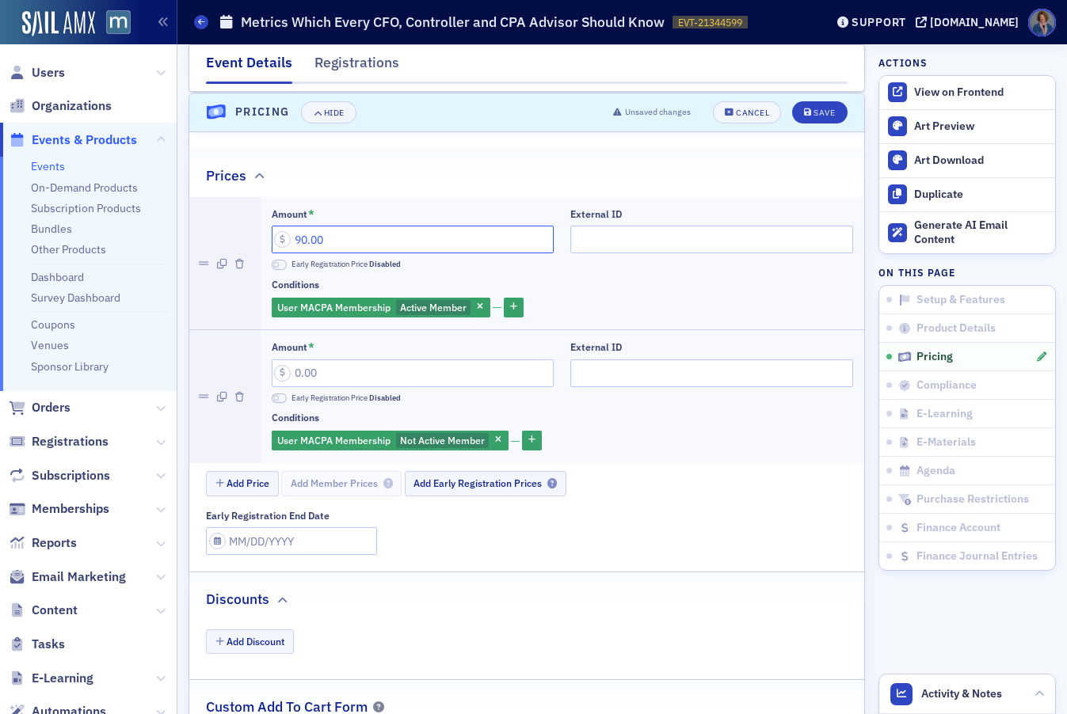
type input "90.00"
click at [351, 388] on div "Amount * Early Registration Price Disabled" at bounding box center [413, 372] width 283 height 62
click at [367, 375] on input "Amount *" at bounding box center [413, 374] width 283 height 28
type input "110.00"
click at [816, 109] on div "Save" at bounding box center [823, 112] width 21 height 9
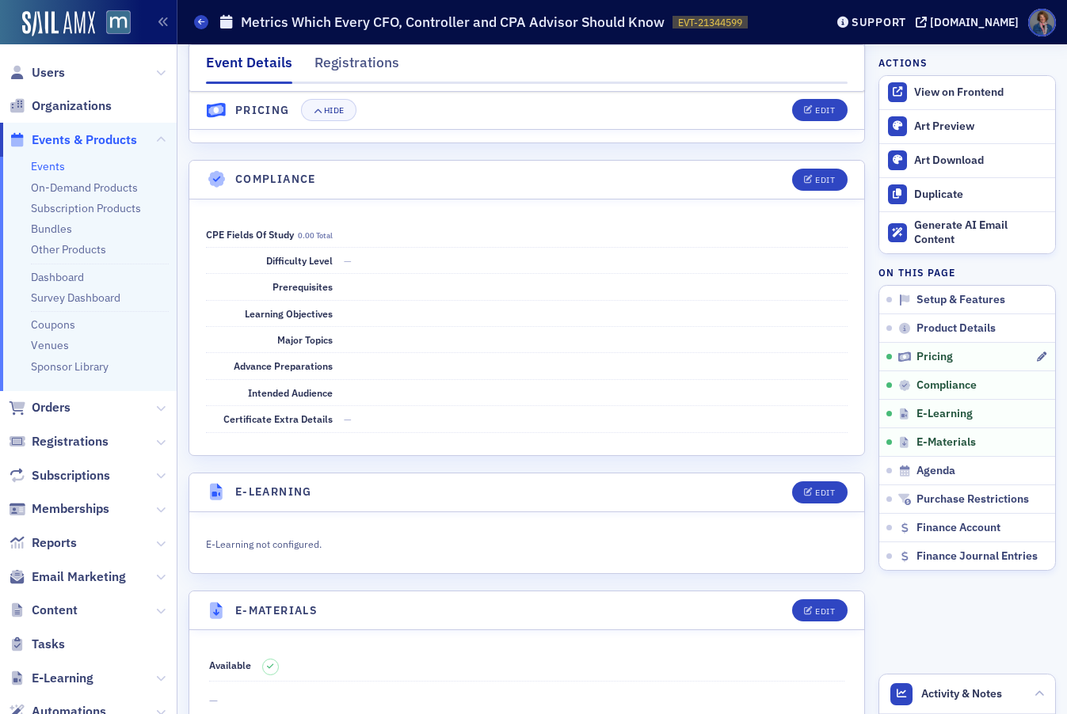
scroll to position [2025, 0]
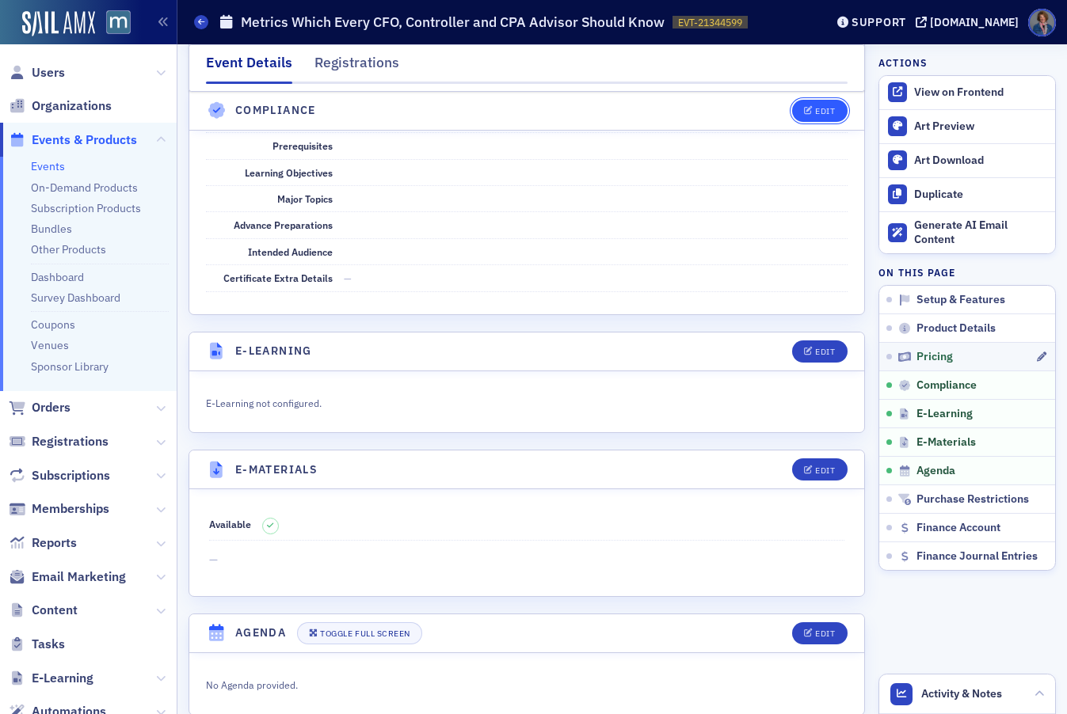
click at [815, 108] on div "Edit" at bounding box center [825, 111] width 20 height 9
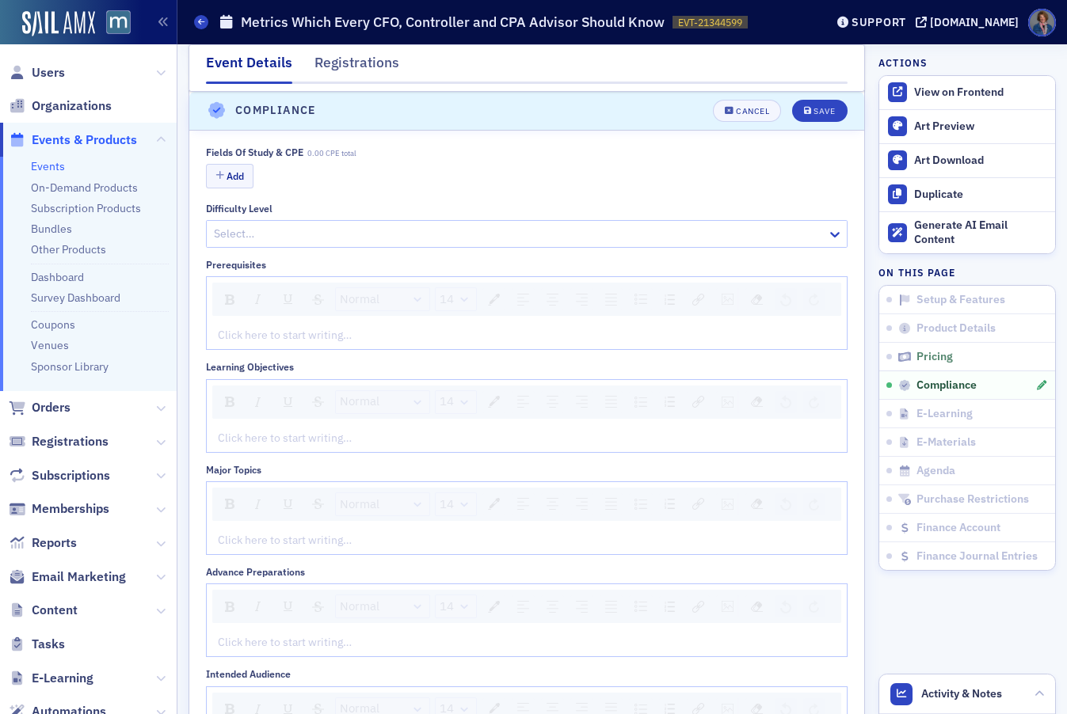
scroll to position [1951, 0]
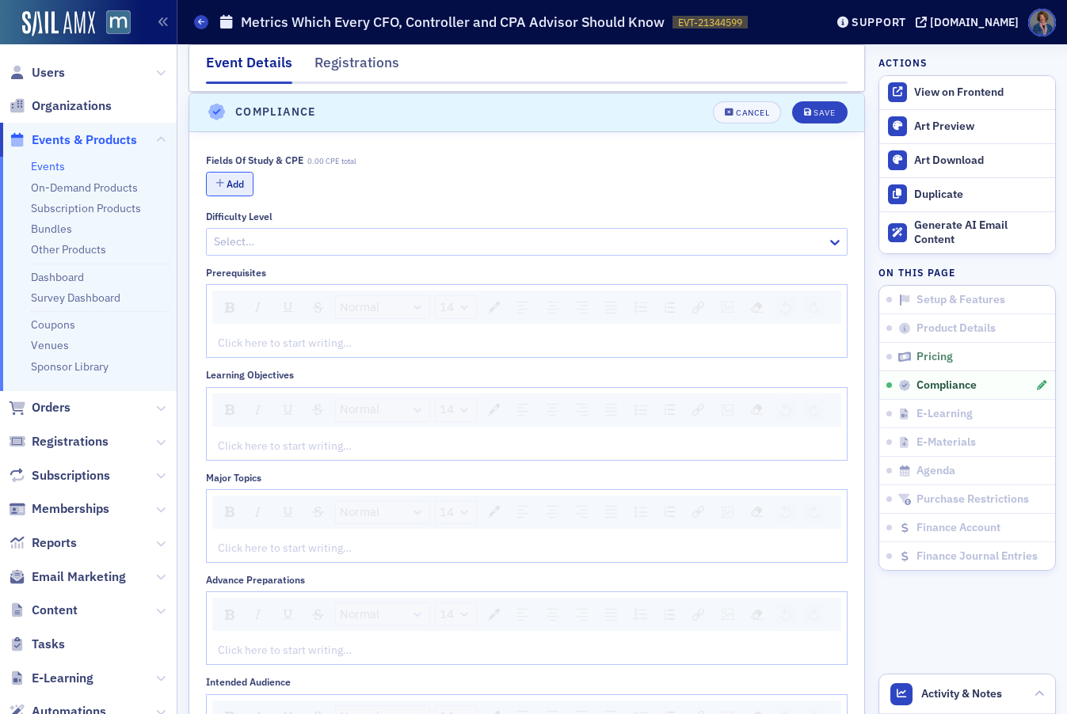
click at [226, 179] on button "Add" at bounding box center [230, 184] width 48 height 25
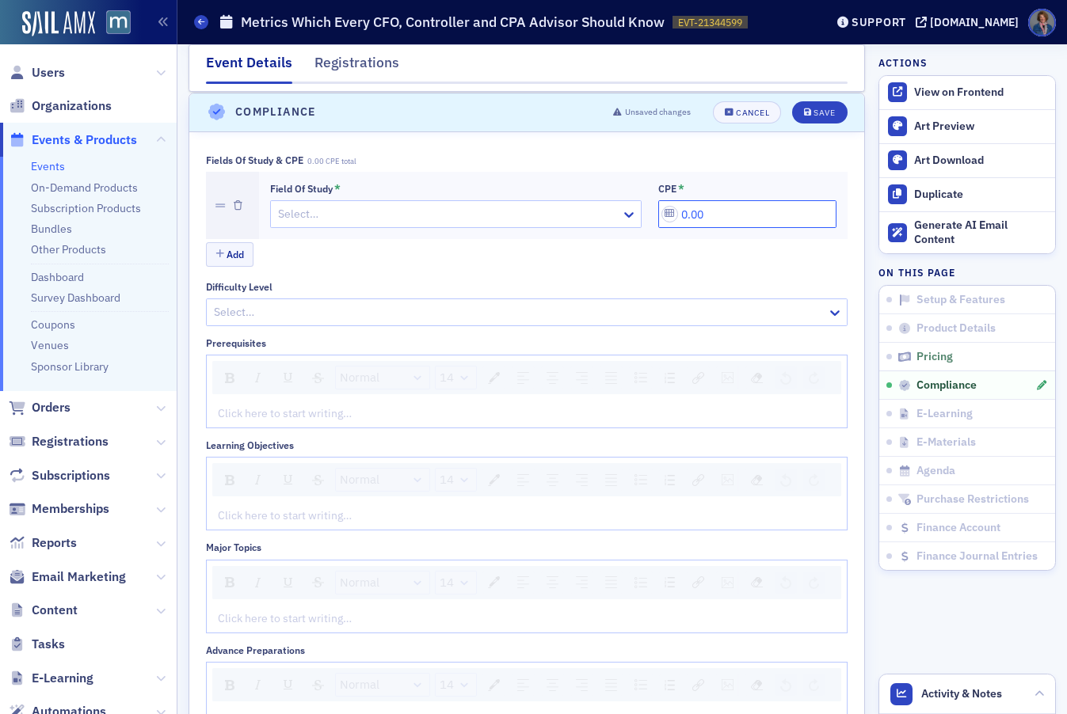
click at [677, 211] on input "0.00" at bounding box center [746, 214] width 177 height 28
type input "2.00"
click at [549, 221] on div at bounding box center [447, 214] width 343 height 20
click at [345, 217] on div at bounding box center [447, 214] width 343 height 20
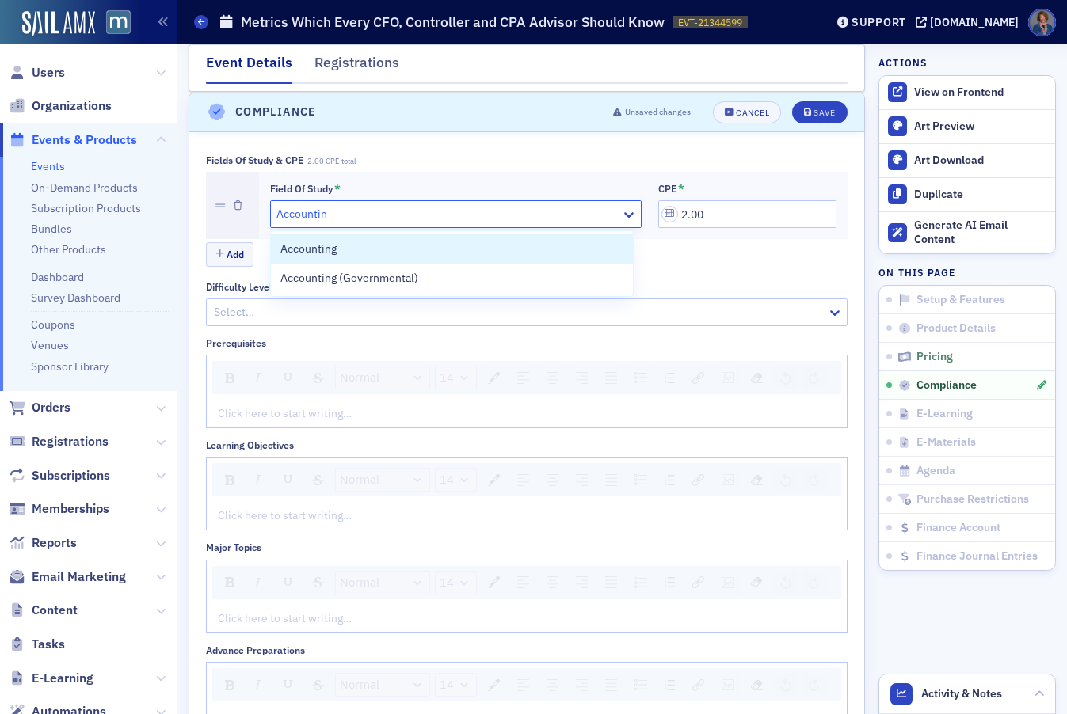
type input "Accounting"
click at [328, 248] on span "Accounting" at bounding box center [308, 249] width 56 height 17
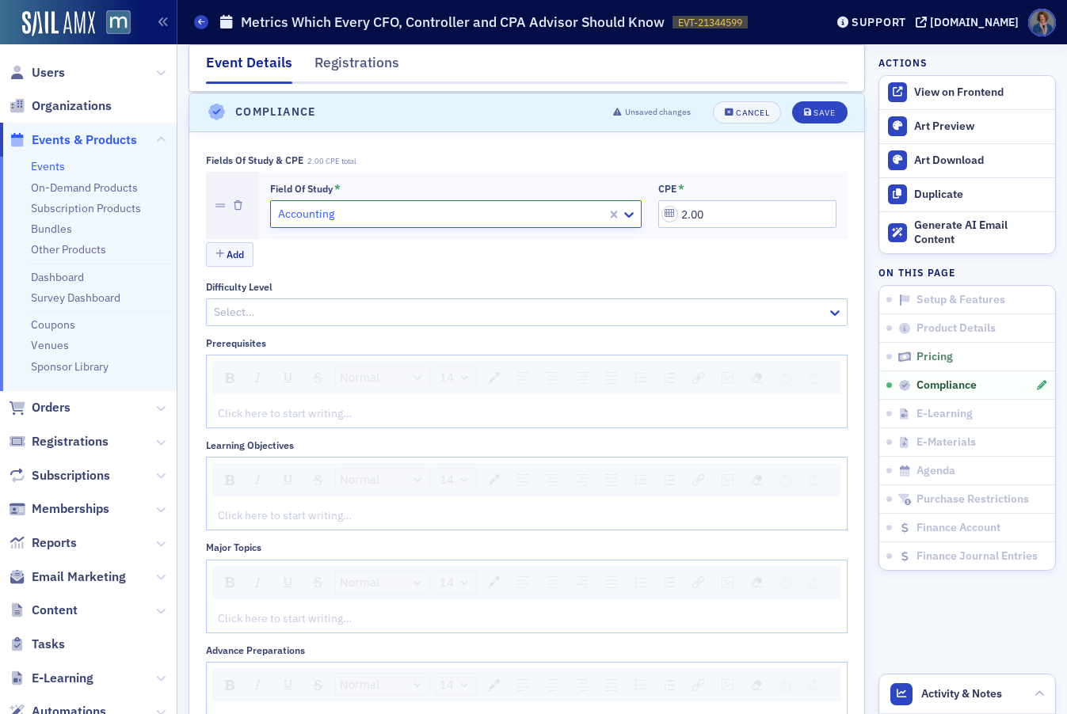
click at [383, 310] on div at bounding box center [518, 313] width 613 height 20
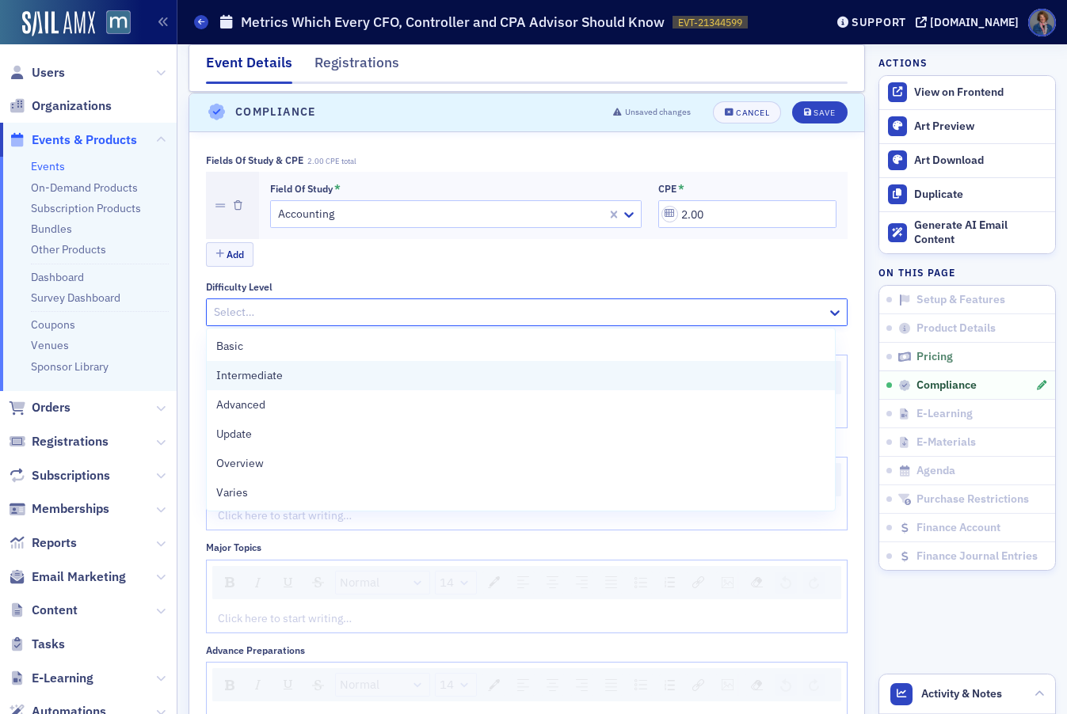
click at [272, 377] on span "Intermediate" at bounding box center [249, 375] width 67 height 17
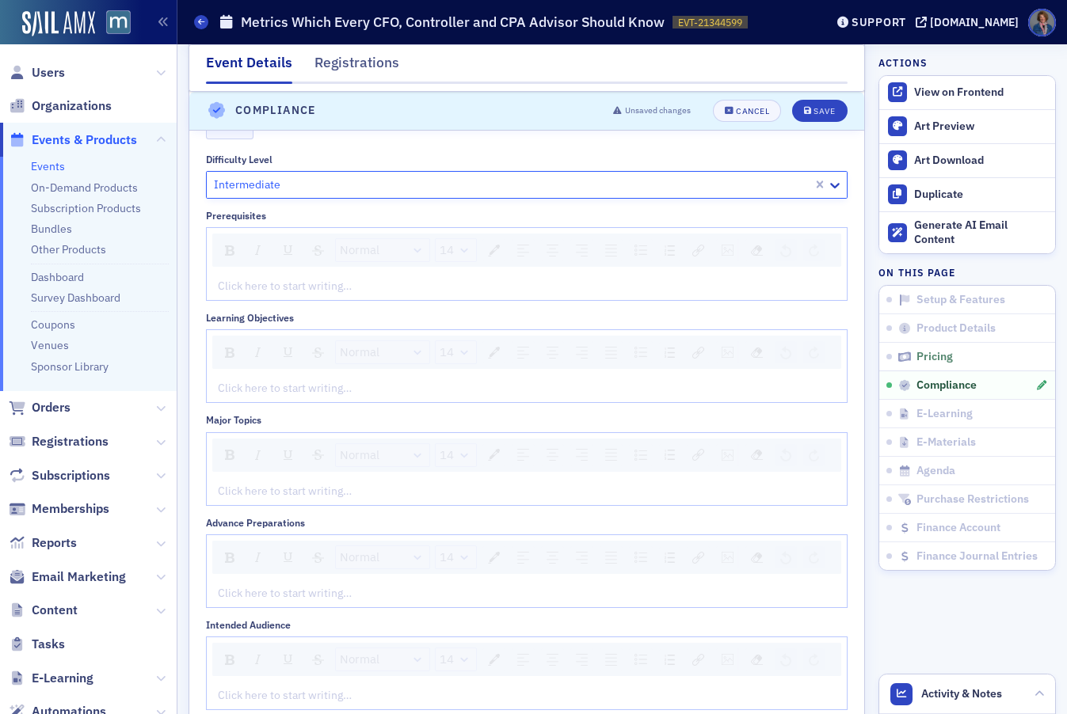
scroll to position [2080, 0]
click at [371, 299] on div "Click here to start writing…" at bounding box center [527, 285] width 640 height 28
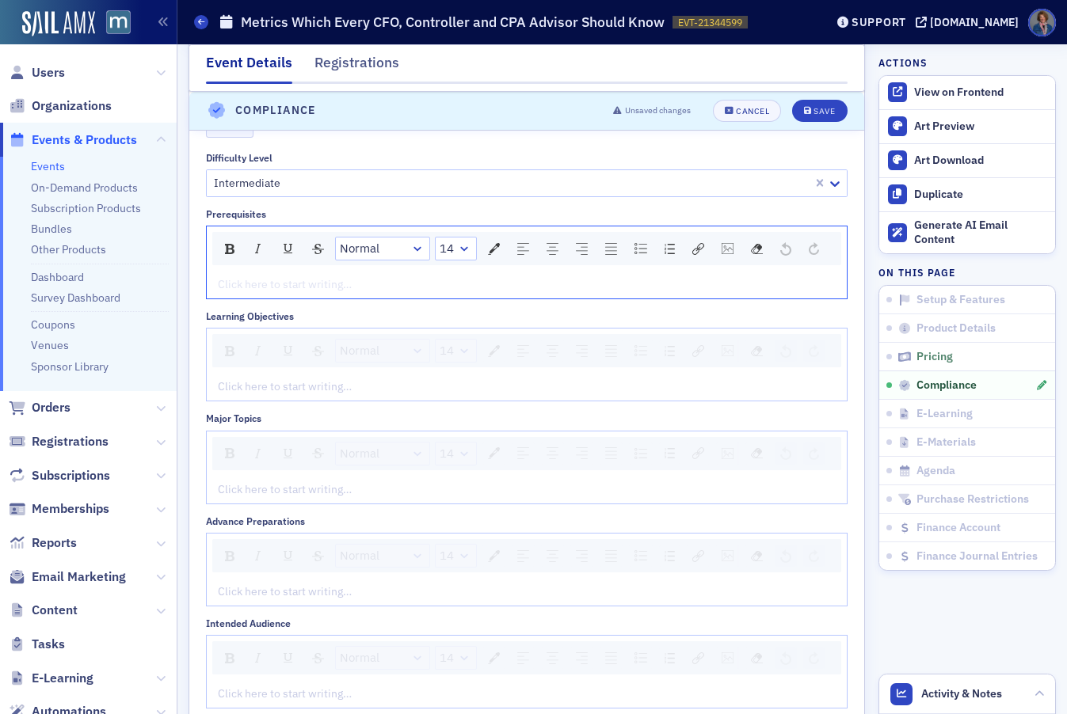
click at [370, 293] on div "rdw-editor" at bounding box center [527, 284] width 617 height 17
click at [352, 401] on div "Click here to start writing…" at bounding box center [527, 387] width 640 height 28
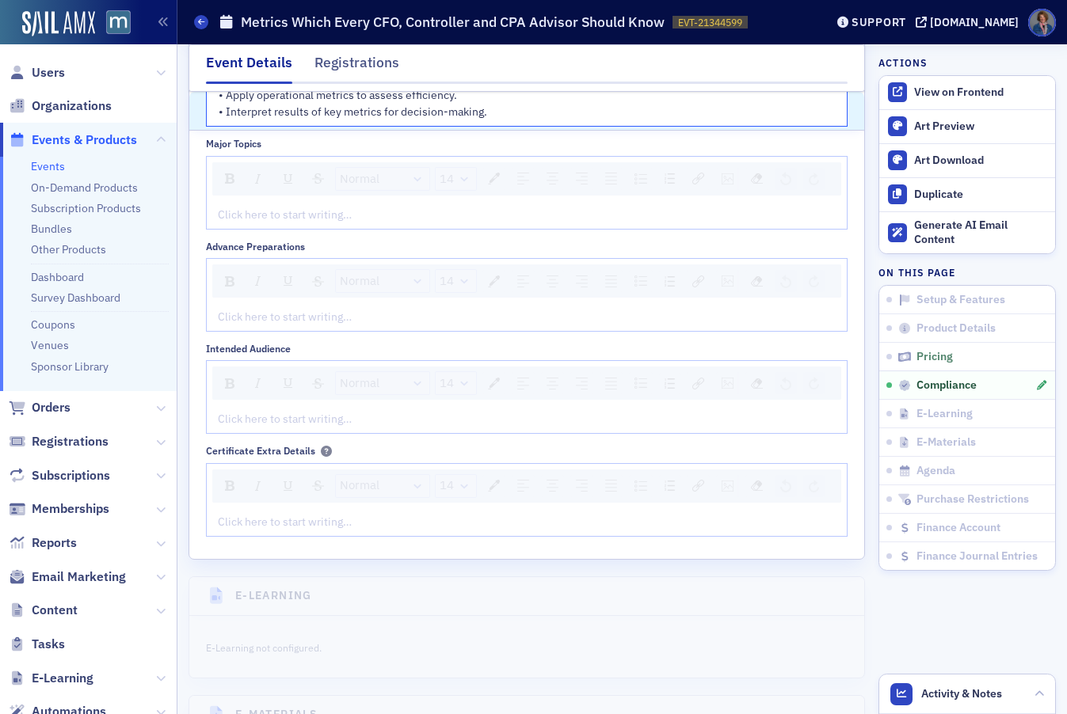
scroll to position [2491, 0]
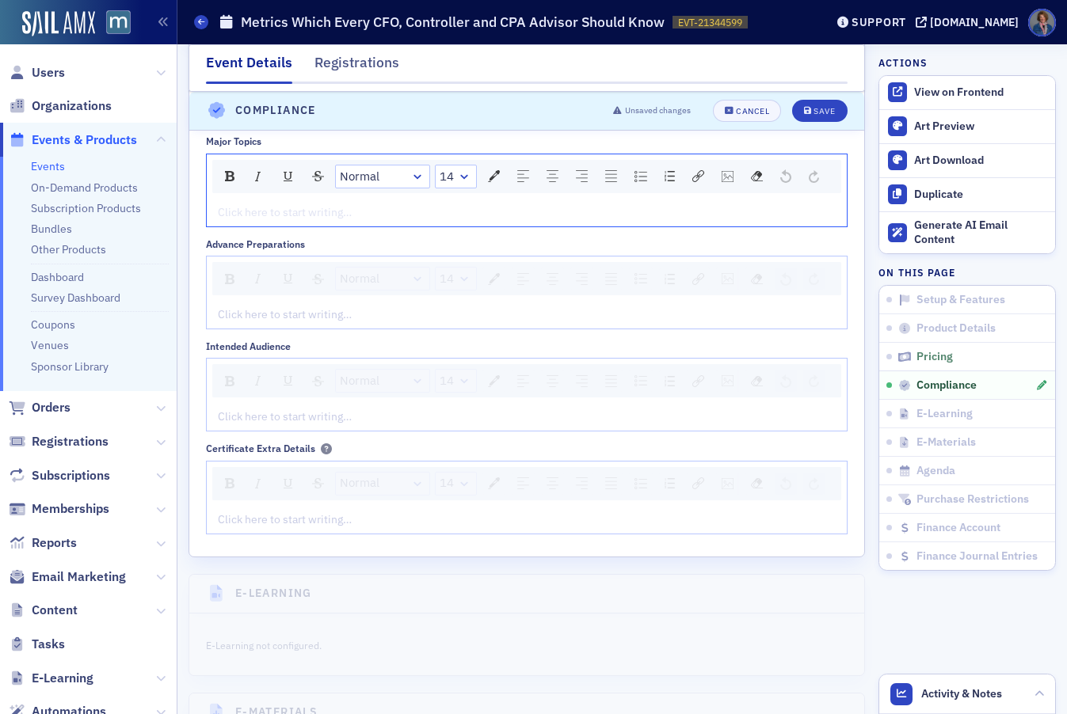
click at [238, 221] on div "rdw-editor" at bounding box center [527, 212] width 617 height 17
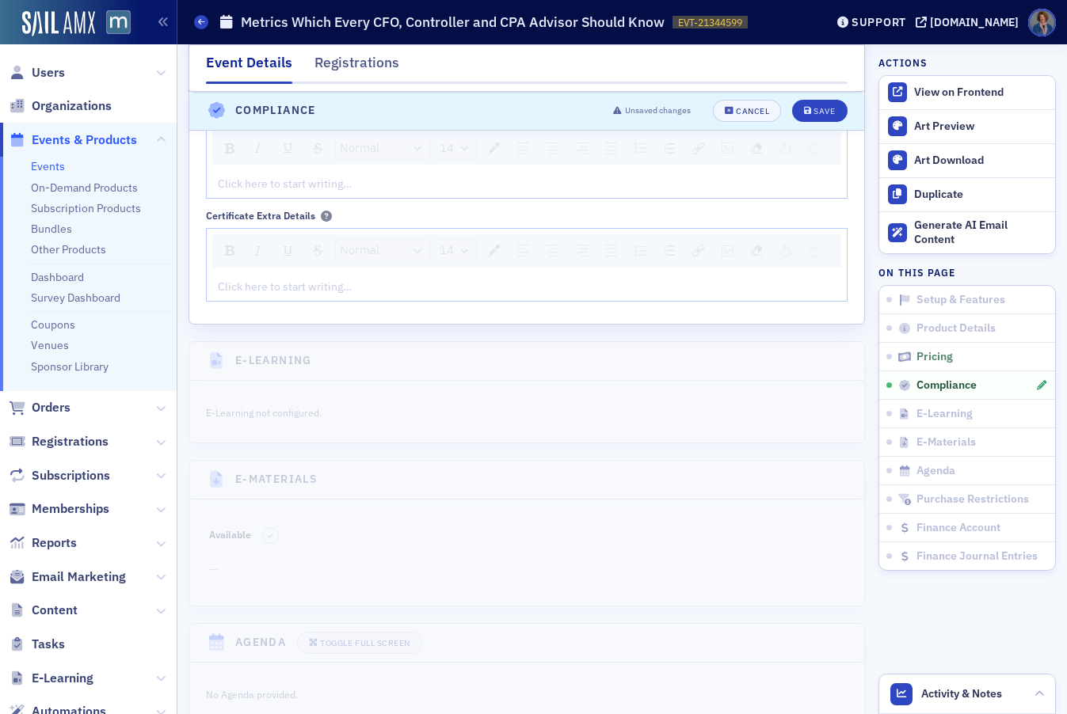
scroll to position [2879, 0]
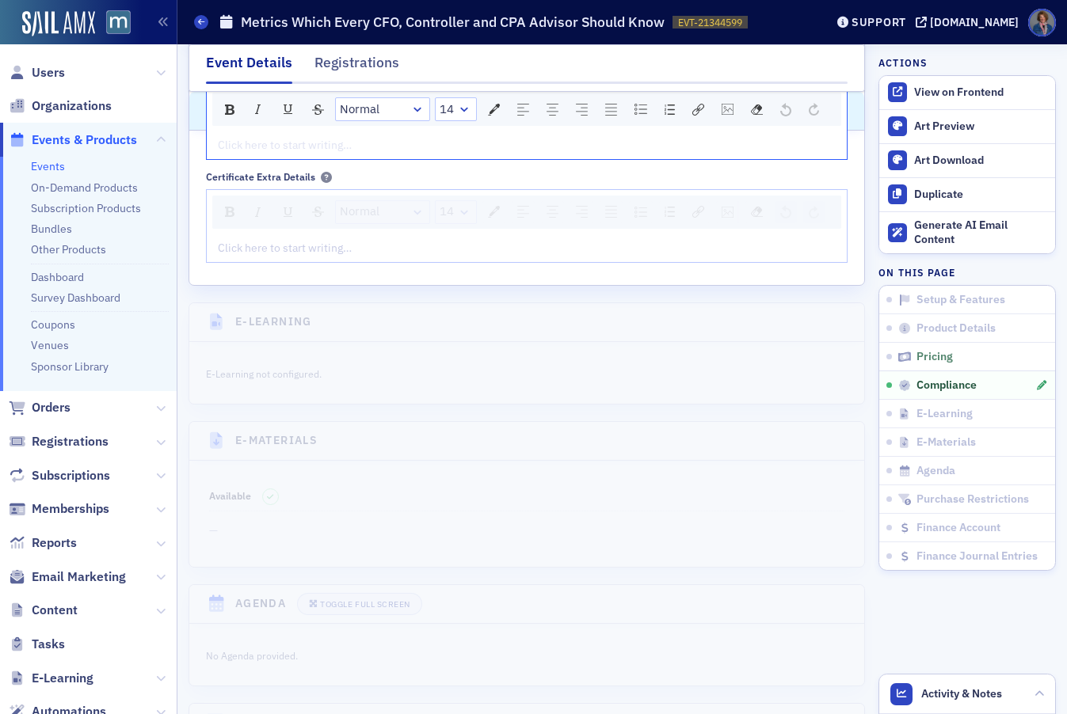
click at [318, 154] on div "rdw-editor" at bounding box center [527, 145] width 617 height 17
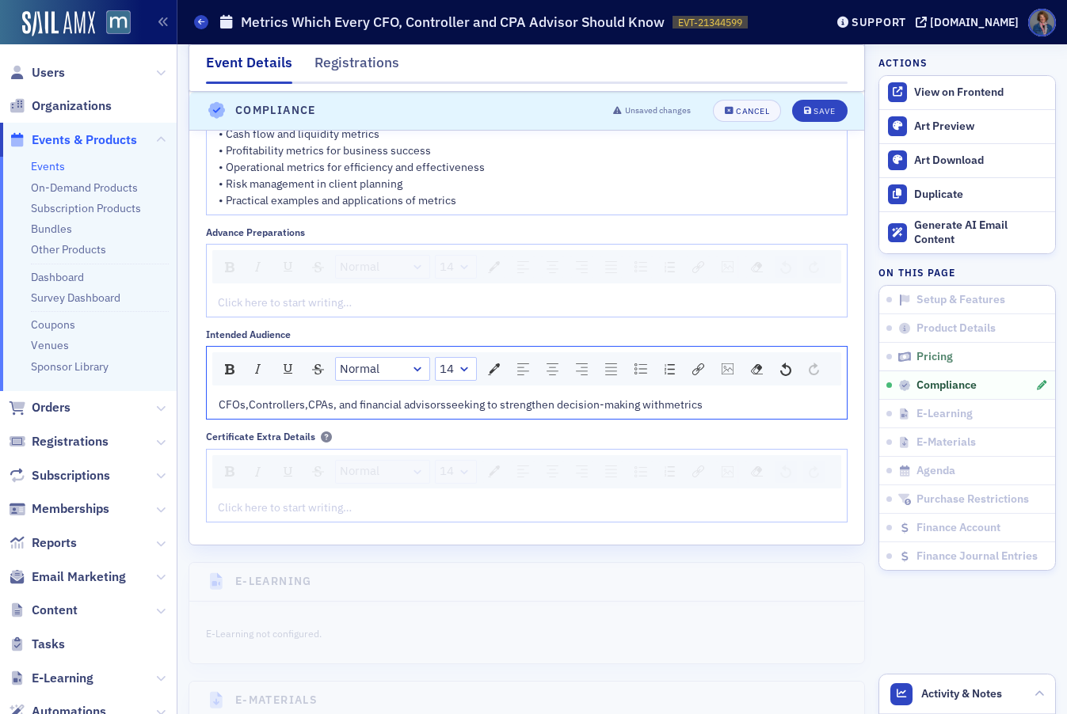
scroll to position [2601, 0]
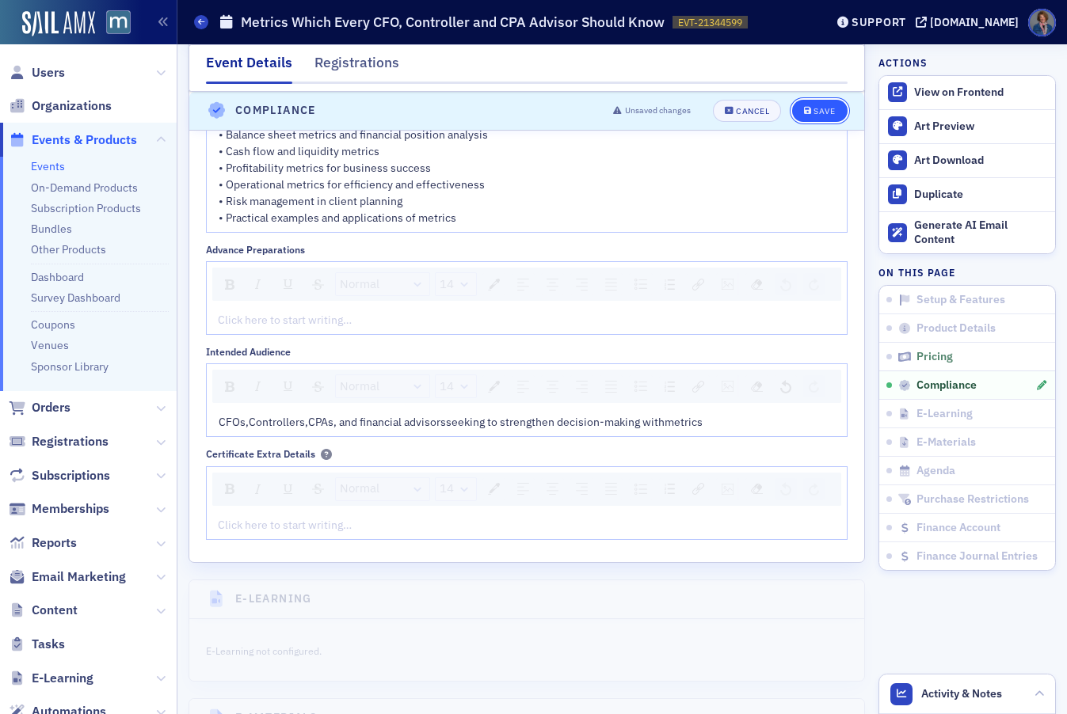
click at [811, 116] on button "Save" at bounding box center [819, 111] width 55 height 22
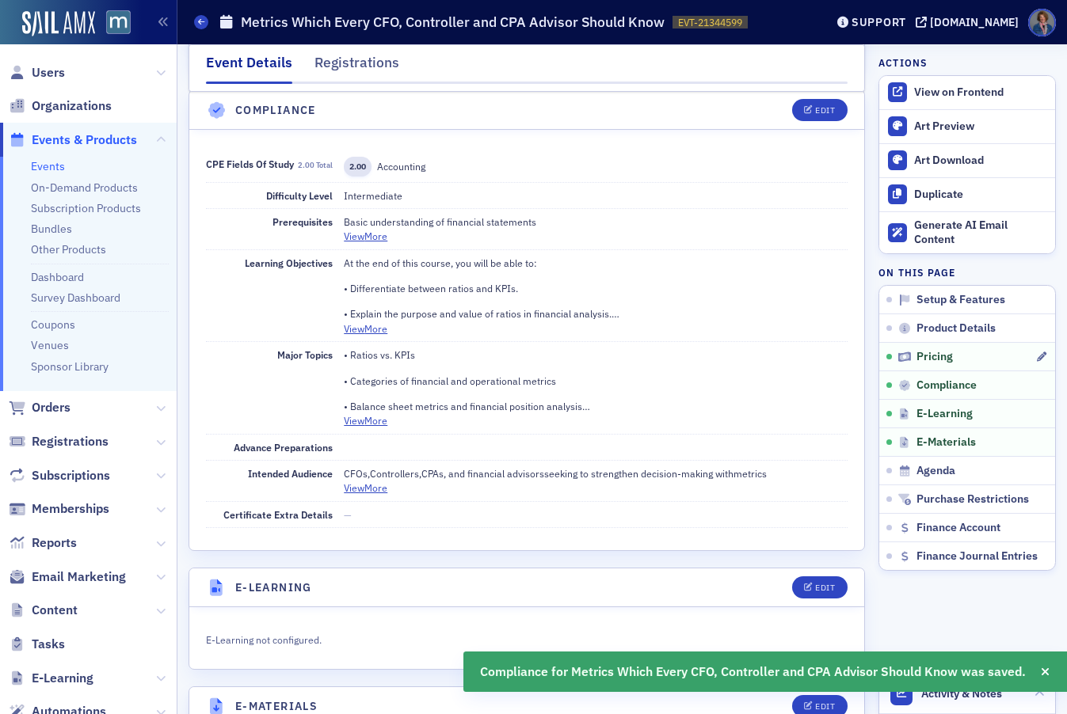
scroll to position [1891, 0]
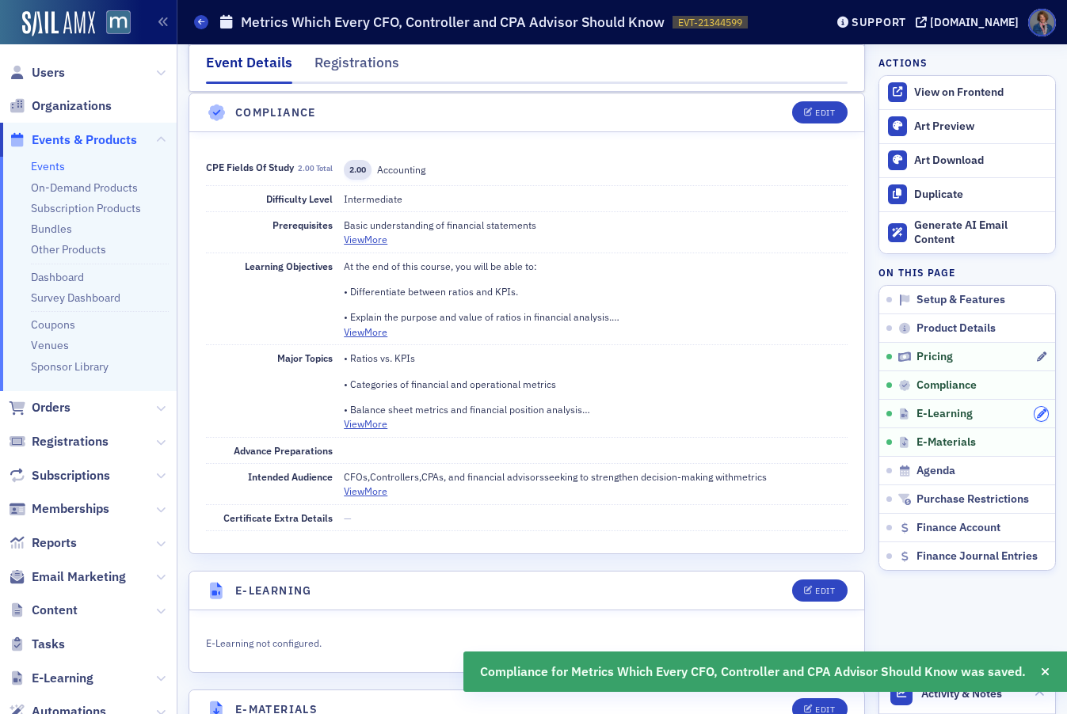
click at [1037, 416] on icon "button" at bounding box center [1042, 414] width 10 height 10
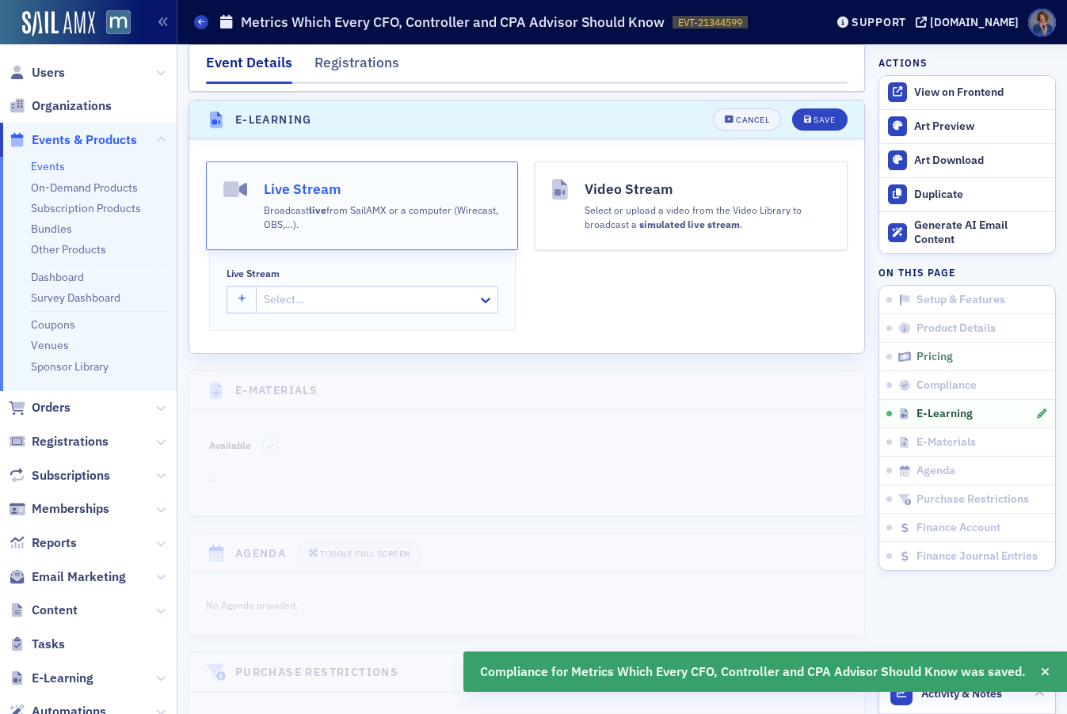
scroll to position [2369, 0]
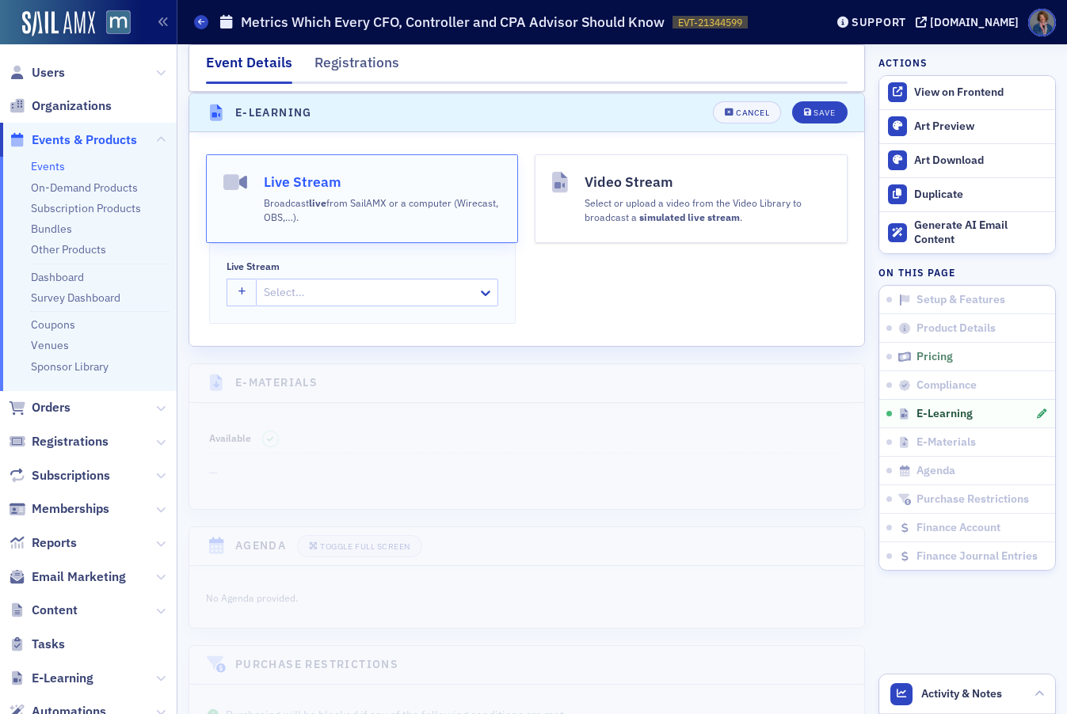
click at [634, 202] on div "Select or upload a video from the Video Library to broadcast a simulated live s…" at bounding box center [706, 208] width 245 height 32
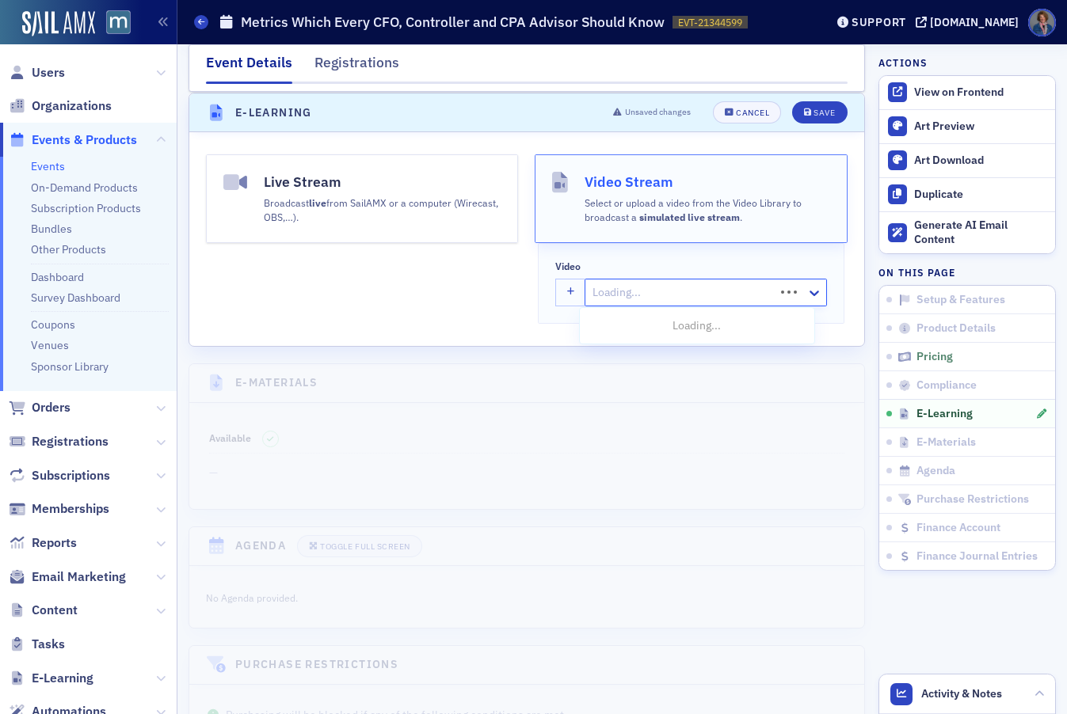
click at [594, 293] on div at bounding box center [682, 293] width 182 height 20
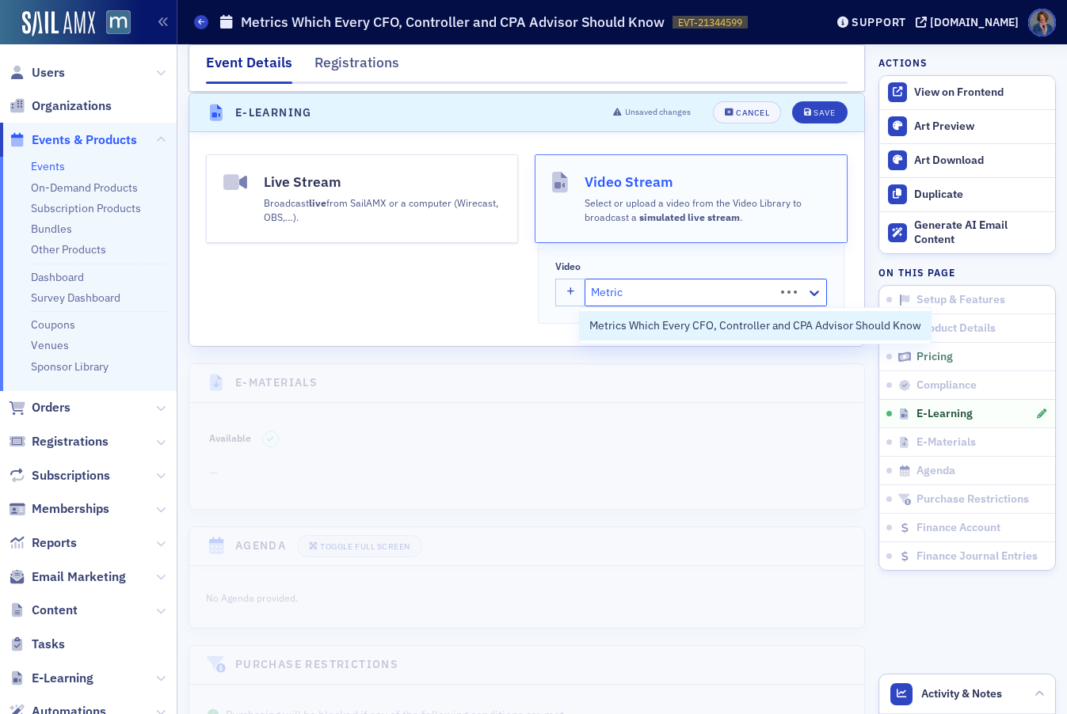
type input "Metrics"
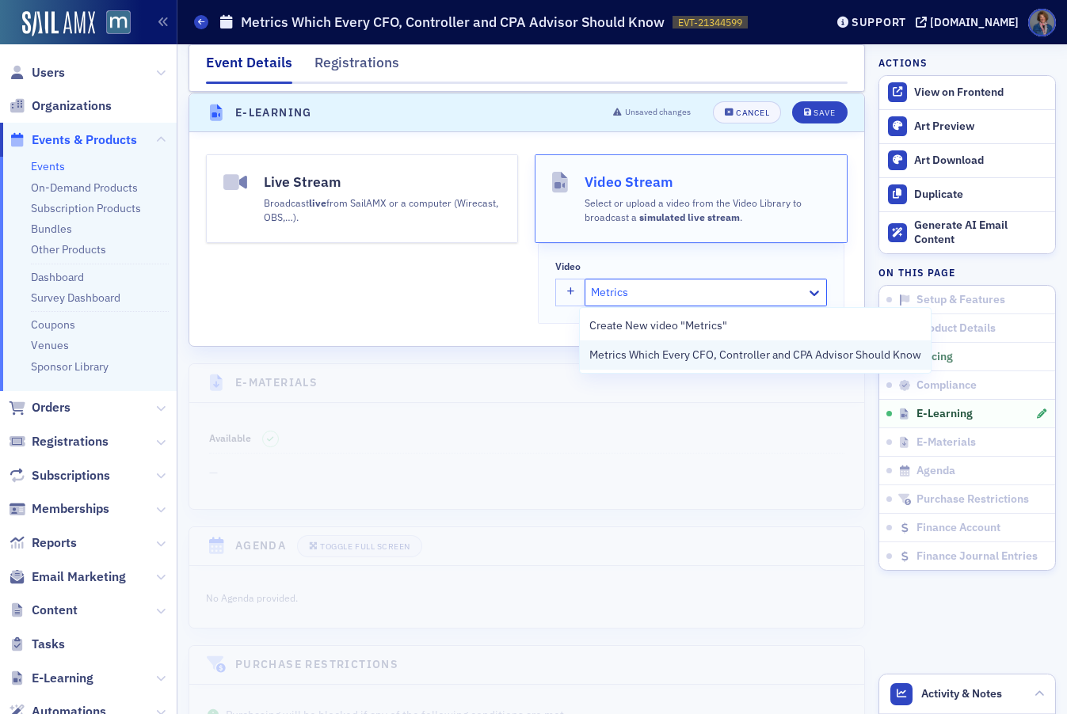
click at [653, 361] on span "Metrics Which Every CFO, Controller and CPA Advisor Should Know" at bounding box center [755, 355] width 332 height 17
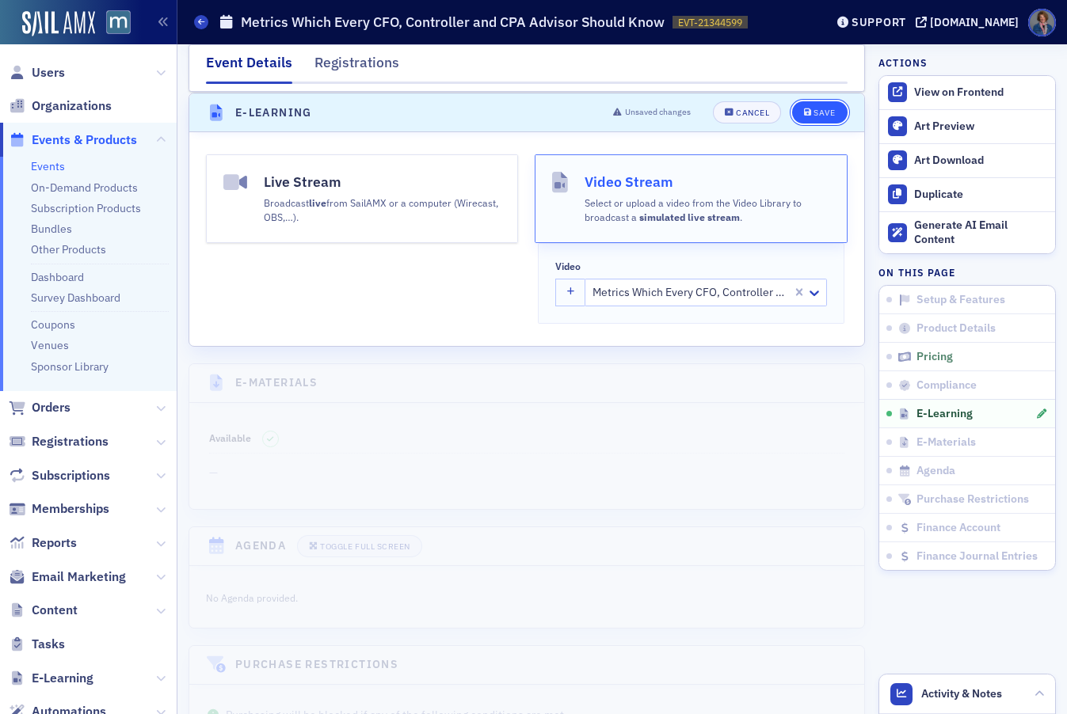
click at [813, 115] on div "Save" at bounding box center [823, 112] width 21 height 9
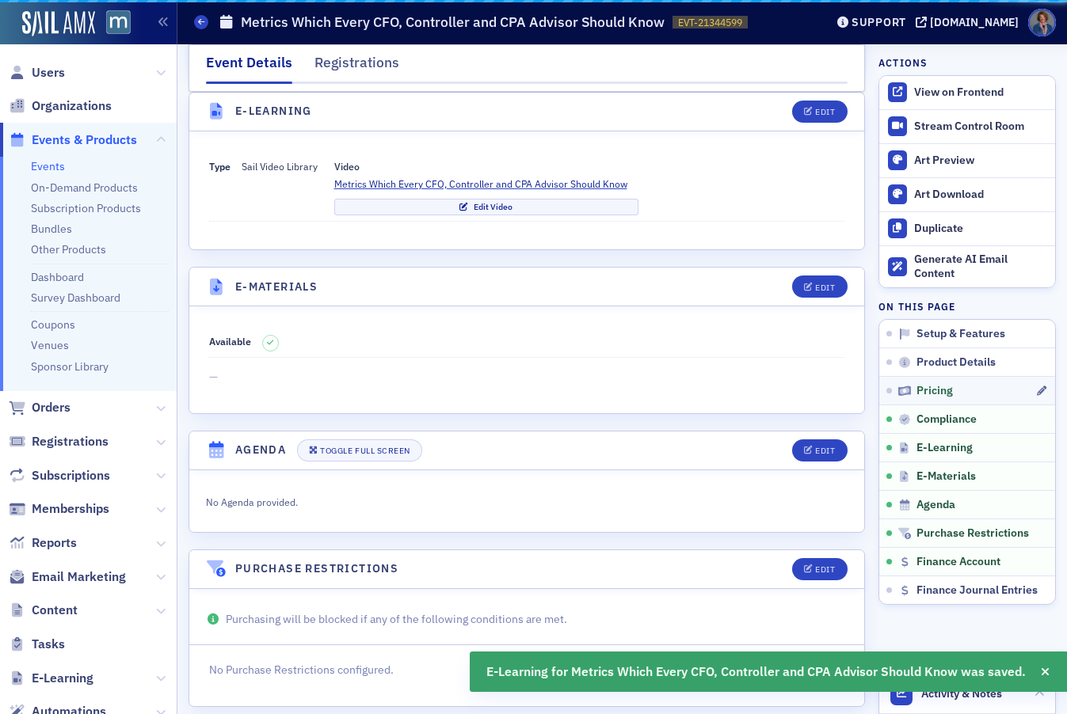
scroll to position [2310, 0]
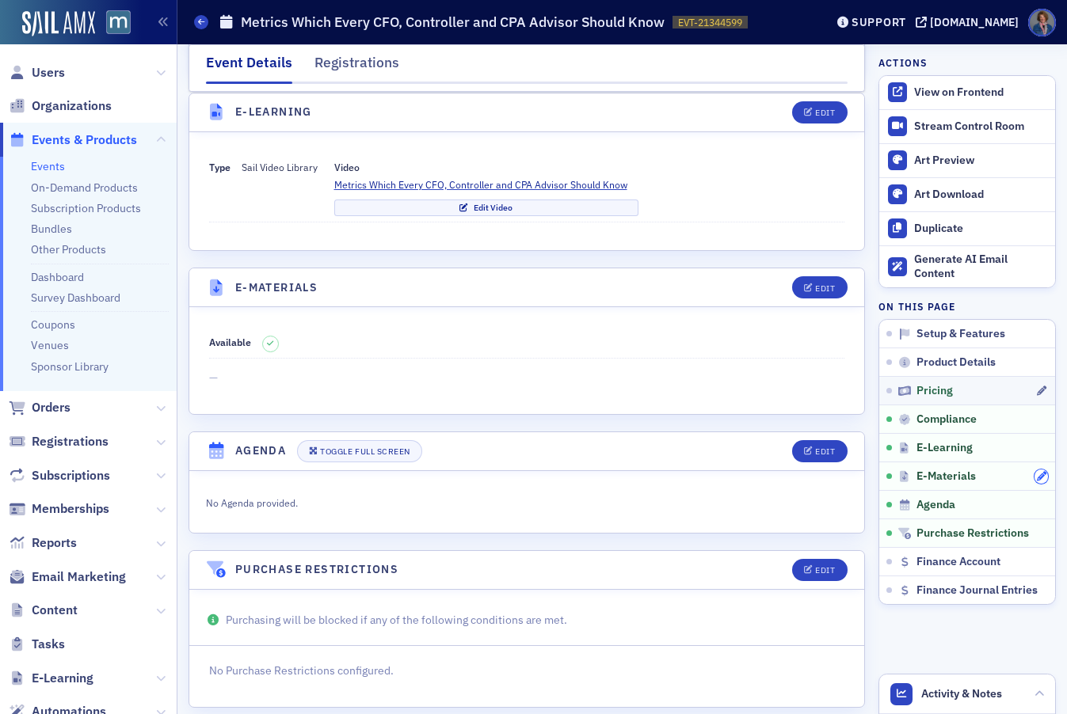
click at [1037, 476] on icon "button" at bounding box center [1042, 477] width 10 height 10
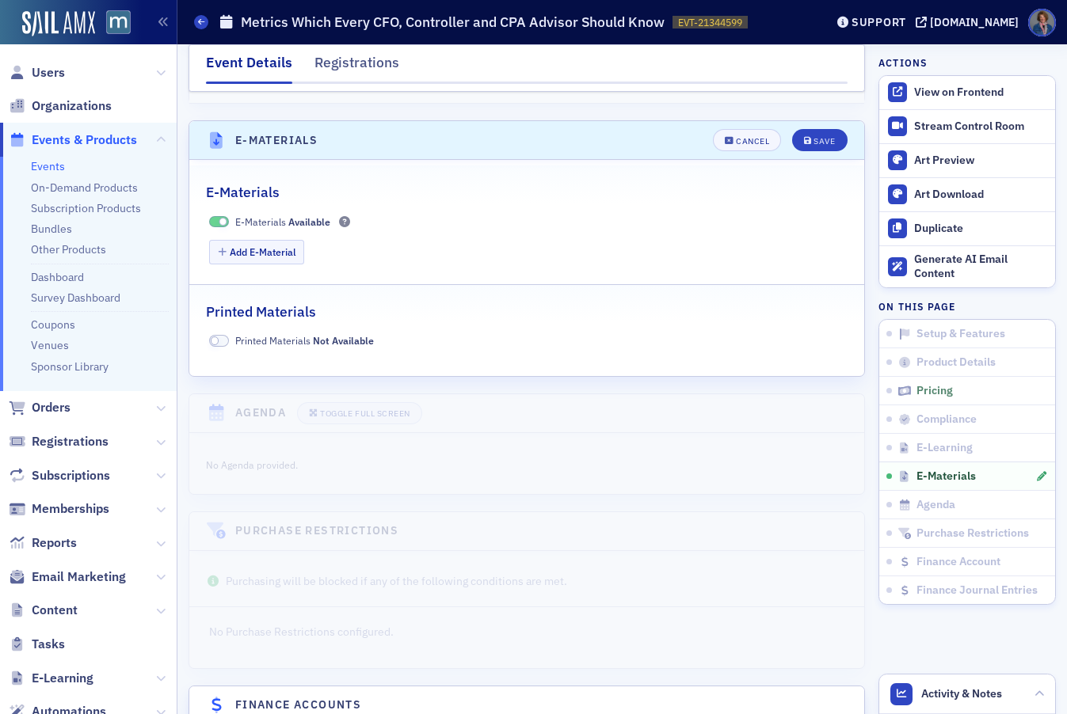
scroll to position [2486, 0]
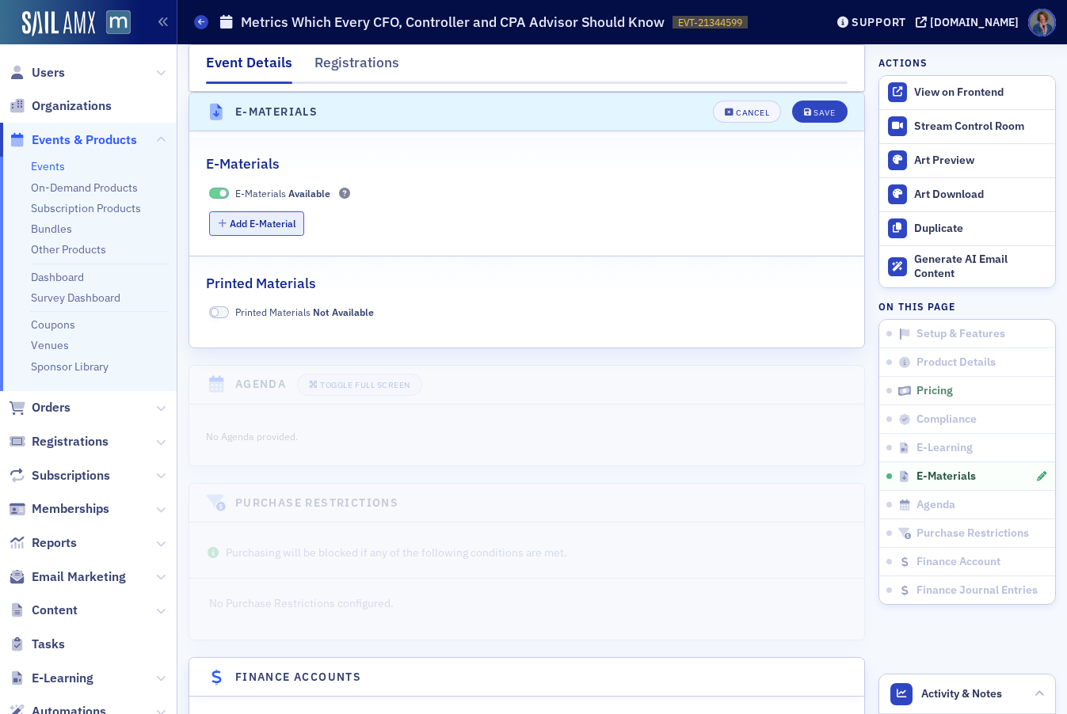
click at [239, 225] on button "Add E-Material" at bounding box center [257, 223] width 96 height 25
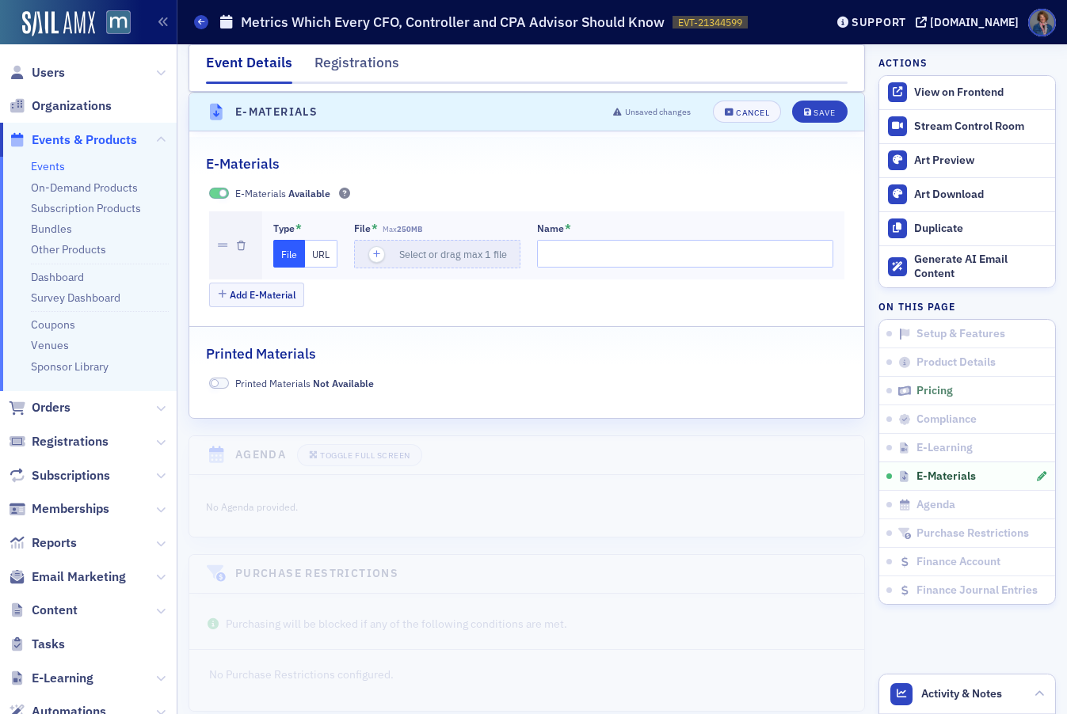
click at [318, 249] on button "URL" at bounding box center [321, 254] width 32 height 28
click at [380, 254] on input "url" at bounding box center [439, 254] width 171 height 28
paste input "https://drive.google.com/file/d/1NvQV7raCnPG6u4yHUM3o_VIKhvi4i4bQ/view?usp=shar…"
type input "https://drive.google.com/file/d/1NvQV7raCnPG6u4yHUM3o_VIKhvi4i4bQ/view?usp=shar…"
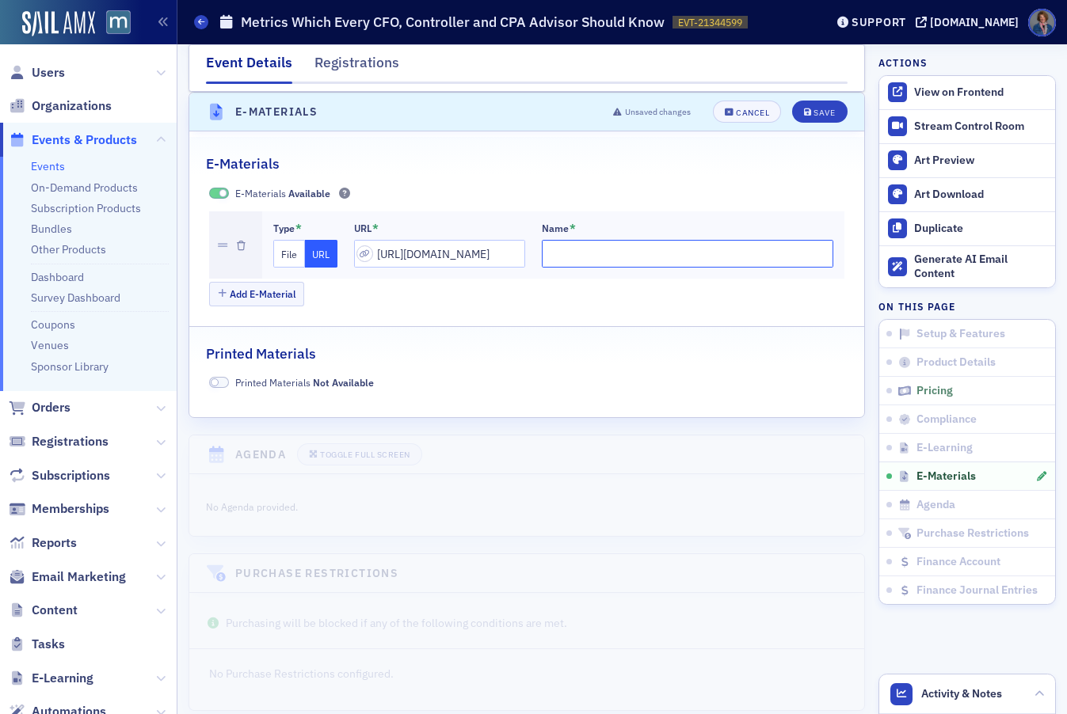
scroll to position [0, 0]
click at [554, 254] on input "Name *" at bounding box center [688, 254] width 292 height 28
click at [676, 250] on input "Participant Manual - Metrics Which Every CFO, Controller, amd CPA Advisor Shoul…" at bounding box center [688, 254] width 292 height 28
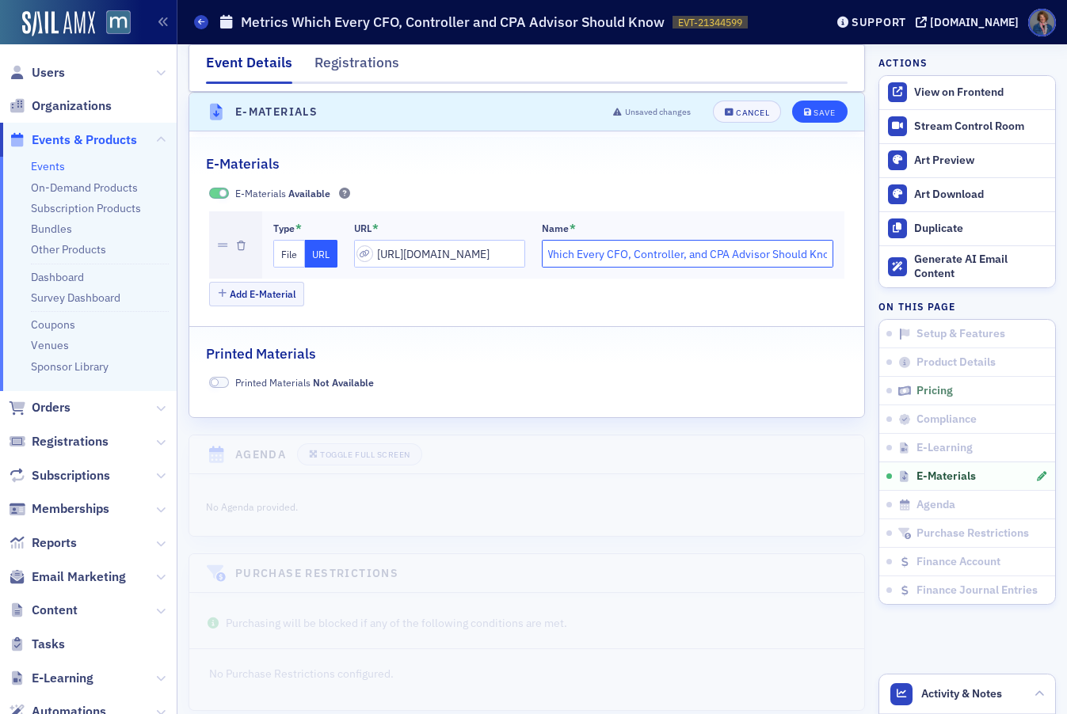
type input "Participant Manual - Metrics Which Every CFO, Controller, and CPA Advisor Shoul…"
click at [809, 120] on button "Save" at bounding box center [819, 112] width 55 height 22
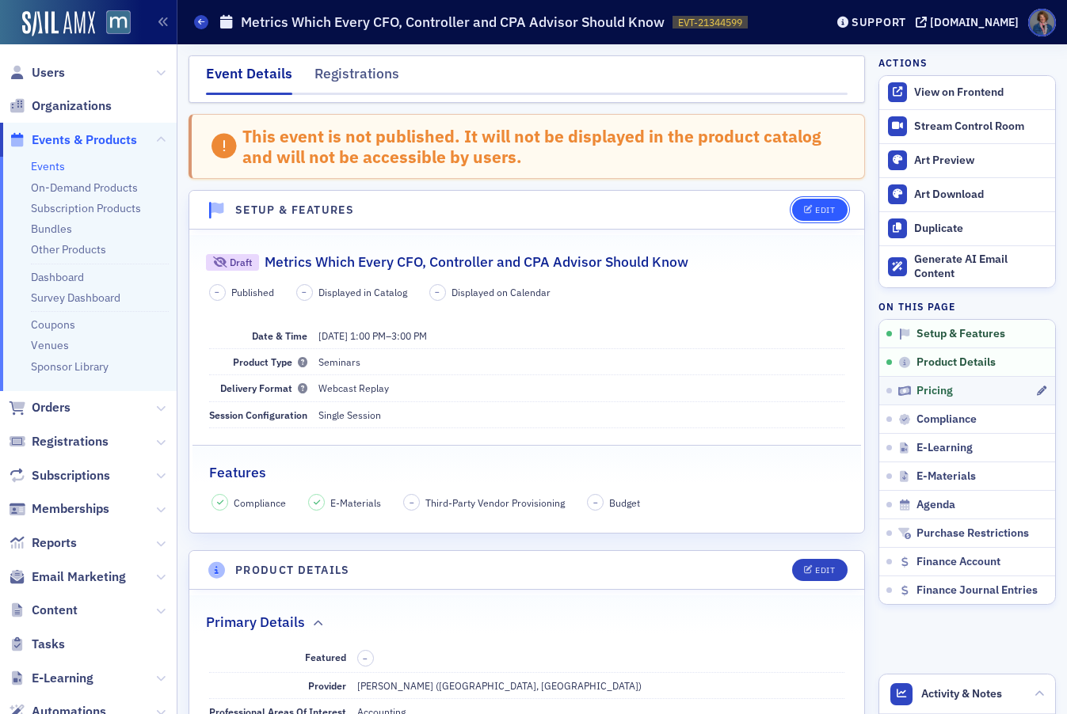
click at [815, 206] on div "Edit" at bounding box center [825, 210] width 20 height 9
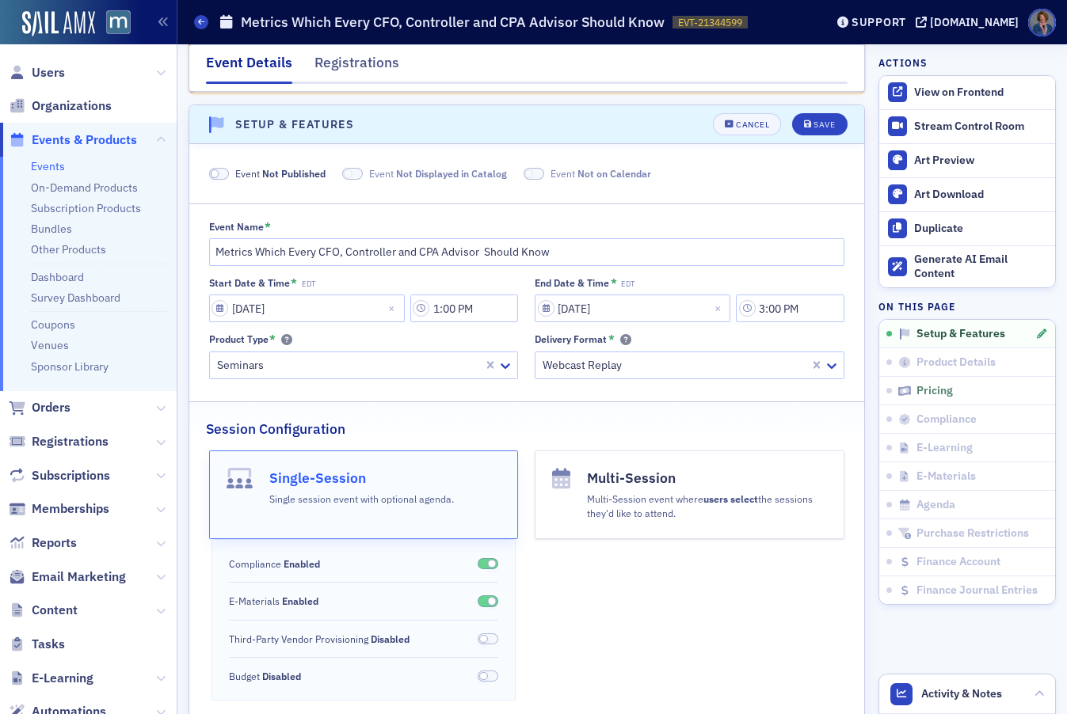
scroll to position [98, 0]
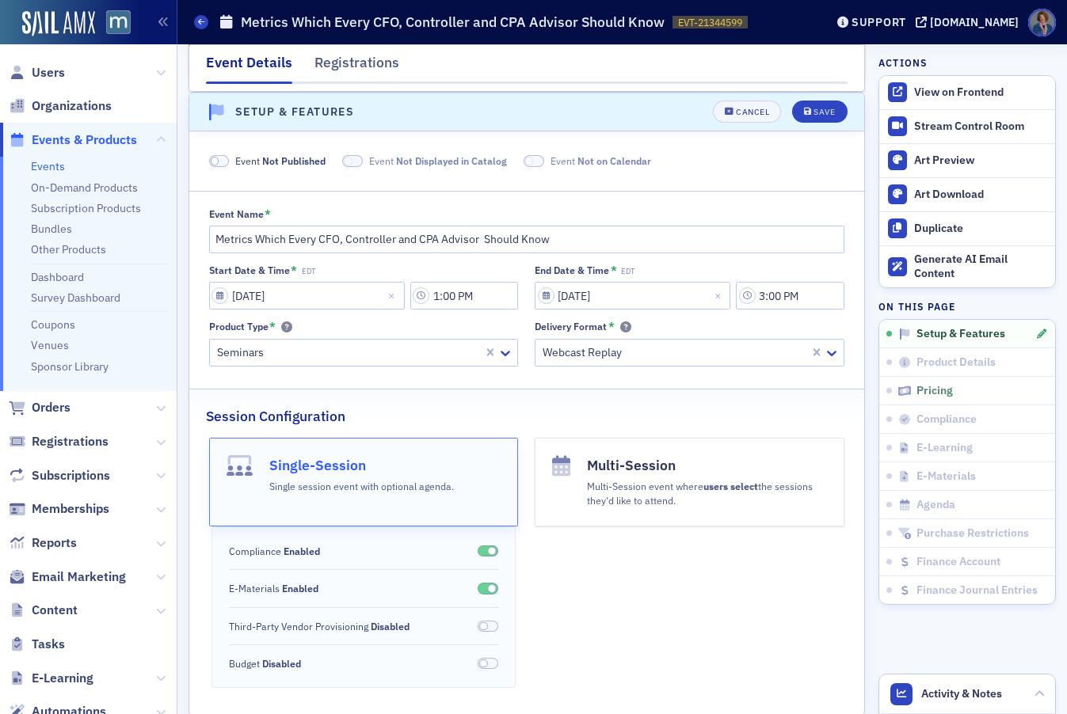
click at [223, 162] on span at bounding box center [219, 161] width 21 height 12
click at [814, 115] on div "Save" at bounding box center [823, 112] width 21 height 9
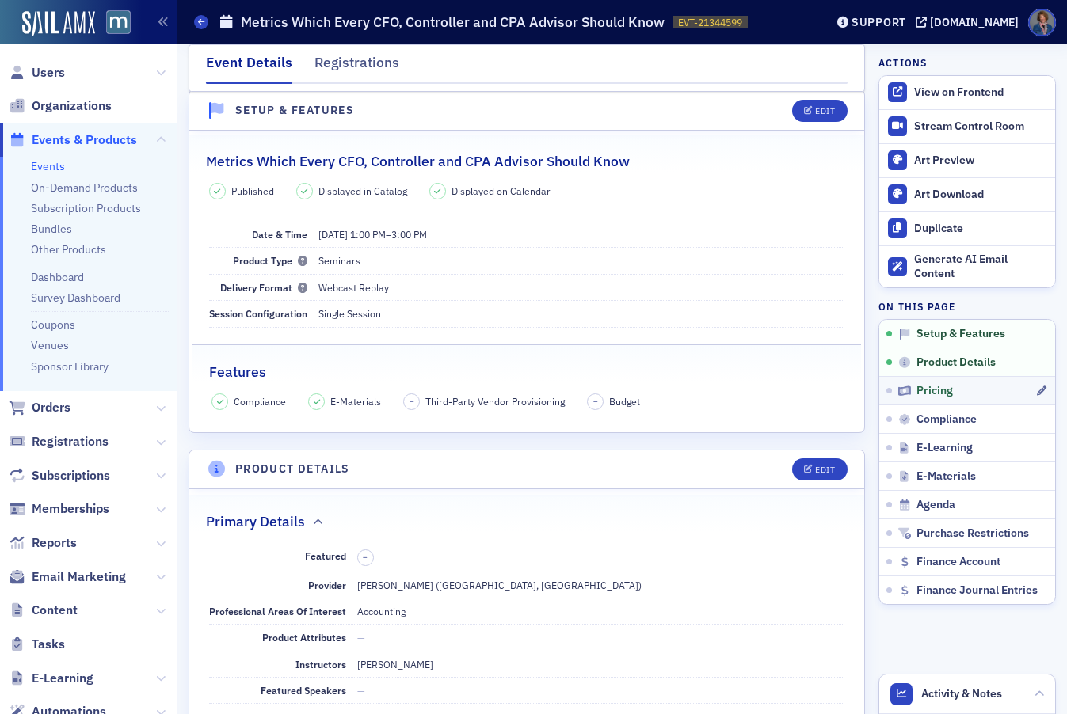
scroll to position [22, 0]
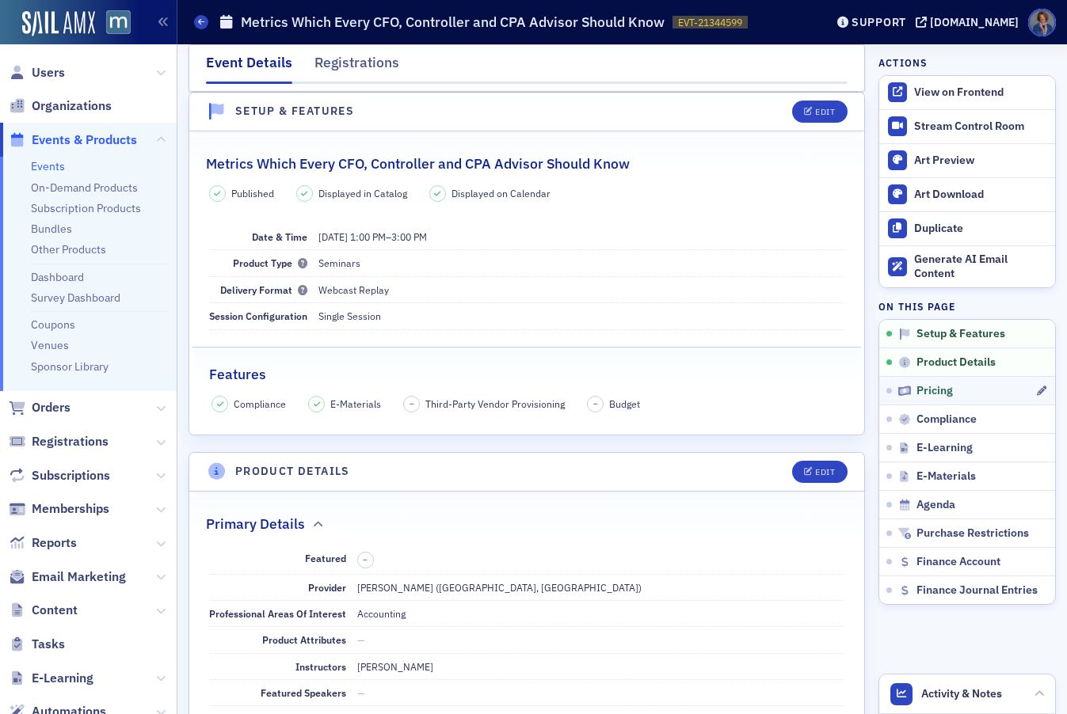
click at [59, 169] on link "Events" at bounding box center [48, 166] width 34 height 14
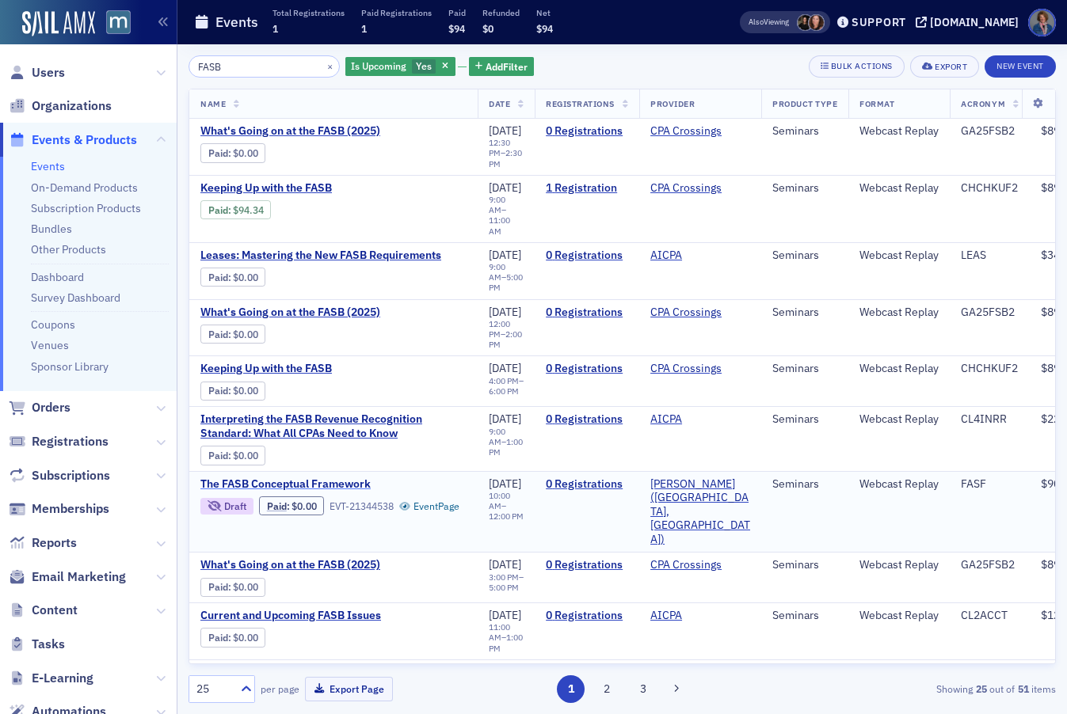
type input "FASB"
click at [335, 478] on span "The FASB Conceptual Framework" at bounding box center [333, 485] width 266 height 14
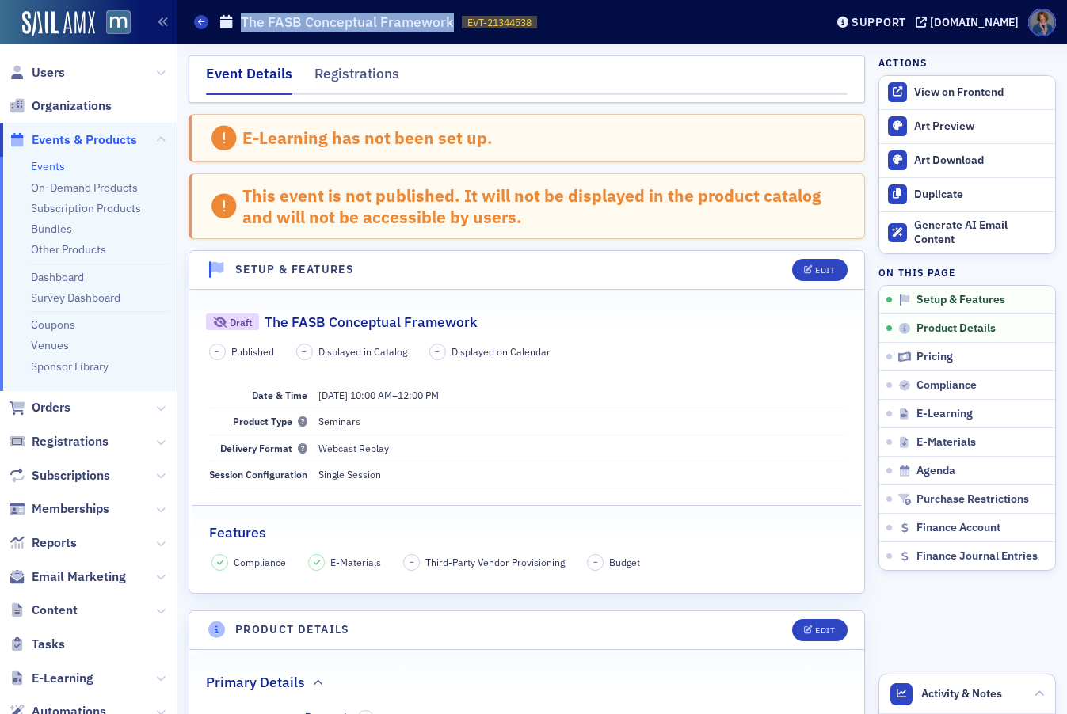
drag, startPoint x: 243, startPoint y: 24, endPoint x: 455, endPoint y: 20, distance: 212.3
click at [455, 20] on div "Events The FASB Conceptual Framework EVT-21344538 21344538" at bounding box center [497, 22] width 607 height 30
copy h1 "The FASB Conceptual Framework"
click at [817, 275] on div "Edit" at bounding box center [825, 270] width 20 height 9
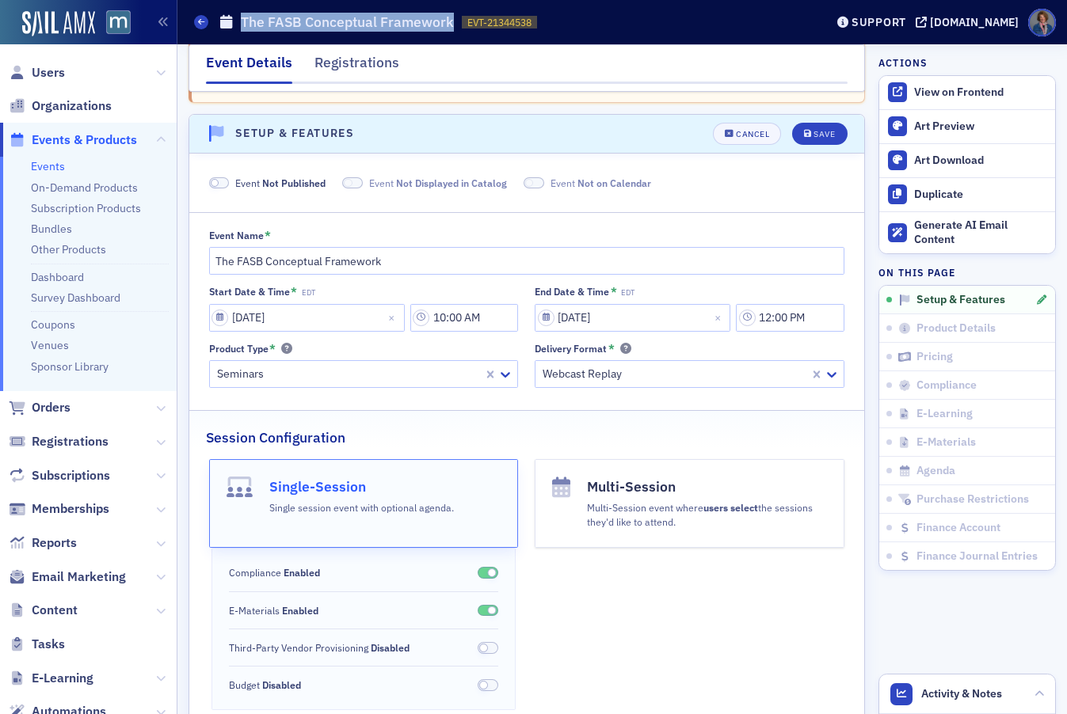
scroll to position [158, 0]
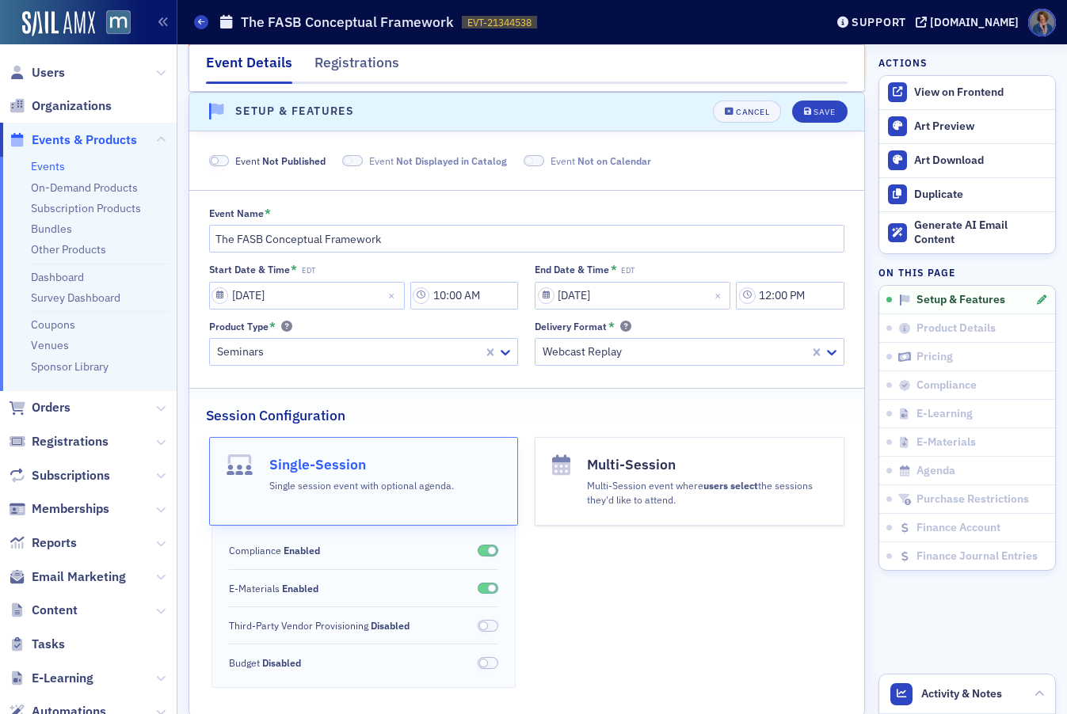
click at [220, 158] on span at bounding box center [219, 161] width 21 height 12
click at [810, 118] on button "Save" at bounding box center [819, 112] width 55 height 22
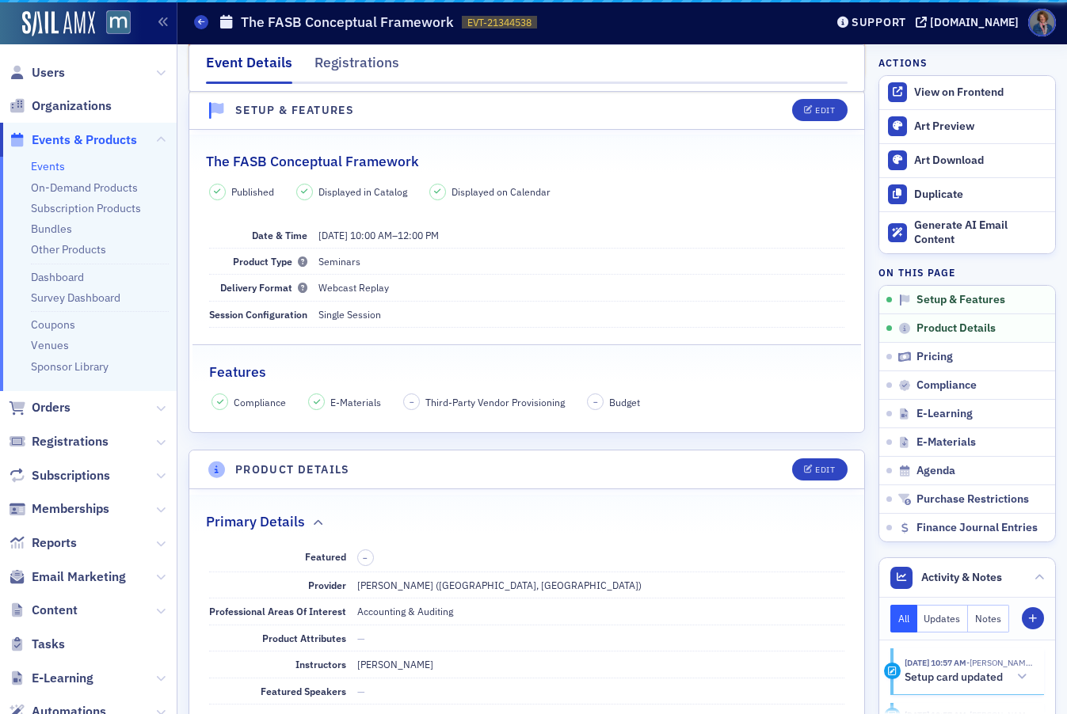
scroll to position [82, 0]
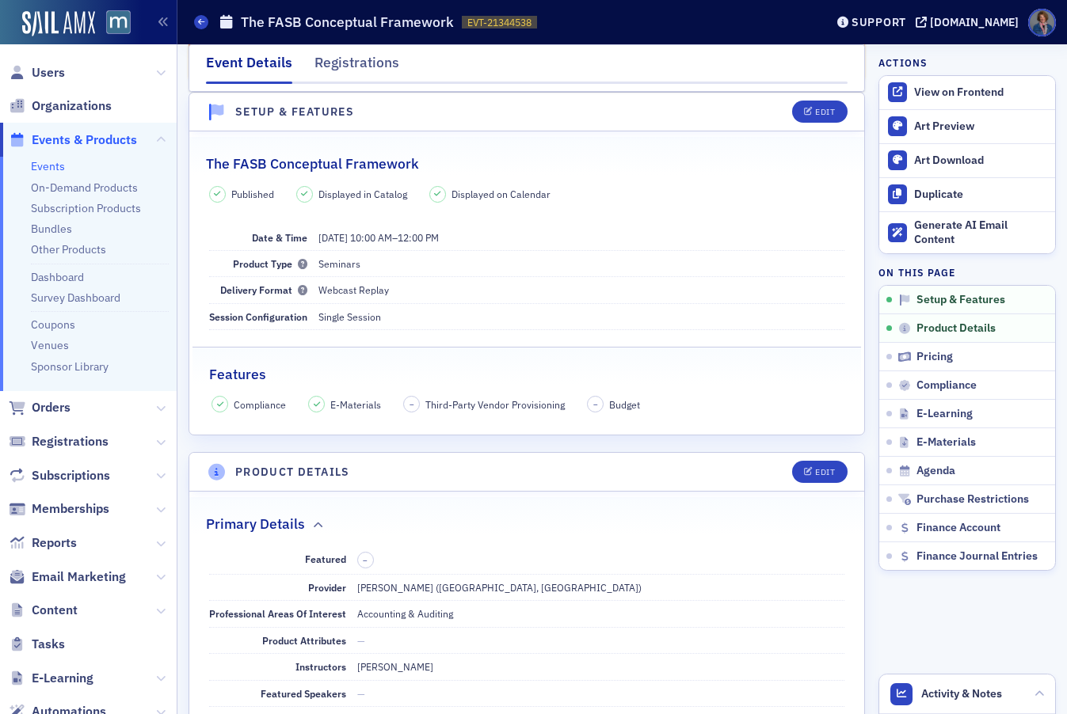
click at [51, 169] on link "Events" at bounding box center [48, 166] width 34 height 14
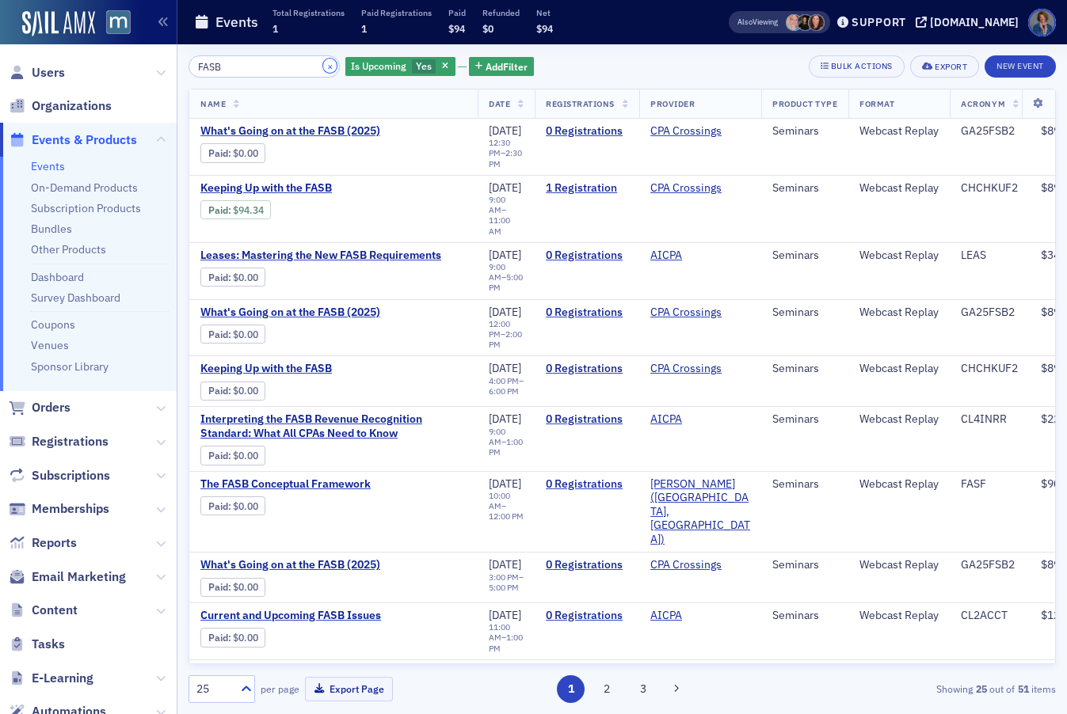
click at [323, 62] on button "×" at bounding box center [330, 66] width 14 height 14
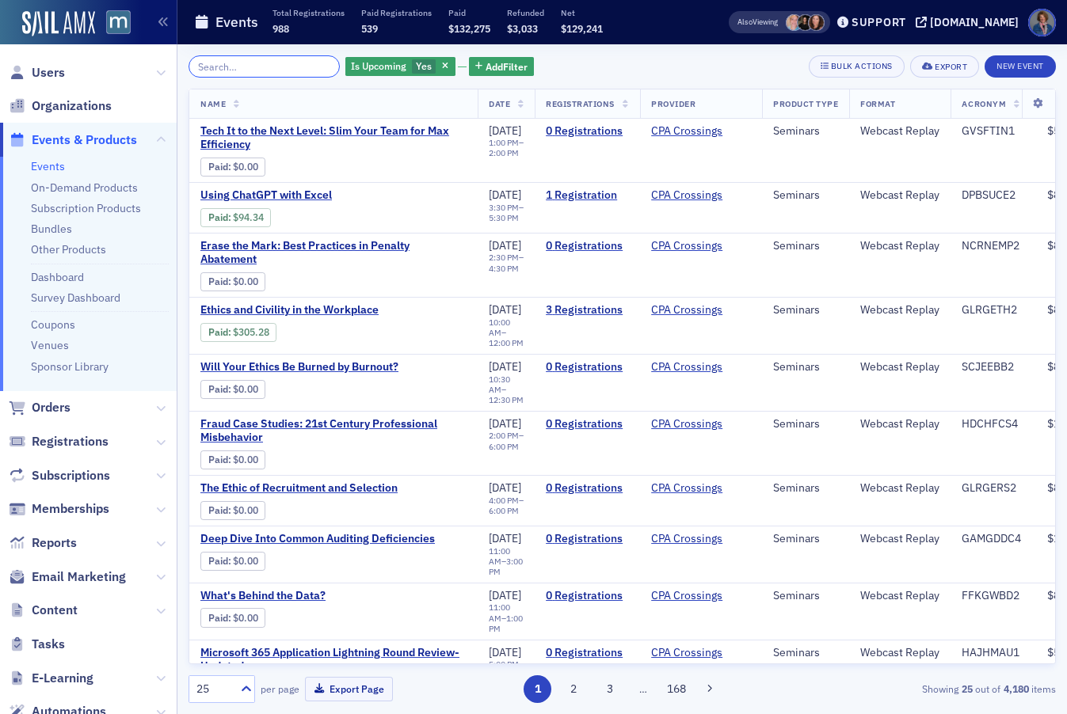
click at [249, 67] on input "search" at bounding box center [263, 66] width 151 height 22
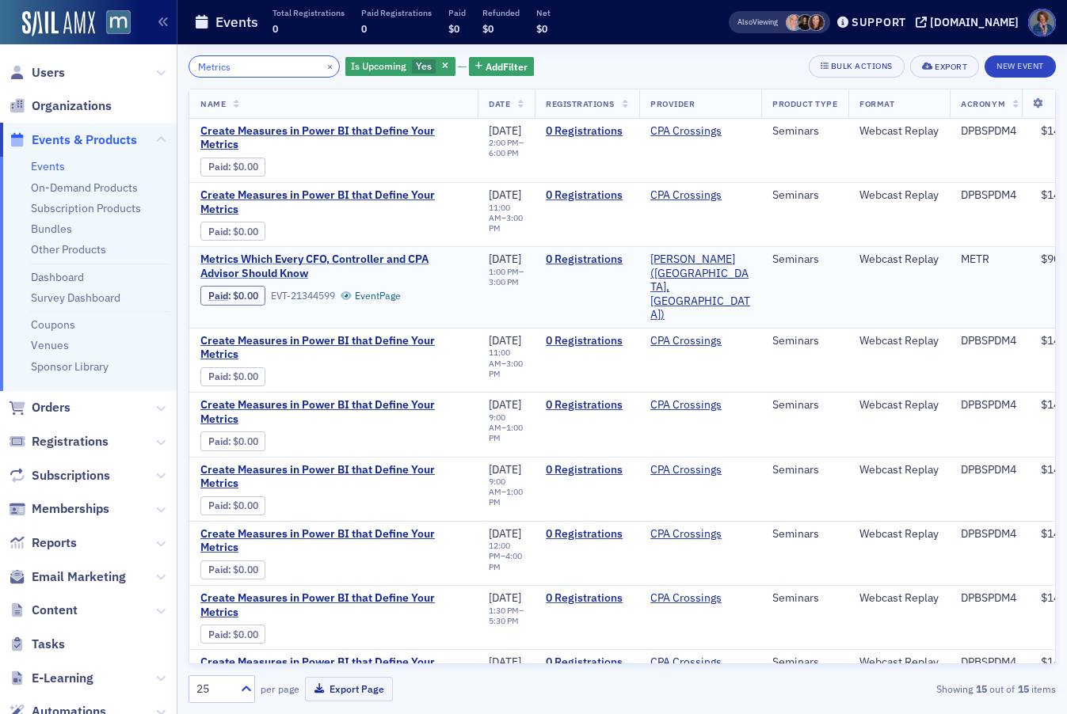
type input "Metrics"
click at [320, 266] on span "Metrics Which Every CFO, Controller and CPA Advisor Should Know" at bounding box center [333, 267] width 266 height 28
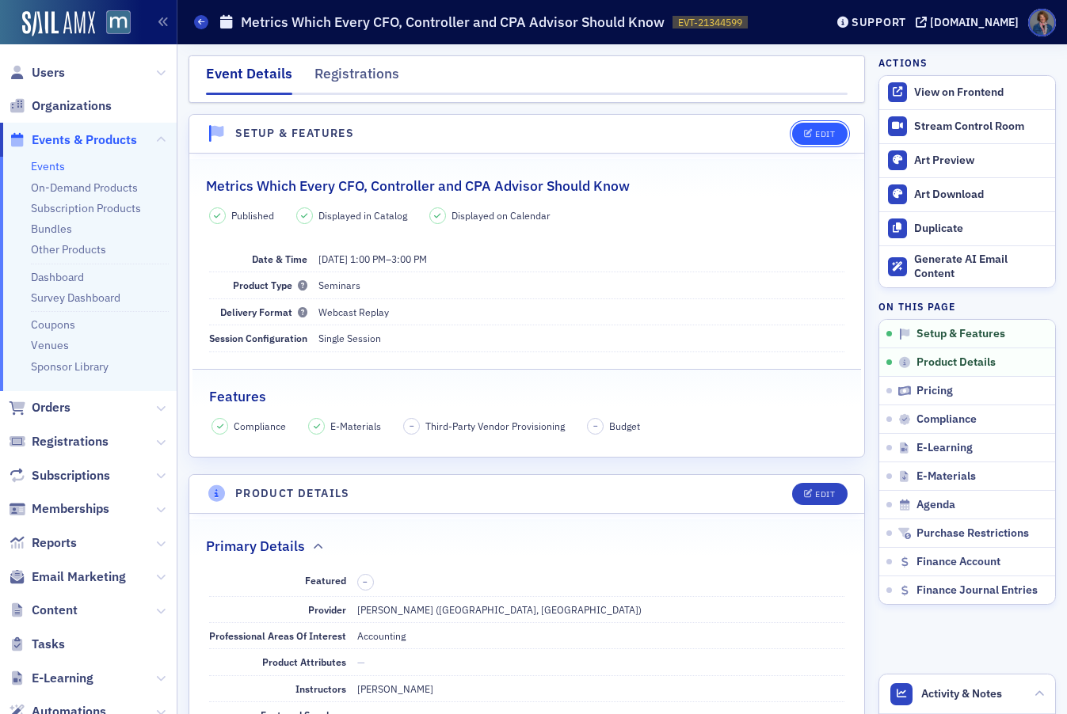
click at [816, 135] on div "Edit" at bounding box center [825, 134] width 20 height 9
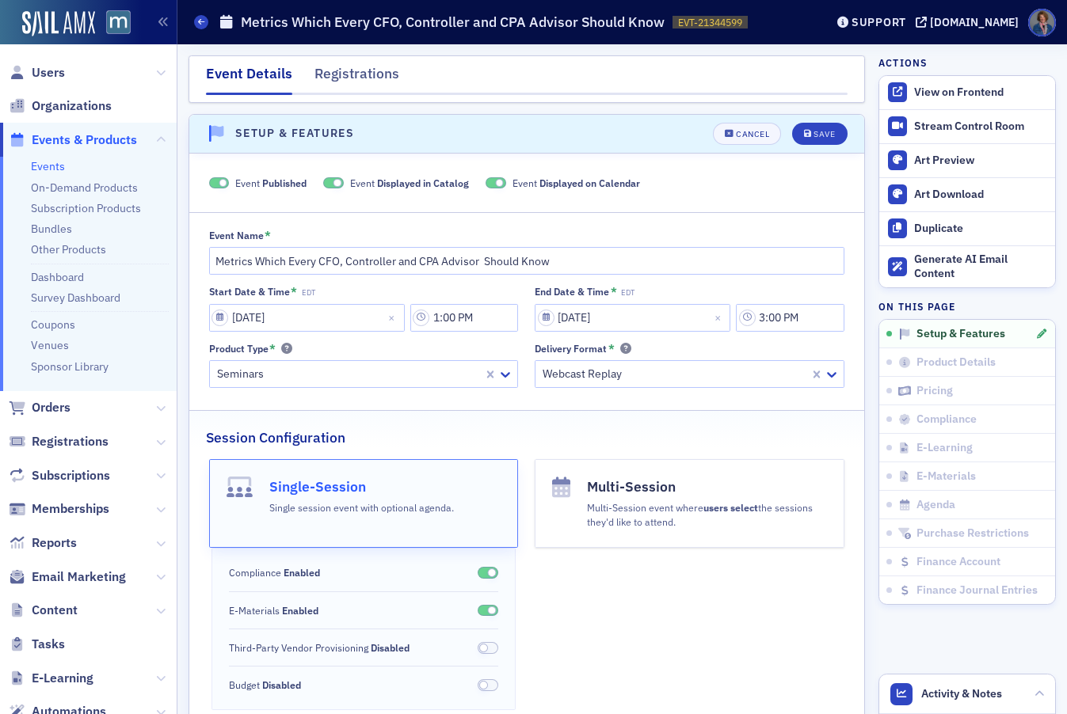
scroll to position [22, 0]
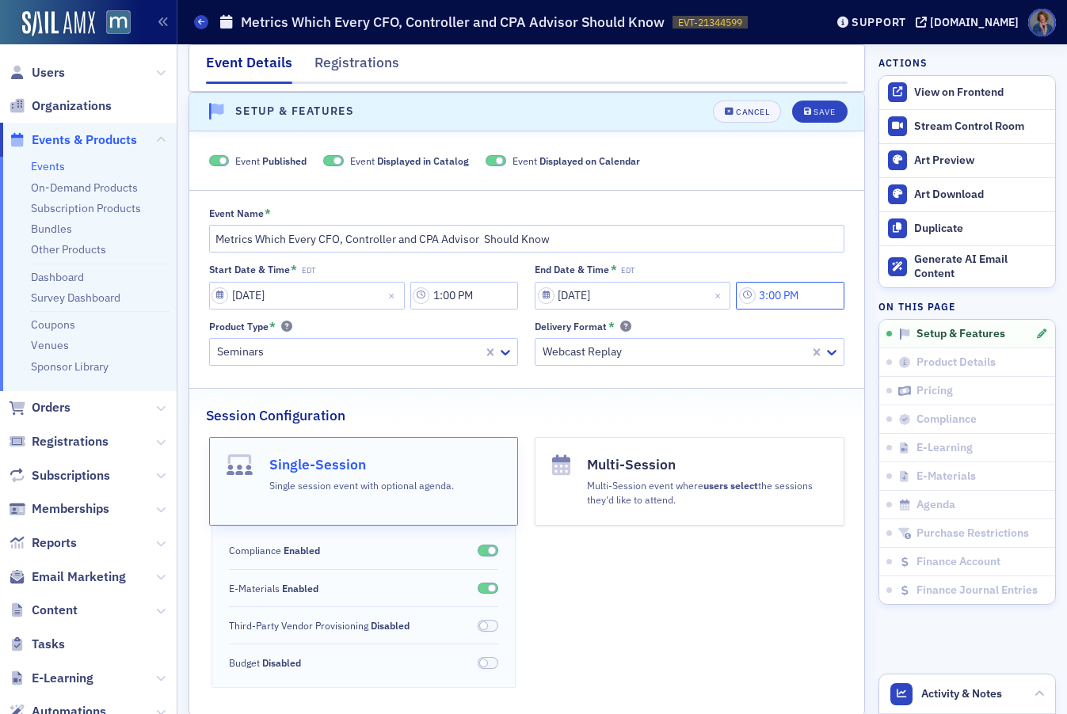
click at [772, 302] on input "3:00 PM" at bounding box center [790, 296] width 108 height 28
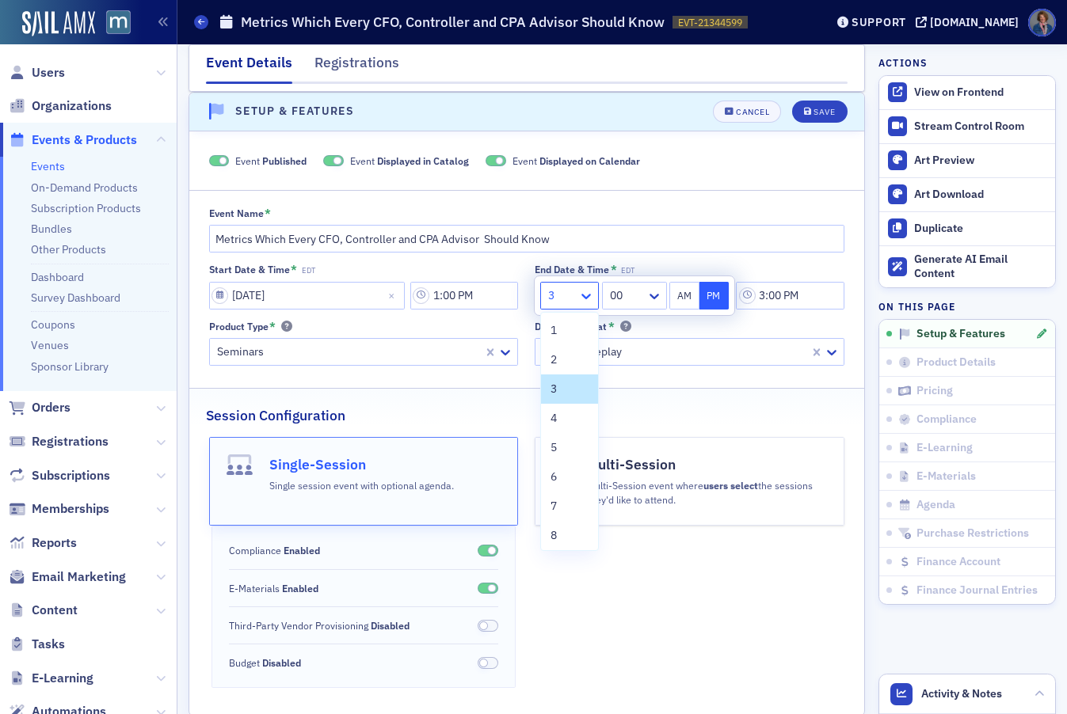
click at [586, 301] on icon at bounding box center [586, 296] width 16 height 16
click at [565, 363] on div "2" at bounding box center [569, 360] width 38 height 17
click at [654, 300] on icon at bounding box center [654, 296] width 16 height 16
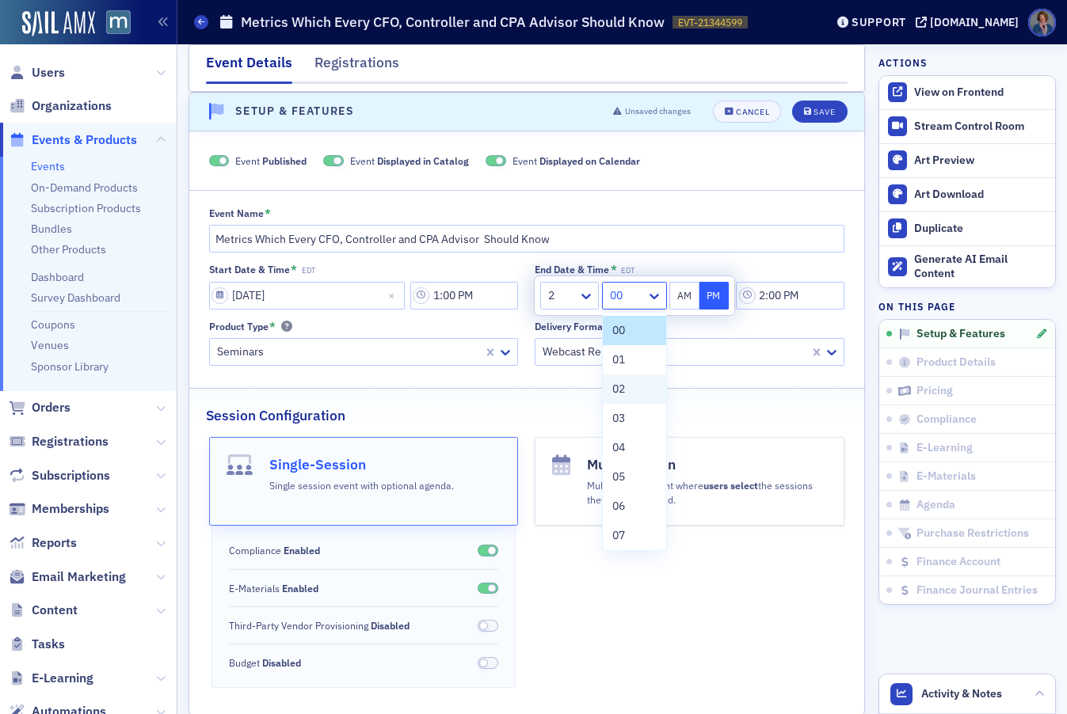
scroll to position [1046, 0]
click at [624, 459] on span "40" at bounding box center [618, 456] width 13 height 17
type input "2:40 PM"
click at [808, 264] on div "End Date & Time * EDT" at bounding box center [690, 270] width 310 height 12
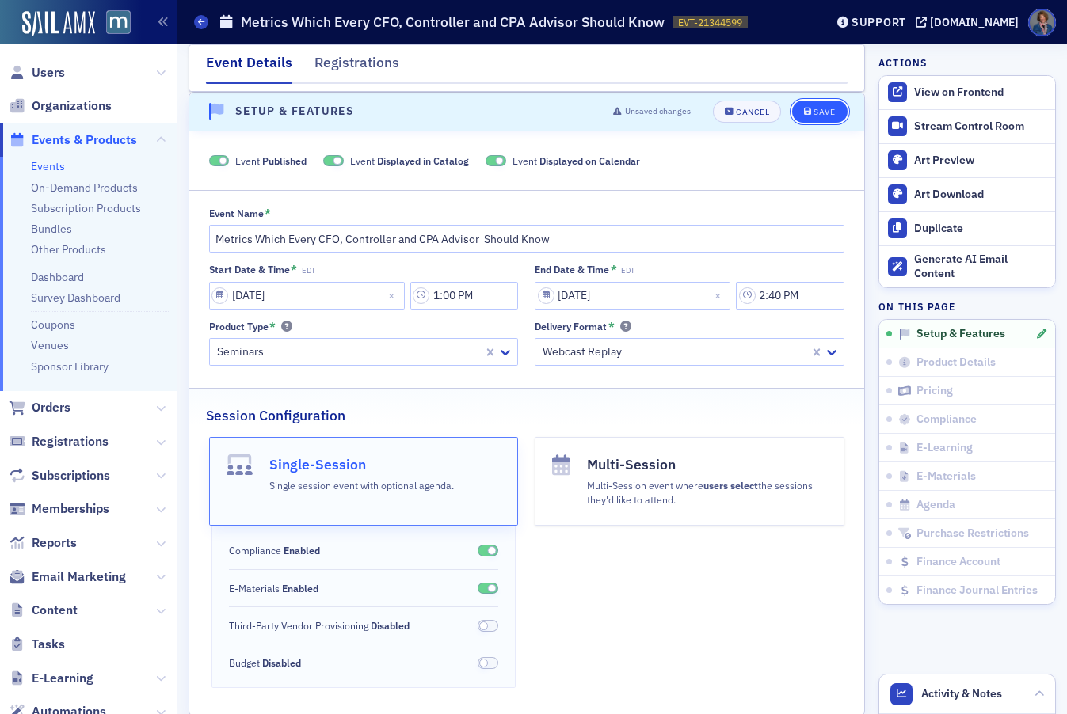
click at [813, 114] on div "Save" at bounding box center [823, 112] width 21 height 9
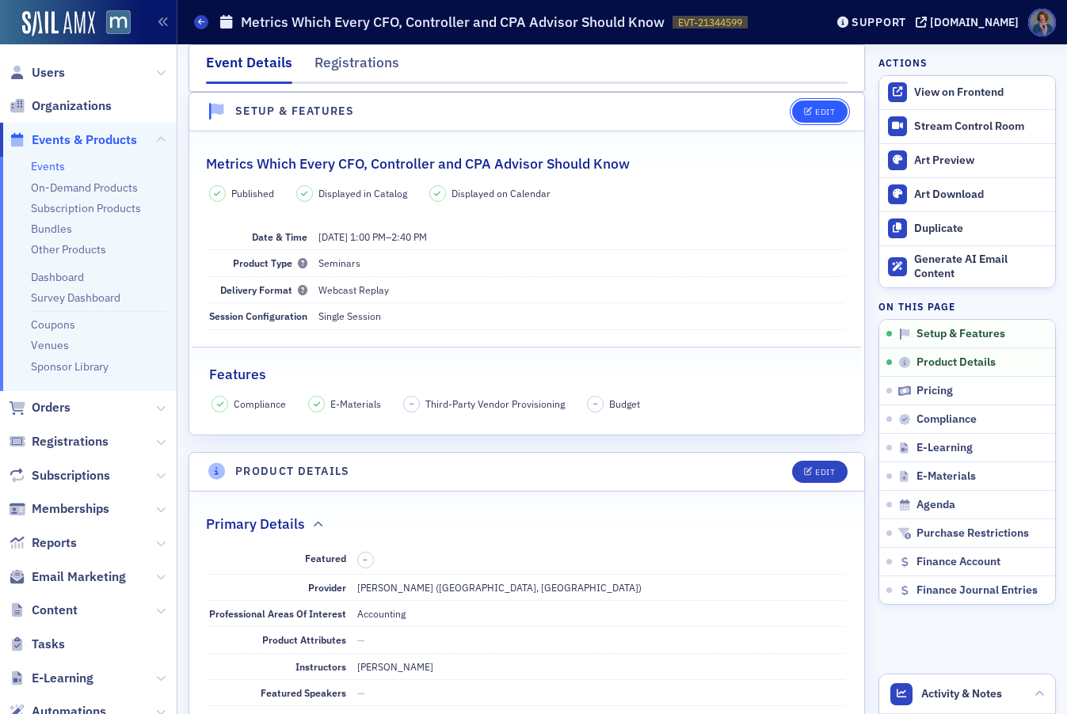
click at [815, 116] on div "Edit" at bounding box center [825, 112] width 20 height 9
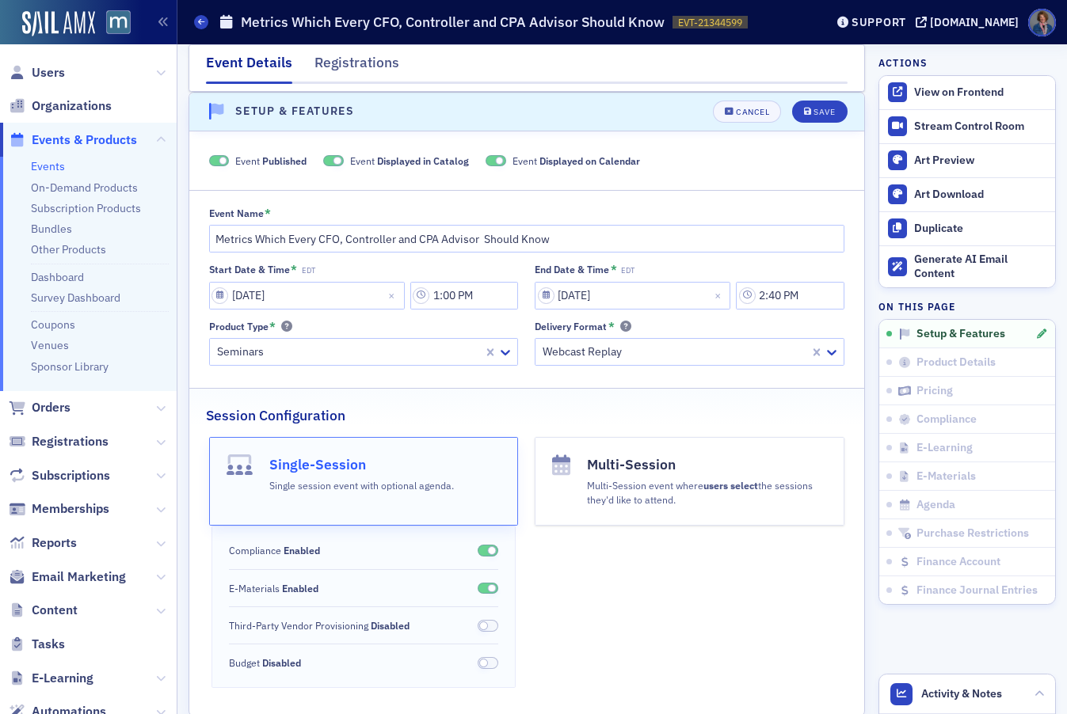
scroll to position [303, 0]
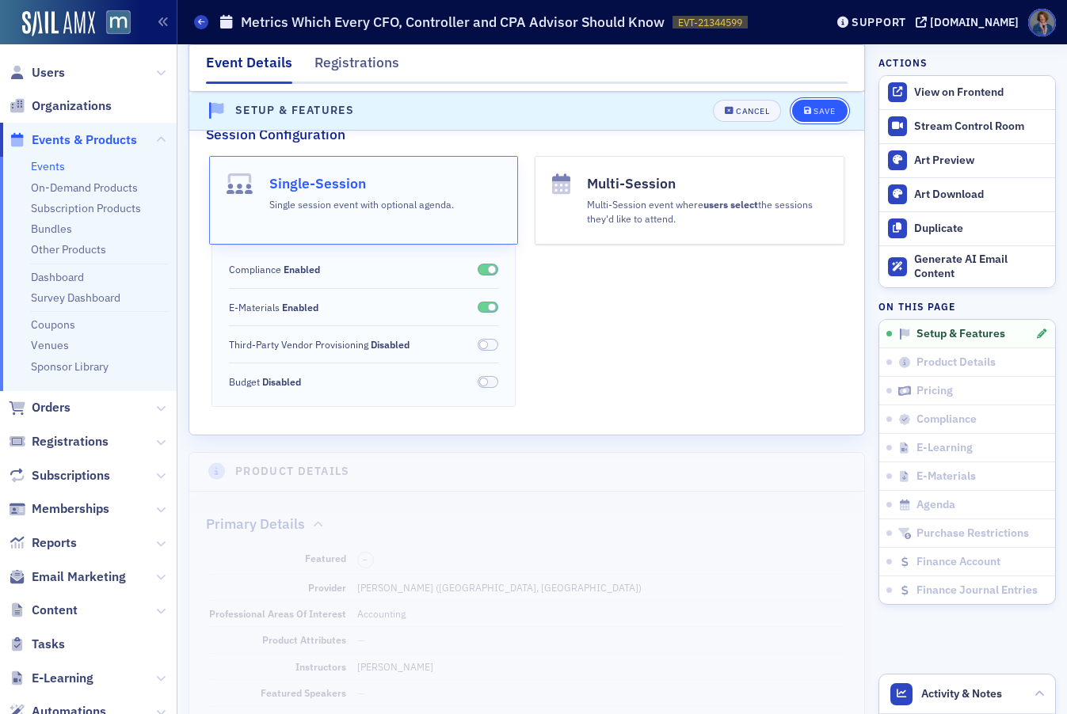
click at [813, 107] on div "Save" at bounding box center [823, 111] width 21 height 9
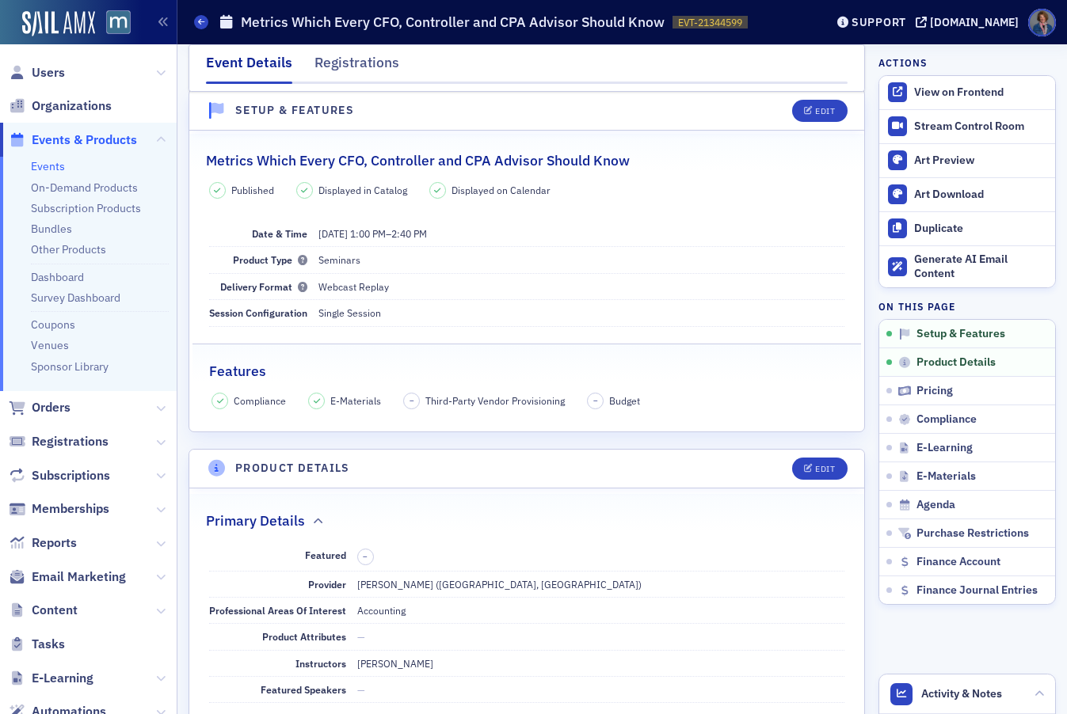
scroll to position [22, 0]
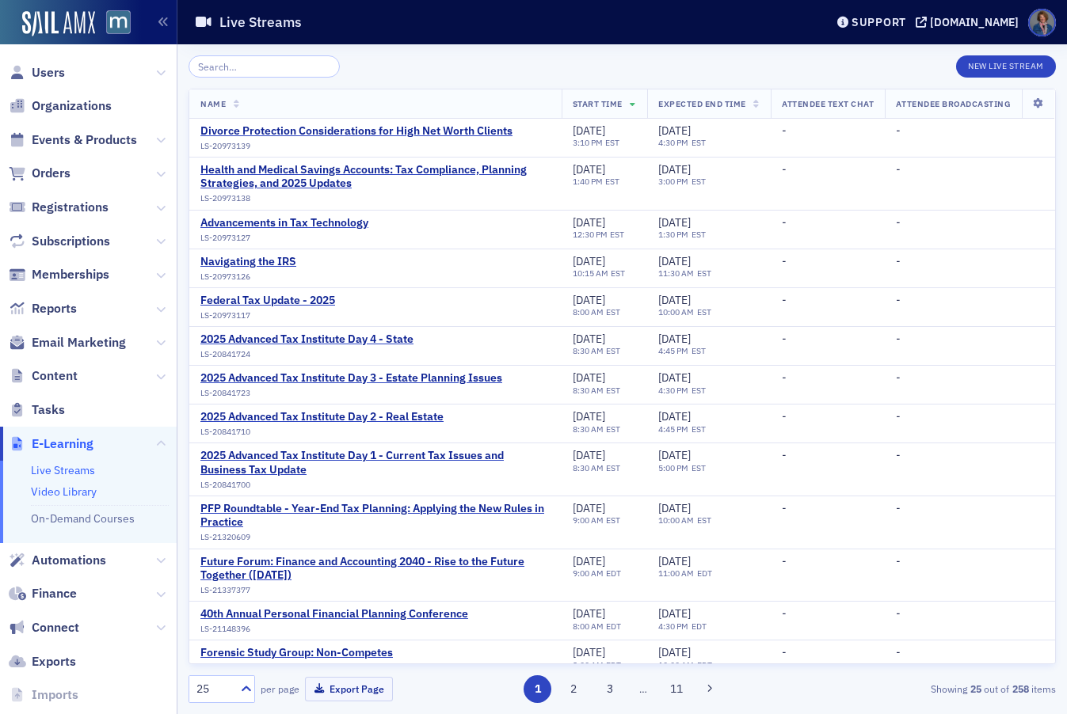
click at [67, 493] on link "Video Library" at bounding box center [64, 492] width 66 height 14
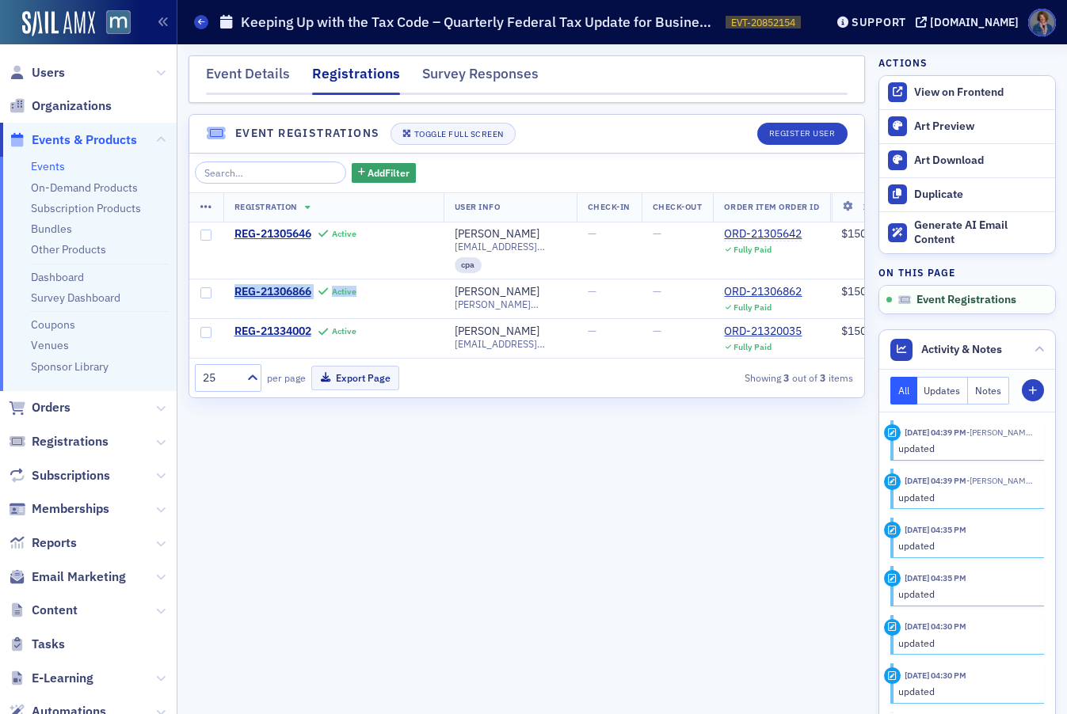
click at [36, 166] on link "Events" at bounding box center [48, 166] width 34 height 14
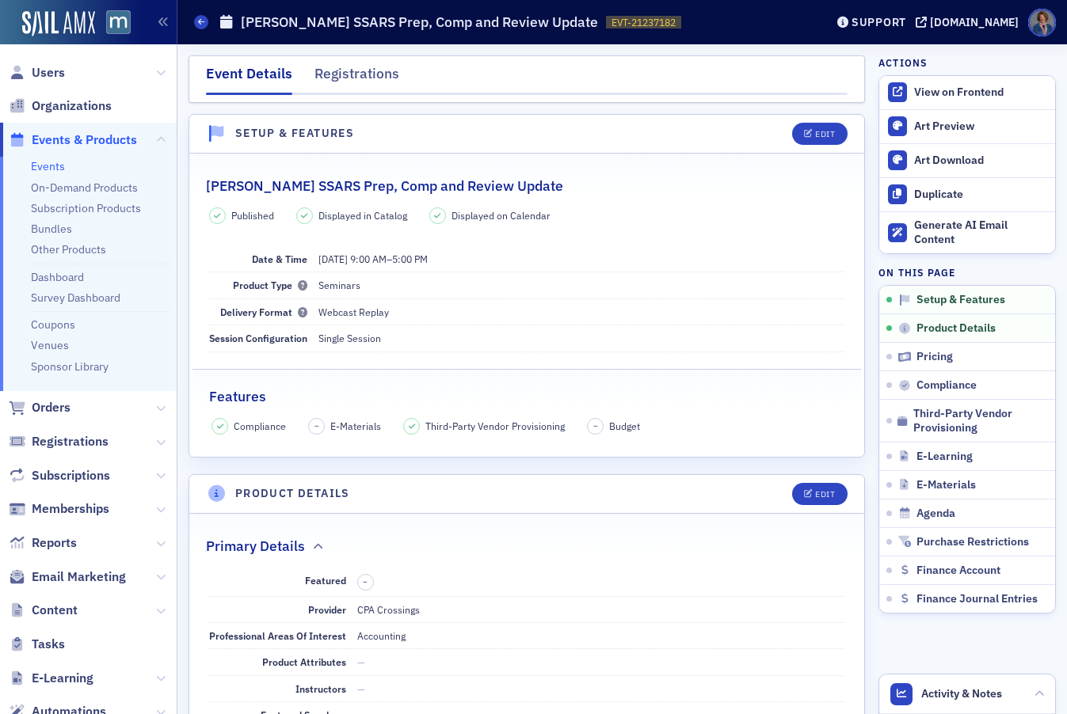
click at [40, 167] on link "Events" at bounding box center [48, 166] width 34 height 14
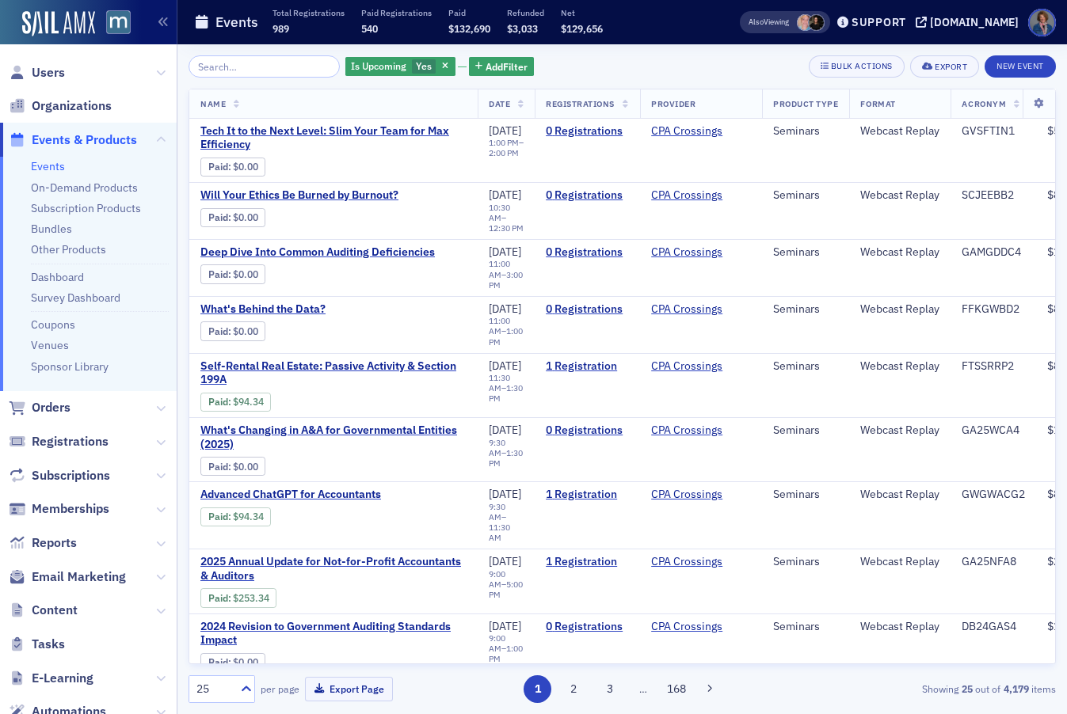
click at [226, 70] on input "search" at bounding box center [263, 66] width 151 height 22
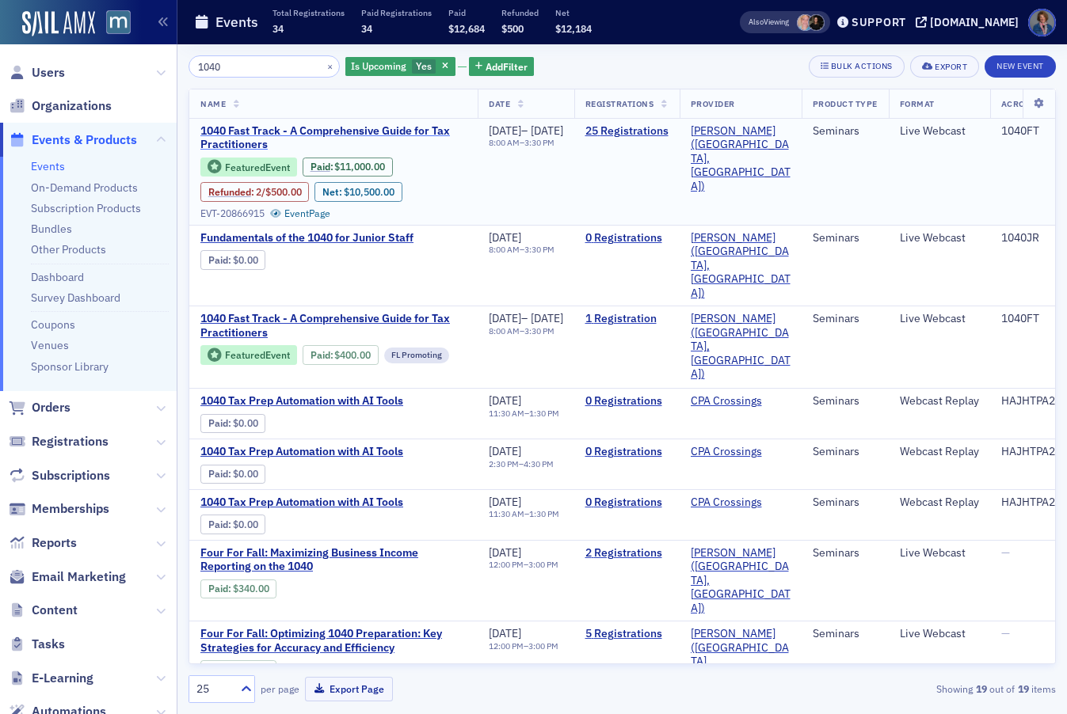
type input "1040"
click at [417, 135] on span "1040 Fast Track - A Comprehensive Guide for Tax Practitioners" at bounding box center [333, 138] width 266 height 28
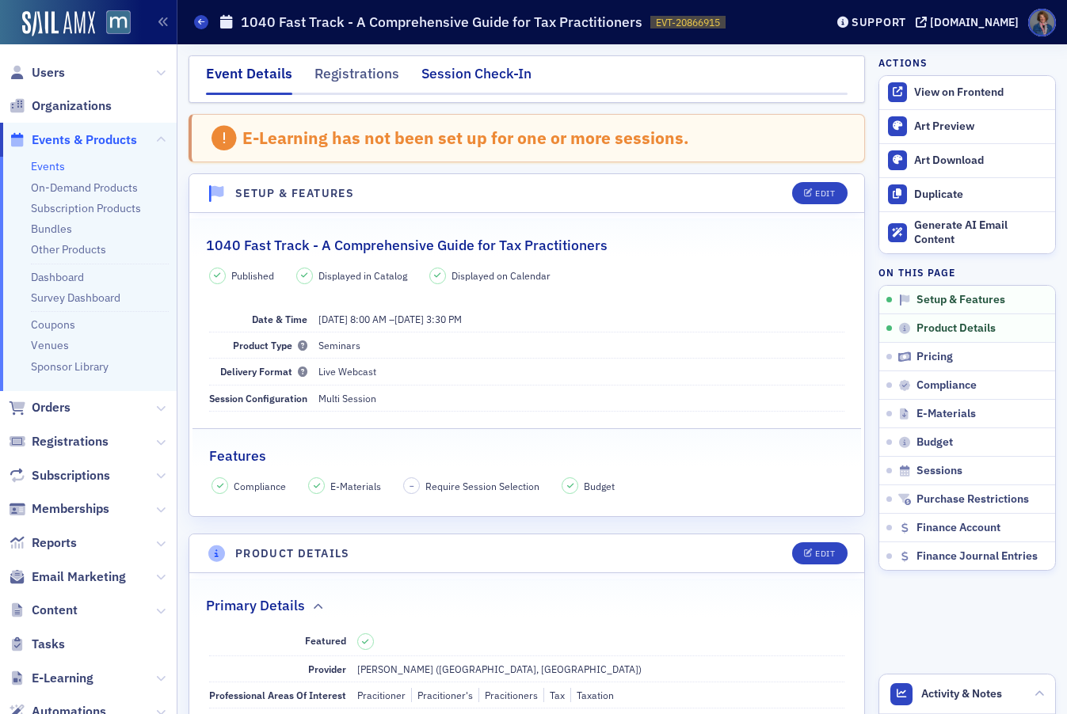
click at [472, 75] on div "Session Check-In" at bounding box center [476, 77] width 110 height 29
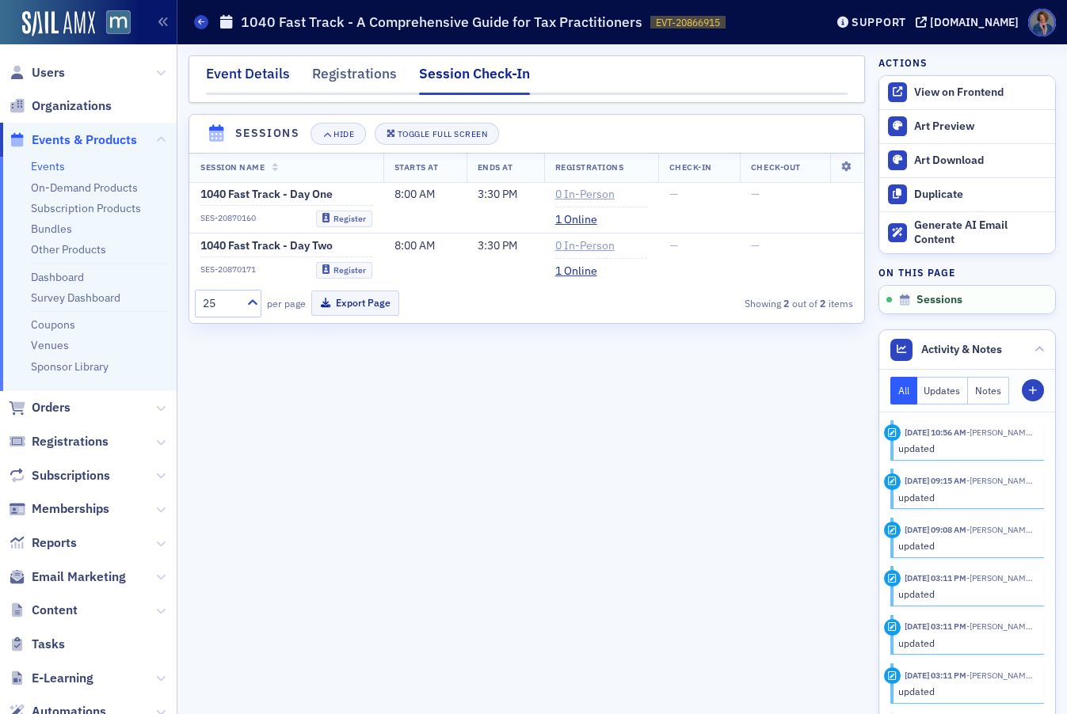
click at [260, 78] on div "Event Details" at bounding box center [248, 77] width 84 height 29
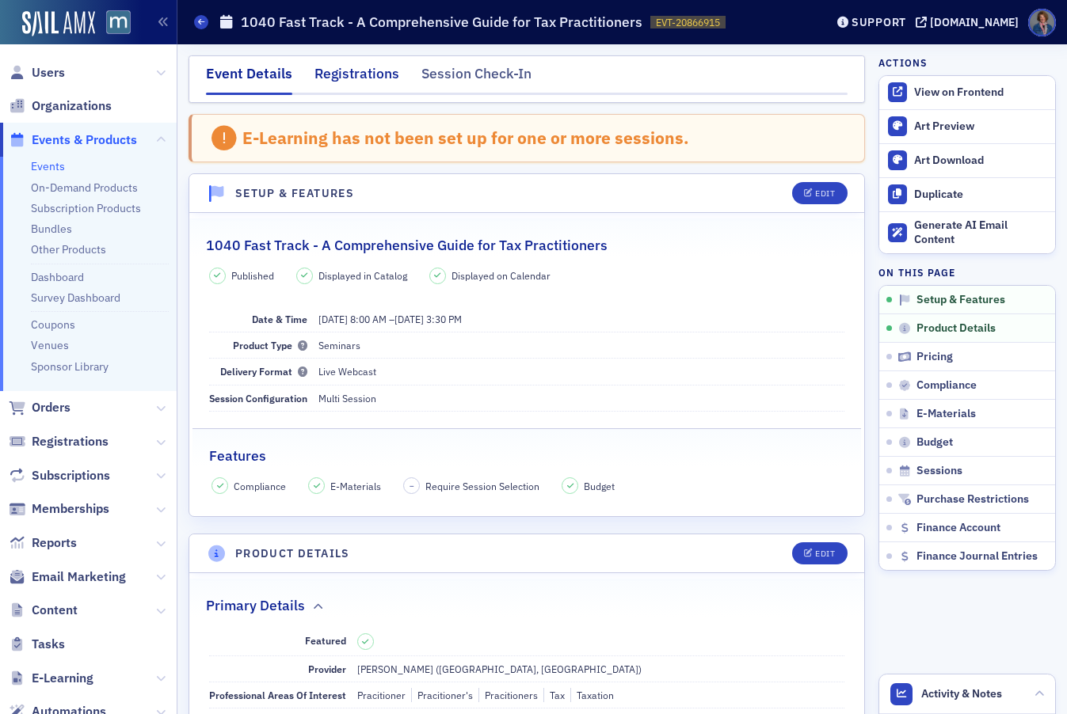
click at [360, 78] on div "Registrations" at bounding box center [356, 77] width 85 height 29
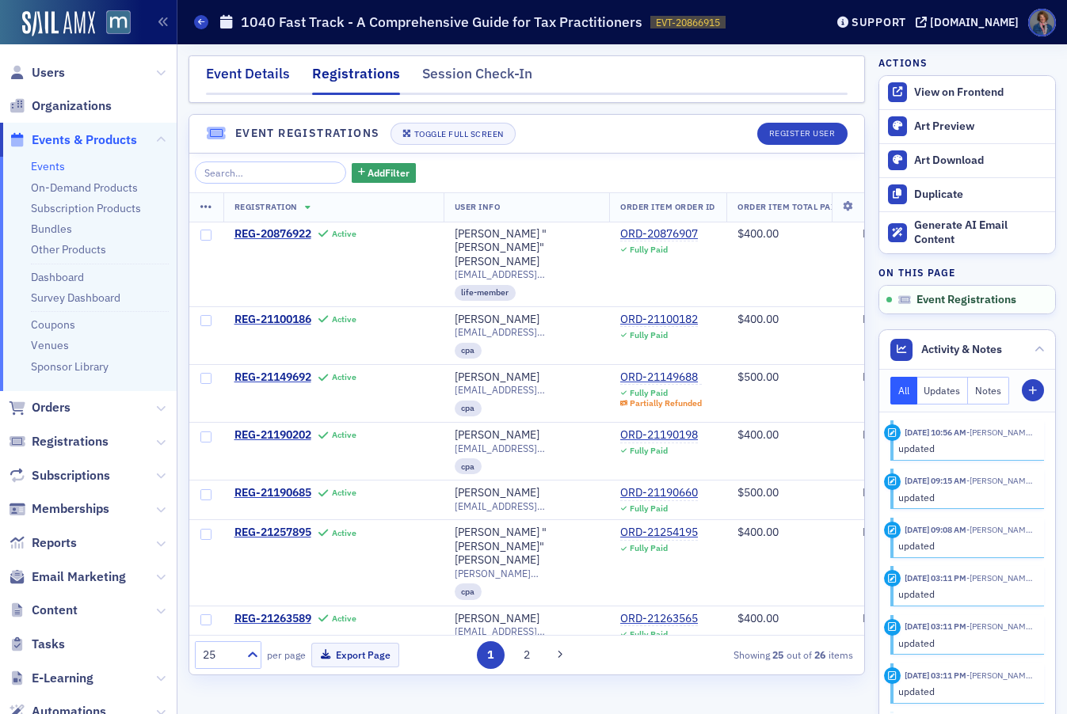
click at [264, 76] on div "Event Details" at bounding box center [248, 77] width 84 height 29
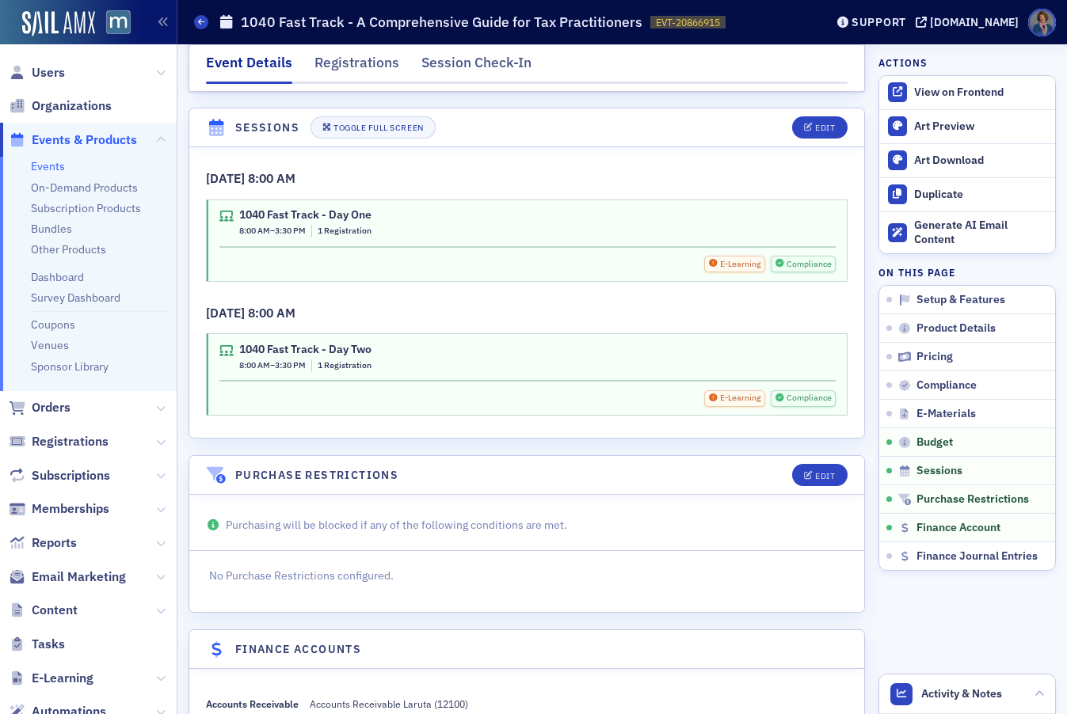
scroll to position [2639, 0]
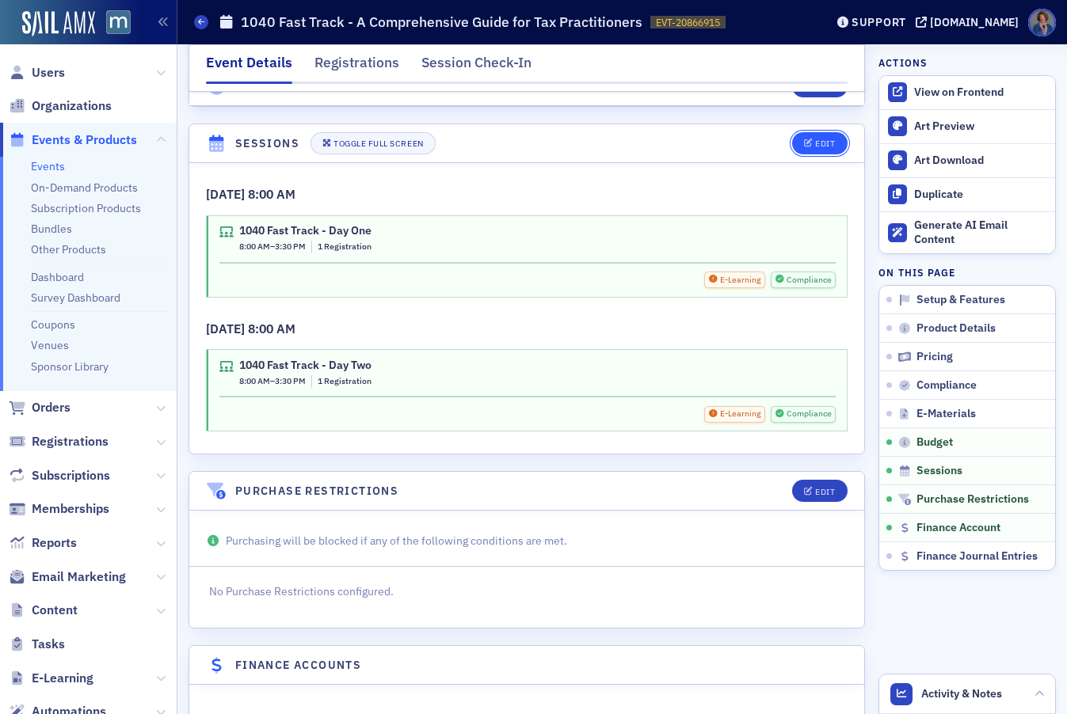
click at [808, 150] on button "Edit" at bounding box center [819, 143] width 55 height 22
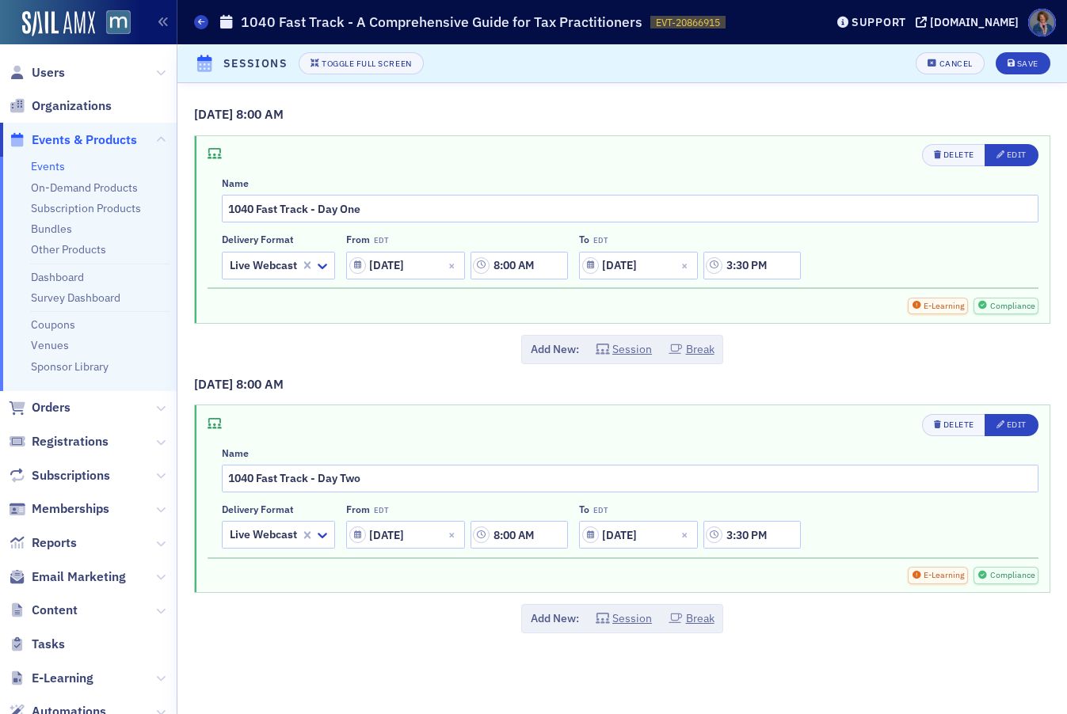
scroll to position [2595, 0]
click at [1014, 162] on button "Edit" at bounding box center [1011, 155] width 54 height 22
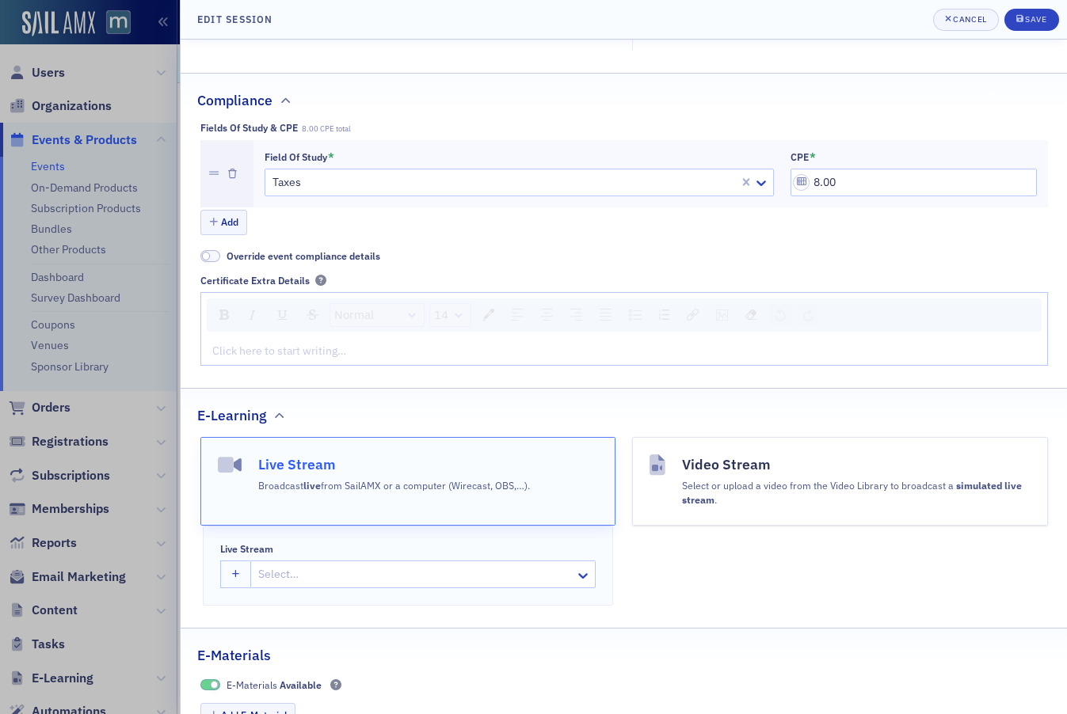
scroll to position [436, 0]
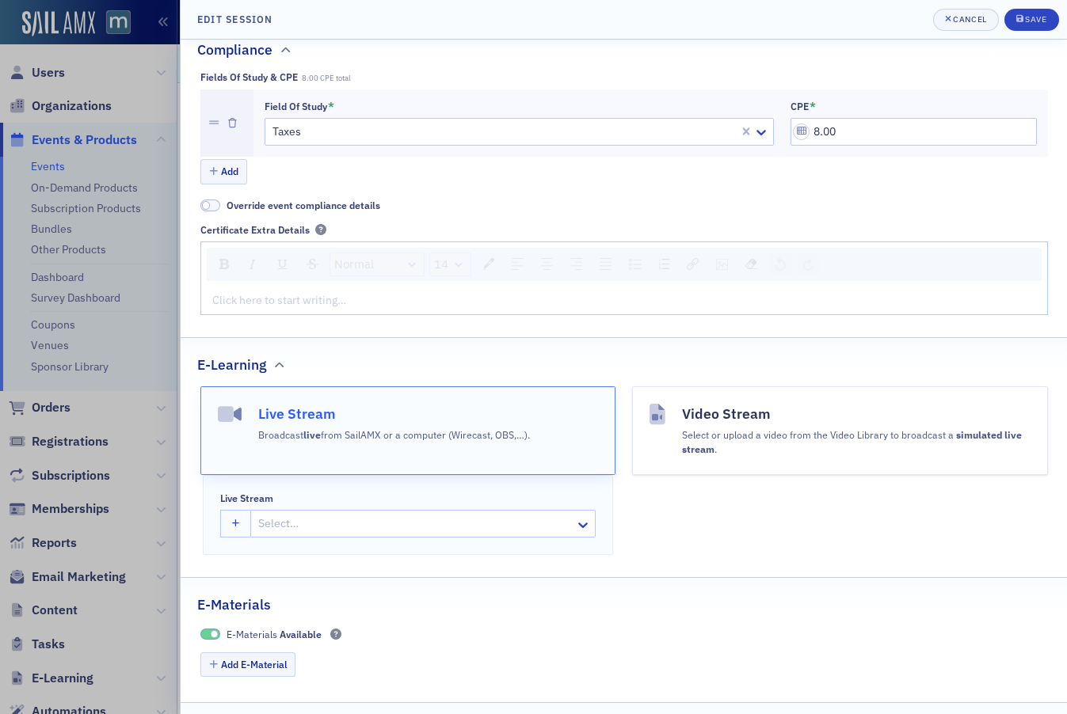
click at [422, 413] on h4 "Live Stream" at bounding box center [394, 414] width 272 height 21
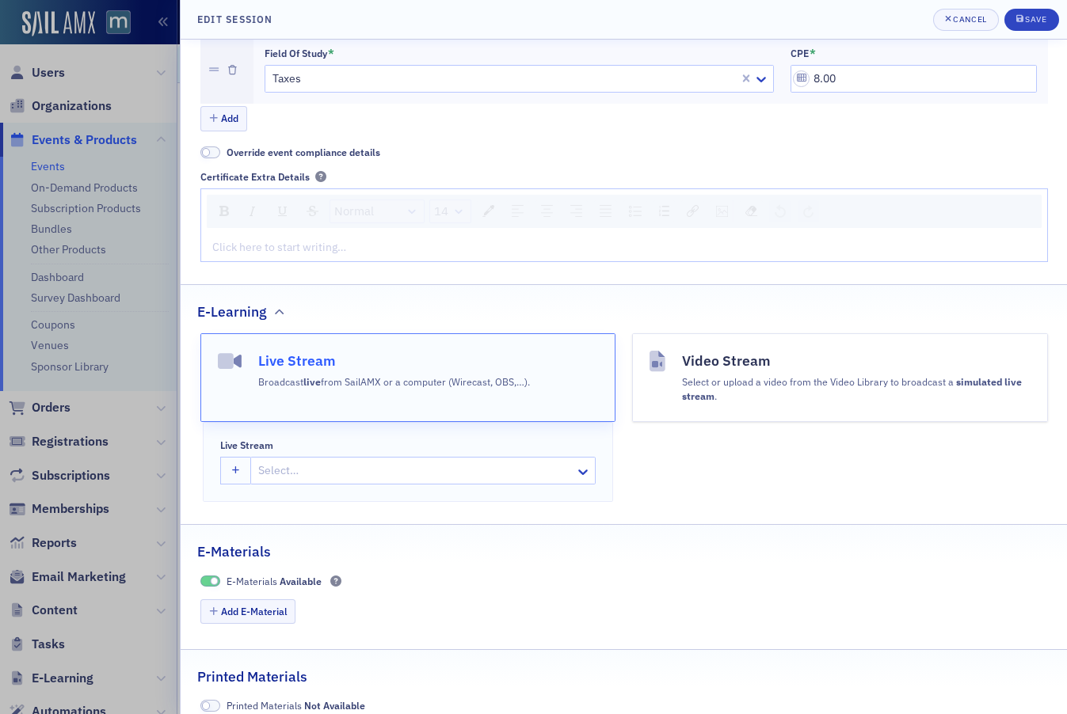
scroll to position [504, 0]
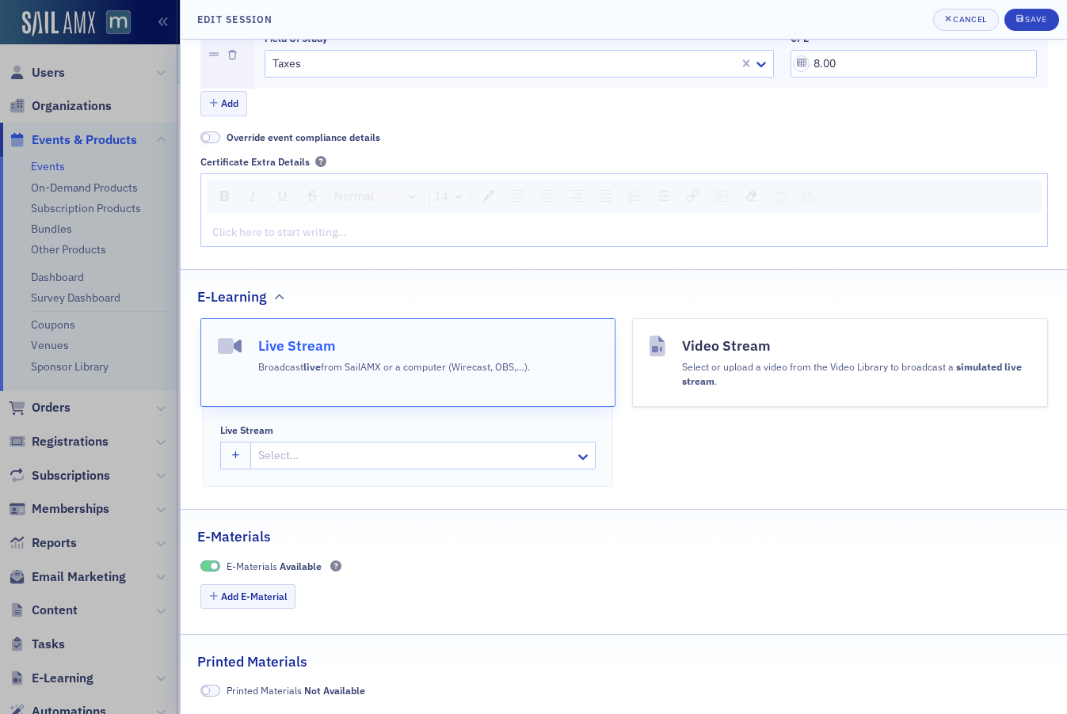
click at [542, 340] on button "Live Stream Broadcast live from SailAMX or a computer (Wirecast, OBS,…)." at bounding box center [408, 362] width 416 height 89
click at [651, 383] on button "Video Stream Select or upload a video from the Video Library to broadcast a sim…" at bounding box center [840, 362] width 416 height 89
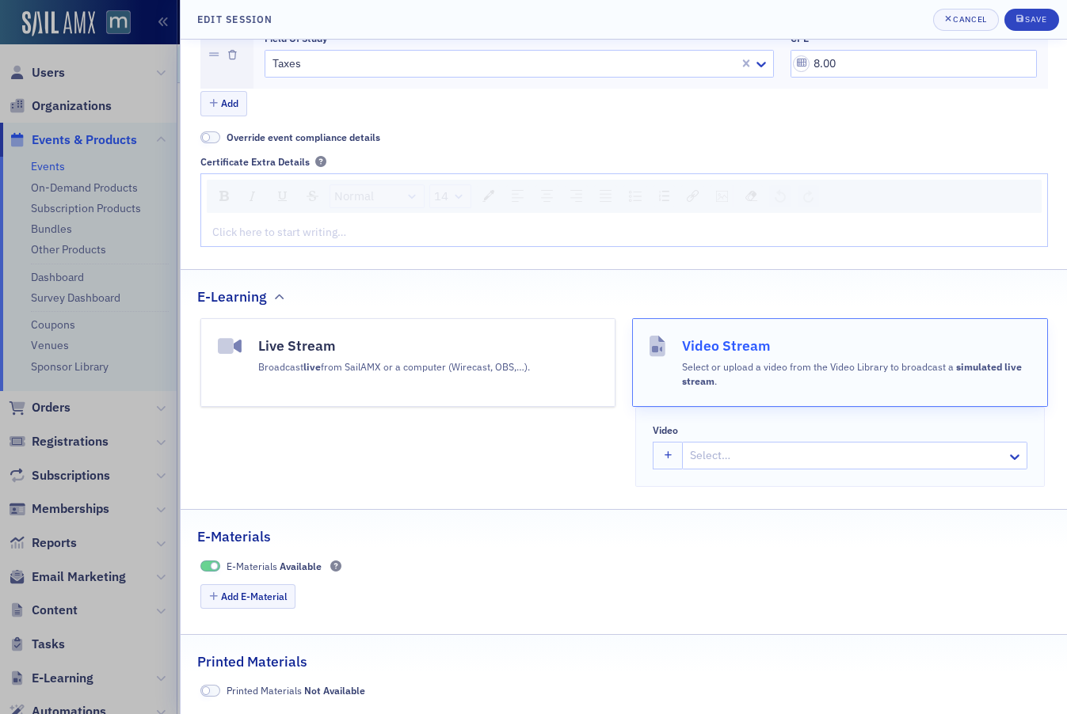
click at [567, 341] on button "Live Stream Broadcast live from SailAMX or a computer (Wirecast, OBS,…)." at bounding box center [408, 362] width 416 height 89
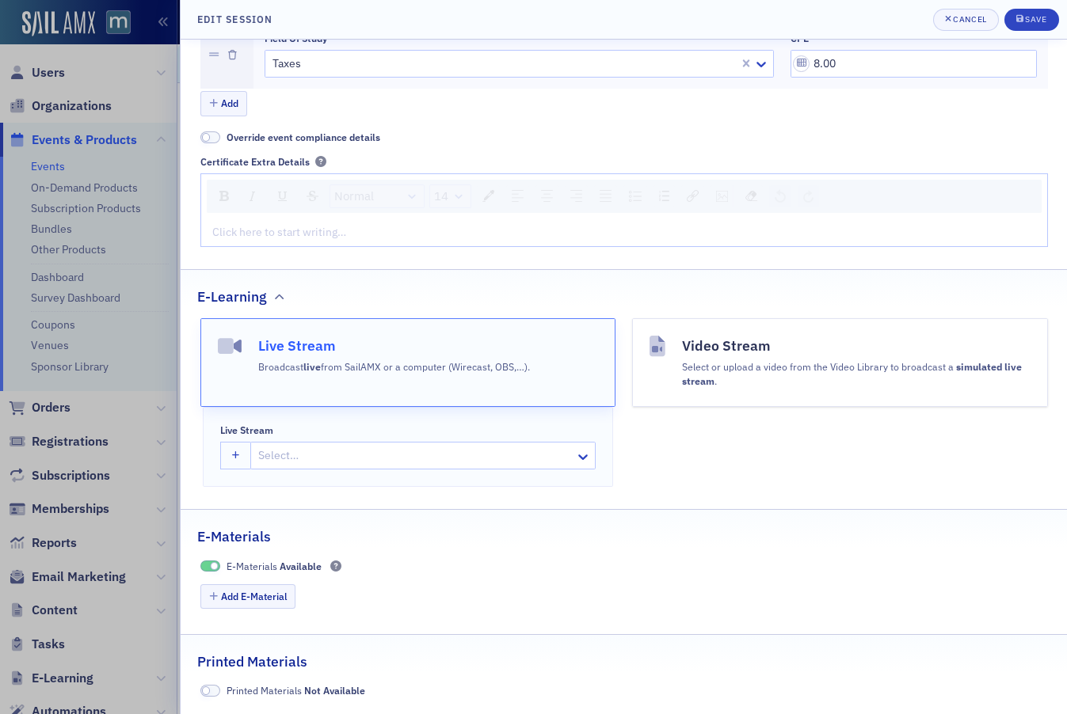
click at [448, 342] on h4 "Live Stream" at bounding box center [394, 346] width 272 height 21
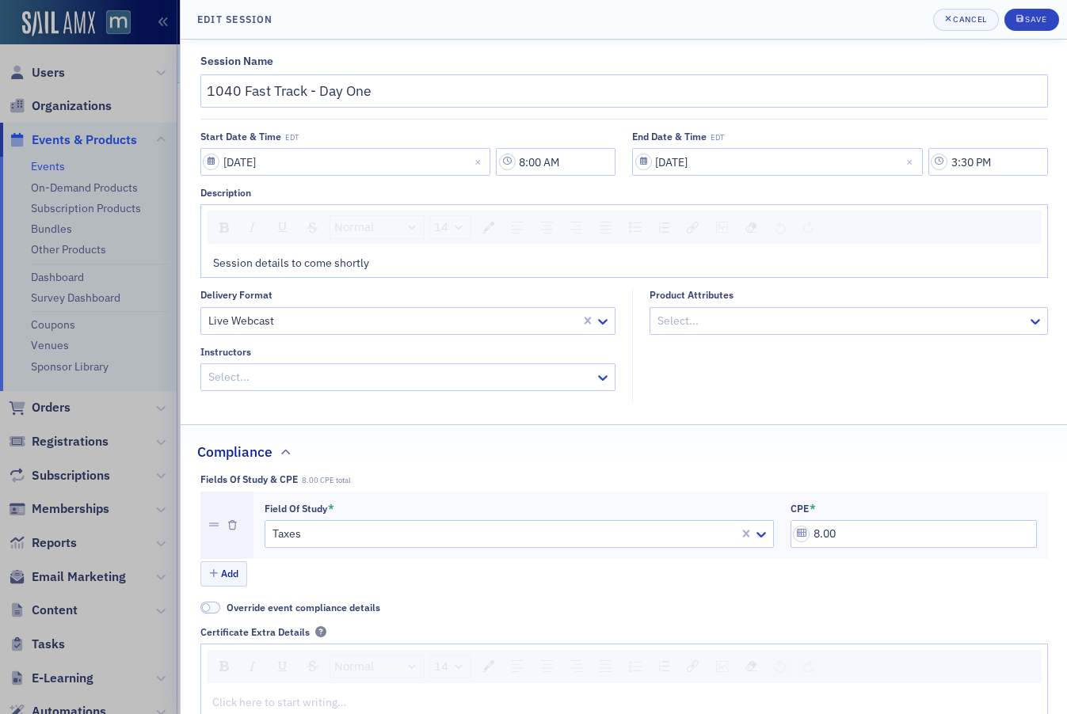
scroll to position [0, 0]
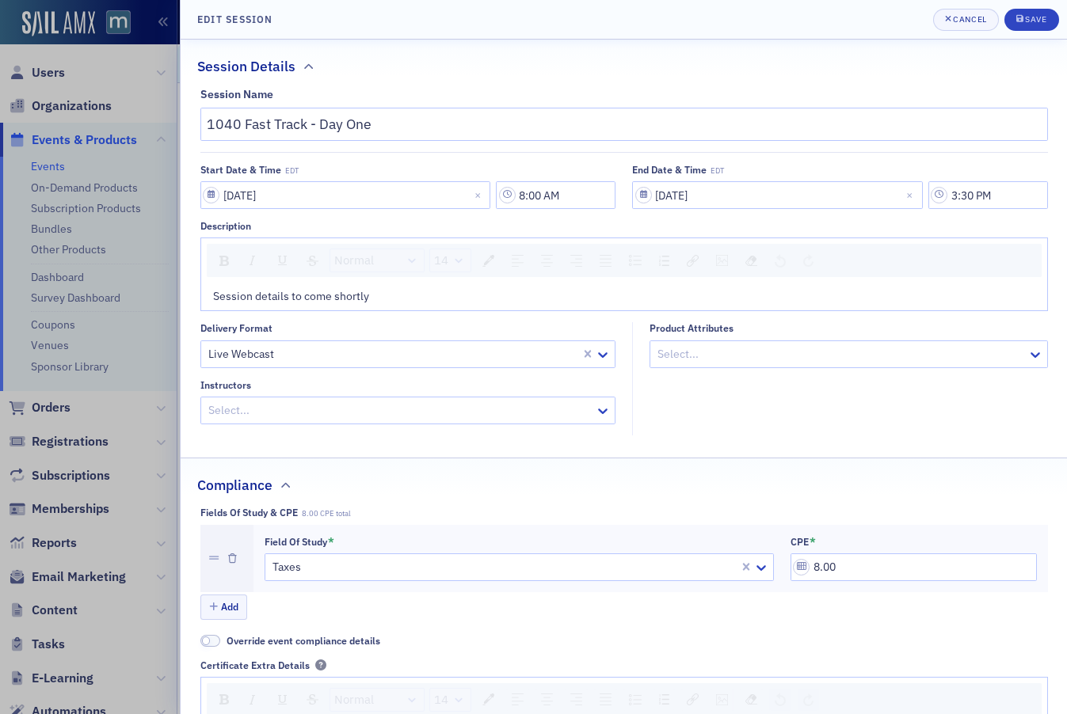
click at [535, 351] on div at bounding box center [393, 354] width 373 height 20
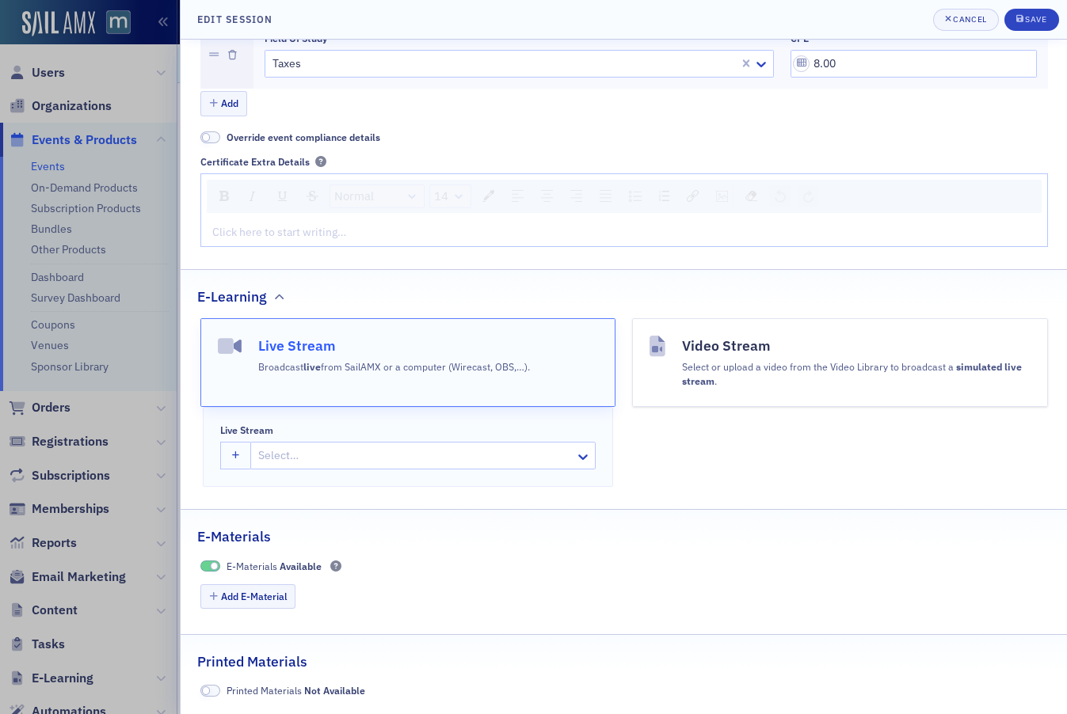
scroll to position [504, 0]
click at [548, 363] on button "Live Stream Broadcast live from SailAMX or a computer (Wirecast, OBS,…)." at bounding box center [408, 362] width 416 height 89
click at [970, 20] on div "Cancel" at bounding box center [969, 19] width 33 height 9
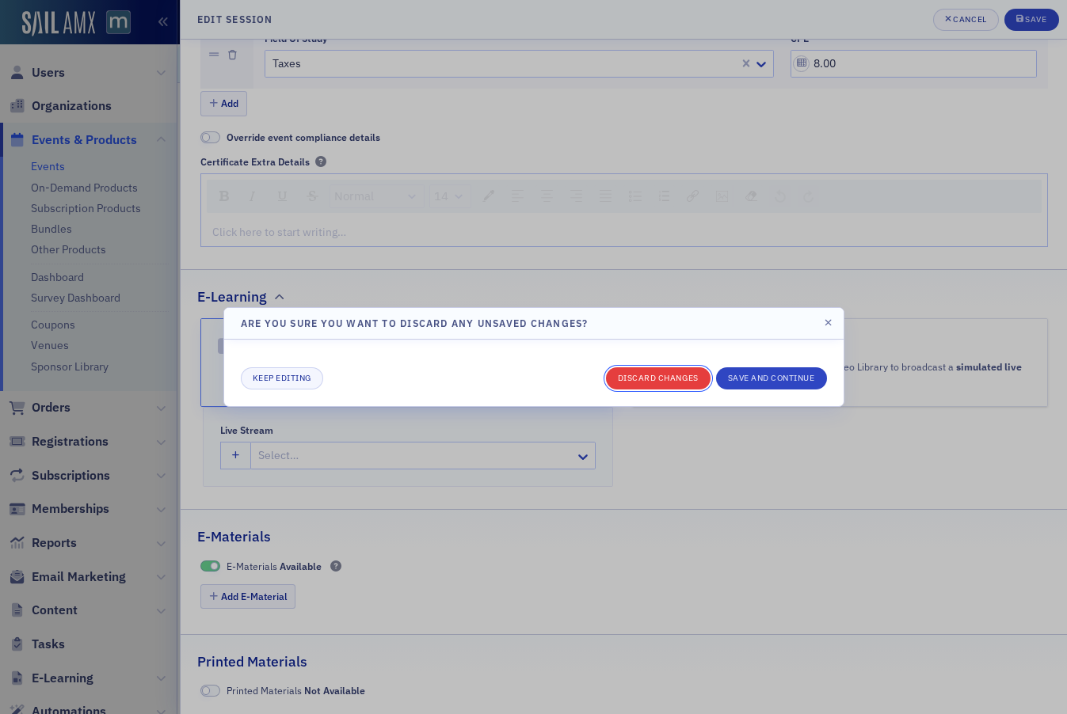
click at [686, 379] on button "Discard changes" at bounding box center [658, 378] width 105 height 22
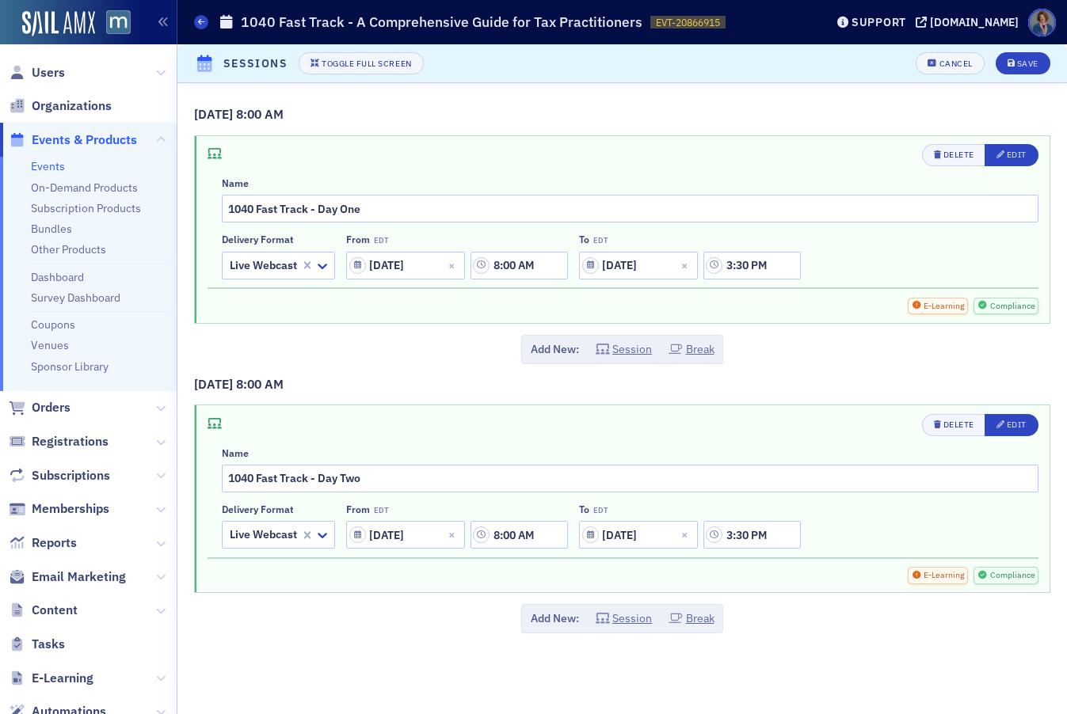
click at [931, 305] on span "E-Learning" at bounding box center [943, 306] width 43 height 13
click at [1019, 154] on div "Edit" at bounding box center [1017, 154] width 20 height 9
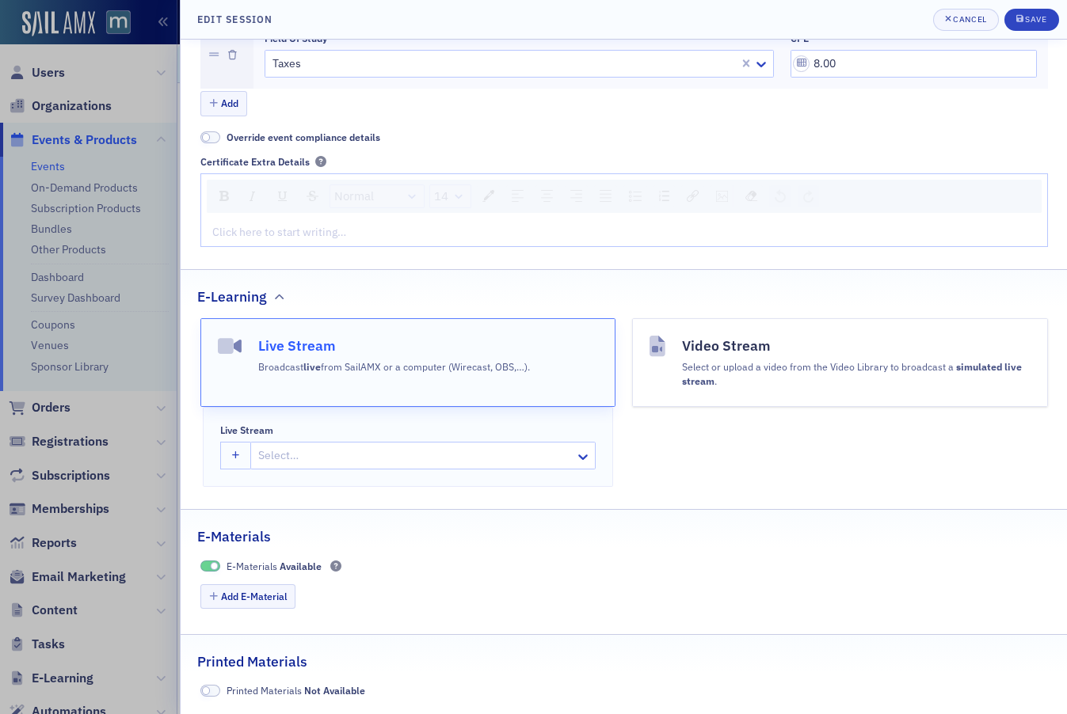
drag, startPoint x: 591, startPoint y: 330, endPoint x: 592, endPoint y: 341, distance: 10.3
click at [590, 331] on button "Live Stream Broadcast live from SailAMX or a computer (Wirecast, OBS,…)." at bounding box center [408, 362] width 416 height 89
click at [591, 344] on button "Live Stream Broadcast live from SailAMX or a computer (Wirecast, OBS,…)." at bounding box center [408, 362] width 416 height 89
click at [280, 298] on icon "button" at bounding box center [280, 297] width 10 height 10
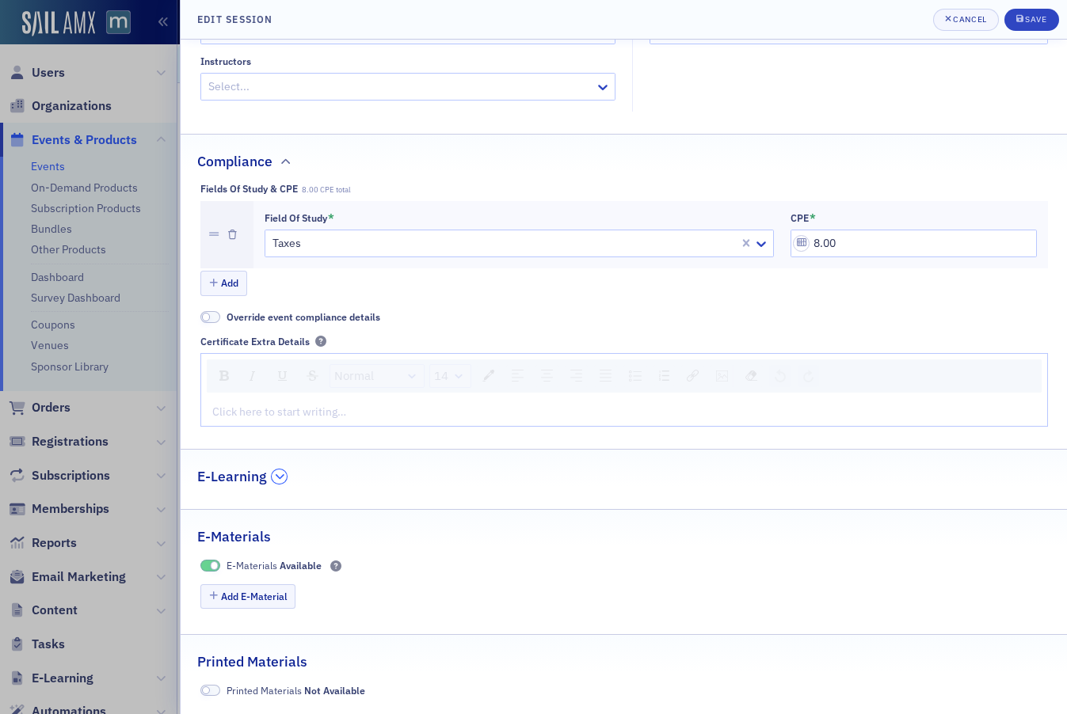
click at [275, 474] on icon "button" at bounding box center [280, 477] width 10 height 10
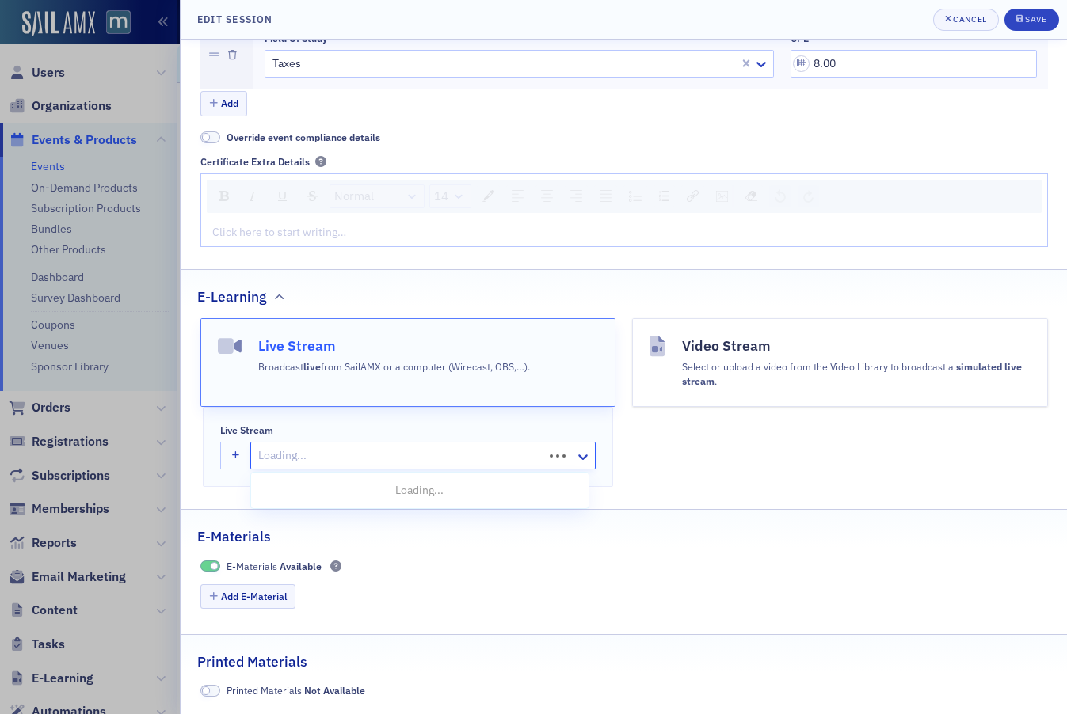
click at [531, 458] on div at bounding box center [399, 456] width 285 height 20
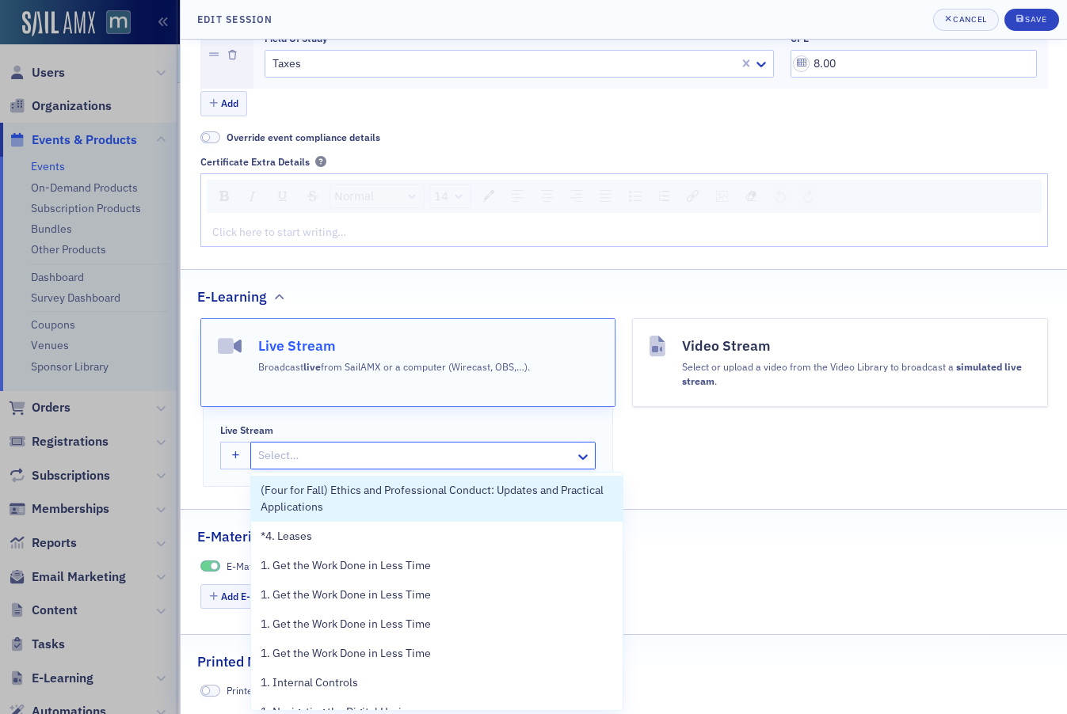
click at [558, 367] on button "Live Stream Broadcast live from SailAMX or a computer (Wirecast, OBS,…)." at bounding box center [408, 362] width 416 height 89
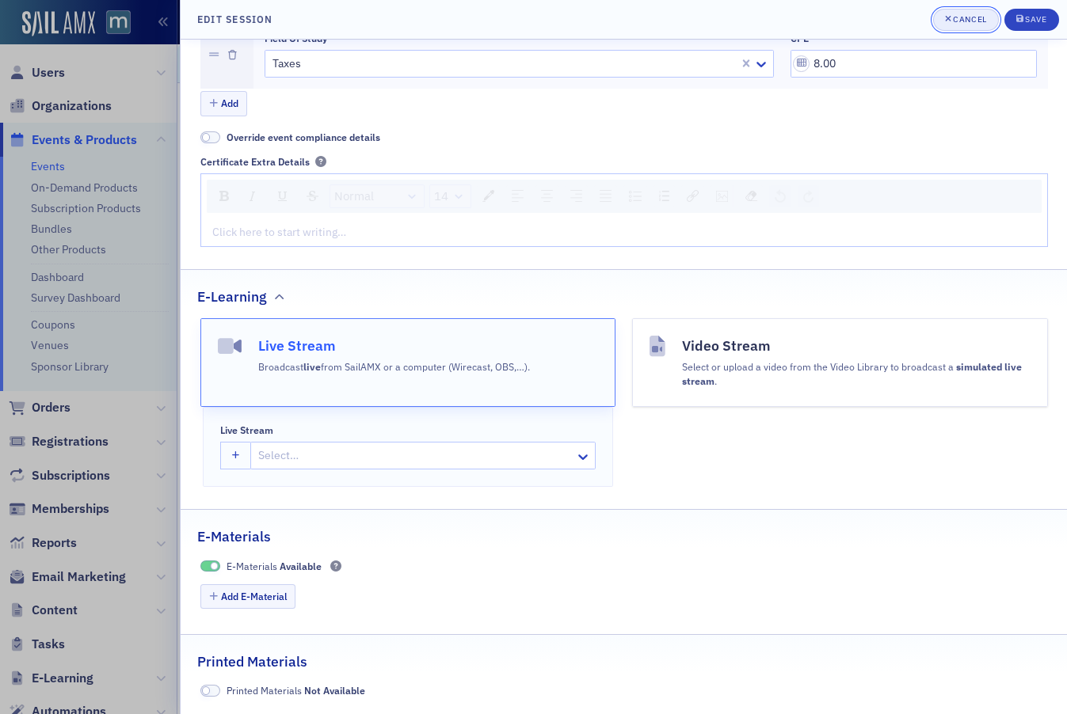
click at [967, 19] on div "Cancel" at bounding box center [969, 19] width 33 height 9
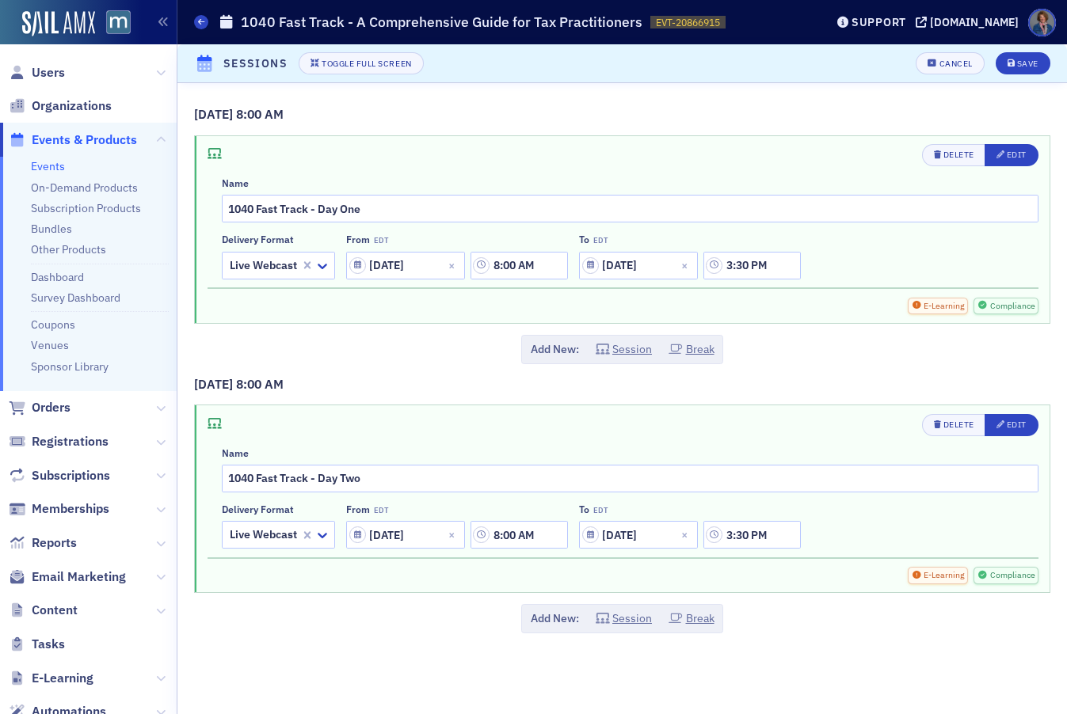
click at [934, 309] on span "E-Learning" at bounding box center [943, 306] width 43 height 13
click at [934, 306] on span "E-Learning" at bounding box center [943, 306] width 43 height 13
click at [1019, 161] on span "Edit" at bounding box center [1011, 155] width 30 height 13
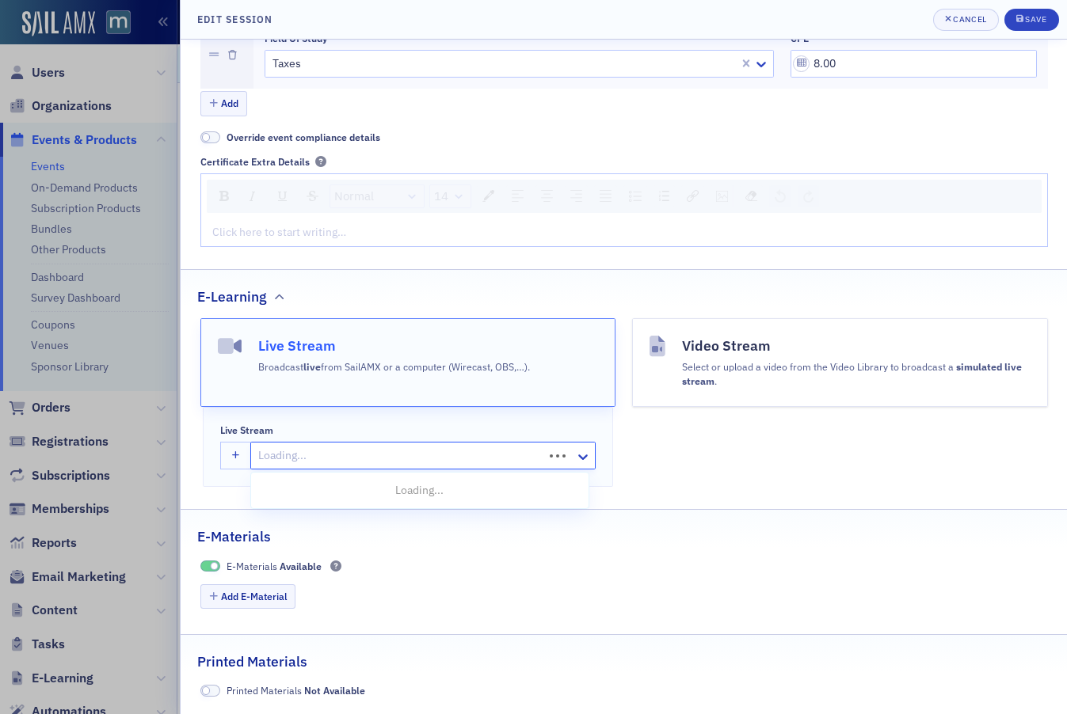
click at [348, 447] on div at bounding box center [399, 456] width 285 height 20
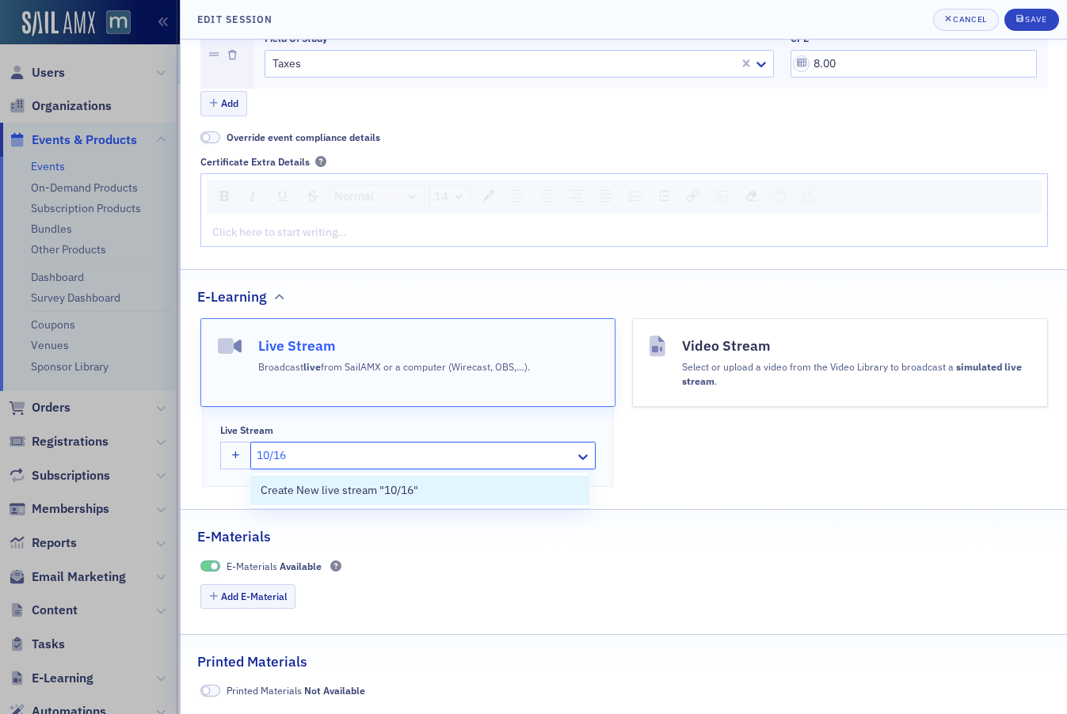
type input "10/16"
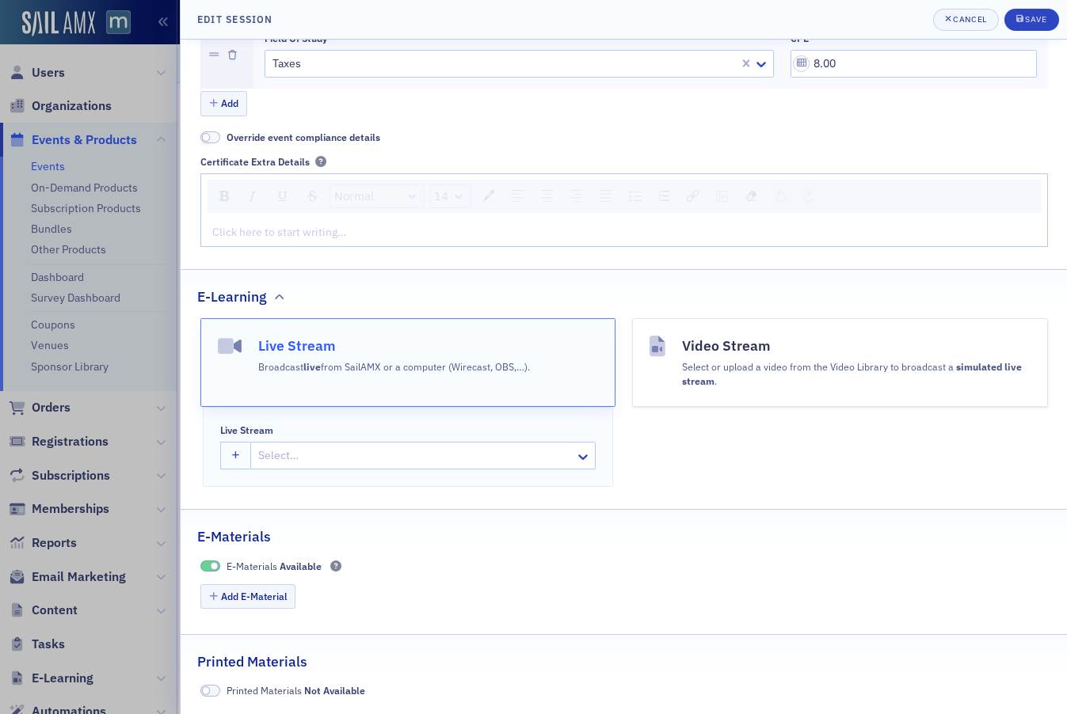
click at [344, 395] on button "Live Stream Broadcast live from SailAMX or a computer (Wirecast, OBS,…)." at bounding box center [408, 362] width 416 height 89
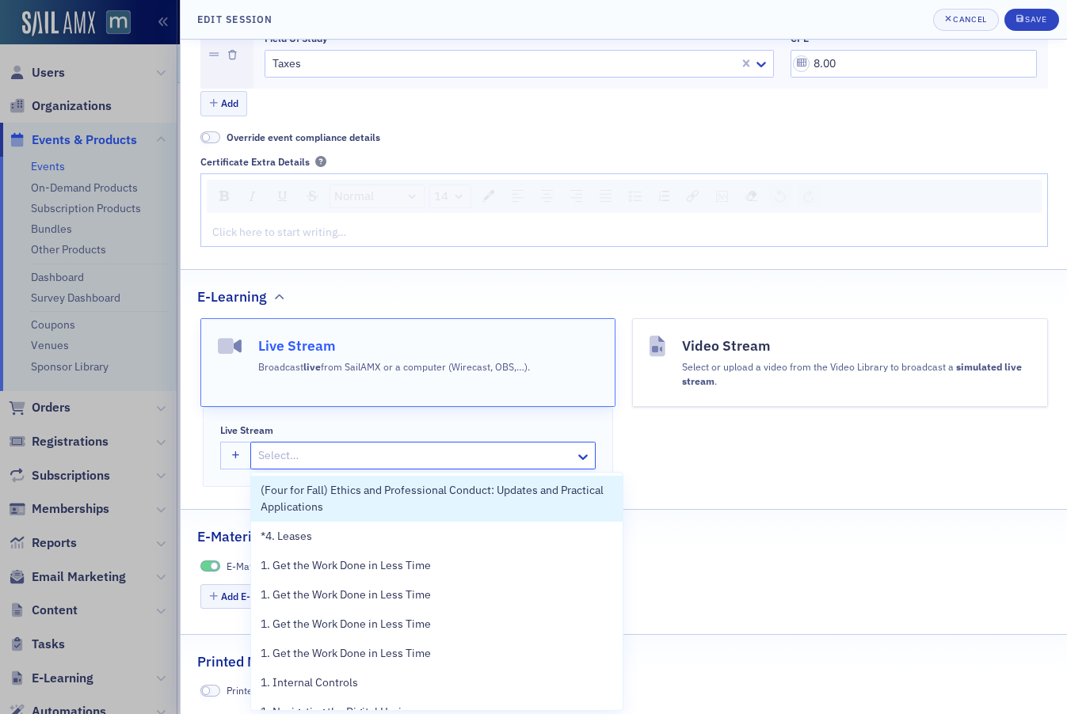
click at [303, 447] on div at bounding box center [415, 456] width 317 height 20
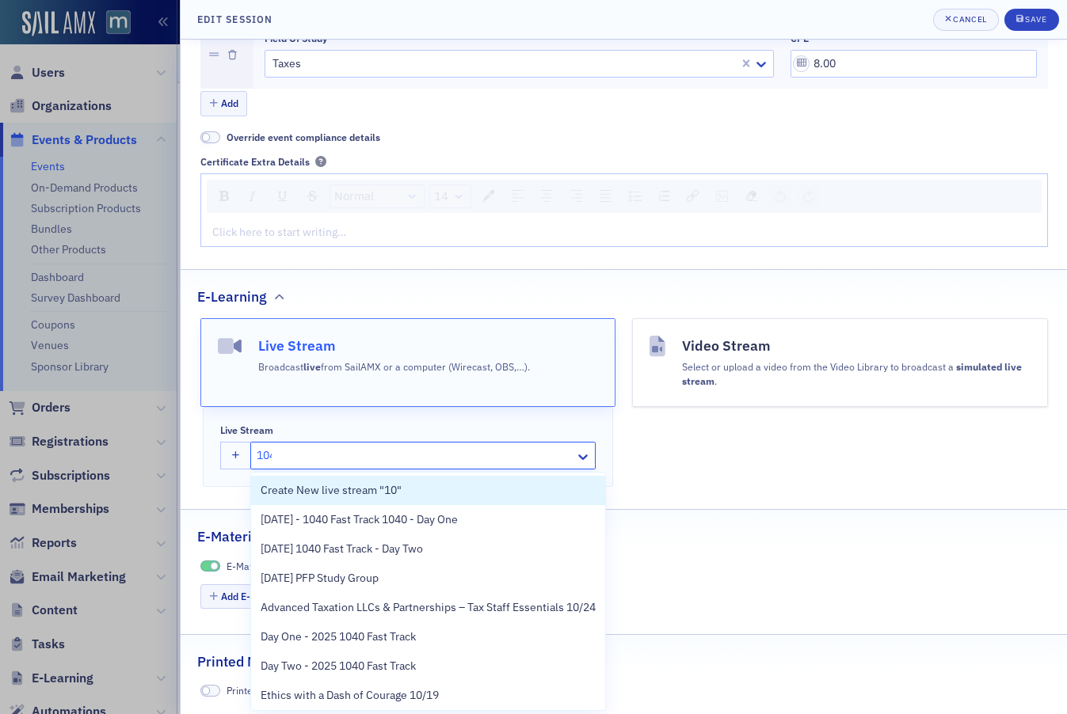
type input "1040"
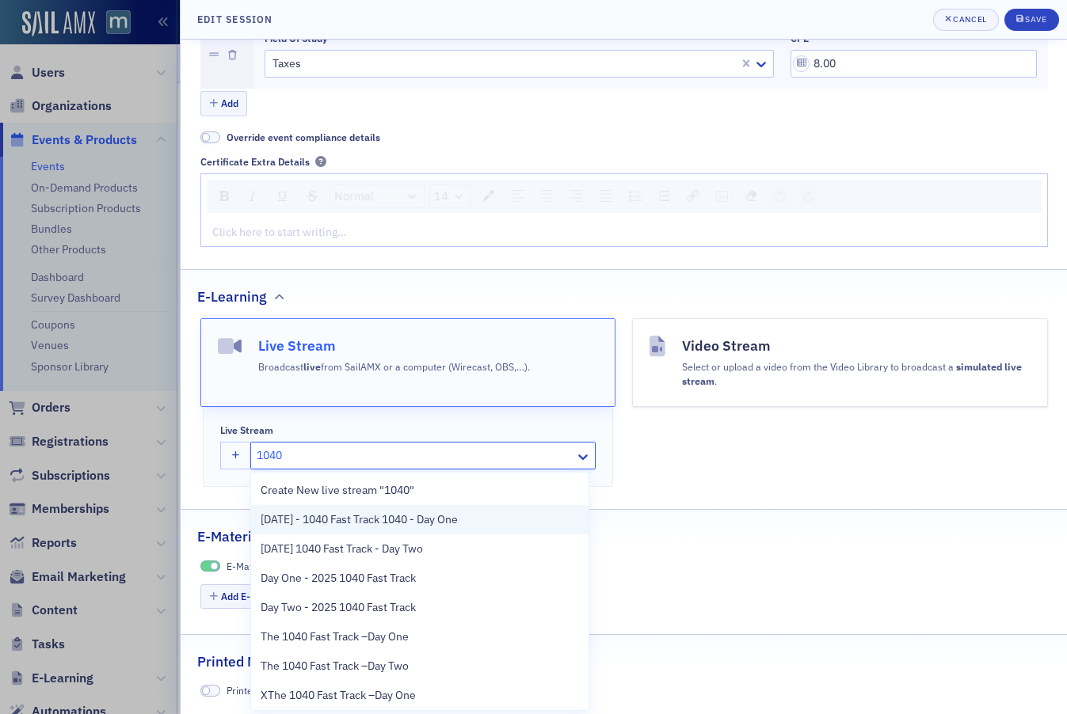
click at [421, 520] on span "[DATE] - 1040 Fast Track 1040 - Day One" at bounding box center [359, 520] width 197 height 17
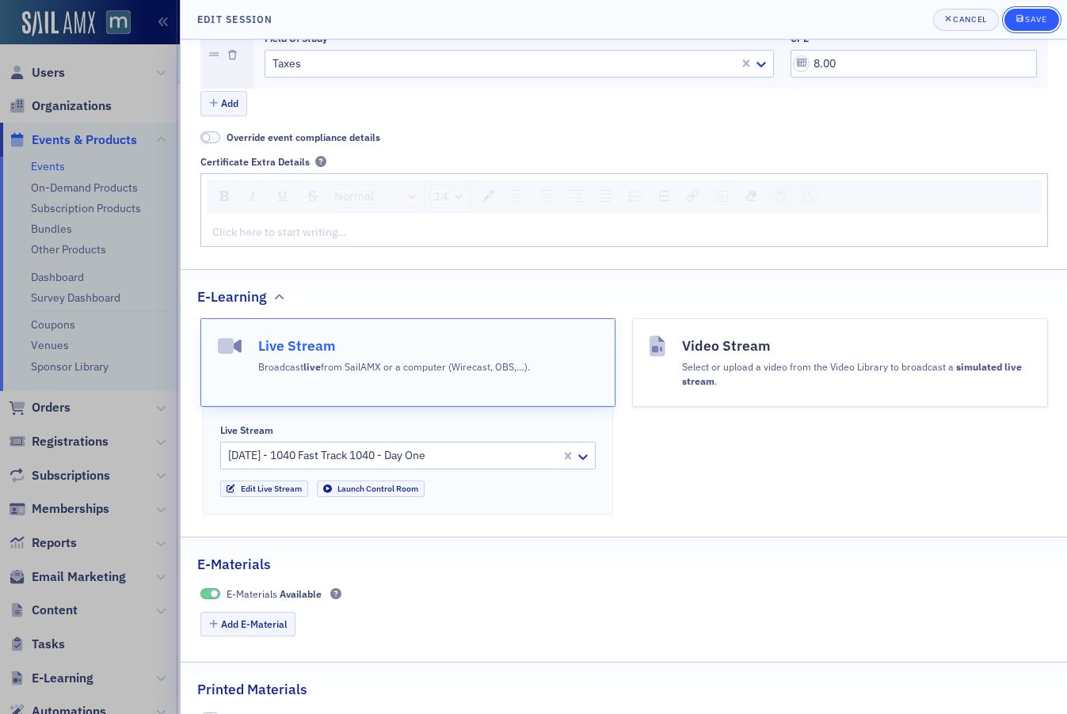
click at [1033, 18] on div "Save" at bounding box center [1035, 19] width 21 height 9
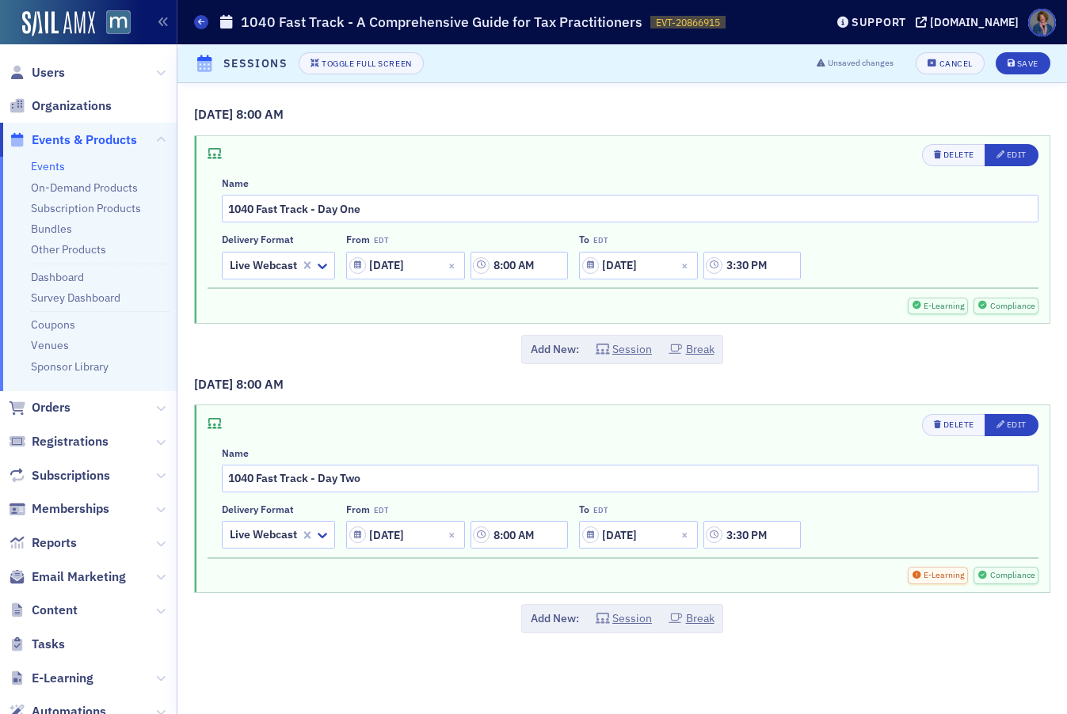
click at [930, 577] on span "E-Learning" at bounding box center [943, 575] width 43 height 13
click at [1020, 429] on div "Edit" at bounding box center [1017, 425] width 20 height 9
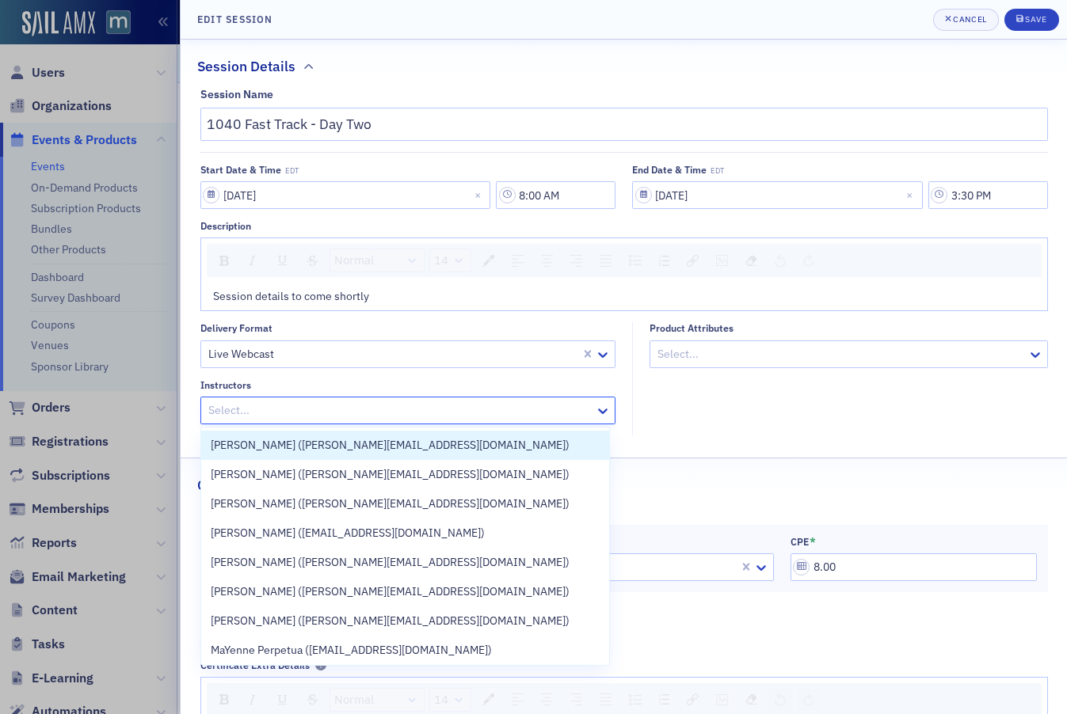
click at [314, 397] on div "Select..." at bounding box center [408, 411] width 416 height 28
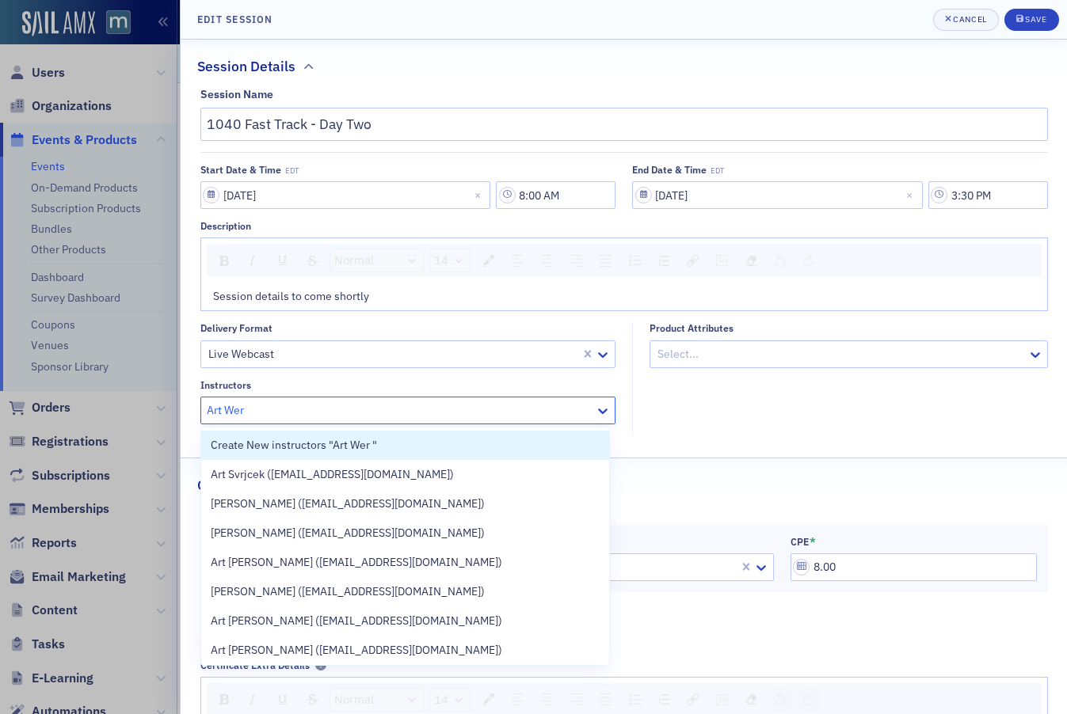
drag, startPoint x: 256, startPoint y: 410, endPoint x: 175, endPoint y: 404, distance: 81.0
click at [175, 404] on div "Edit Session Cancel Save Session Details Session Name 1040 Fast Track - Day Two…" at bounding box center [533, 357] width 1067 height 714
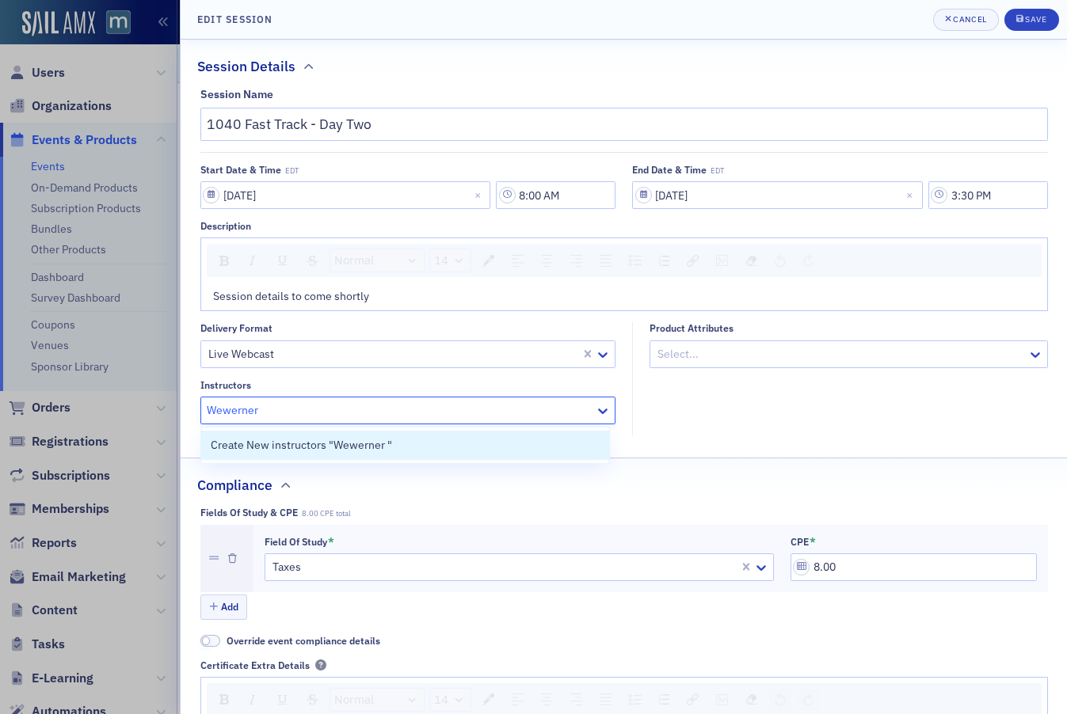
click at [233, 416] on input "Wewerner" at bounding box center [235, 410] width 56 height 17
drag, startPoint x: 221, startPoint y: 410, endPoint x: 165, endPoint y: 410, distance: 56.2
click at [165, 410] on div "Edit Session Cancel Save Session Details Session Name 1040 Fast Track - Day Two…" at bounding box center [533, 357] width 1067 height 714
type input "werner"
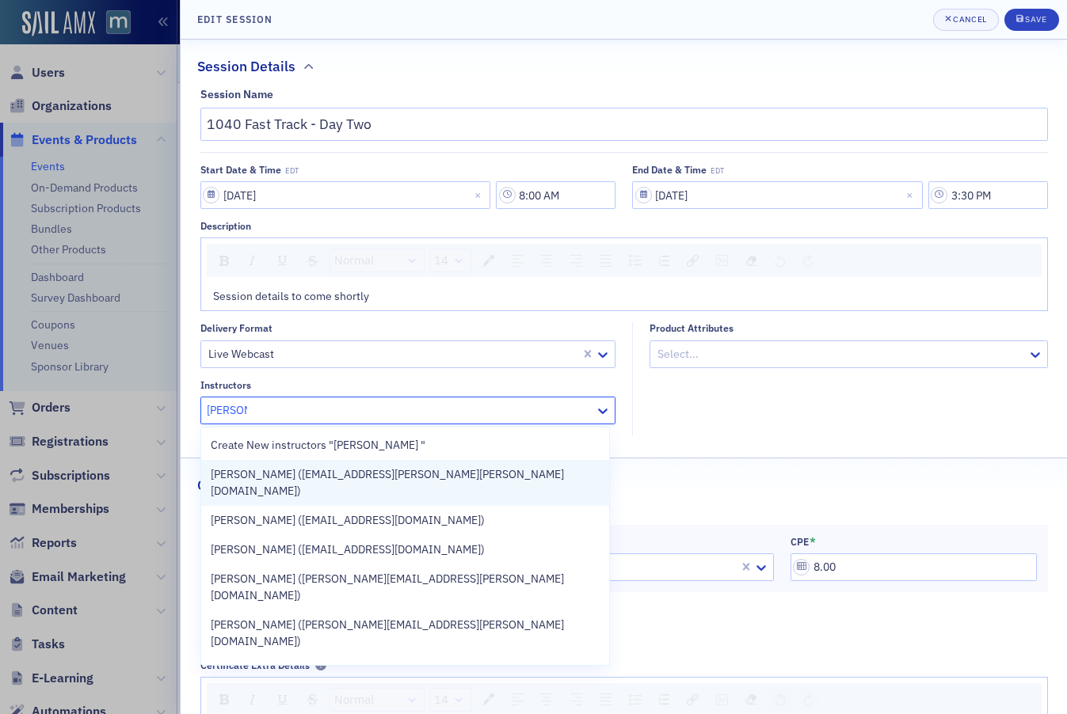
click at [238, 472] on span "Arthur Werner (art.werner@werner-rocca.com)" at bounding box center [405, 482] width 389 height 33
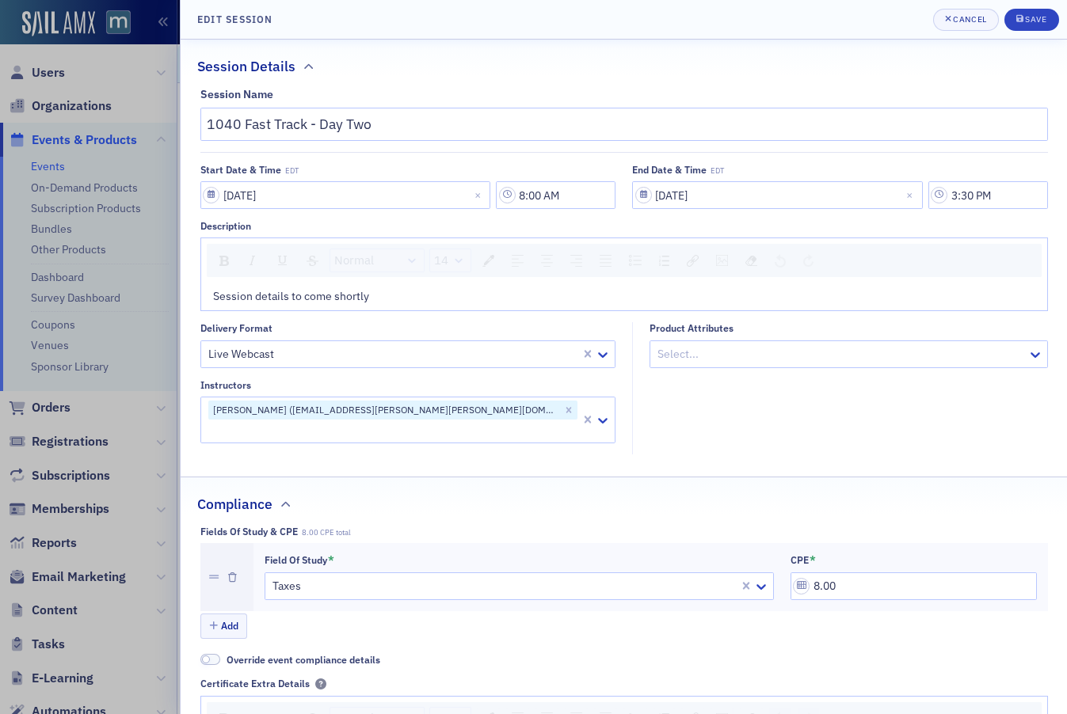
click at [701, 417] on fieldset "Product Attributes Select..." at bounding box center [844, 387] width 424 height 131
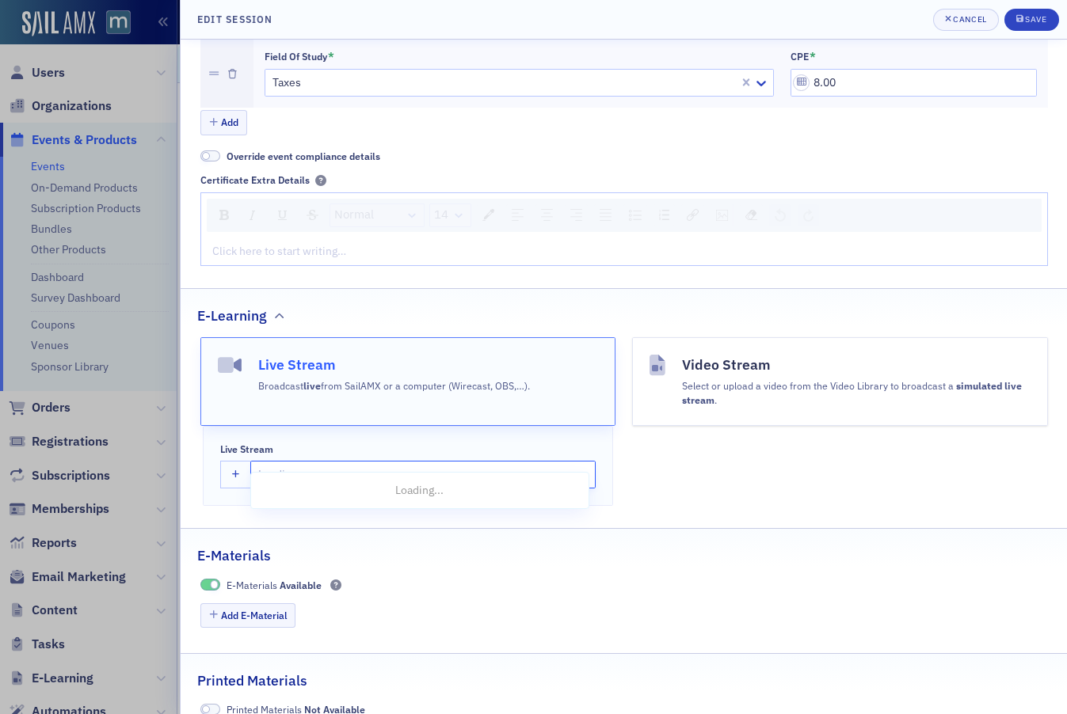
click at [290, 465] on div at bounding box center [399, 475] width 285 height 20
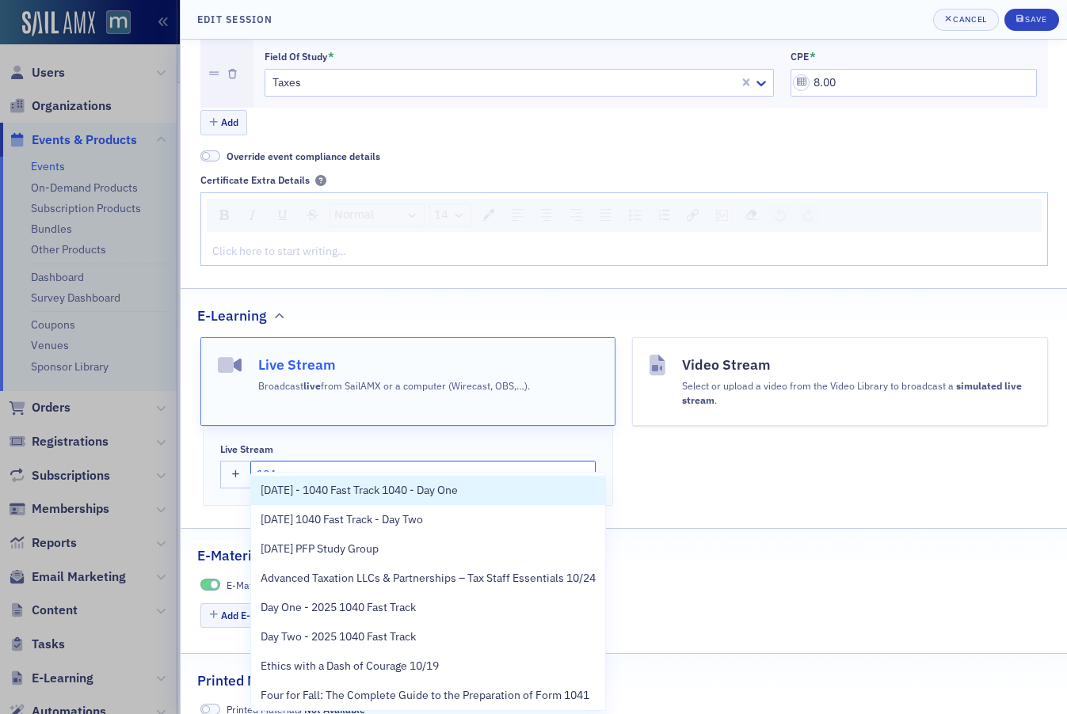
type input "1040"
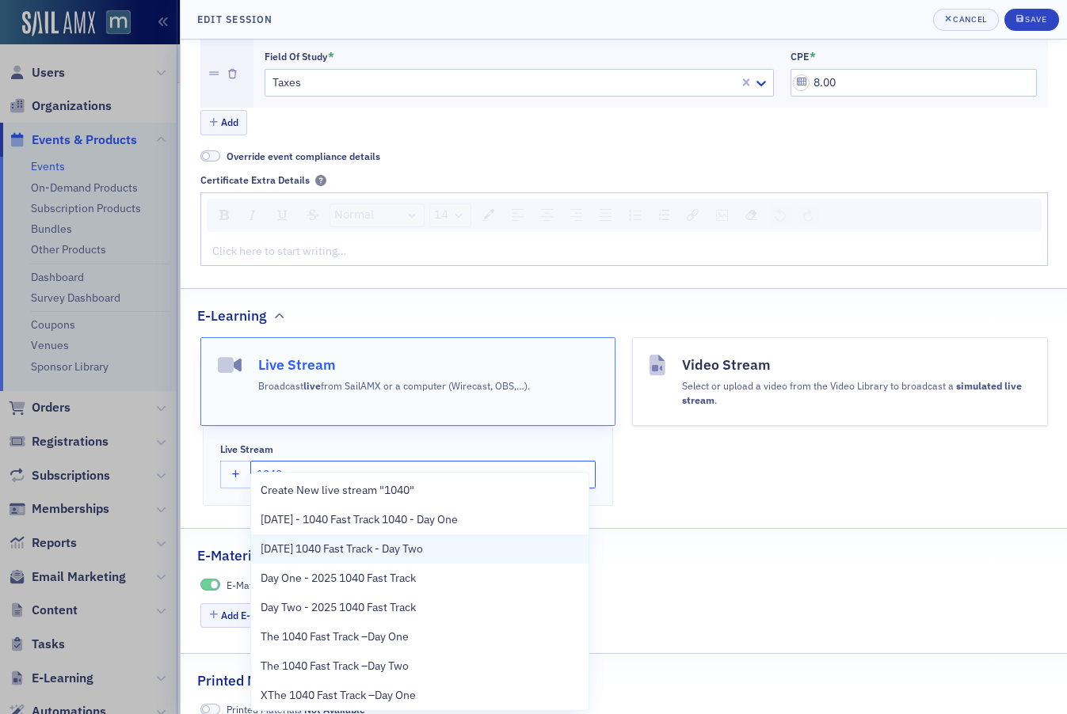
click at [314, 551] on span "[DATE] 1040 Fast Track - Day Two" at bounding box center [342, 549] width 162 height 17
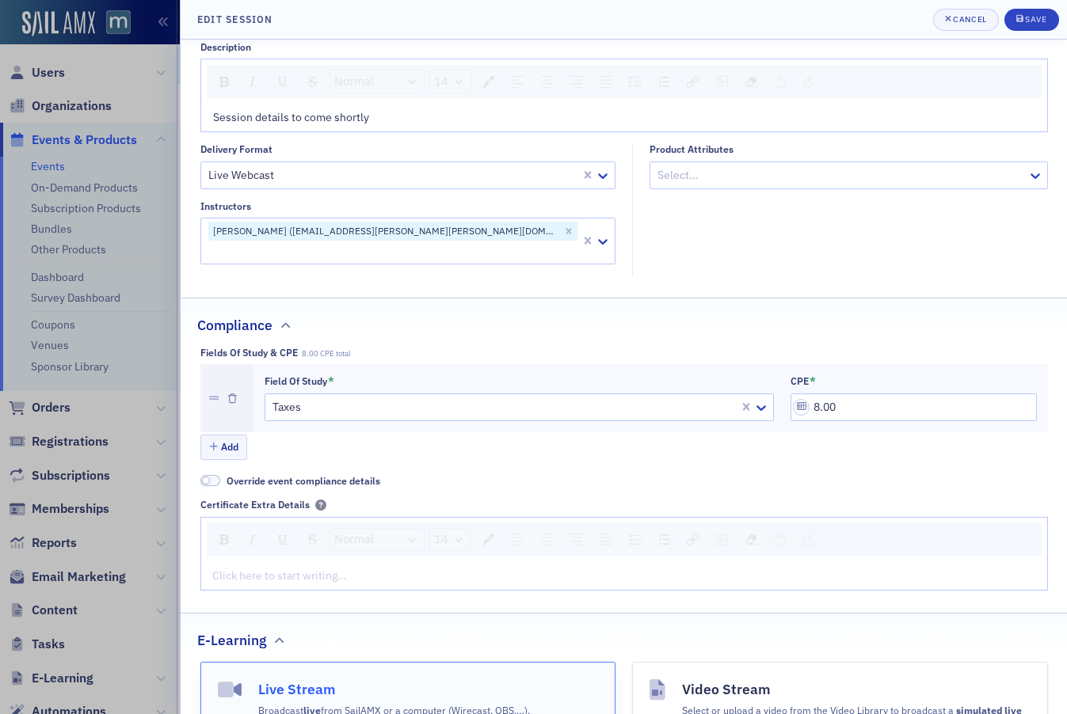
scroll to position [0, 0]
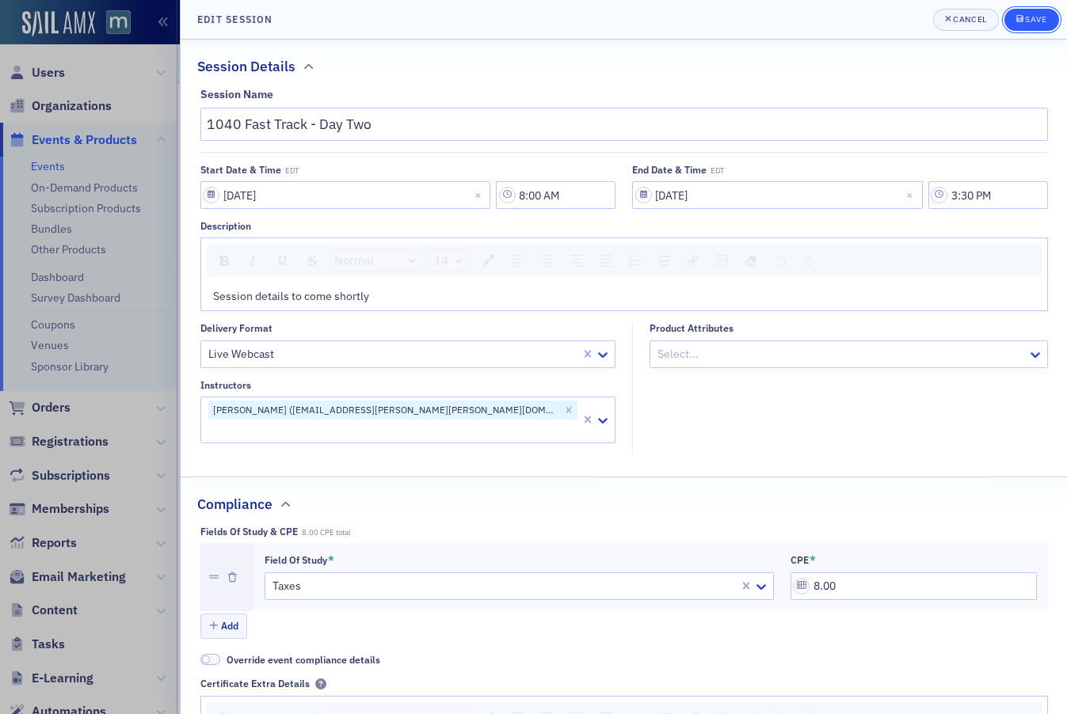
click at [1031, 21] on div "Save" at bounding box center [1035, 19] width 21 height 9
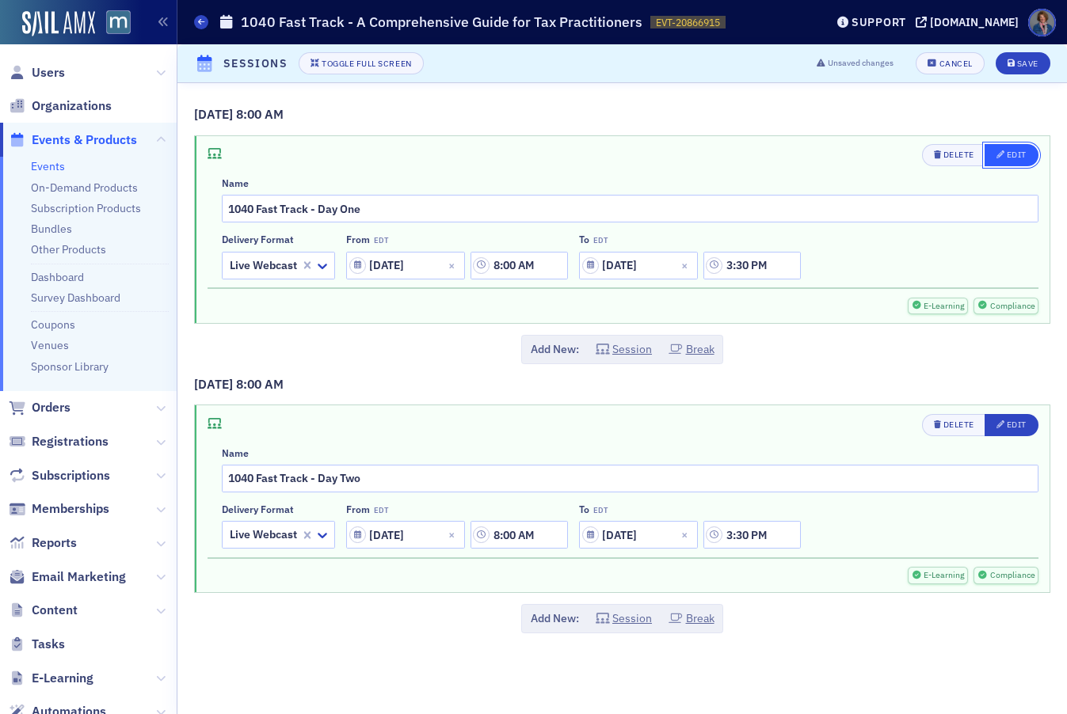
click at [1010, 159] on div "Edit" at bounding box center [1017, 154] width 20 height 9
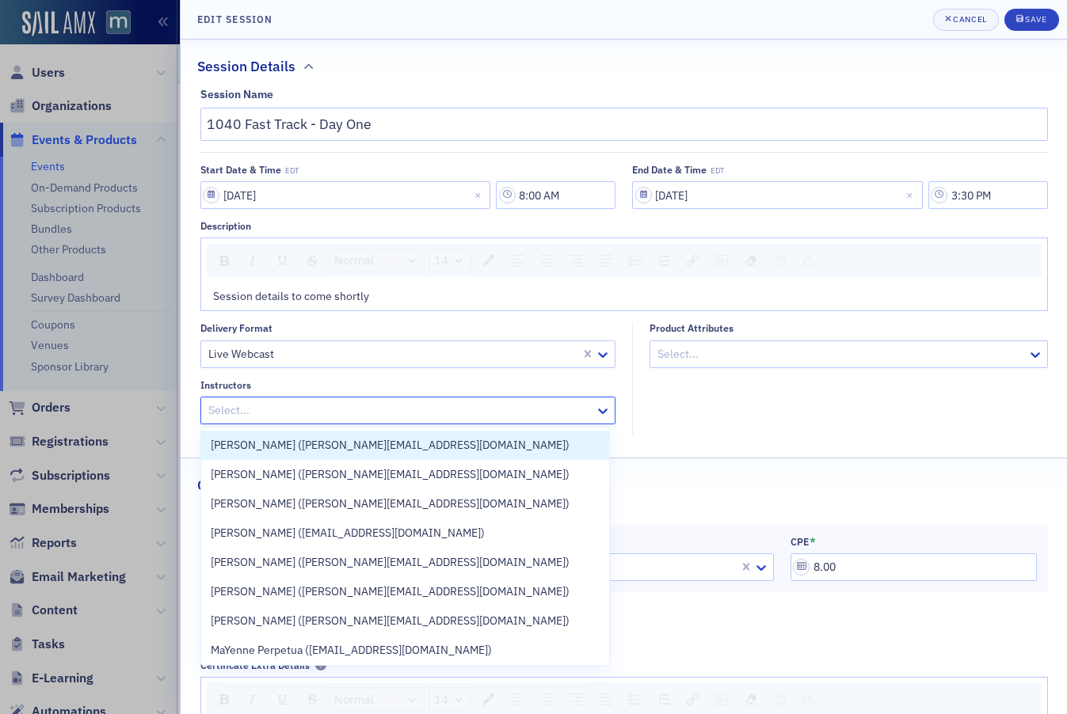
click at [439, 416] on div at bounding box center [400, 411] width 387 height 20
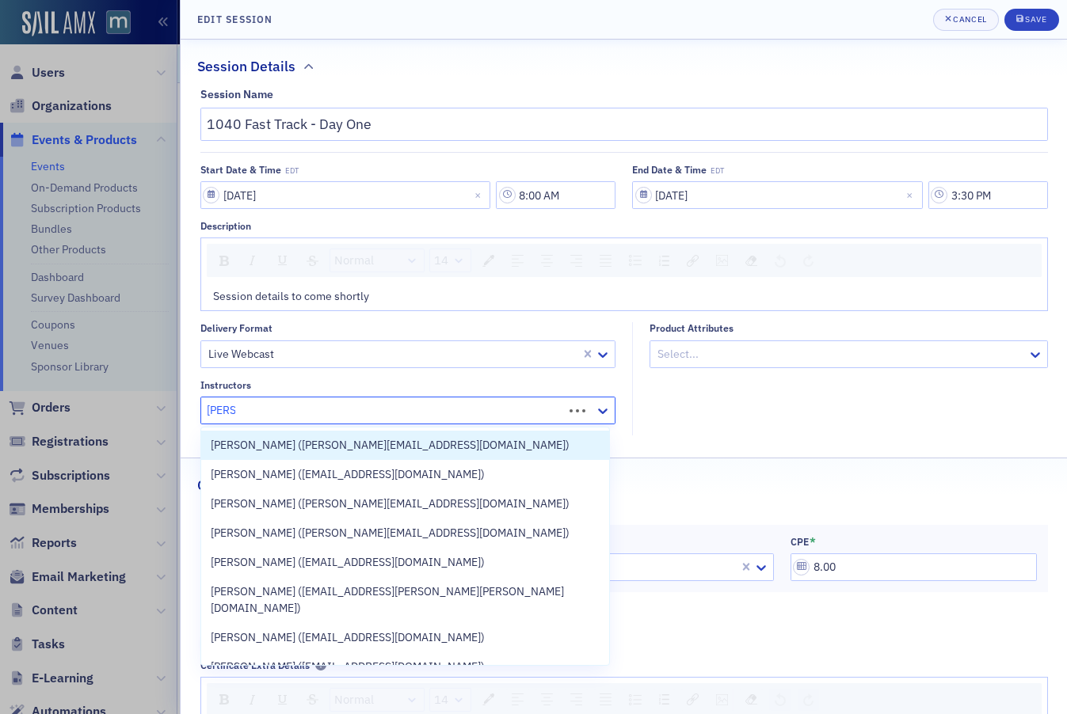
type input "Werner"
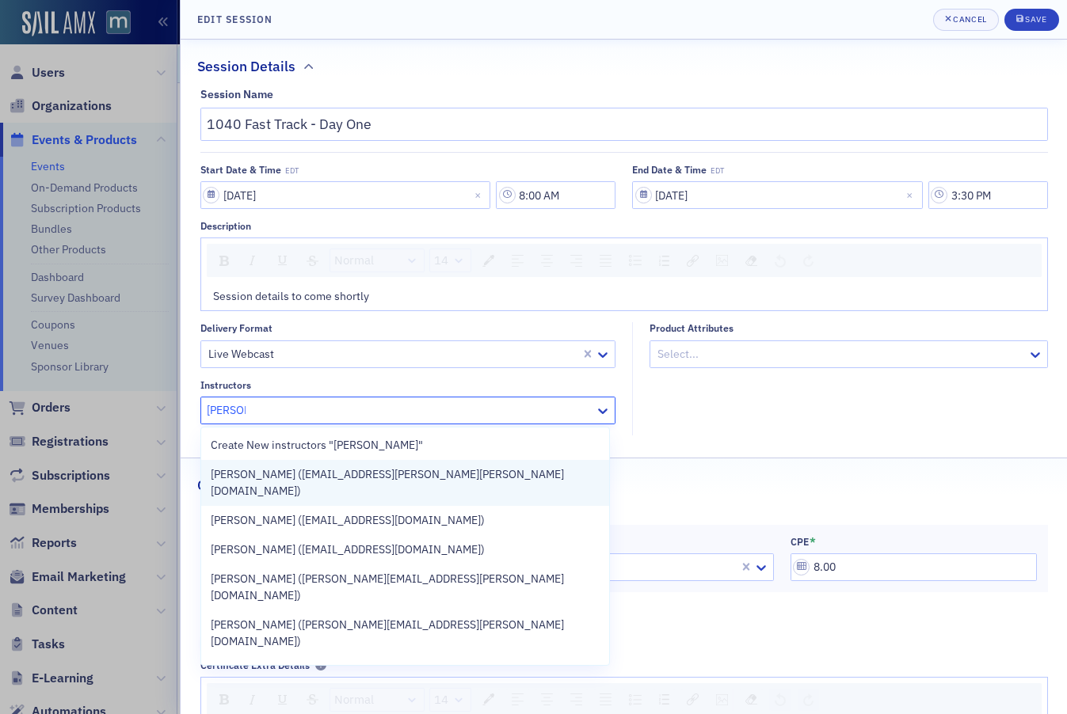
click at [264, 477] on span "Arthur Werner (art.werner@werner-rocca.com)" at bounding box center [405, 482] width 389 height 33
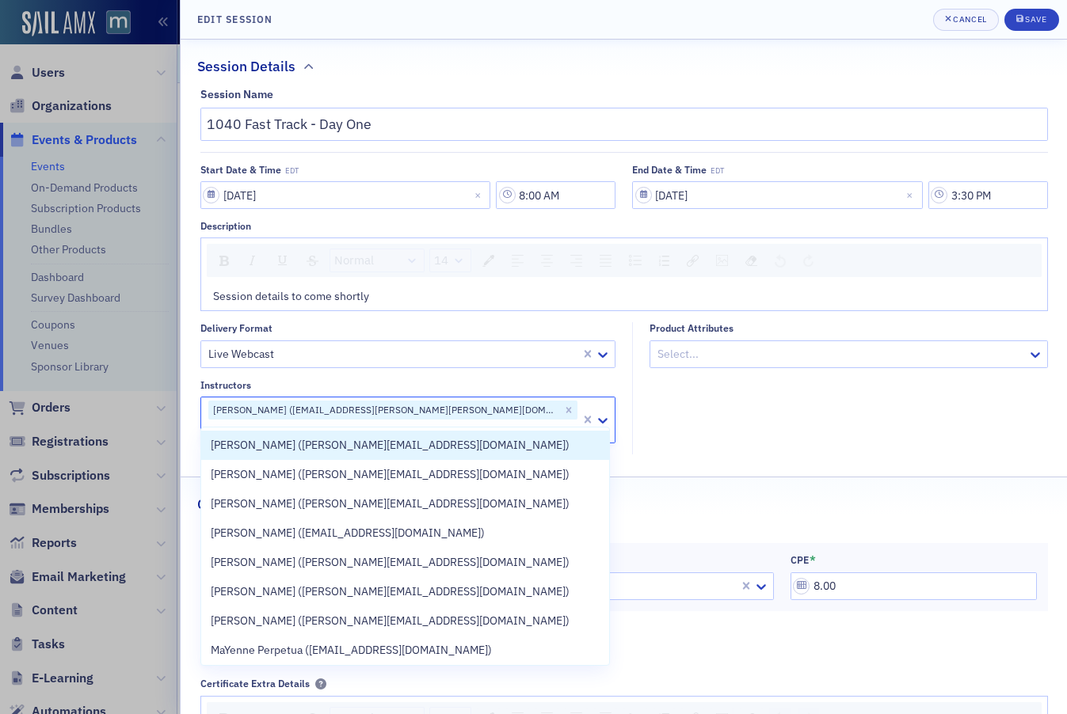
drag, startPoint x: 962, startPoint y: 76, endPoint x: 992, endPoint y: 39, distance: 47.9
click at [962, 76] on div "Session Details" at bounding box center [623, 58] width 853 height 37
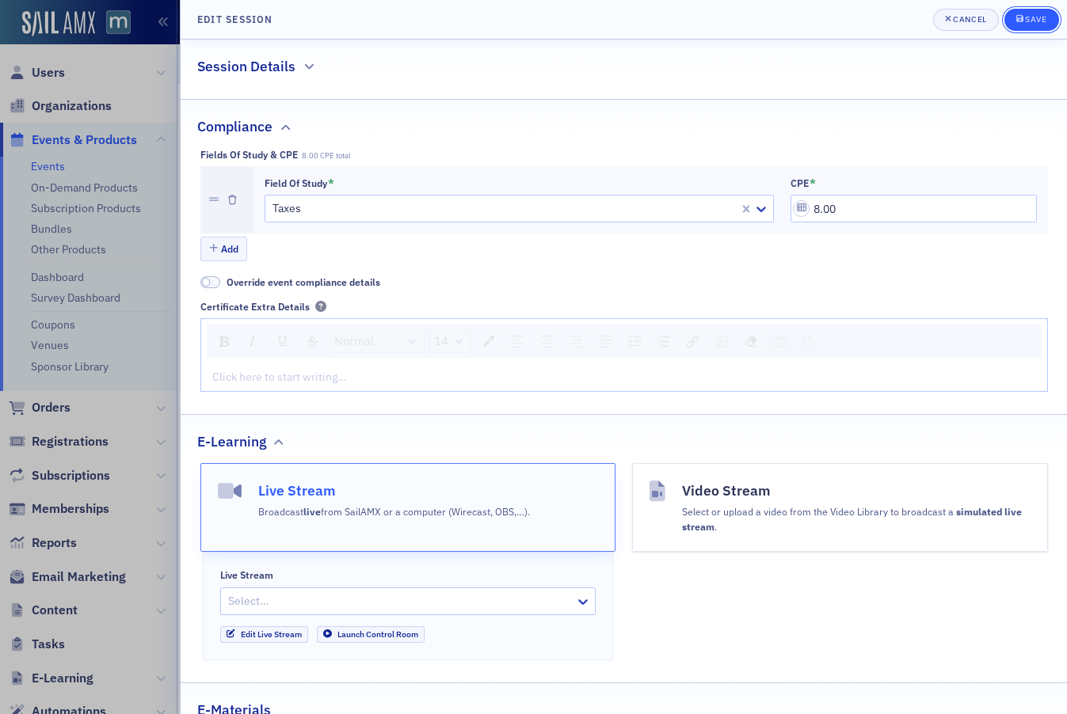
click at [1038, 25] on span "Save" at bounding box center [1031, 19] width 31 height 13
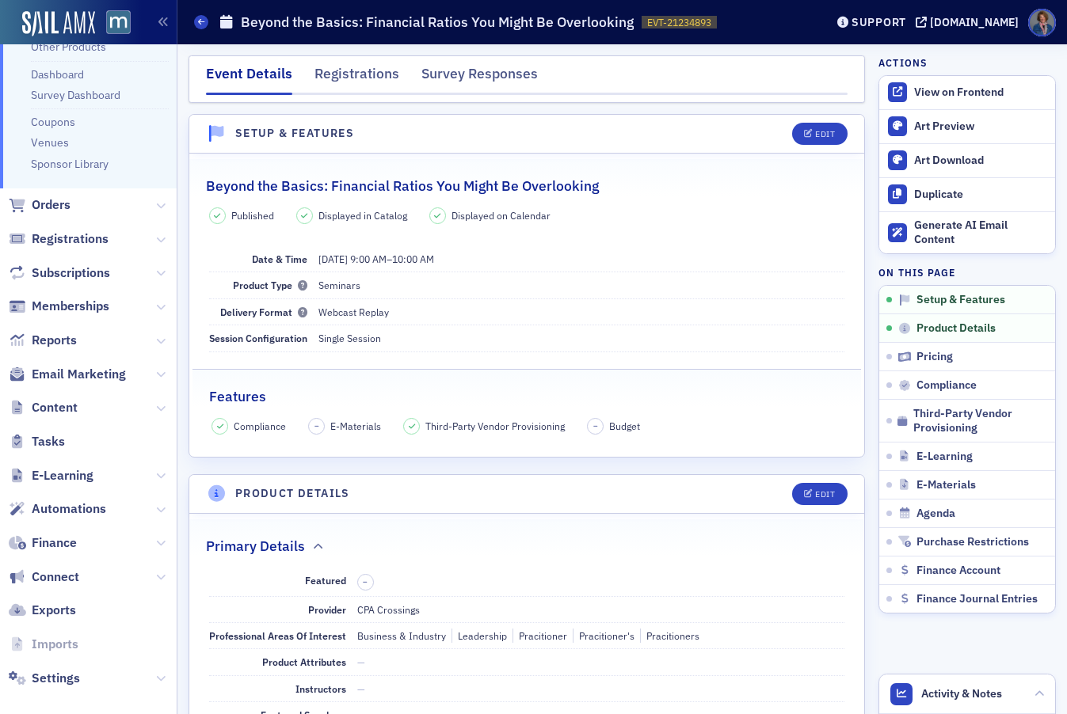
scroll to position [217, 0]
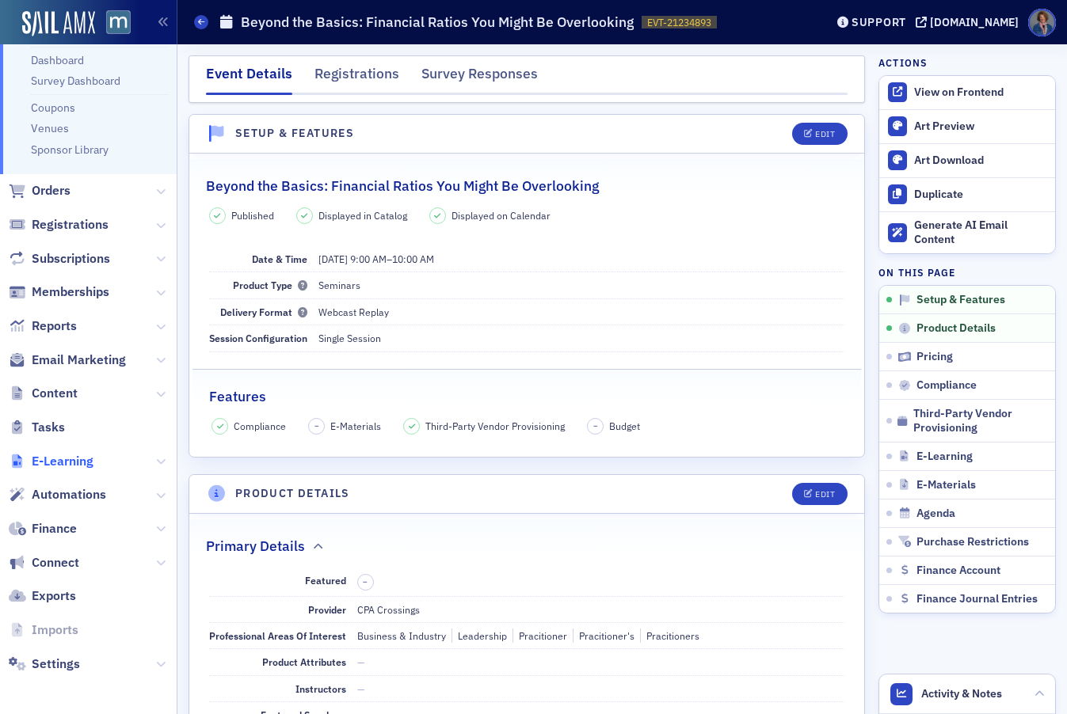
click at [76, 458] on span "E-Learning" at bounding box center [63, 461] width 62 height 17
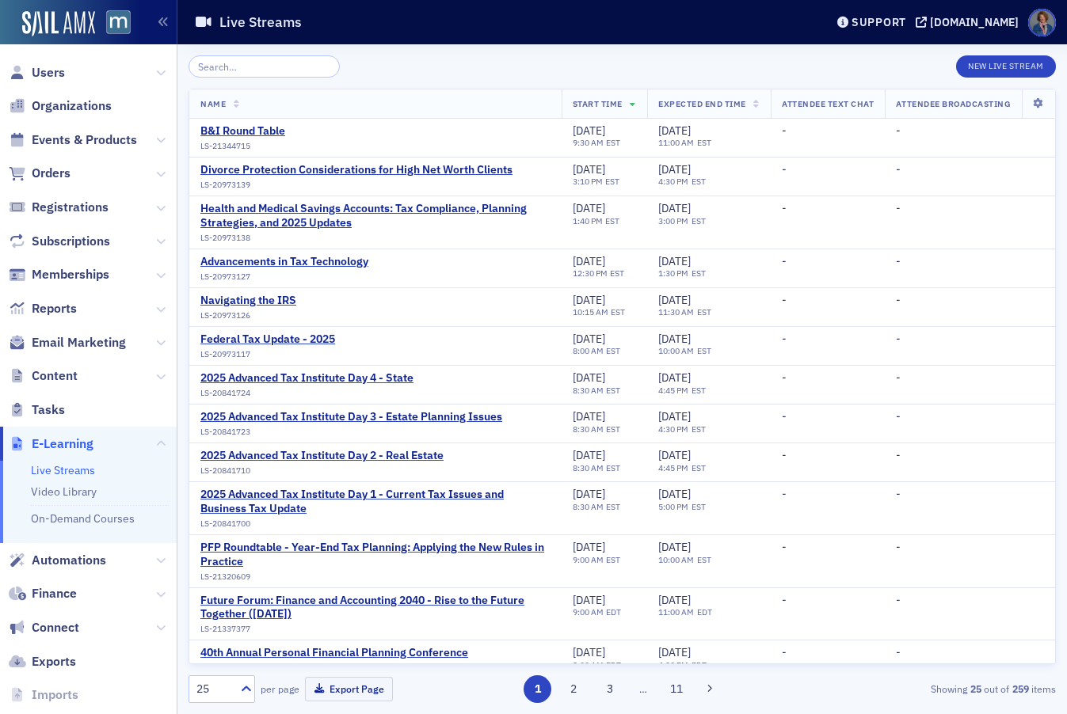
click at [72, 470] on link "Live Streams" at bounding box center [63, 470] width 64 height 14
click at [995, 67] on button "New Live Stream" at bounding box center [1006, 66] width 100 height 22
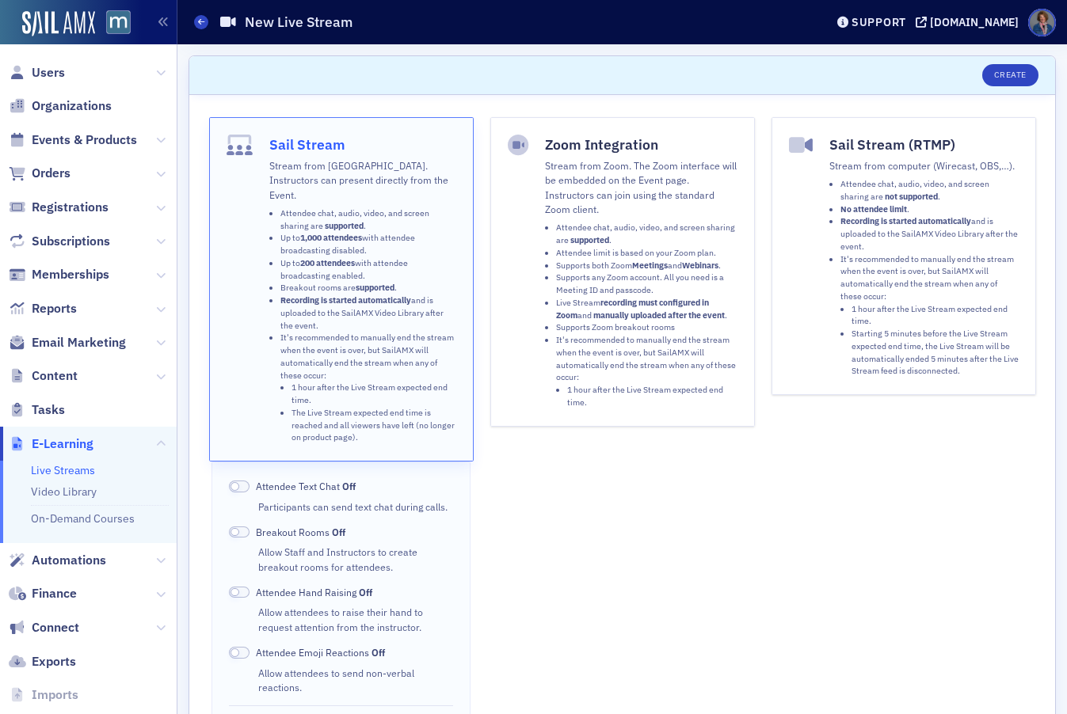
click at [556, 256] on li "Attendee limit is based on your Zoom plan." at bounding box center [646, 253] width 181 height 13
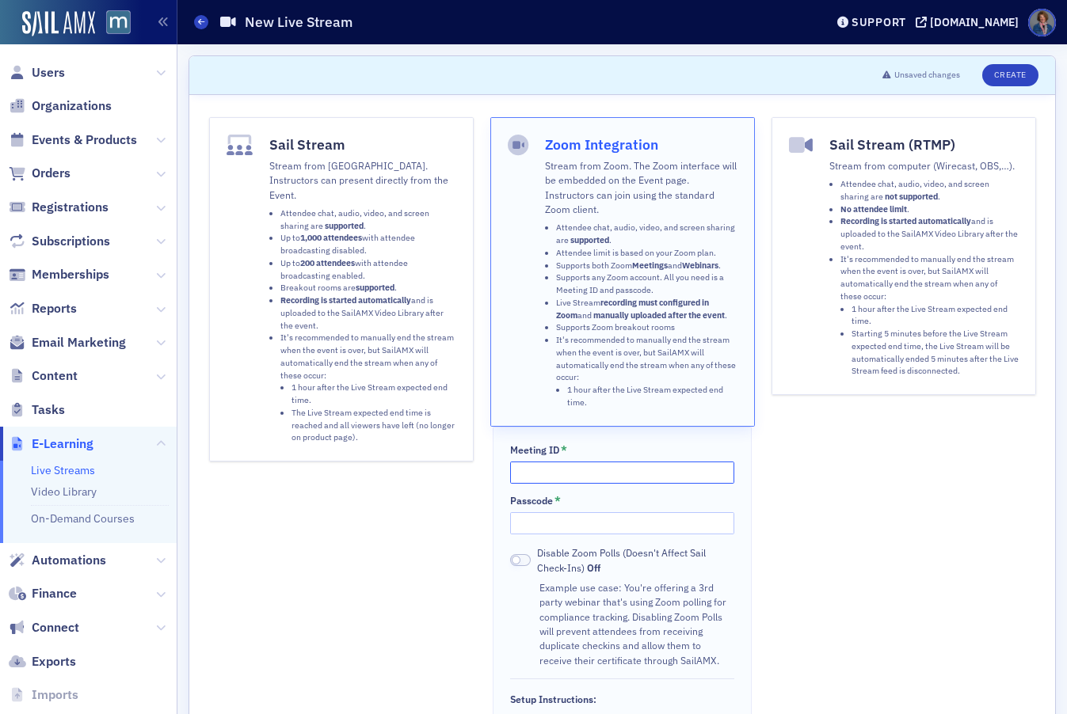
click at [578, 470] on input "Meeting ID *" at bounding box center [622, 473] width 224 height 22
paste input "815 1628 6702"
type input "815 1628 6702"
click at [561, 518] on input "Passcode *" at bounding box center [622, 523] width 224 height 22
paste input "295285"
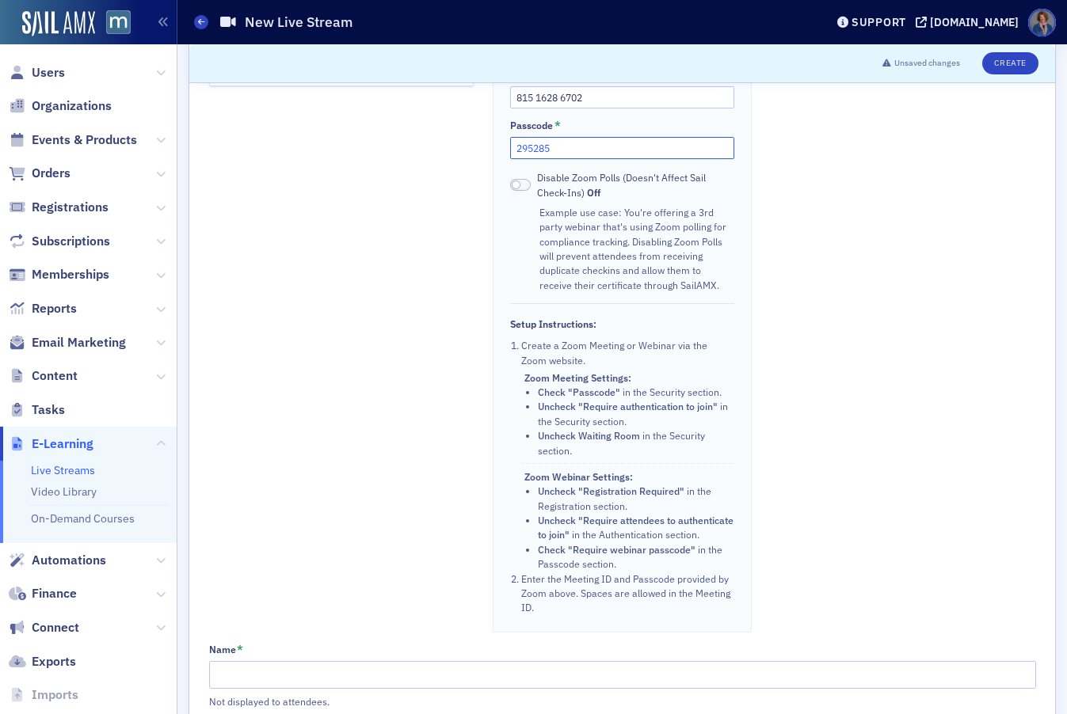
scroll to position [454, 0]
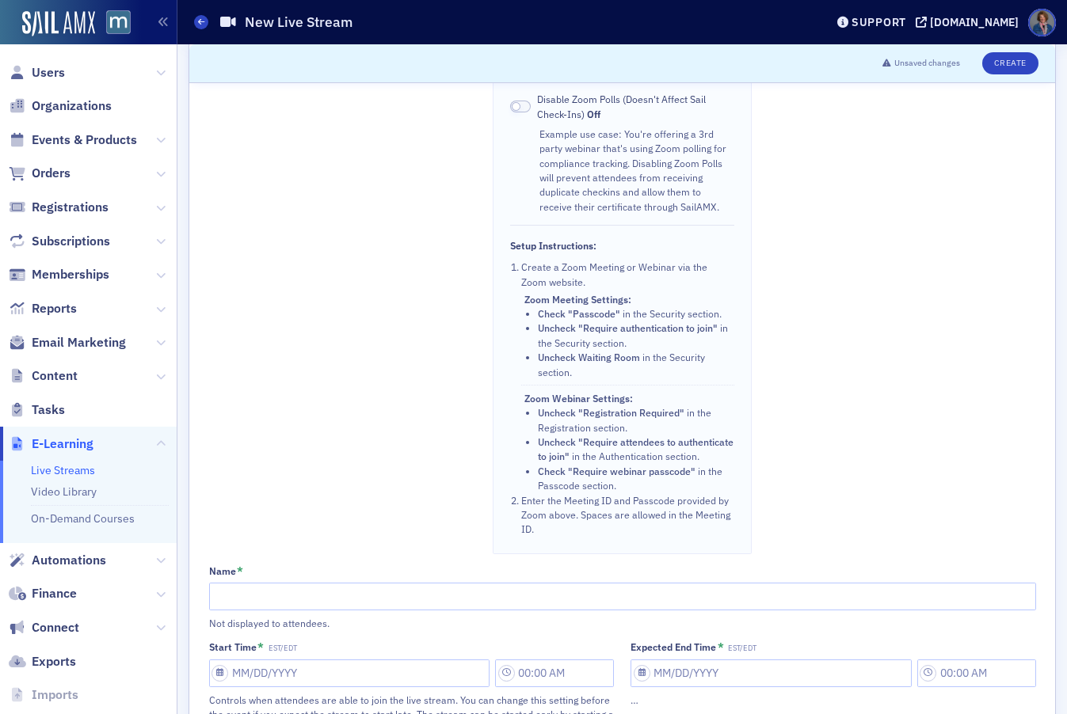
type input "295285"
click at [490, 605] on input "Name *" at bounding box center [622, 597] width 827 height 28
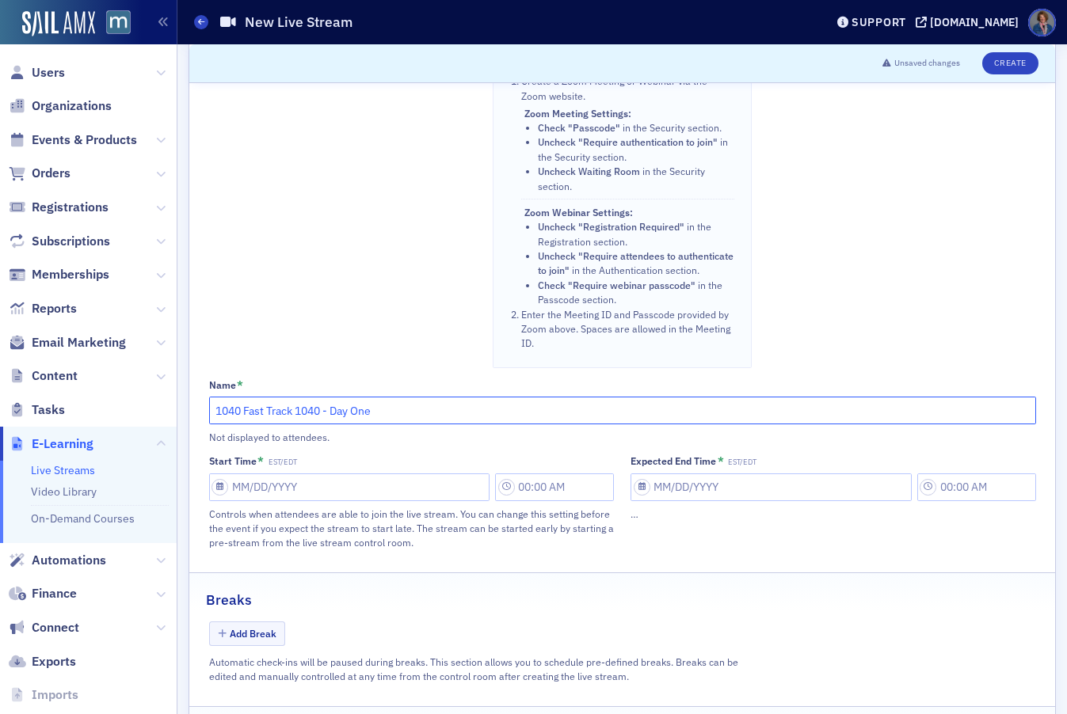
scroll to position [723, 0]
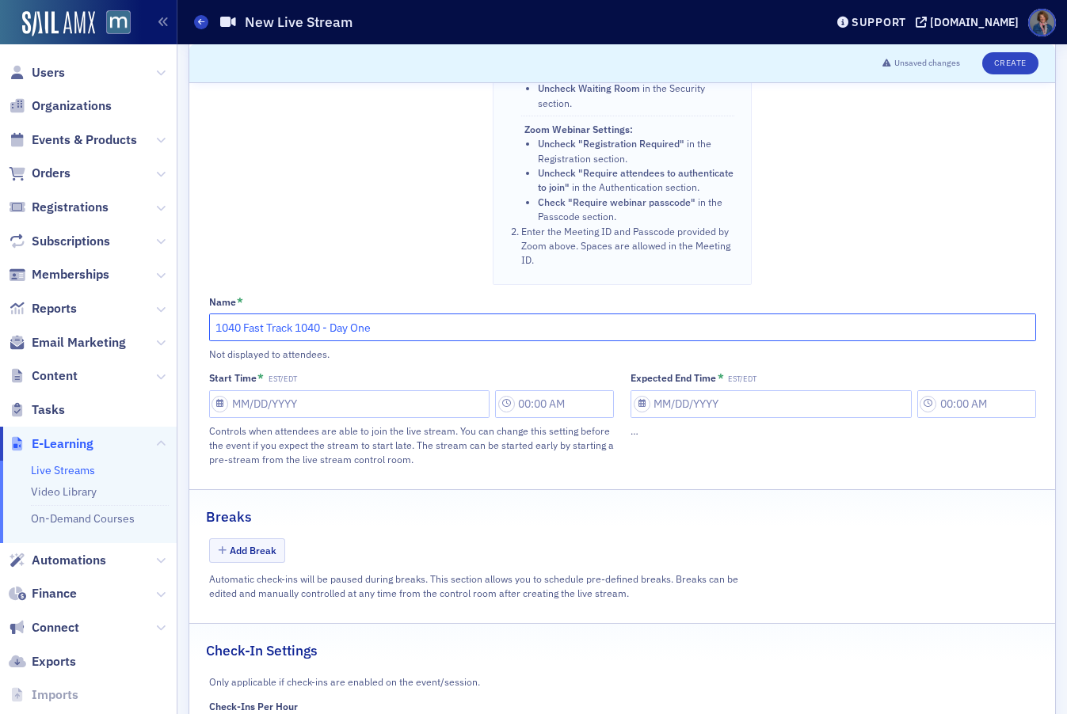
type input "1040 Fast Track 1040 - Day One"
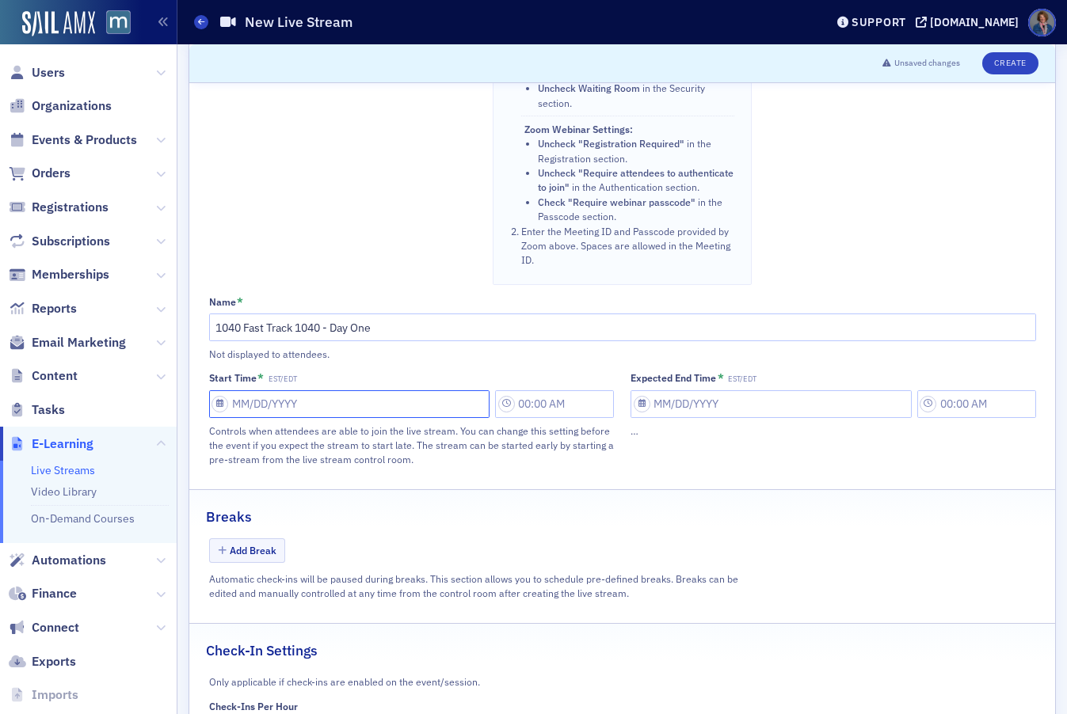
click at [339, 418] on input "Start Time * EST/EDT" at bounding box center [349, 404] width 281 height 28
select select "8"
select select "2025"
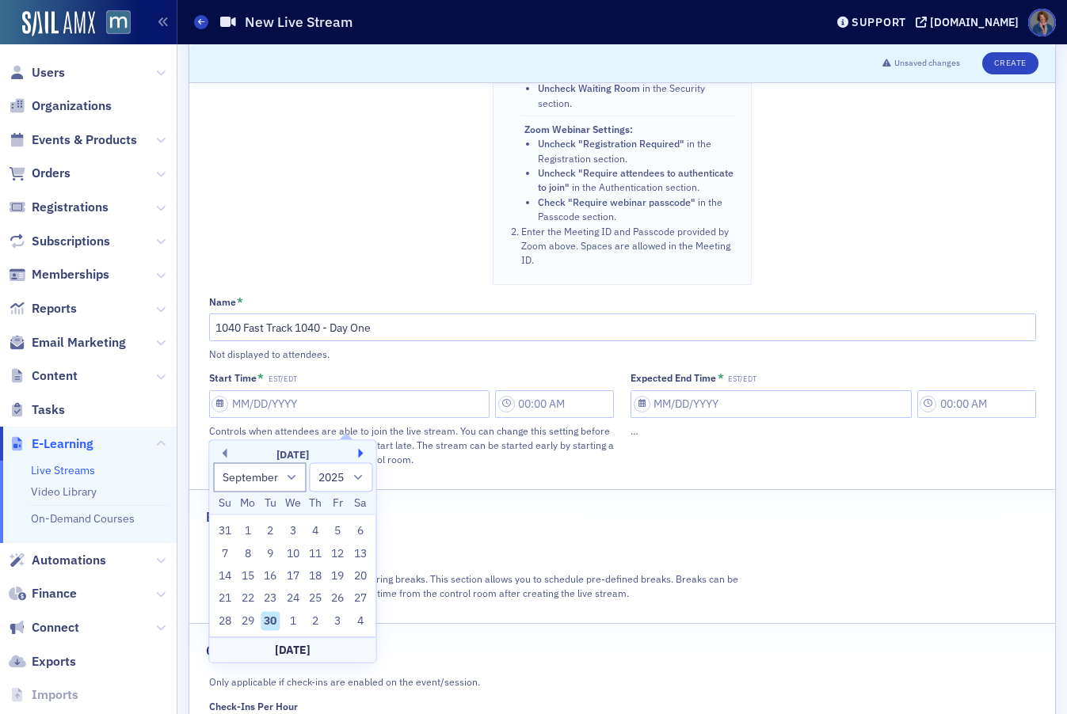
click at [359, 455] on button "Next Month" at bounding box center [364, 454] width 10 height 10
select select "9"
click at [318, 575] on div "16" at bounding box center [315, 576] width 19 height 19
type input "[DATE]"
type input "11:00 AM"
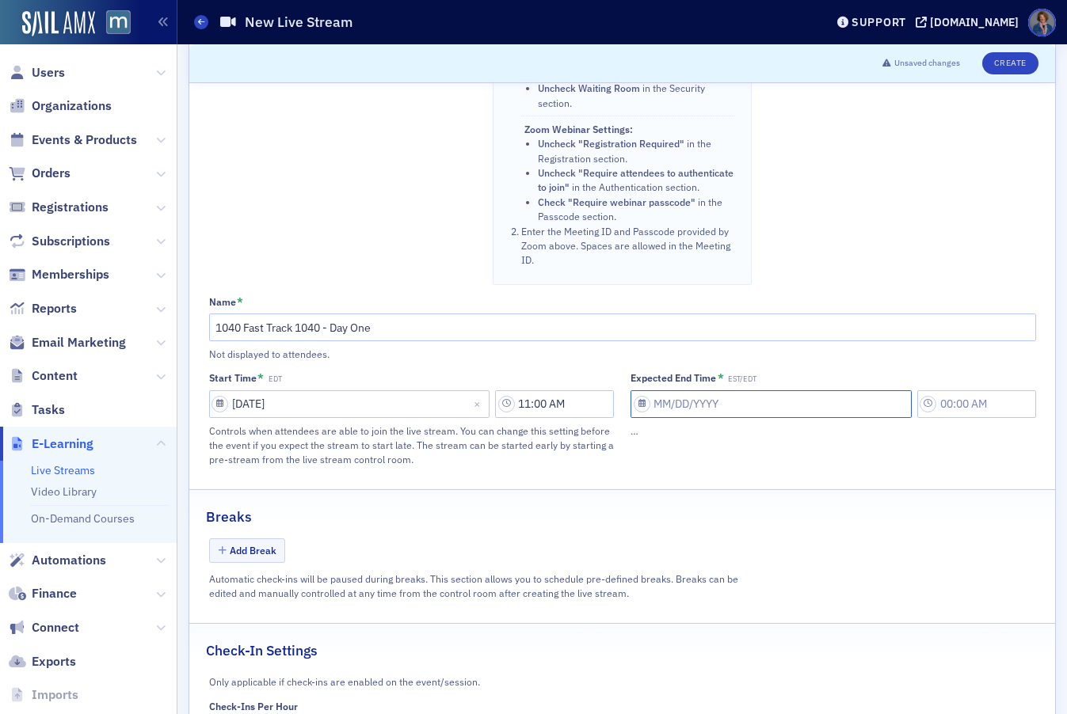
click at [698, 414] on input "Expected End Time * EST/EDT" at bounding box center [770, 404] width 281 height 28
select select "8"
select select "2025"
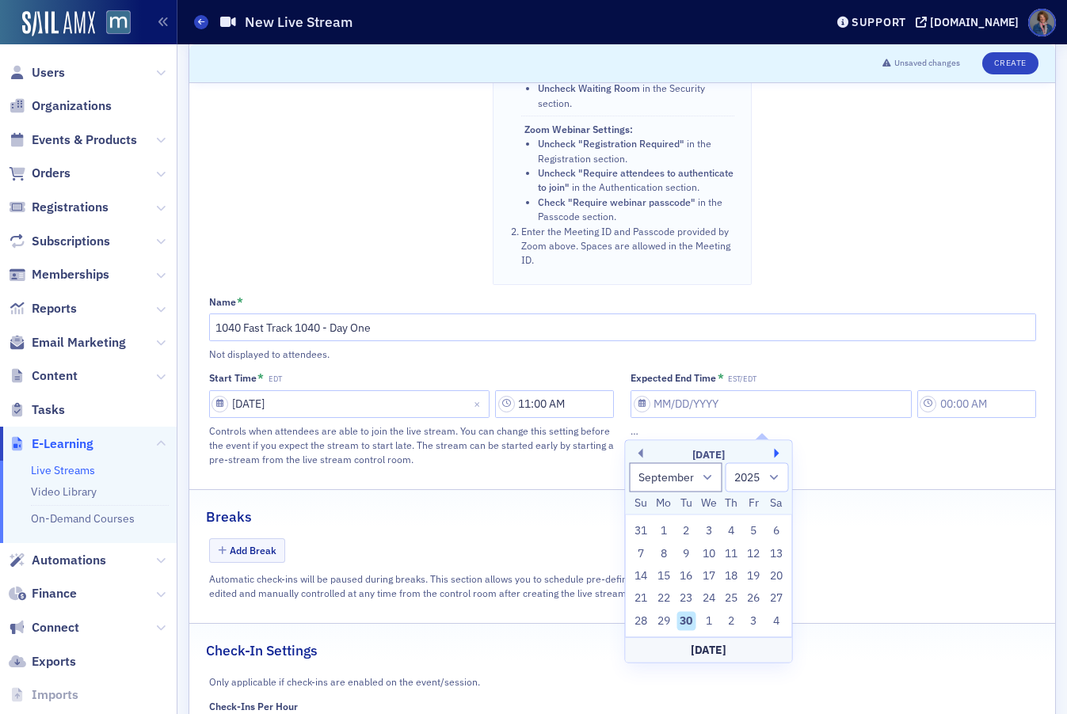
click at [777, 455] on button "Next Month" at bounding box center [779, 454] width 10 height 10
select select "9"
drag, startPoint x: 734, startPoint y: 577, endPoint x: 679, endPoint y: 499, distance: 95.6
click at [734, 577] on div "16" at bounding box center [730, 576] width 19 height 19
type input "[DATE]"
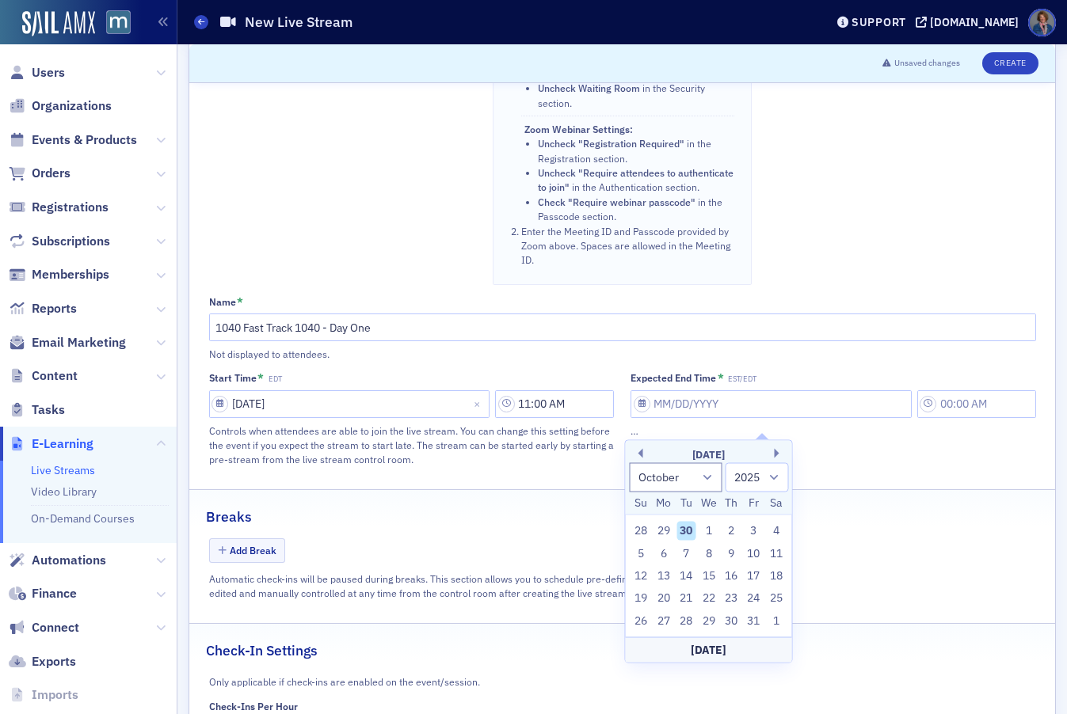
type input "11:00 AM"
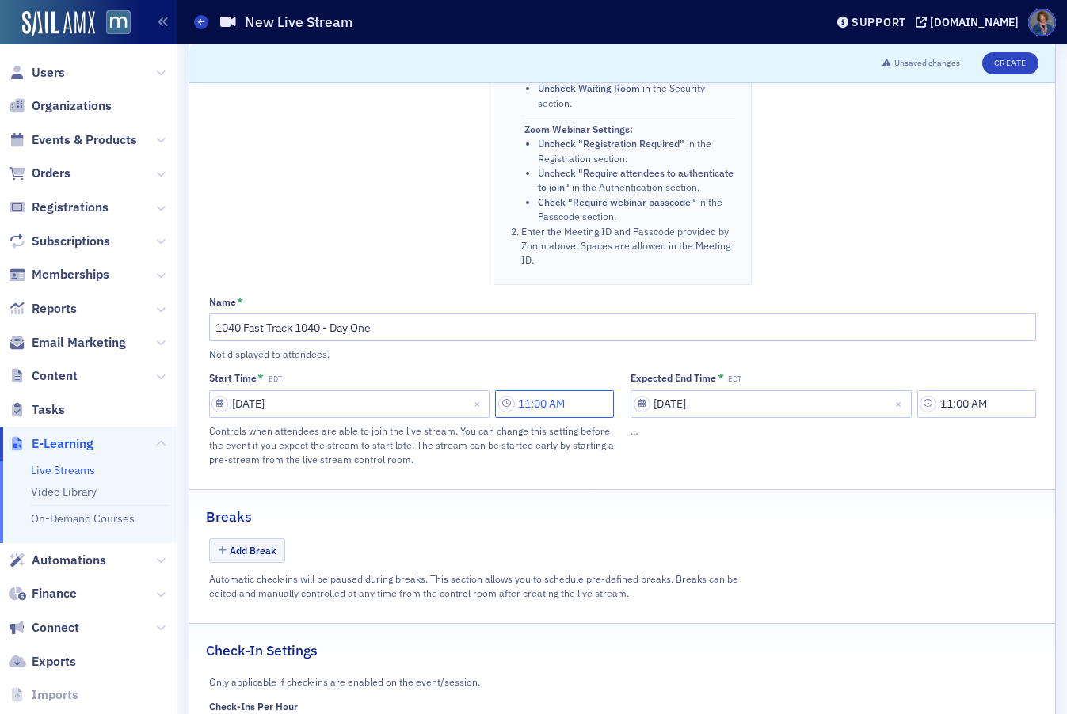
click at [577, 418] on input "11:00 AM" at bounding box center [554, 404] width 119 height 28
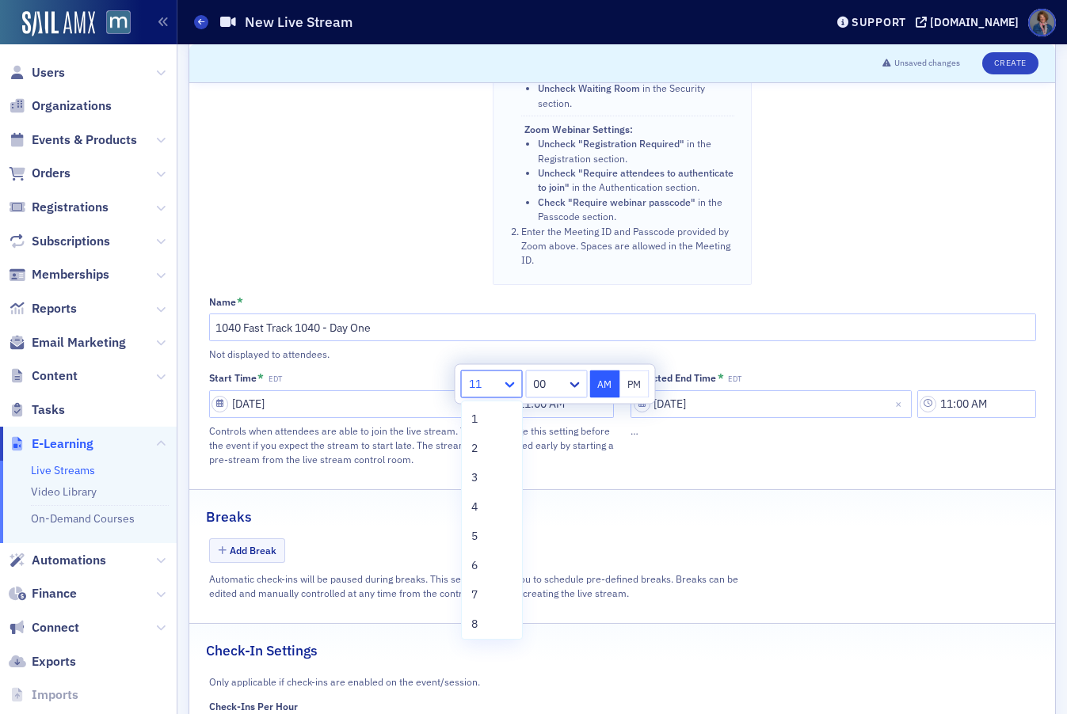
click at [508, 386] on icon at bounding box center [510, 385] width 10 height 6
click at [484, 596] on div "8" at bounding box center [491, 601] width 41 height 17
type input "8:00 AM"
click at [951, 418] on input "11:00 AM" at bounding box center [976, 404] width 119 height 28
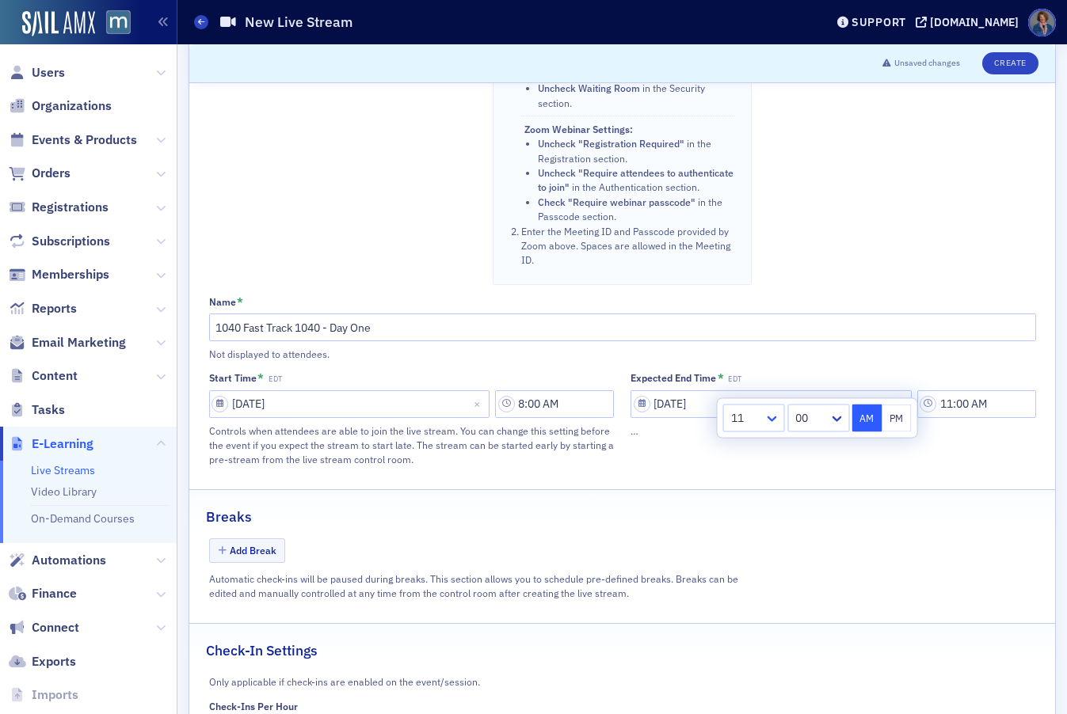
click at [770, 423] on icon at bounding box center [772, 419] width 16 height 16
drag, startPoint x: 746, startPoint y: 511, endPoint x: 809, endPoint y: 447, distance: 90.2
click at [746, 510] on div "3" at bounding box center [753, 512] width 41 height 17
click at [835, 420] on icon at bounding box center [837, 420] width 10 height 6
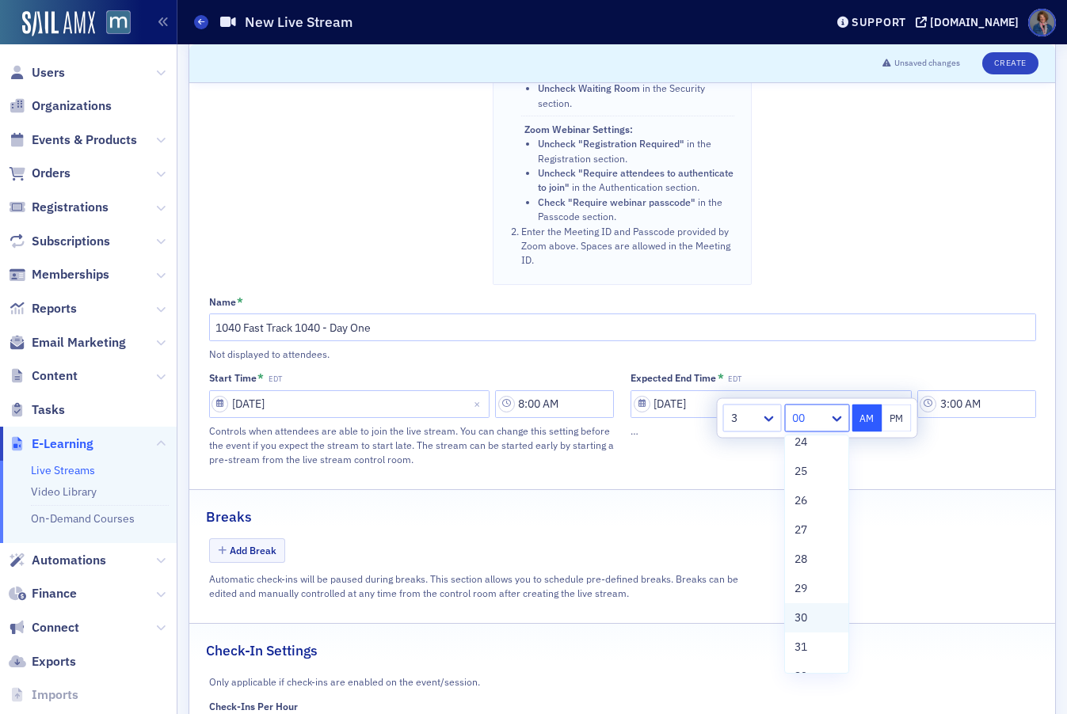
click at [800, 611] on span "30" at bounding box center [800, 618] width 13 height 17
click at [904, 422] on button "PM" at bounding box center [896, 419] width 30 height 28
type input "3:30 PM"
click at [903, 466] on div "Expected End Time * EDT 10/16/2025 3:30 PM …" at bounding box center [832, 419] width 405 height 94
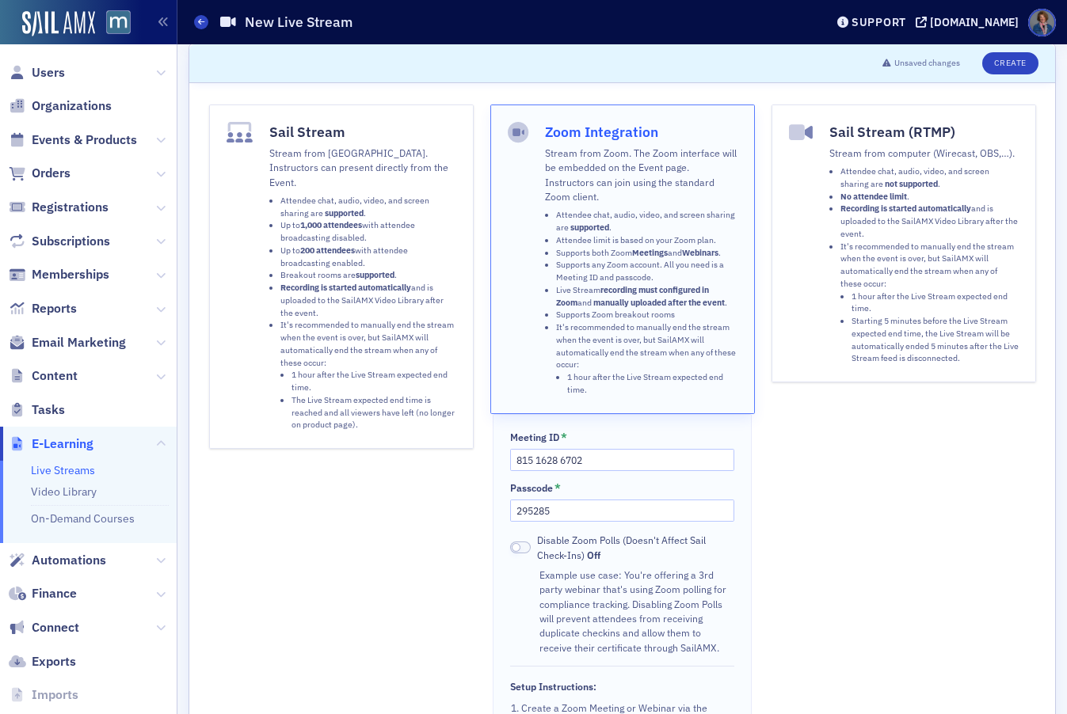
scroll to position [0, 0]
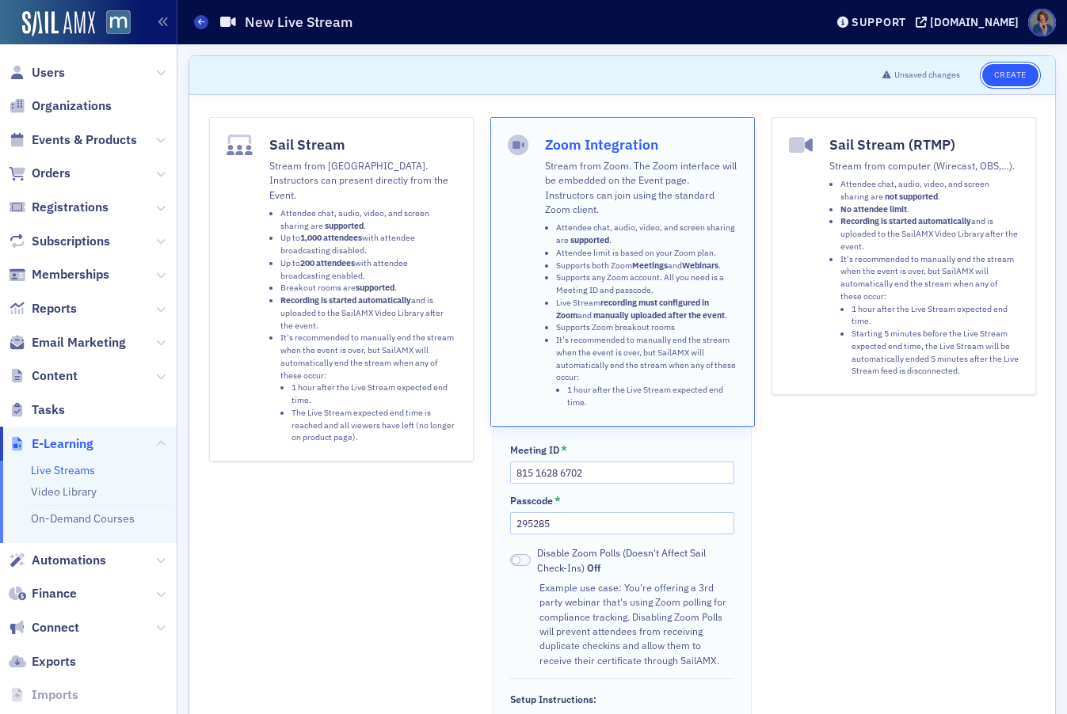
click at [999, 78] on button "Create" at bounding box center [1010, 75] width 56 height 22
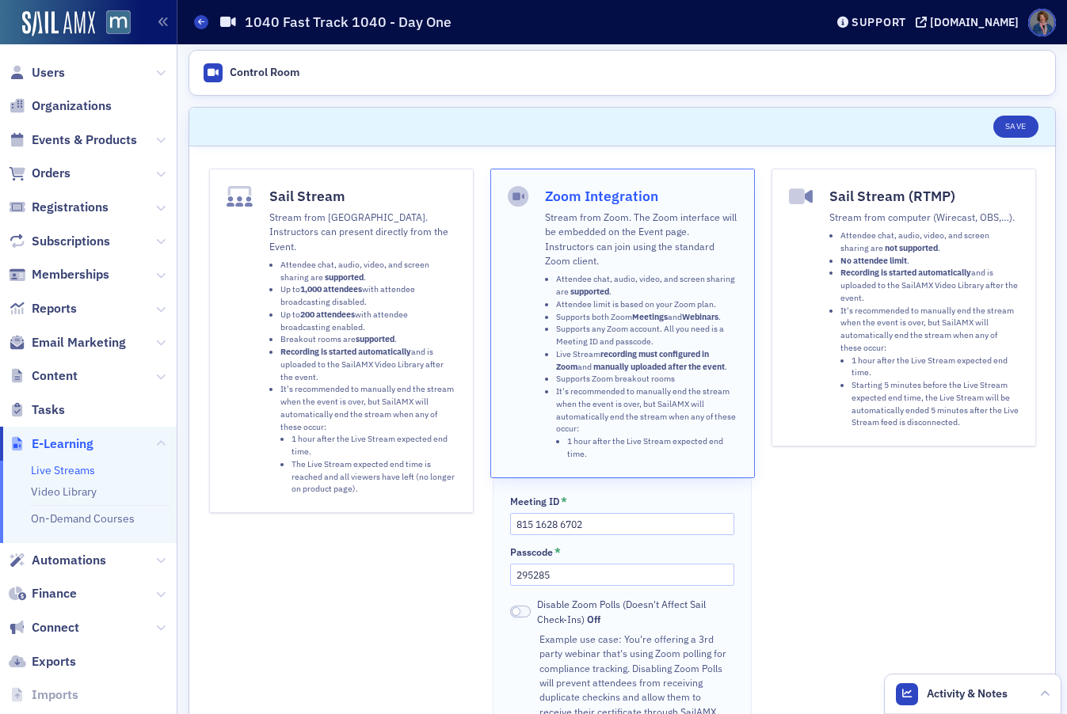
click at [58, 474] on link "Live Streams" at bounding box center [63, 470] width 64 height 14
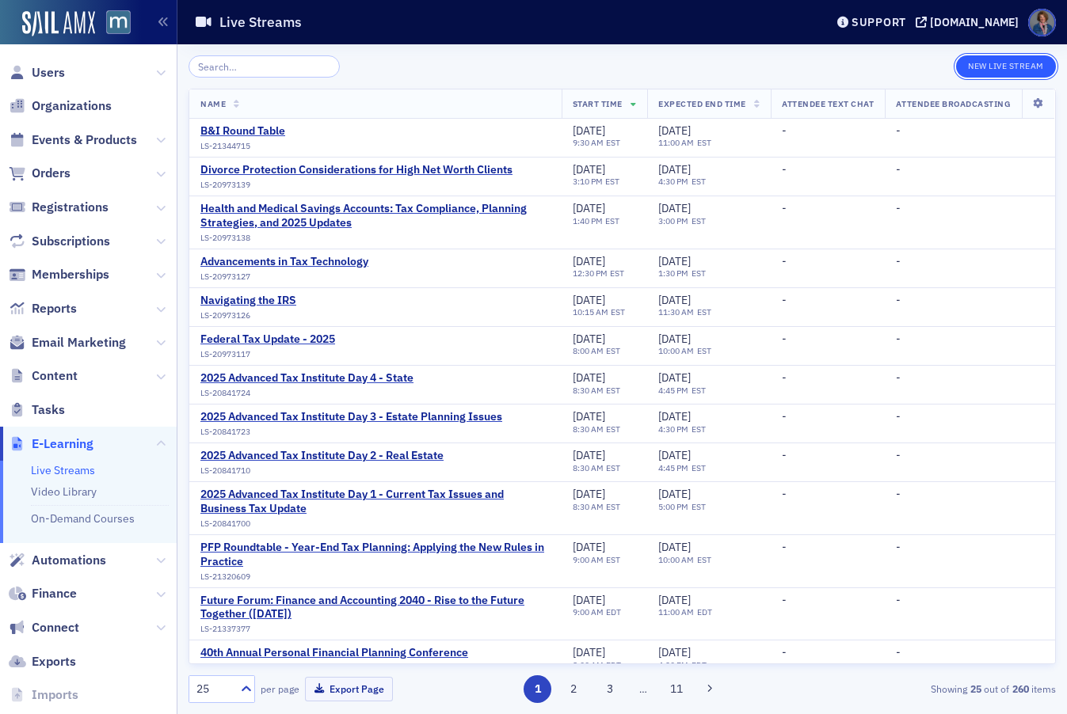
click at [1014, 69] on button "New Live Stream" at bounding box center [1006, 66] width 100 height 22
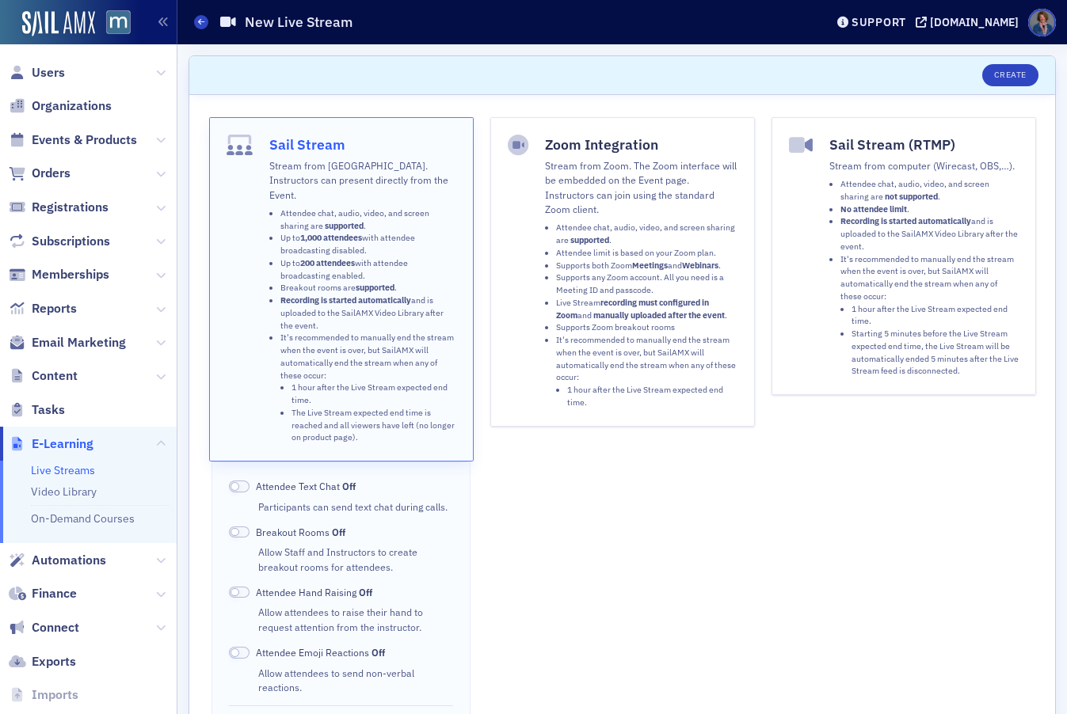
click at [561, 264] on li "Supports both Zoom Meetings and Webinars ." at bounding box center [646, 266] width 181 height 13
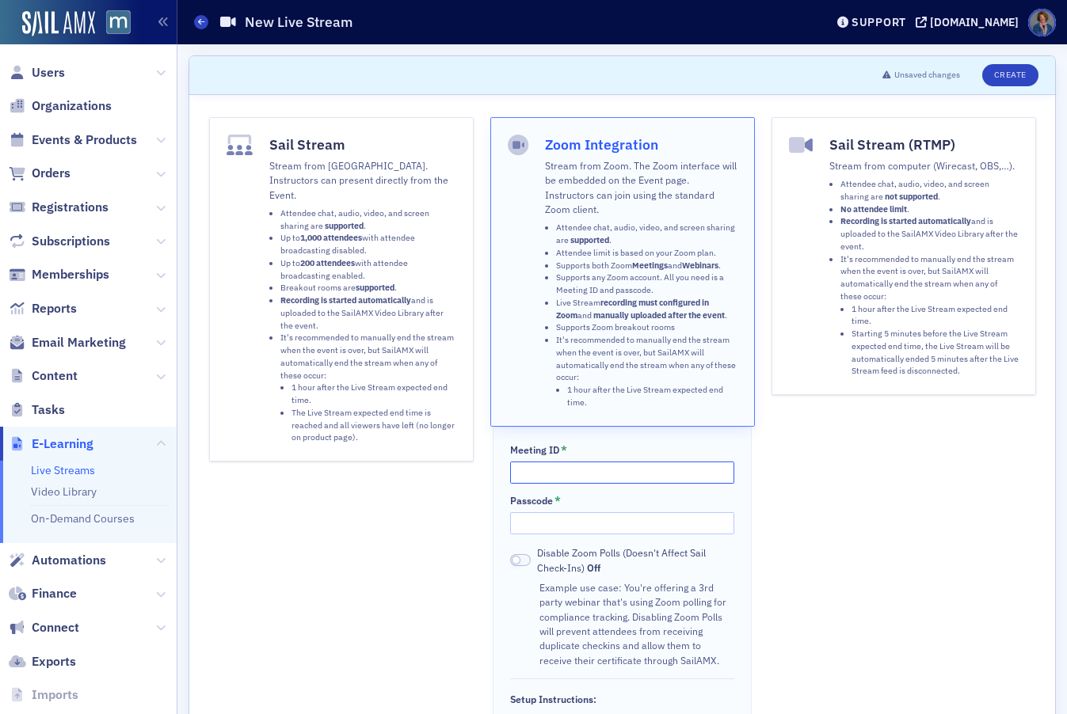
click at [687, 466] on input "Meeting ID *" at bounding box center [622, 473] width 224 height 22
paste input "814 1332 9431"
type input "814 1332 9431"
click at [647, 518] on input "Passcode *" at bounding box center [622, 523] width 224 height 22
paste input "243921"
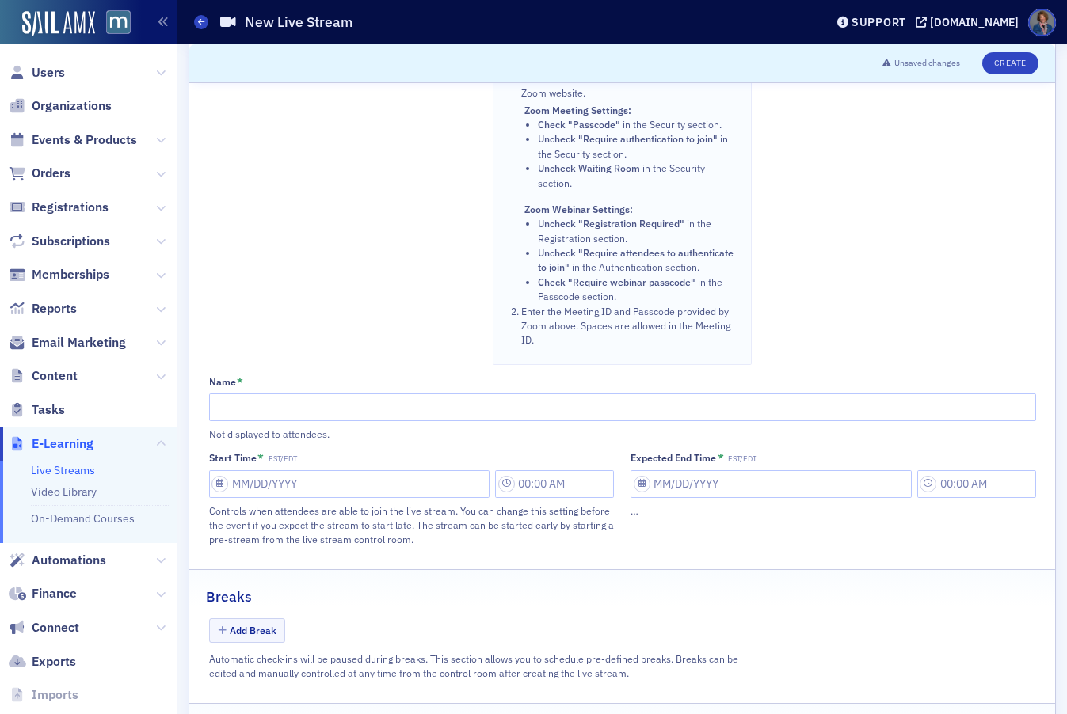
scroll to position [646, 0]
type input "243921"
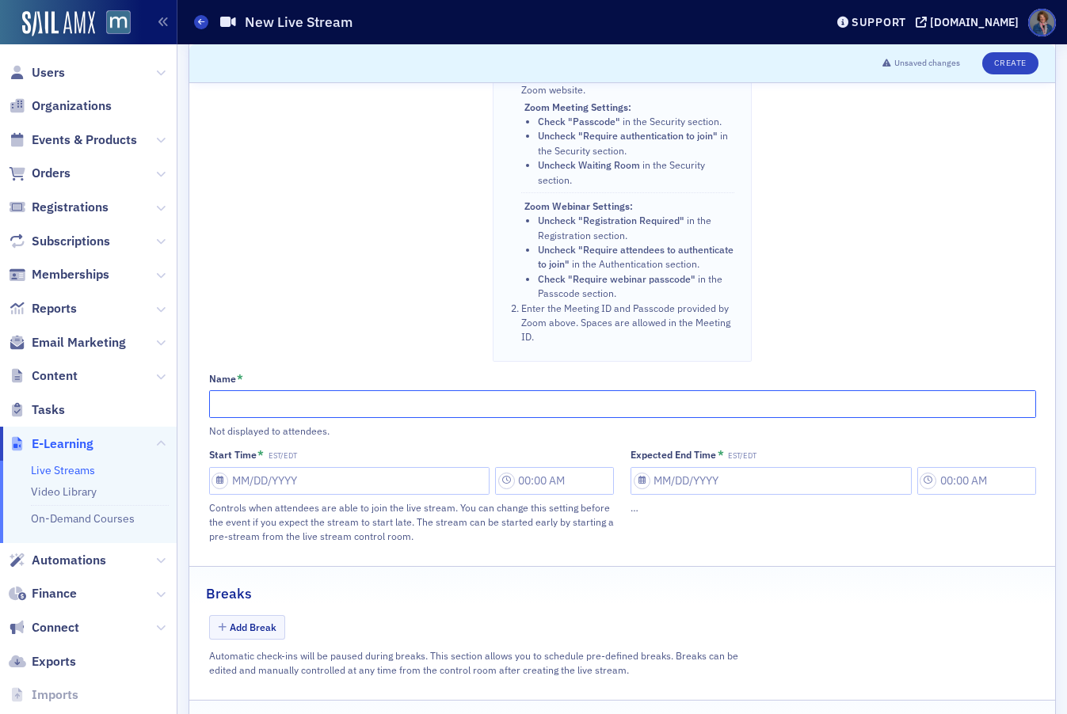
click at [394, 417] on input "Name *" at bounding box center [622, 404] width 827 height 28
click at [295, 418] on input "1040 Fast Track - Day Two" at bounding box center [622, 404] width 827 height 28
click at [211, 418] on input "1040 Fast Track - Day Two" at bounding box center [622, 404] width 827 height 28
type input "[DATE] 1040 Fast Track - Day Two"
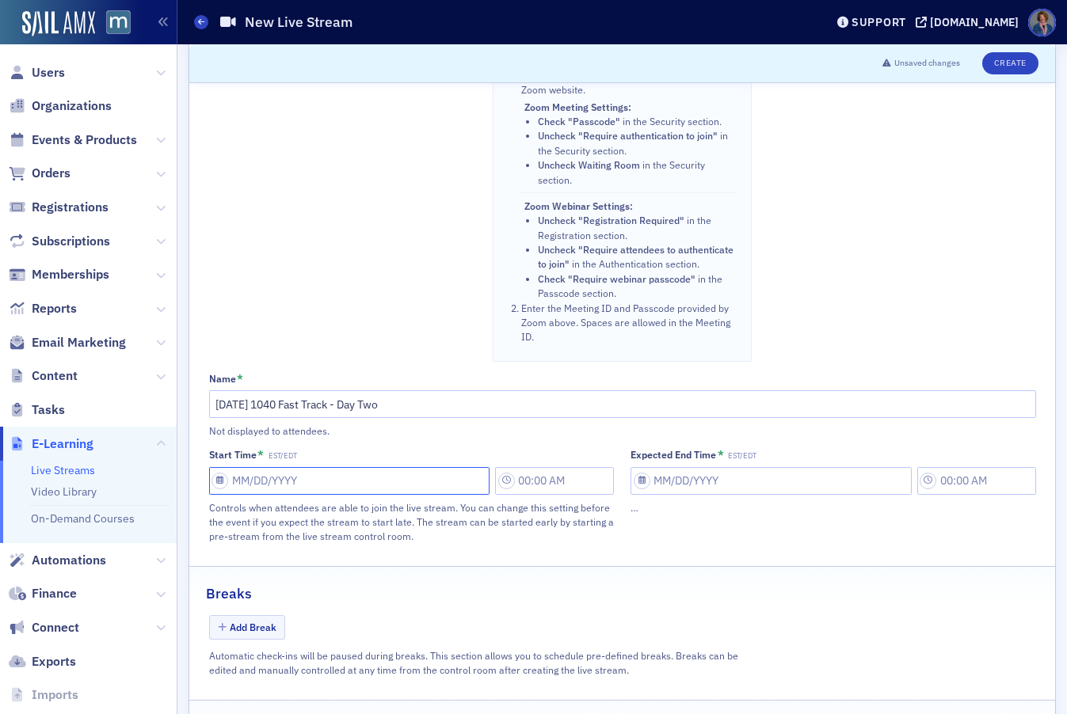
select select "8"
select select "2025"
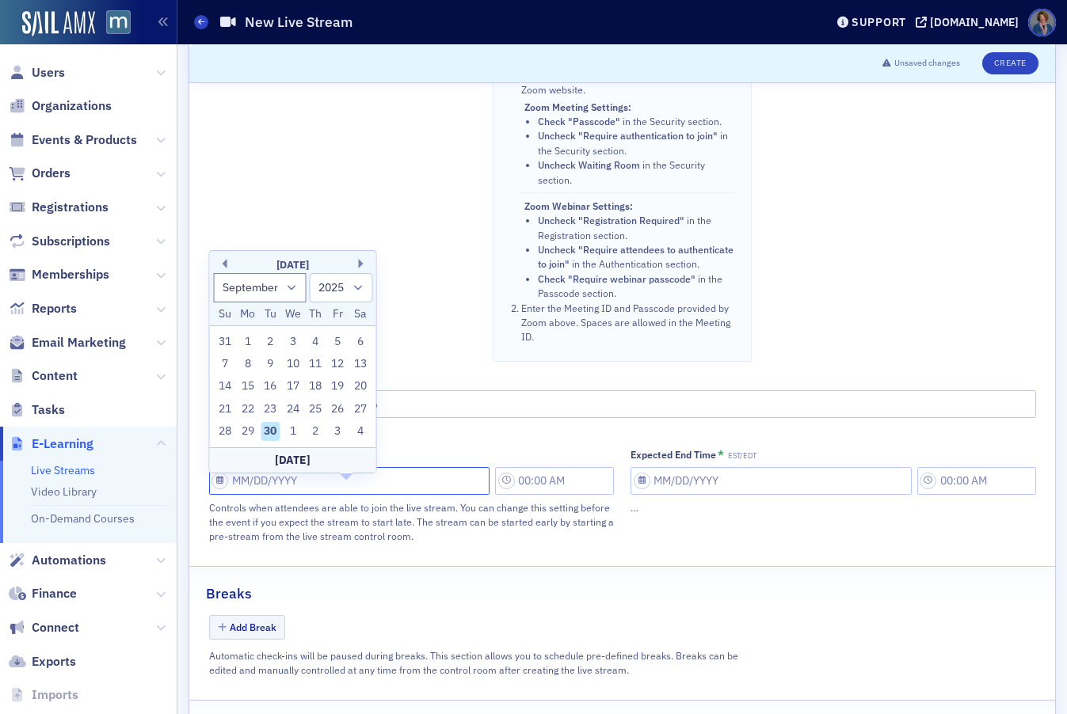
click at [399, 494] on input "Start Time * EST/EDT" at bounding box center [349, 481] width 281 height 28
click at [359, 263] on button "Next Month" at bounding box center [364, 264] width 10 height 10
select select "9"
click at [333, 384] on div "17" at bounding box center [338, 386] width 19 height 19
type input "[DATE]"
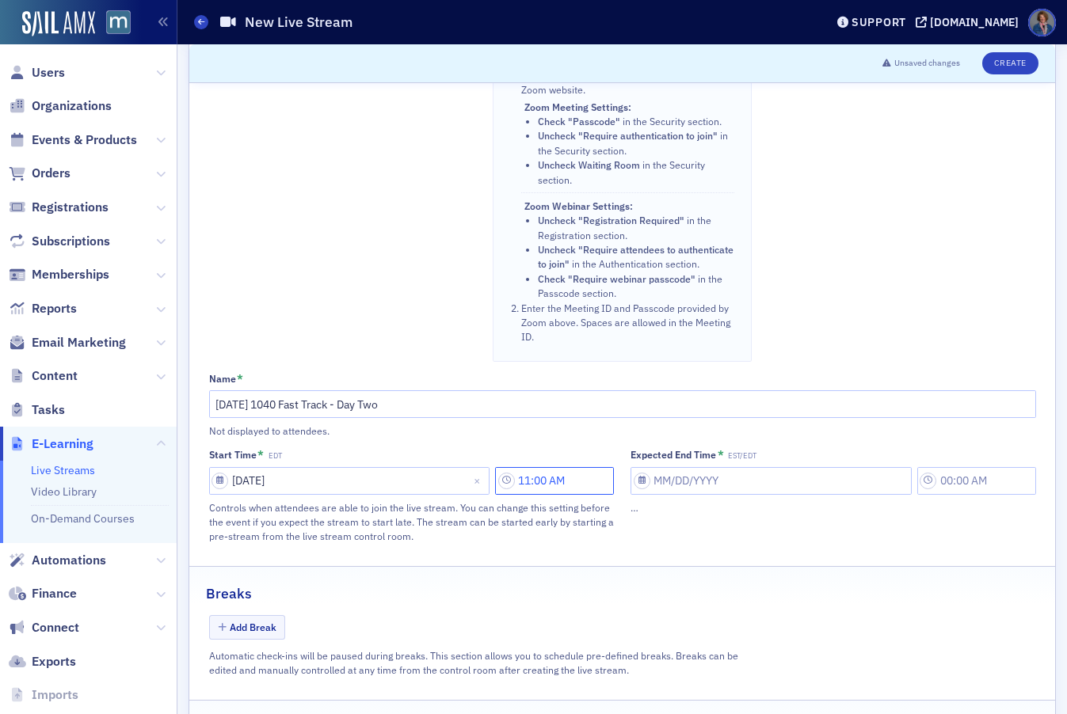
click at [516, 495] on input "11:00 AM" at bounding box center [554, 481] width 119 height 28
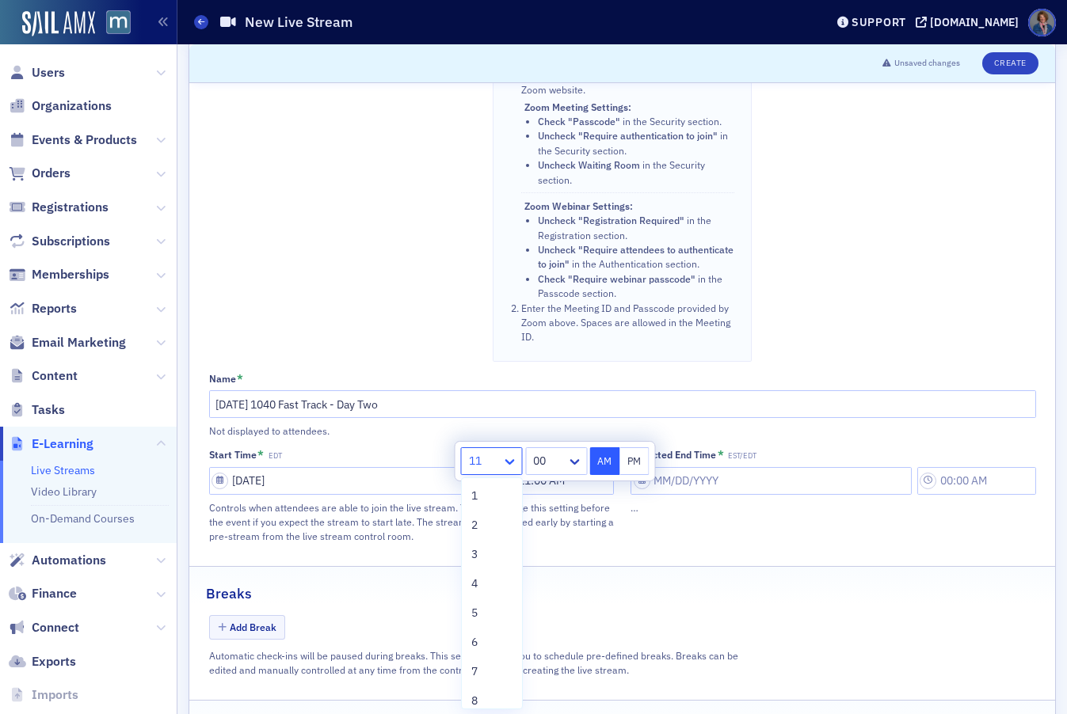
click at [511, 457] on icon at bounding box center [510, 462] width 16 height 16
drag, startPoint x: 469, startPoint y: 697, endPoint x: 478, endPoint y: 684, distance: 15.4
click at [471, 695] on div "8" at bounding box center [492, 701] width 60 height 29
type input "8:00 AM"
click at [824, 495] on input "Expected End Time * EST/EDT" at bounding box center [770, 481] width 281 height 28
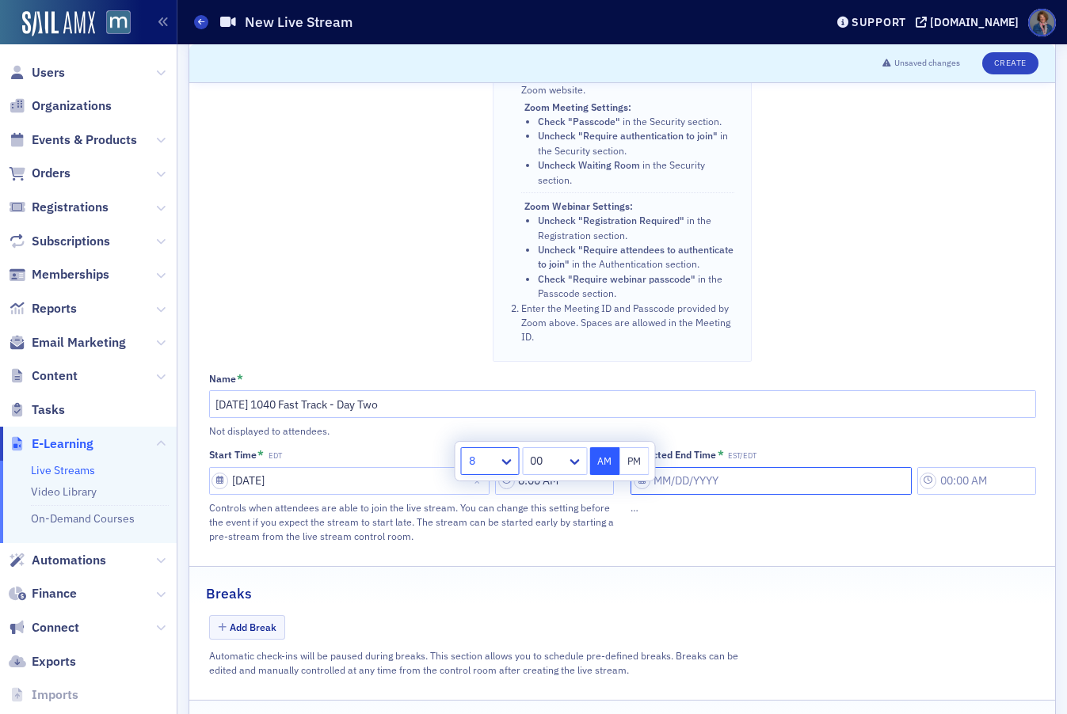
select select "8"
select select "2025"
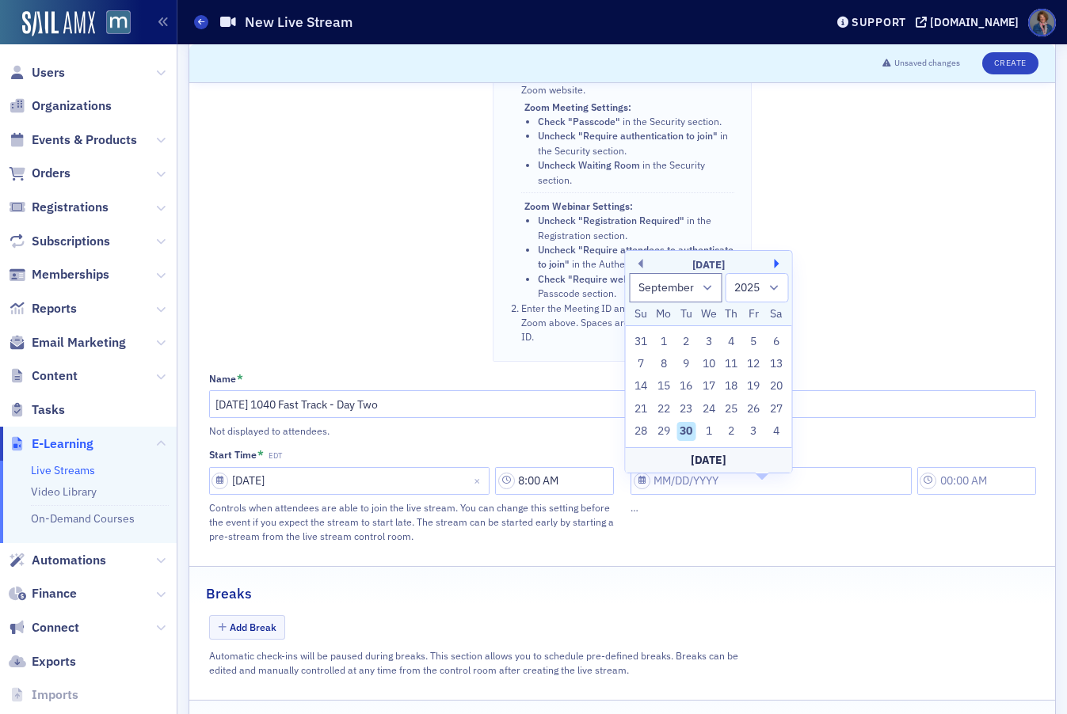
click at [777, 264] on button "Next Month" at bounding box center [779, 264] width 10 height 10
select select "9"
click at [750, 384] on div "17" at bounding box center [753, 386] width 19 height 19
type input "[DATE]"
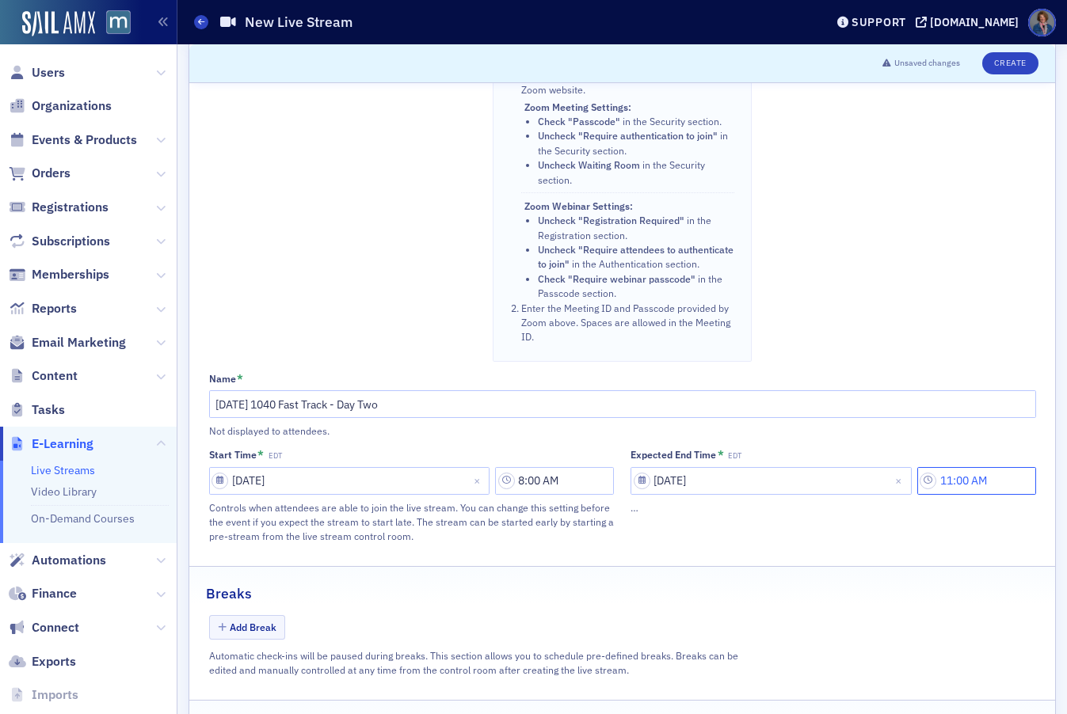
click at [971, 495] on input "11:00 AM" at bounding box center [976, 481] width 119 height 28
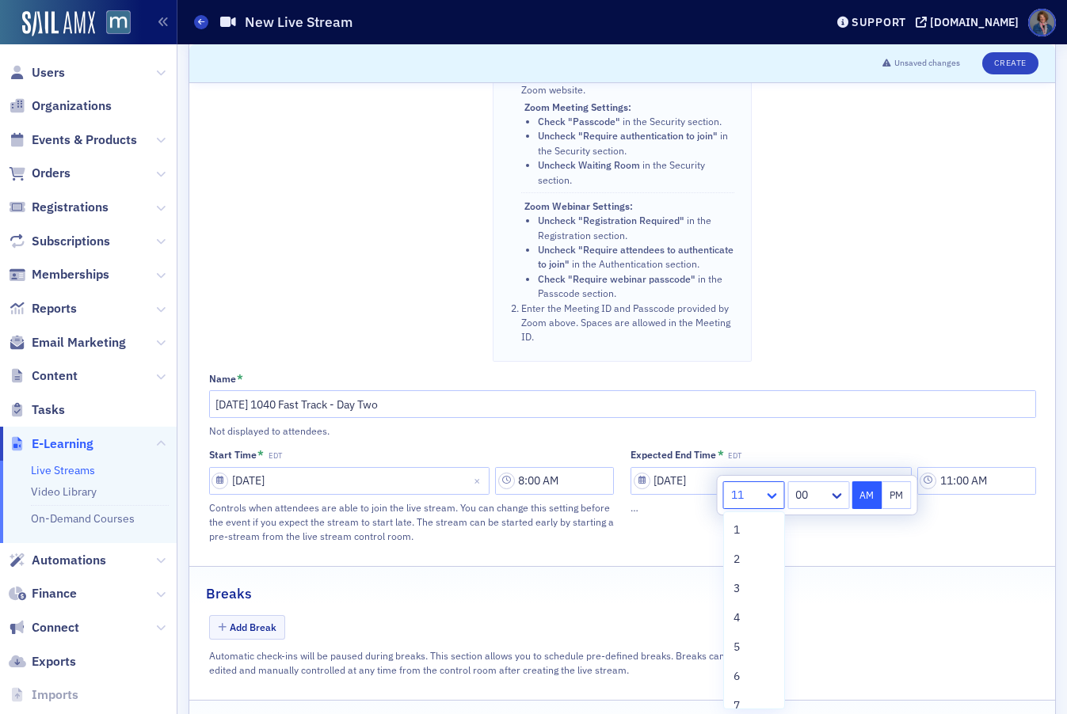
click at [771, 495] on icon at bounding box center [772, 496] width 16 height 16
drag, startPoint x: 741, startPoint y: 587, endPoint x: 755, endPoint y: 573, distance: 19.6
click at [741, 587] on div "3" at bounding box center [753, 588] width 41 height 17
click at [836, 498] on icon at bounding box center [837, 496] width 10 height 6
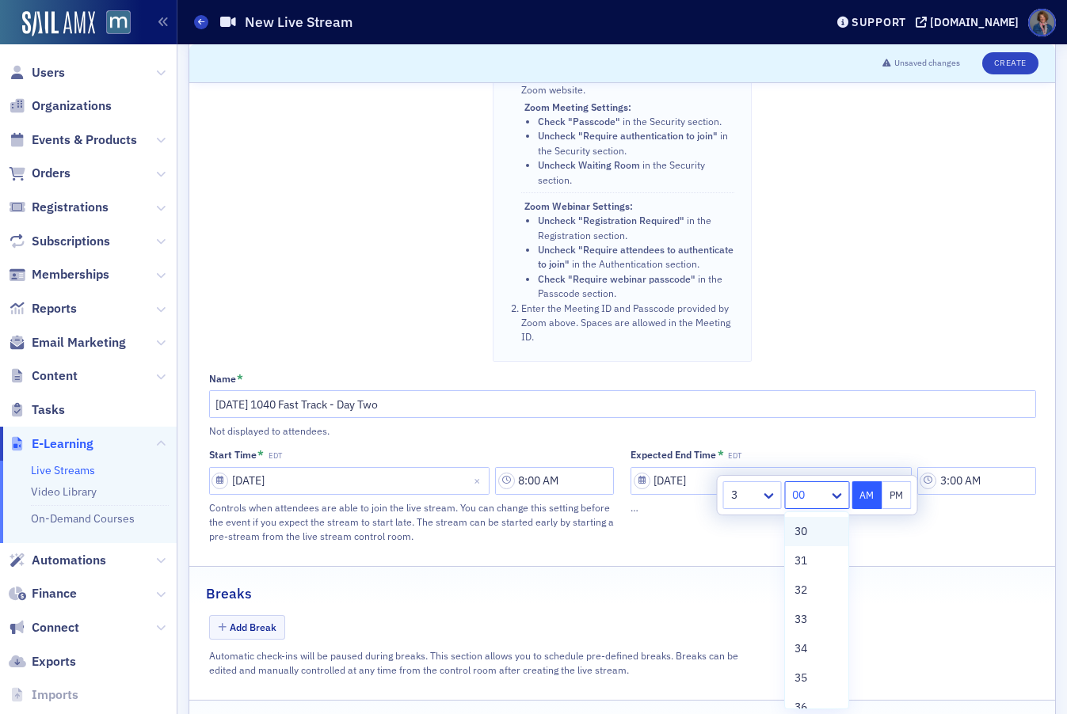
drag, startPoint x: 801, startPoint y: 531, endPoint x: 850, endPoint y: 511, distance: 52.5
click at [801, 531] on span "30" at bounding box center [800, 531] width 13 height 17
click at [897, 497] on button "PM" at bounding box center [896, 495] width 30 height 28
type input "3:30 PM"
click at [999, 65] on button "Create" at bounding box center [1010, 63] width 56 height 22
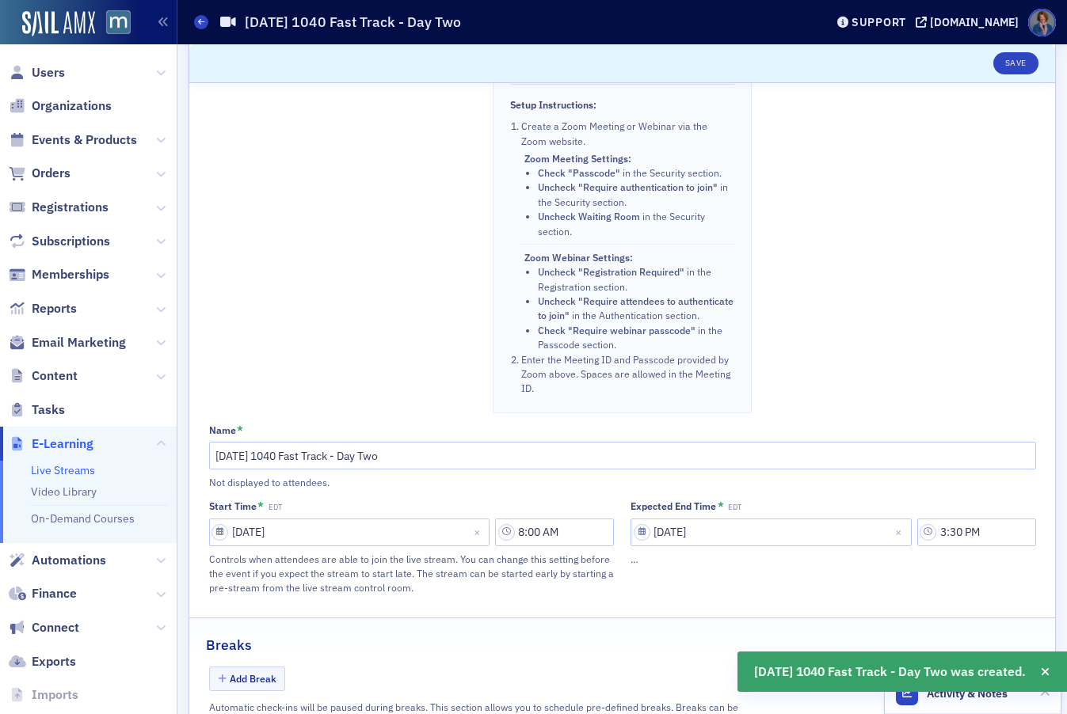
click at [70, 472] on link "Live Streams" at bounding box center [63, 470] width 64 height 14
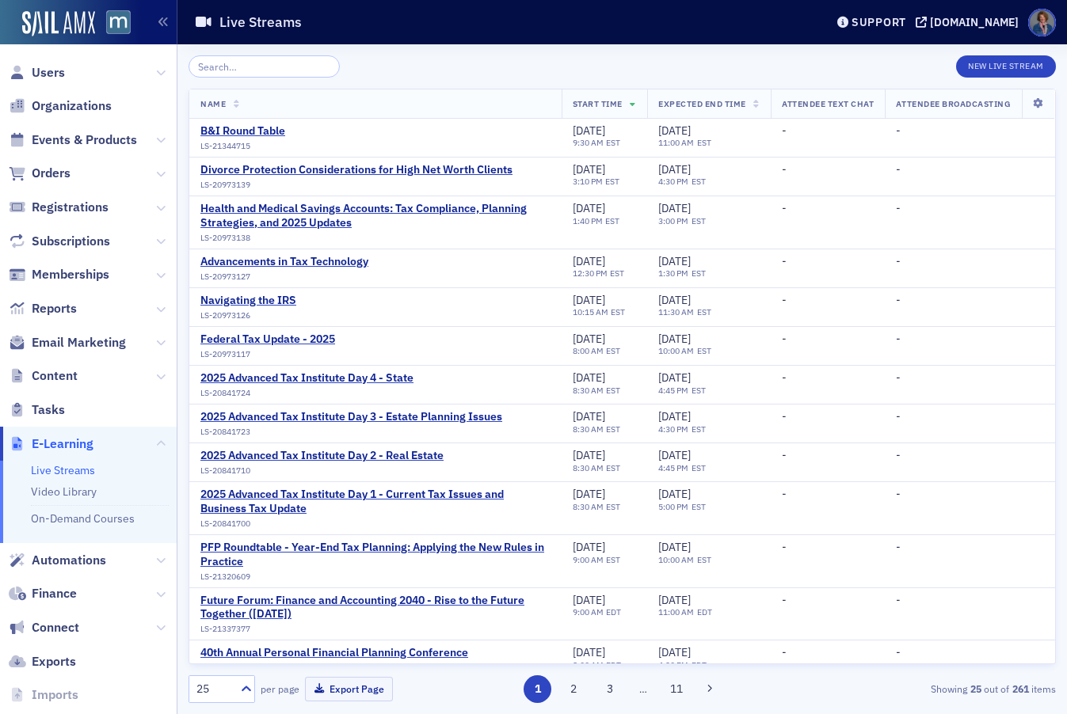
click at [264, 61] on input "search" at bounding box center [263, 66] width 151 height 22
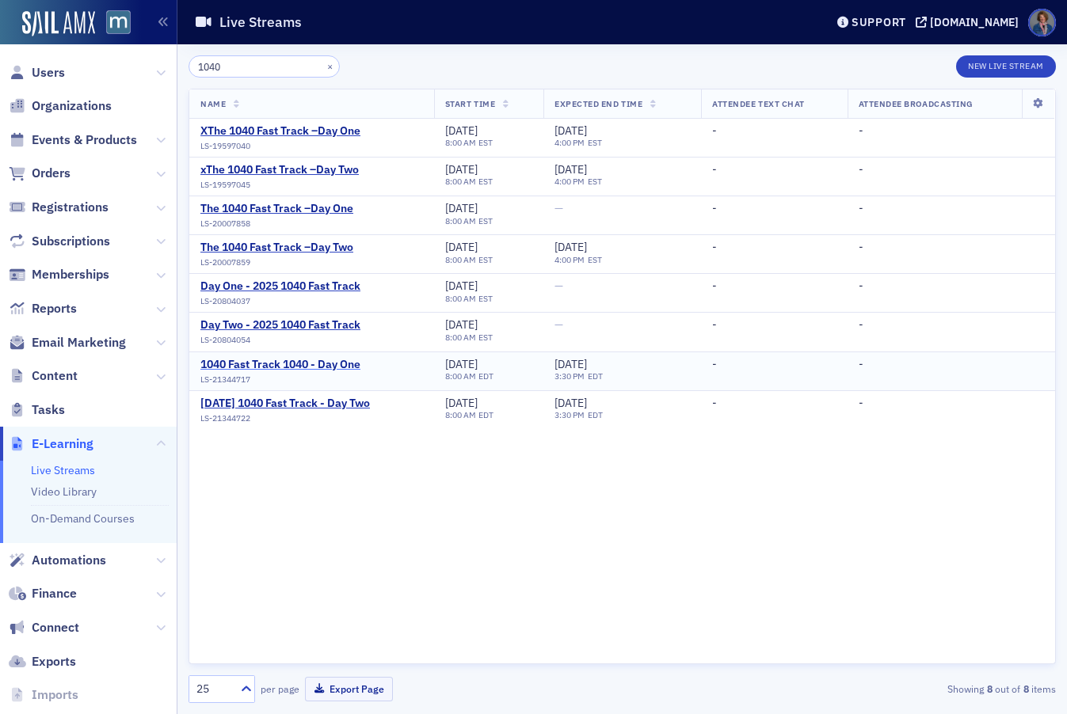
type input "1040"
click at [286, 365] on div "1040 Fast Track 1040 - Day One" at bounding box center [280, 365] width 160 height 14
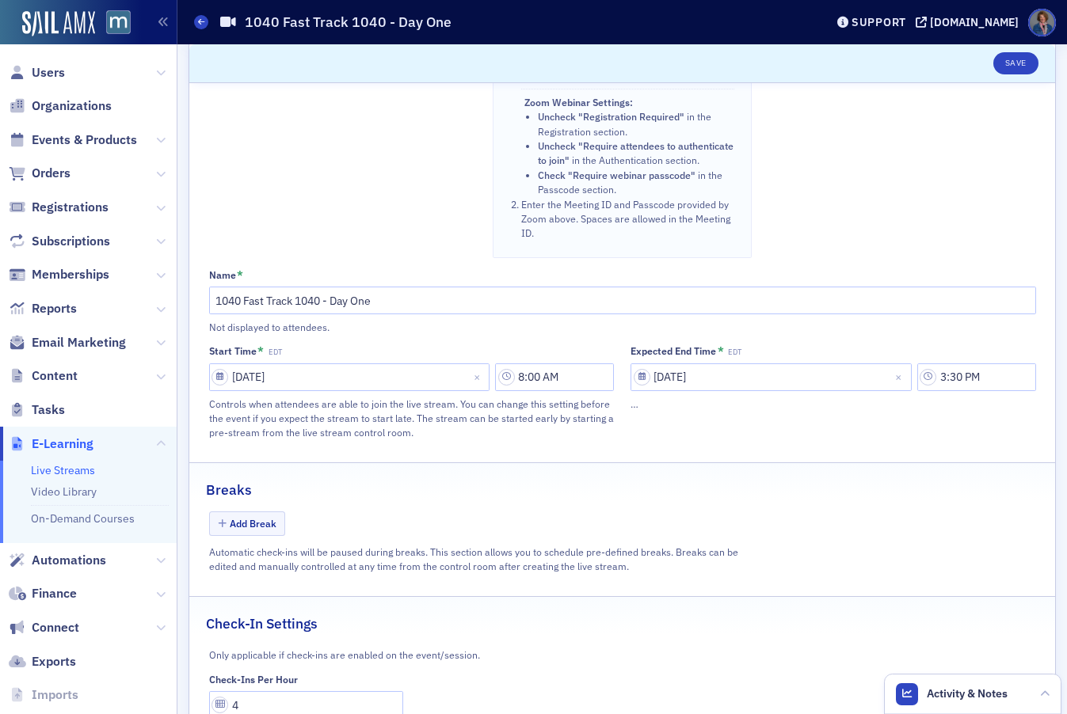
scroll to position [807, 0]
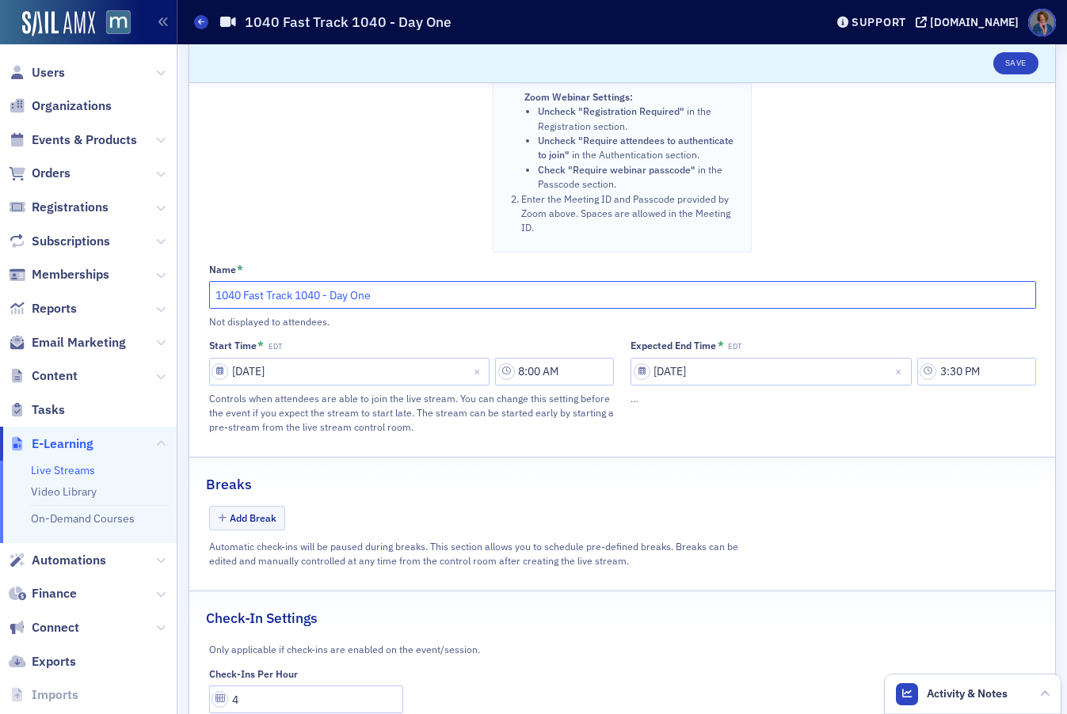
click at [215, 309] on input "1040 Fast Track 1040 - Day One" at bounding box center [622, 295] width 827 height 28
drag, startPoint x: 228, startPoint y: 310, endPoint x: 236, endPoint y: 306, distance: 8.9
click at [236, 306] on input "10*16*2025 - 1040 Fast Track 1040 - Day One" at bounding box center [622, 295] width 827 height 28
click at [253, 309] on input "10-16*2025 - 1040 Fast Track 1040 - Day One" at bounding box center [622, 295] width 827 height 28
type input "[DATE] - 1040 Fast Track 1040 - Day One"
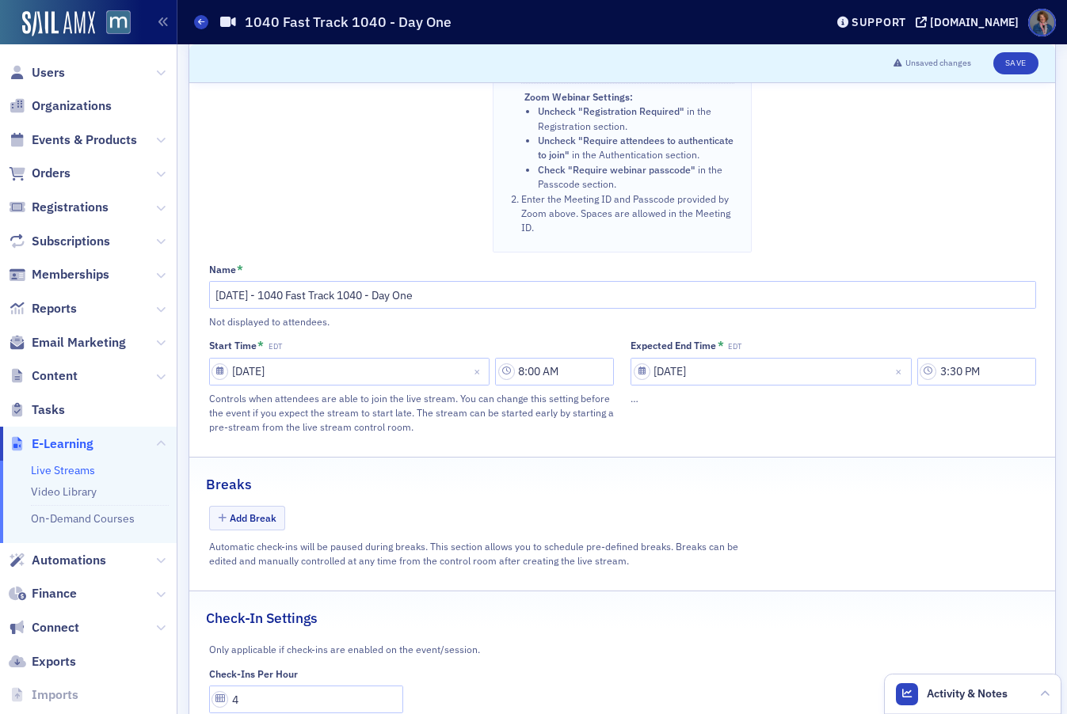
click at [1008, 61] on button "Save" at bounding box center [1015, 63] width 45 height 22
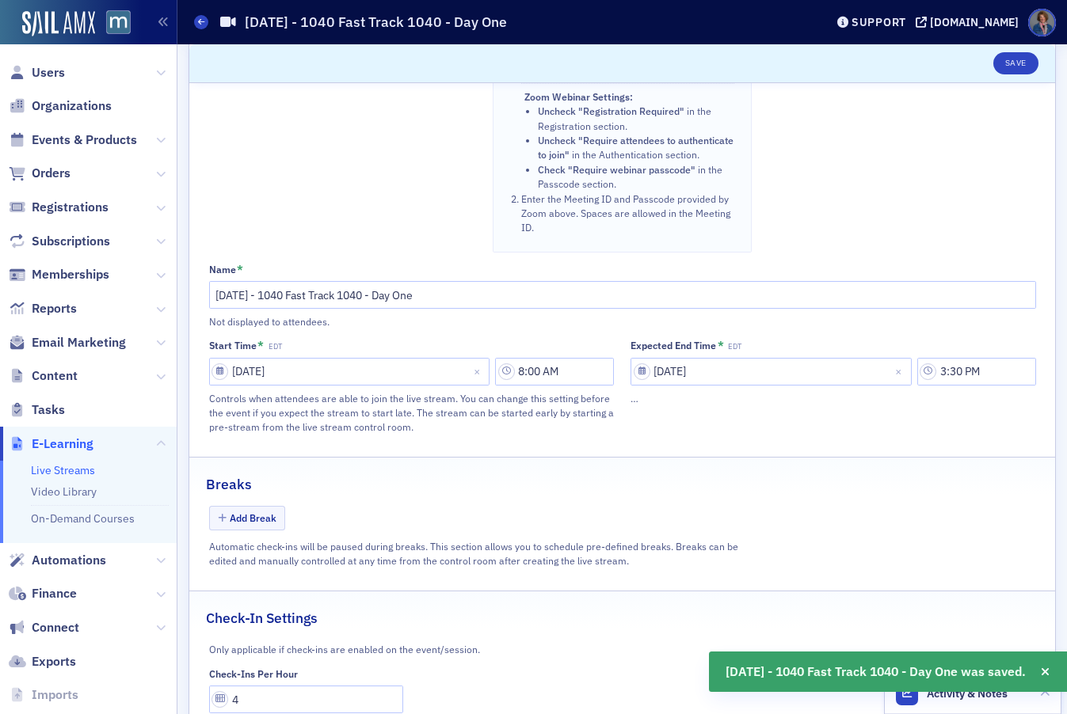
click at [73, 476] on link "Live Streams" at bounding box center [63, 470] width 64 height 14
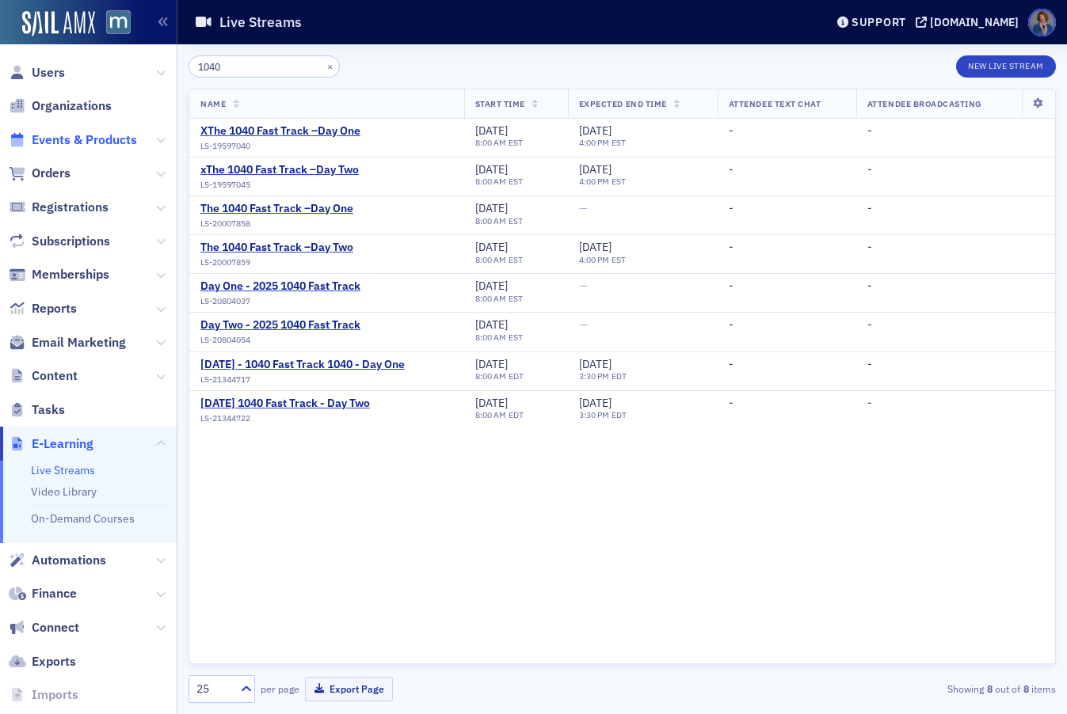
click at [75, 138] on span "Events & Products" at bounding box center [84, 139] width 105 height 17
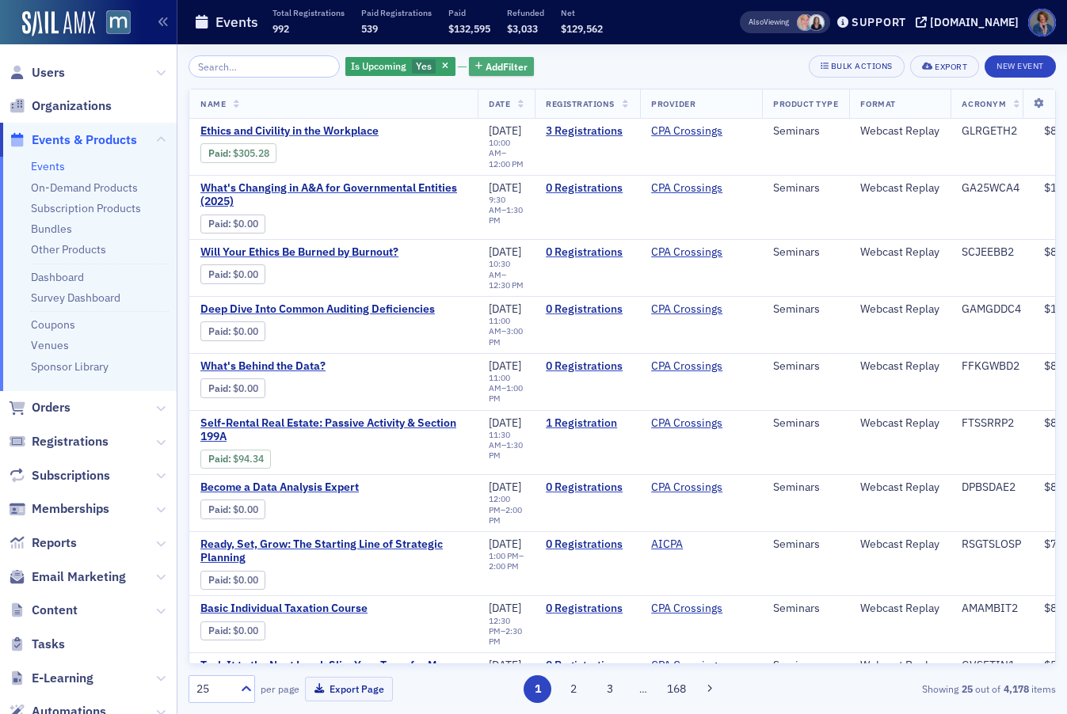
click at [485, 63] on span "Add Filter" at bounding box center [506, 66] width 42 height 14
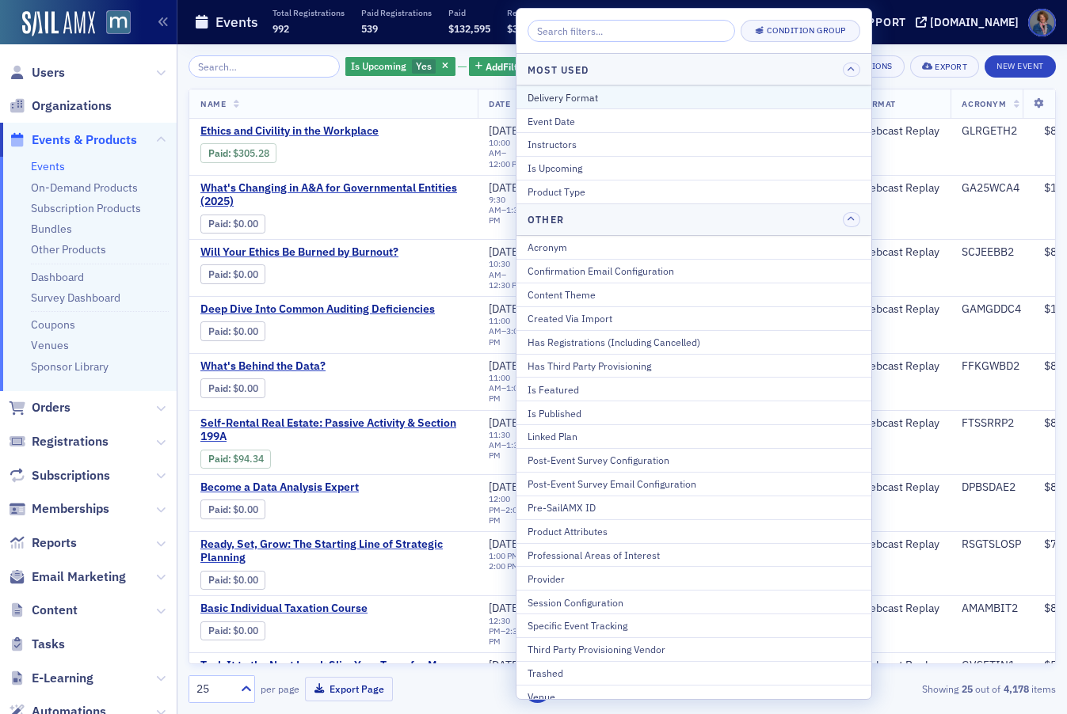
click at [567, 103] on div "Delivery Format" at bounding box center [693, 97] width 333 height 14
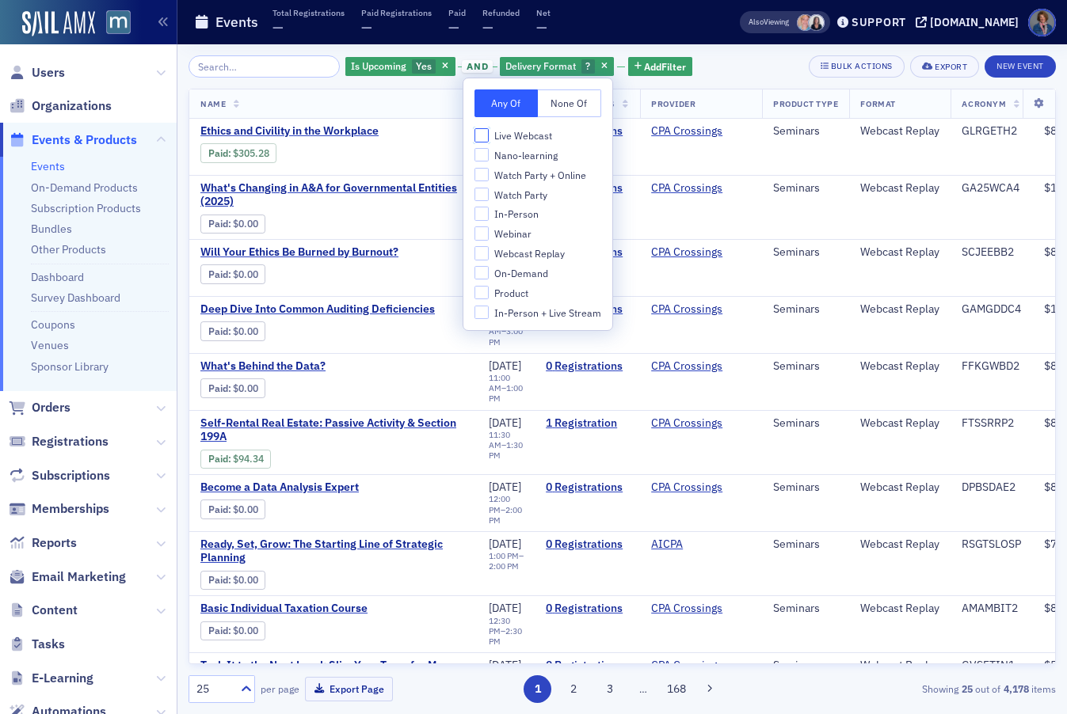
click at [478, 134] on input "Live Webcast" at bounding box center [481, 135] width 14 height 14
checkbox input "true"
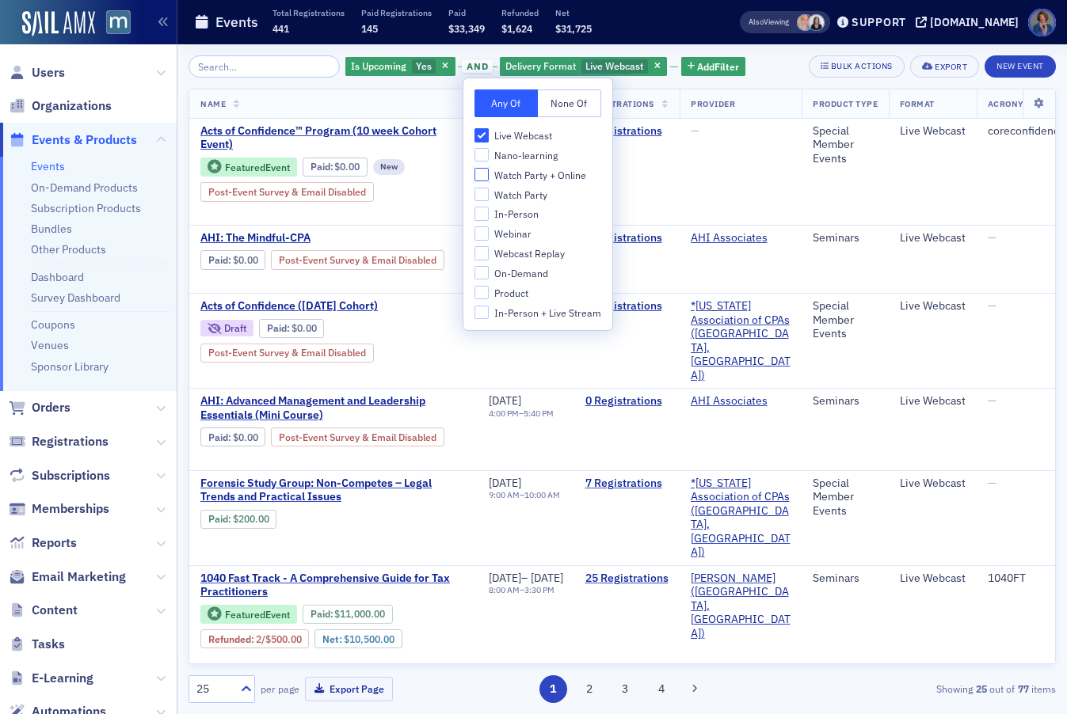
click at [485, 176] on input "Watch Party + Online" at bounding box center [481, 175] width 14 height 14
checkbox input "true"
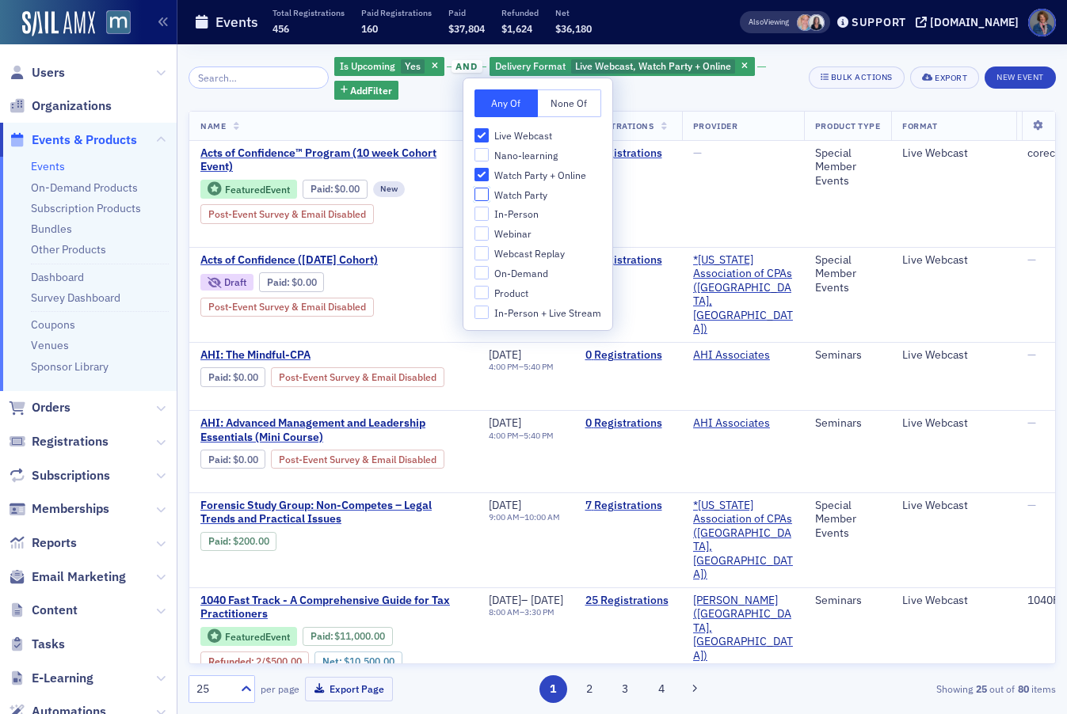
click at [481, 195] on input "Watch Party" at bounding box center [481, 195] width 14 height 14
checkbox input "true"
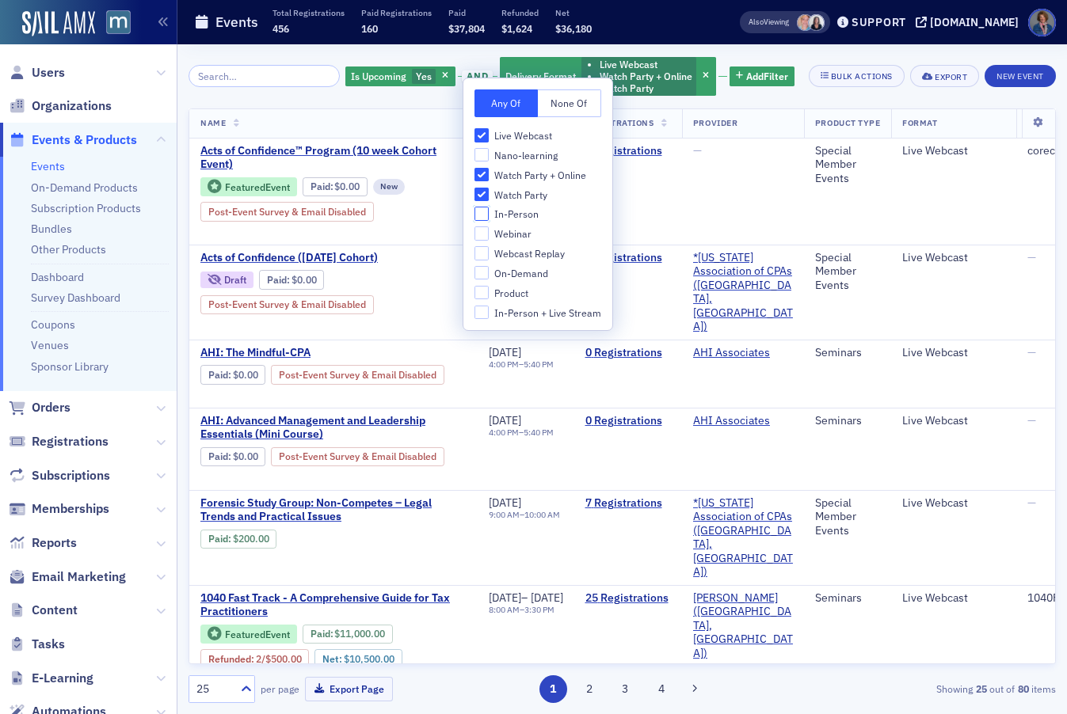
click at [483, 211] on input "In-Person" at bounding box center [481, 214] width 14 height 14
checkbox input "true"
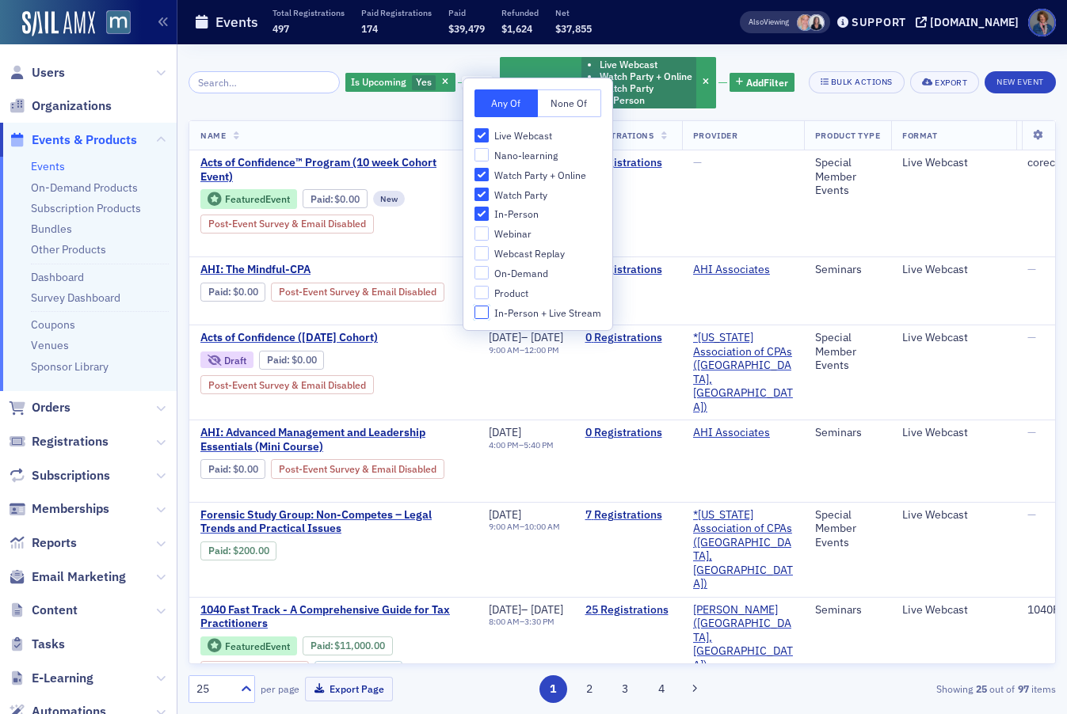
click at [485, 312] on input "In-Person + Live Stream" at bounding box center [481, 313] width 14 height 14
checkbox input "true"
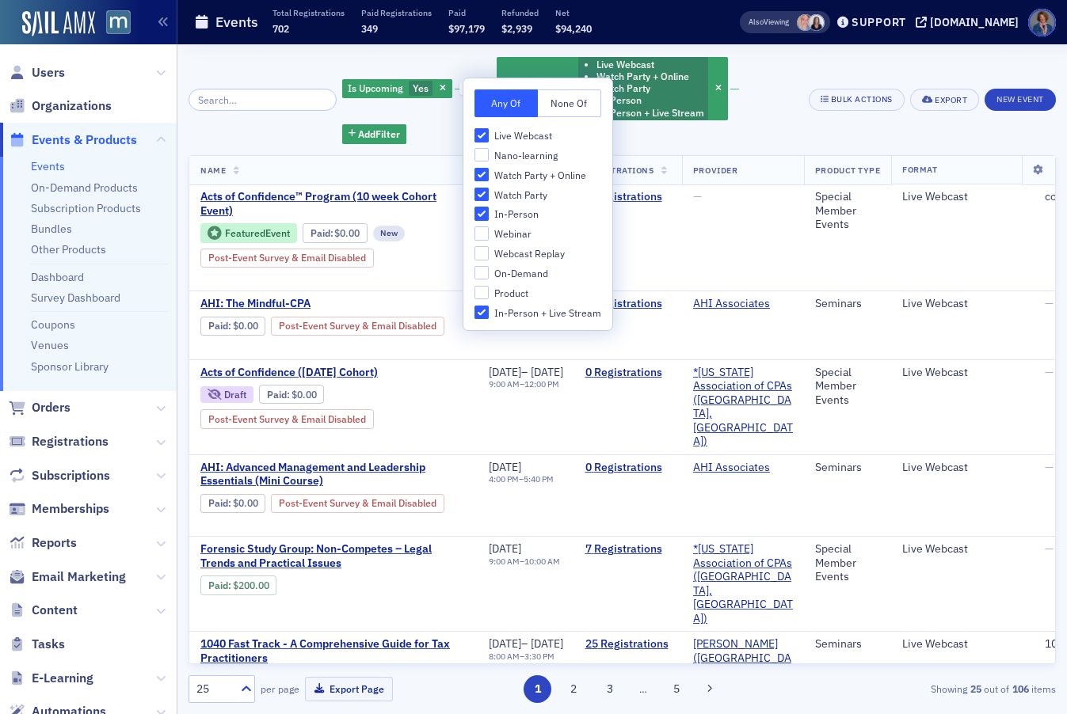
click at [797, 51] on div "Is Upcoming Yes and Delivery Format Live Webcast Watch Party + Online Watch Par…" at bounding box center [621, 379] width 867 height 670
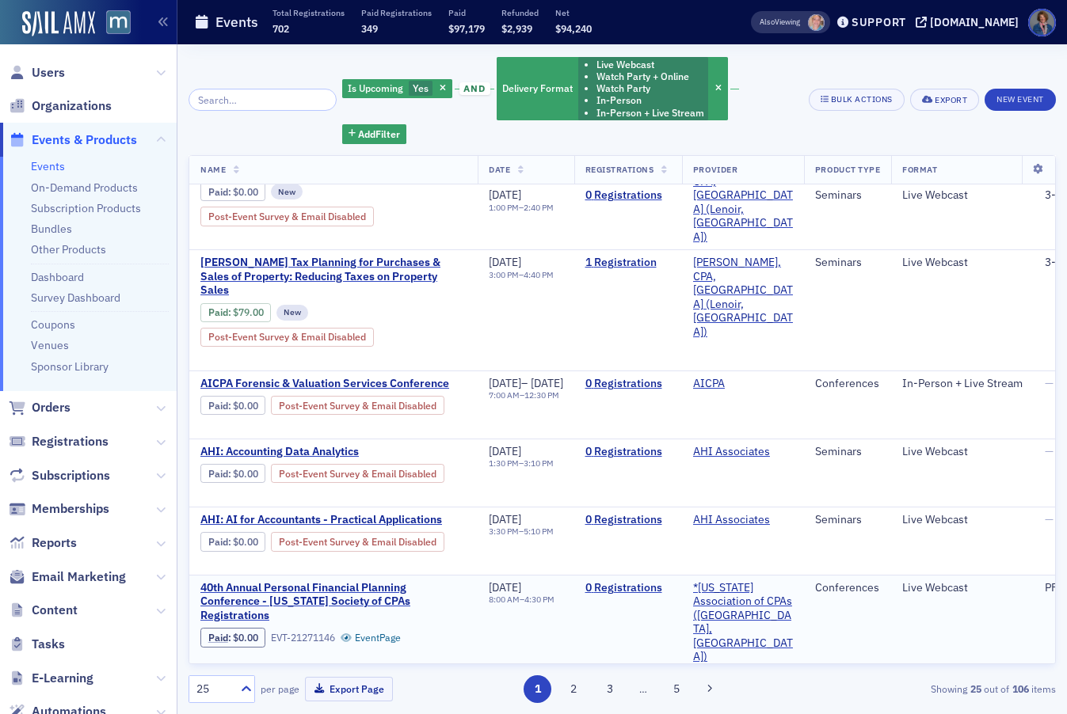
scroll to position [1627, 0]
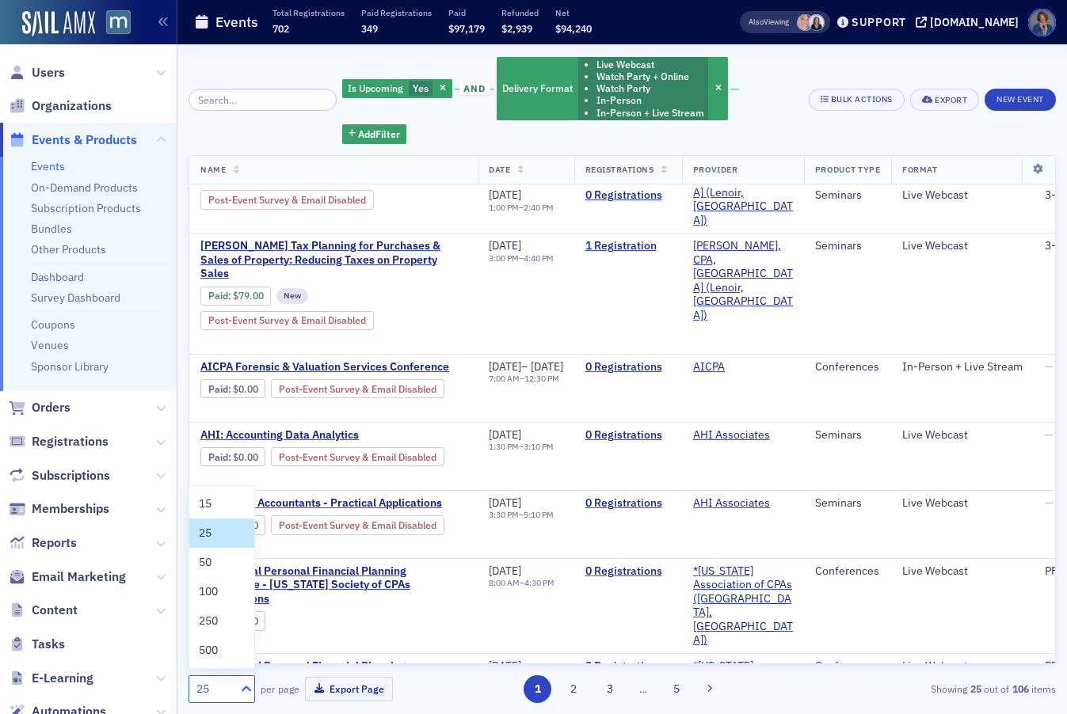
click at [248, 689] on icon at bounding box center [247, 689] width 10 height 6
click at [218, 564] on div "50" at bounding box center [222, 562] width 46 height 17
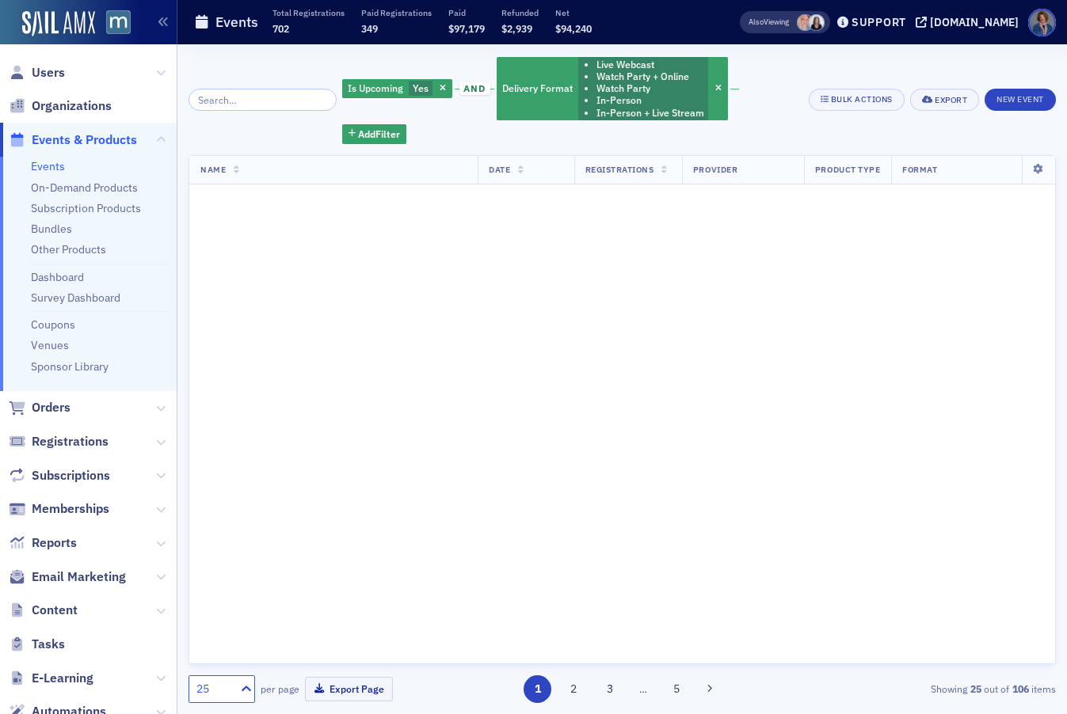
scroll to position [0, 0]
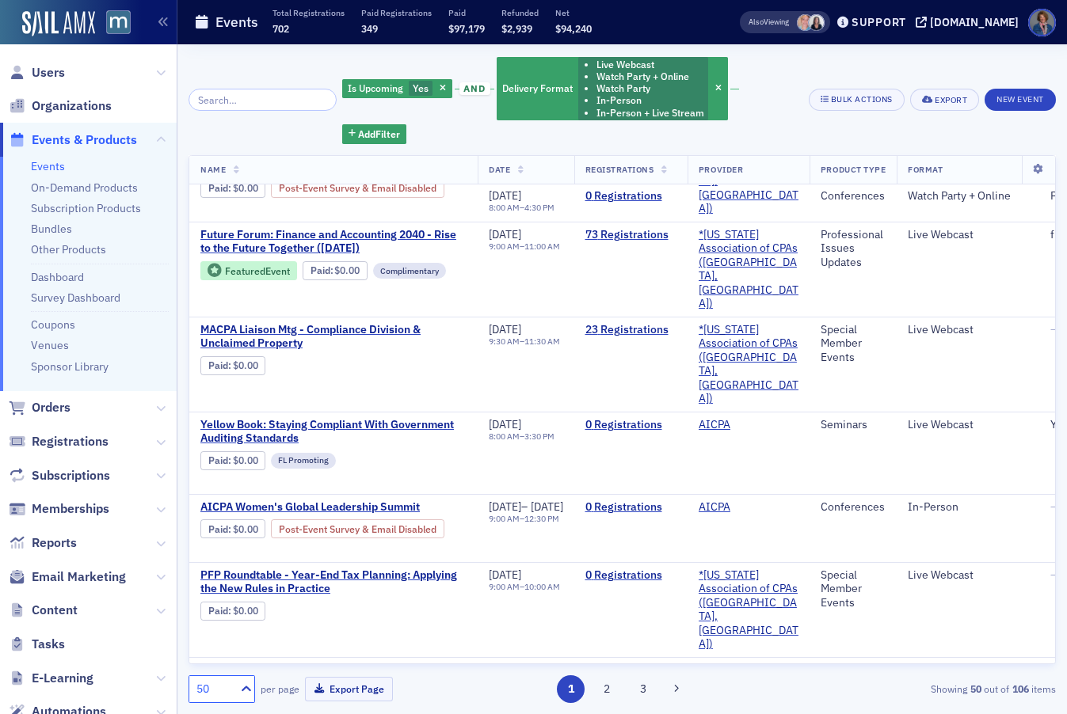
scroll to position [1886, 0]
